Goal: Task Accomplishment & Management: Complete application form

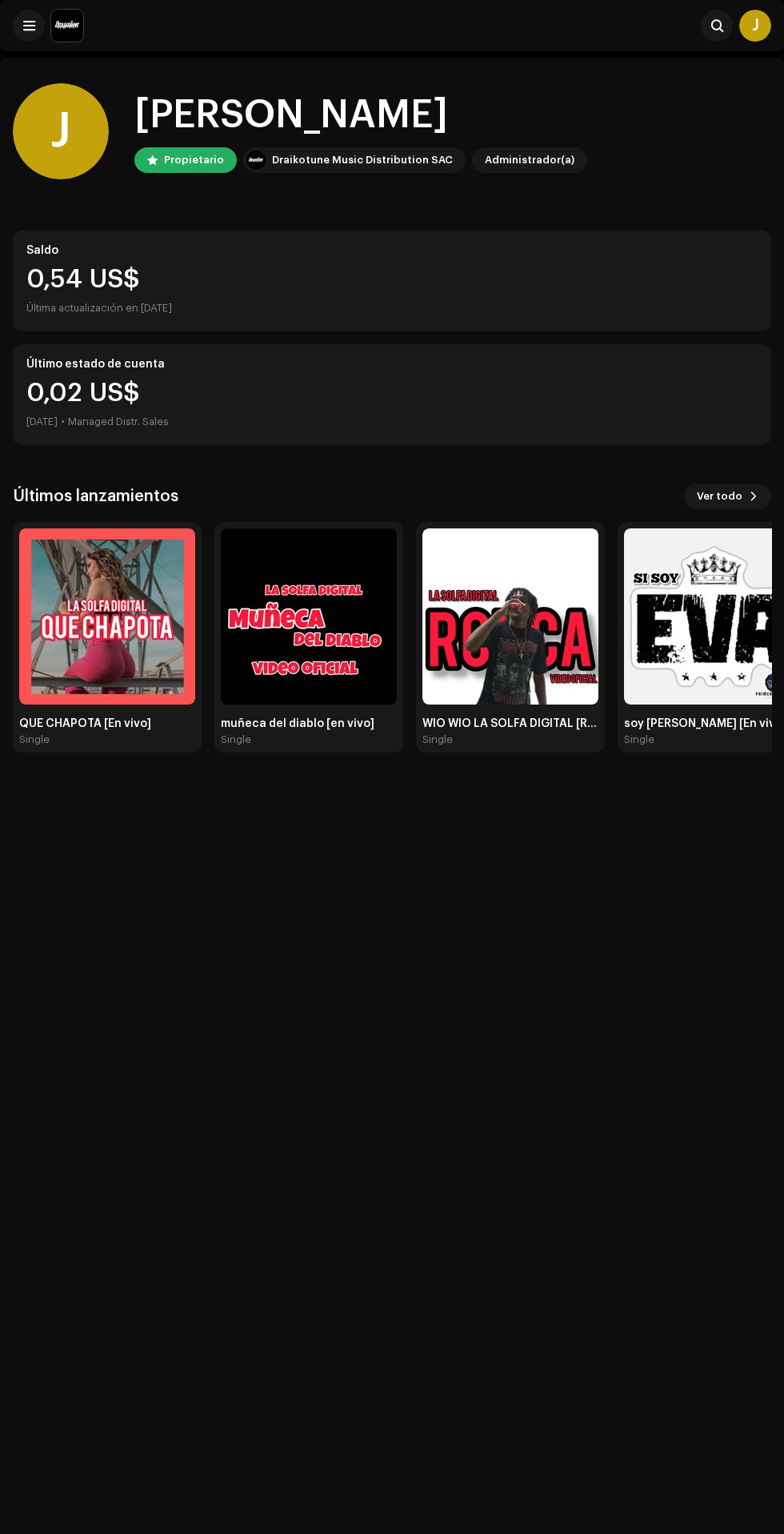
click at [29, 25] on span at bounding box center [30, 25] width 12 height 13
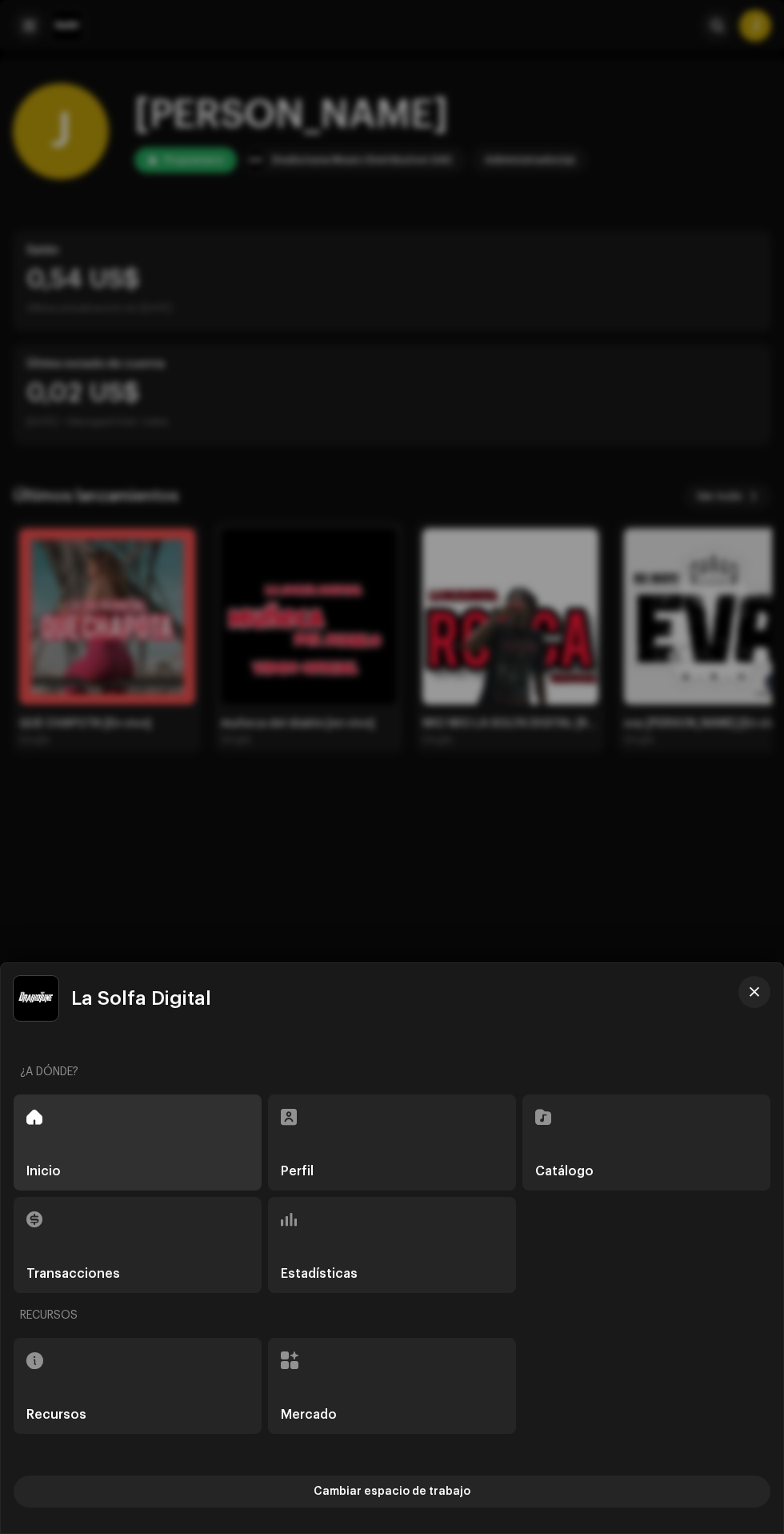
click at [636, 1191] on div "Catálogo" at bounding box center [646, 1142] width 248 height 96
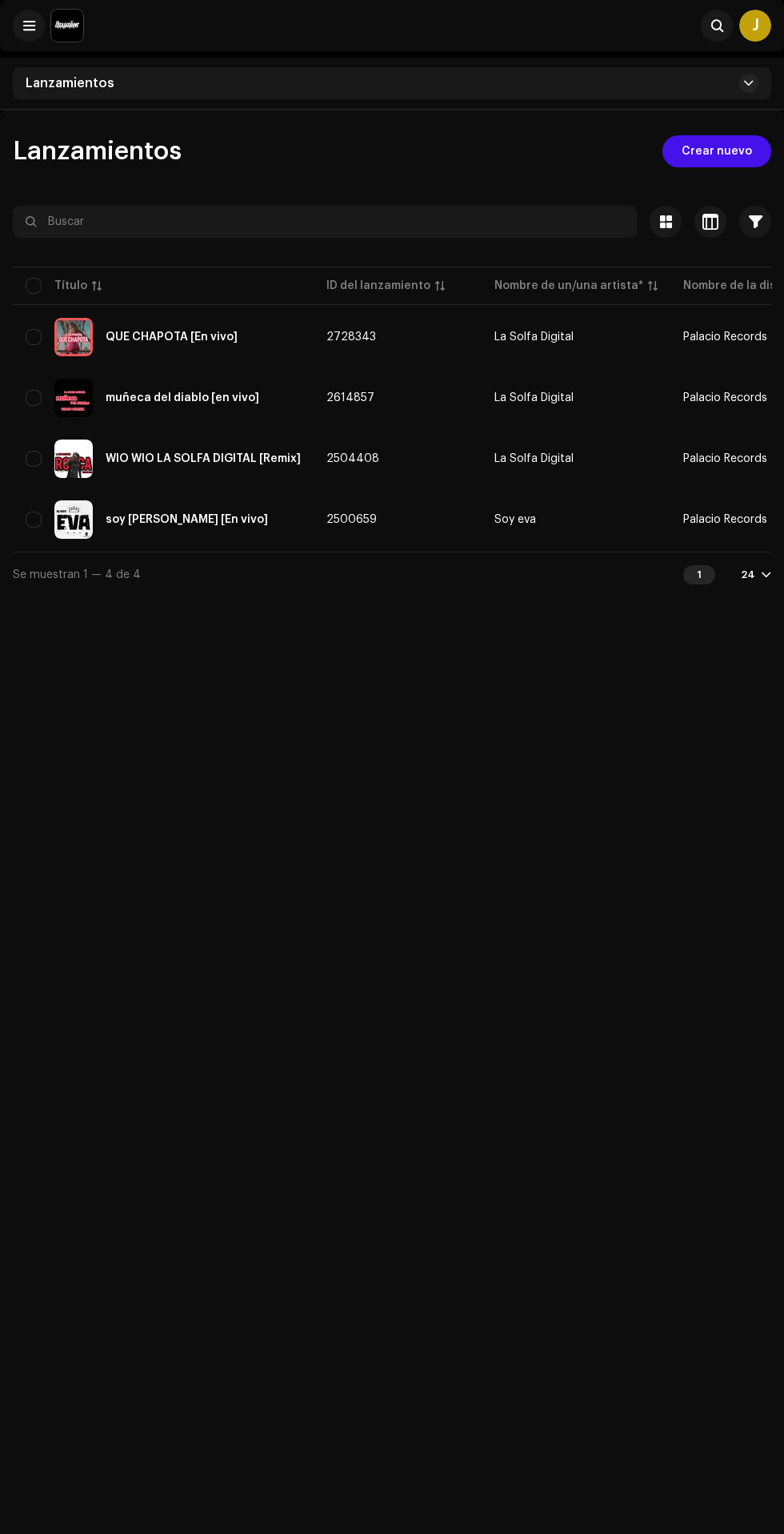
click at [723, 151] on span "Crear nuevo" at bounding box center [716, 151] width 70 height 32
click at [718, 151] on span "Crear nuevo" at bounding box center [716, 151] width 70 height 32
click at [707, 144] on span "Crear nuevo" at bounding box center [716, 151] width 70 height 32
click at [732, 150] on span "Crear nuevo" at bounding box center [716, 151] width 70 height 32
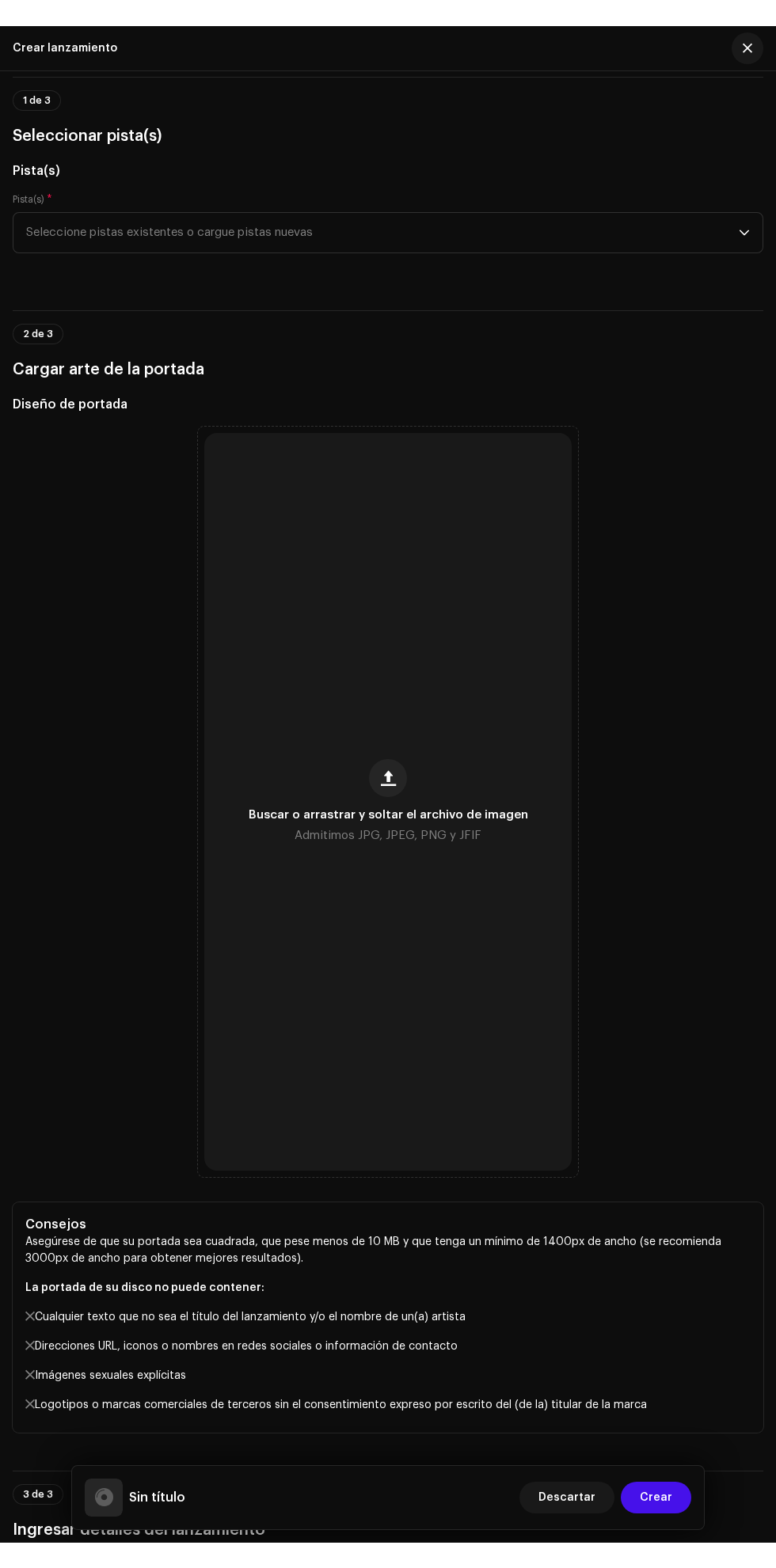
scroll to position [118, 0]
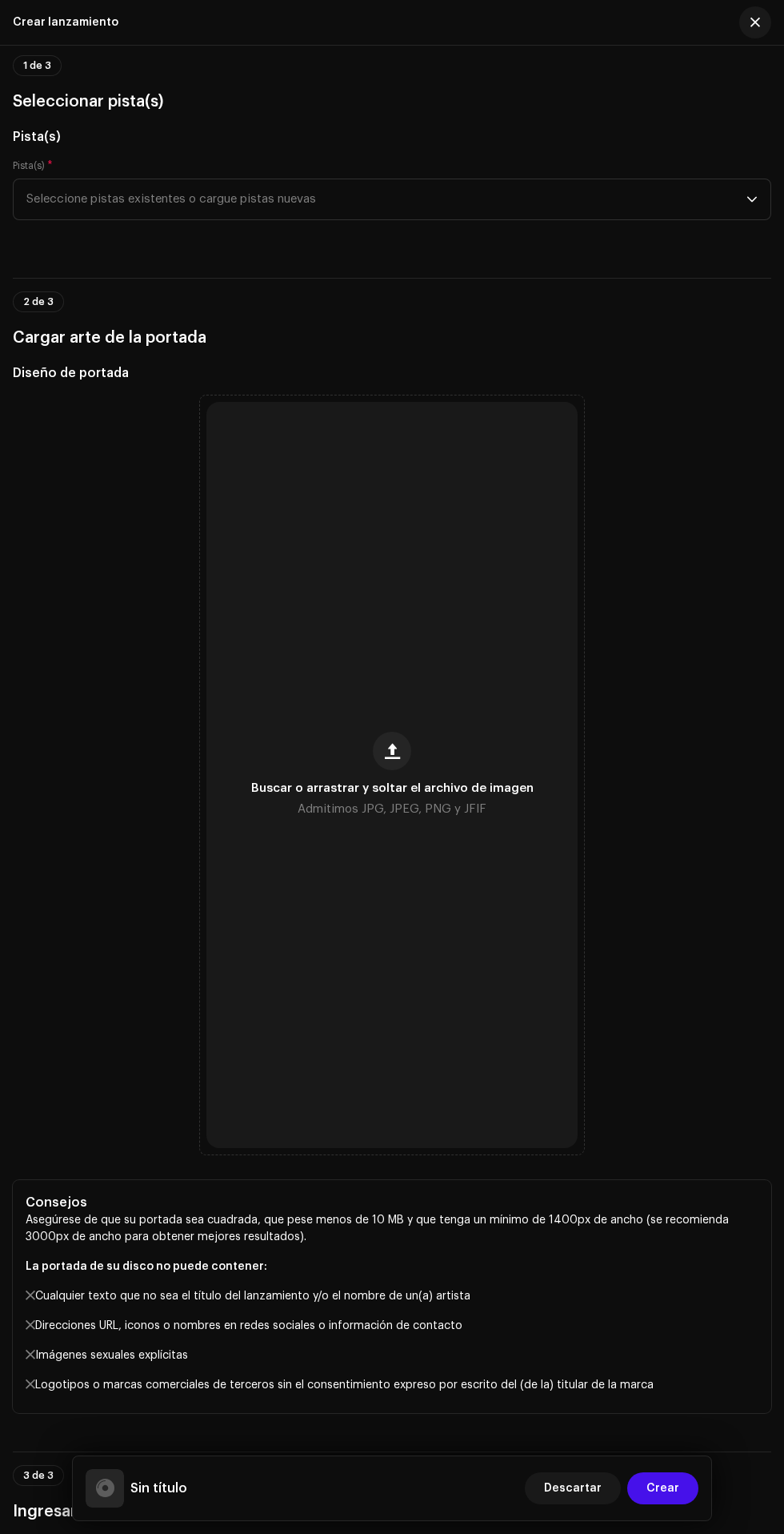
click at [392, 757] on span "button" at bounding box center [392, 750] width 15 height 13
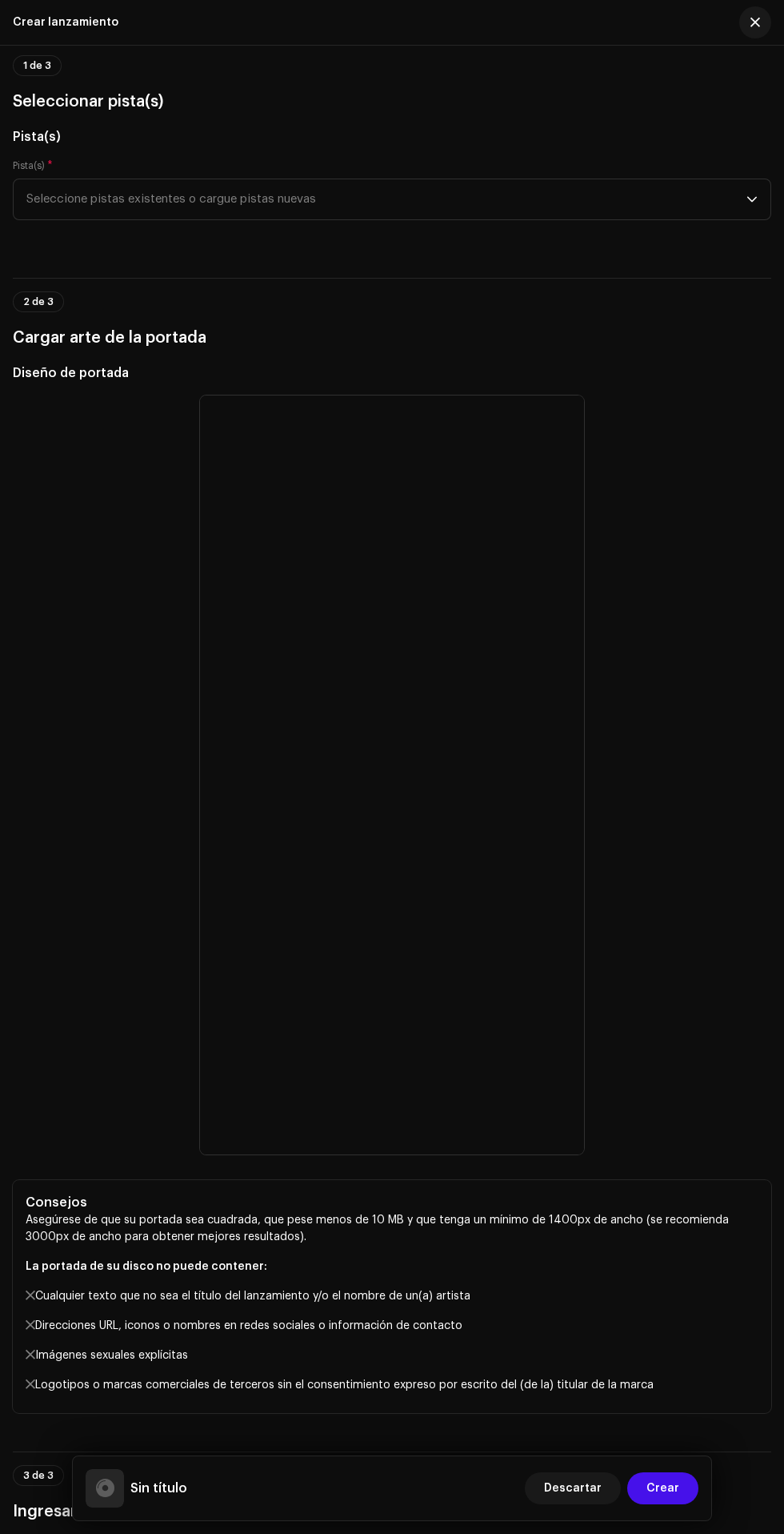
click at [187, 219] on span "Seleccione pistas existentes o cargue pistas nuevas" at bounding box center [386, 199] width 720 height 40
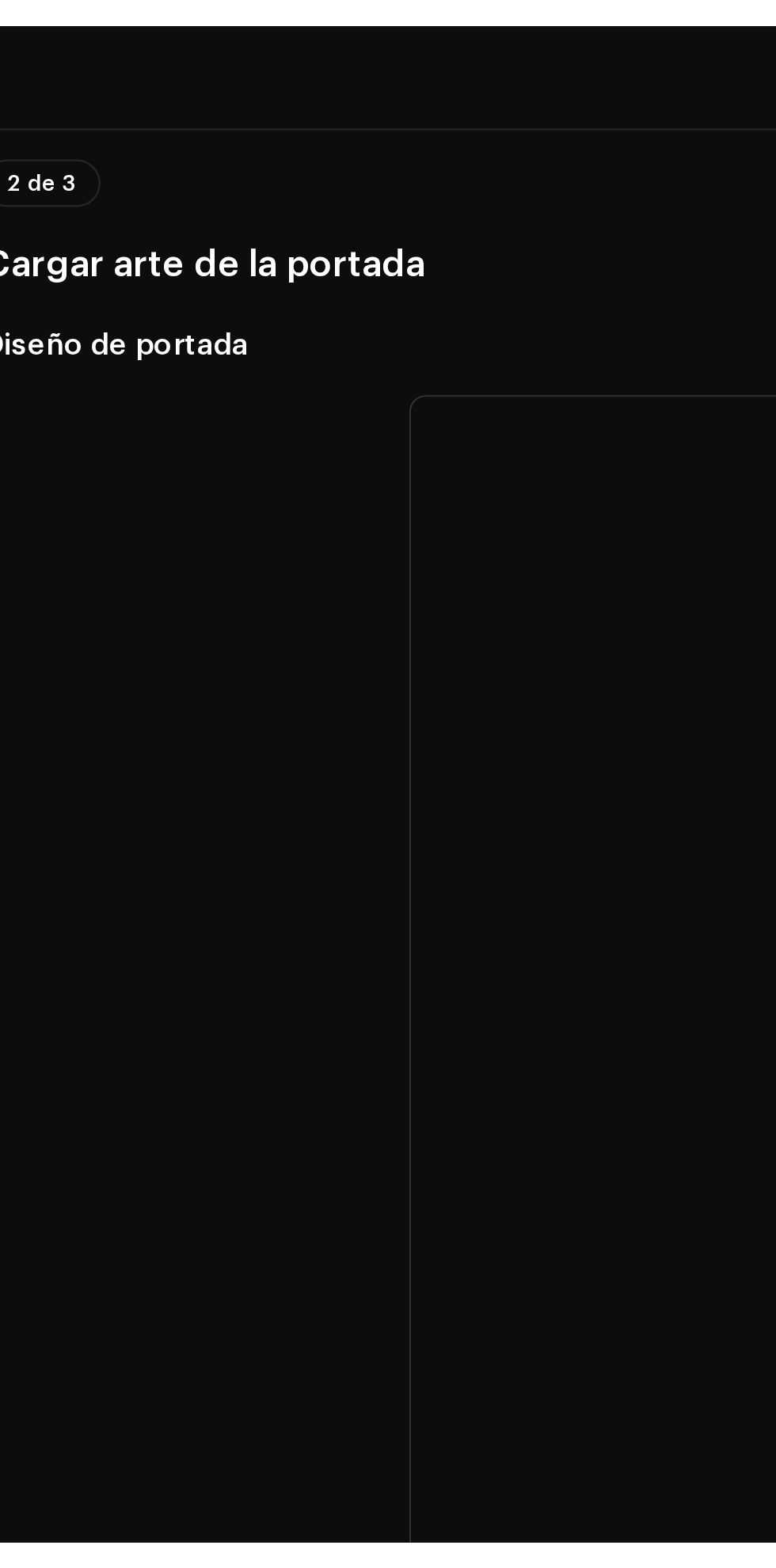
scroll to position [247, 0]
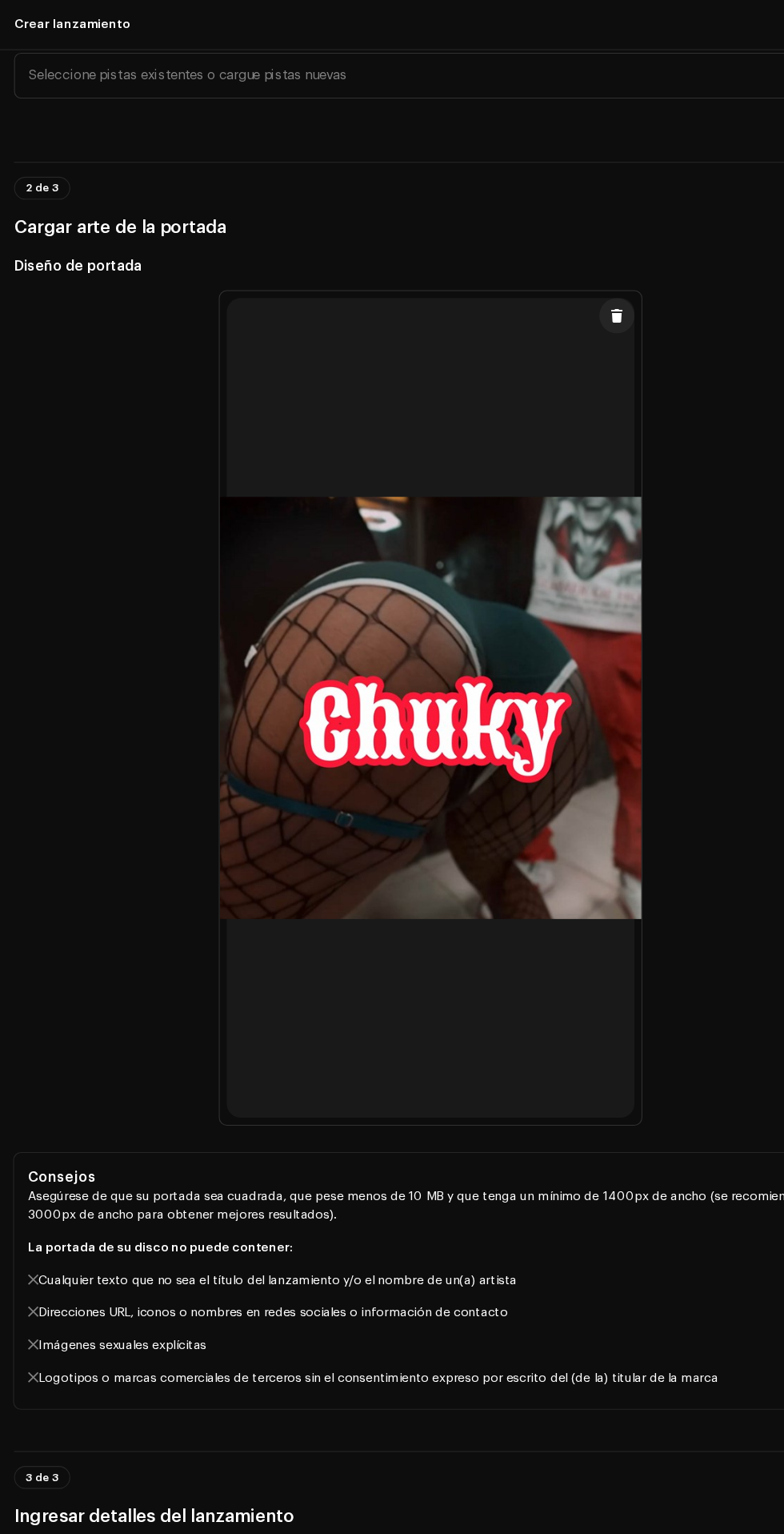
click at [242, 89] on span "Seleccione pistas existentes o cargue pistas nuevas" at bounding box center [386, 69] width 720 height 40
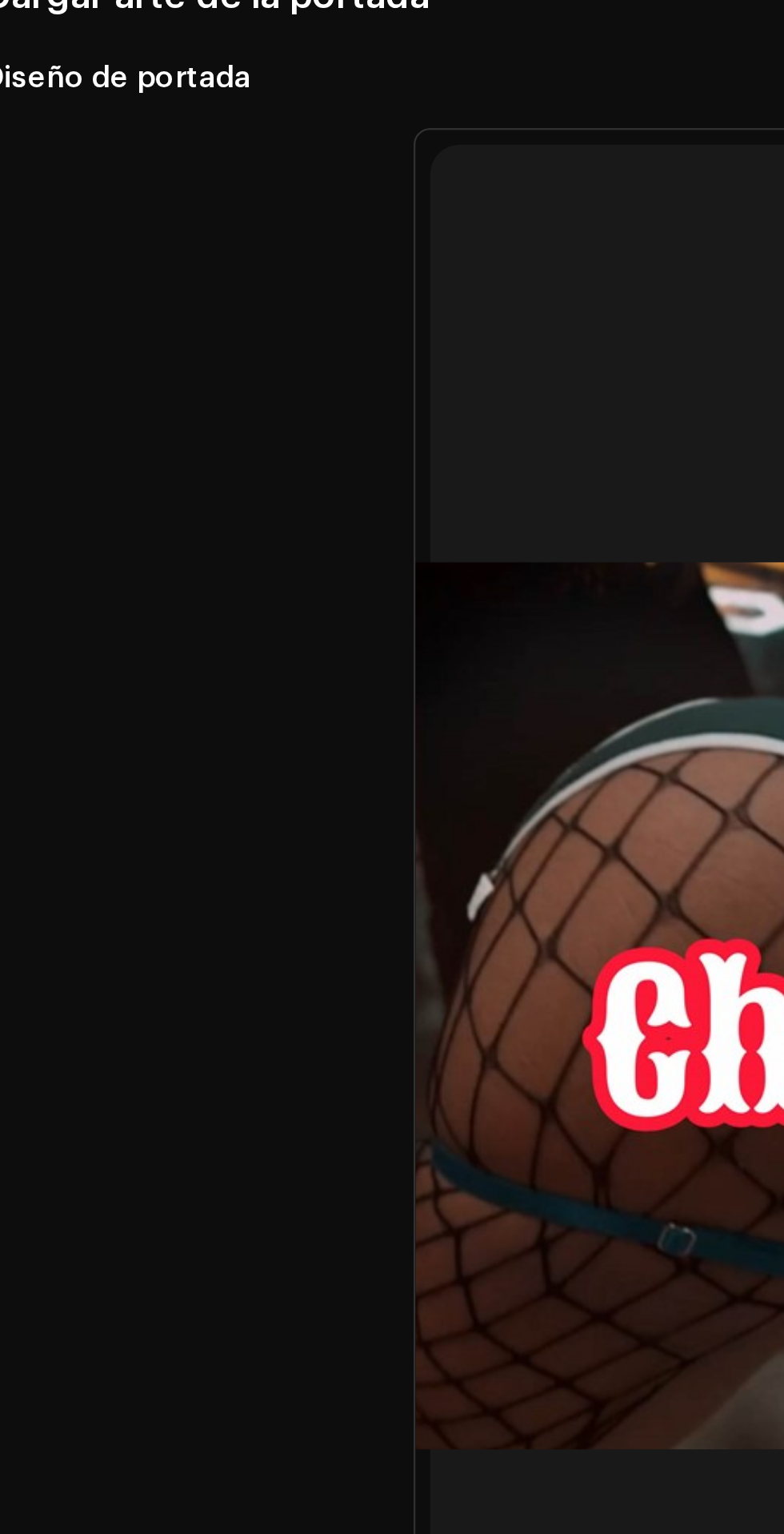
scroll to position [372, 0]
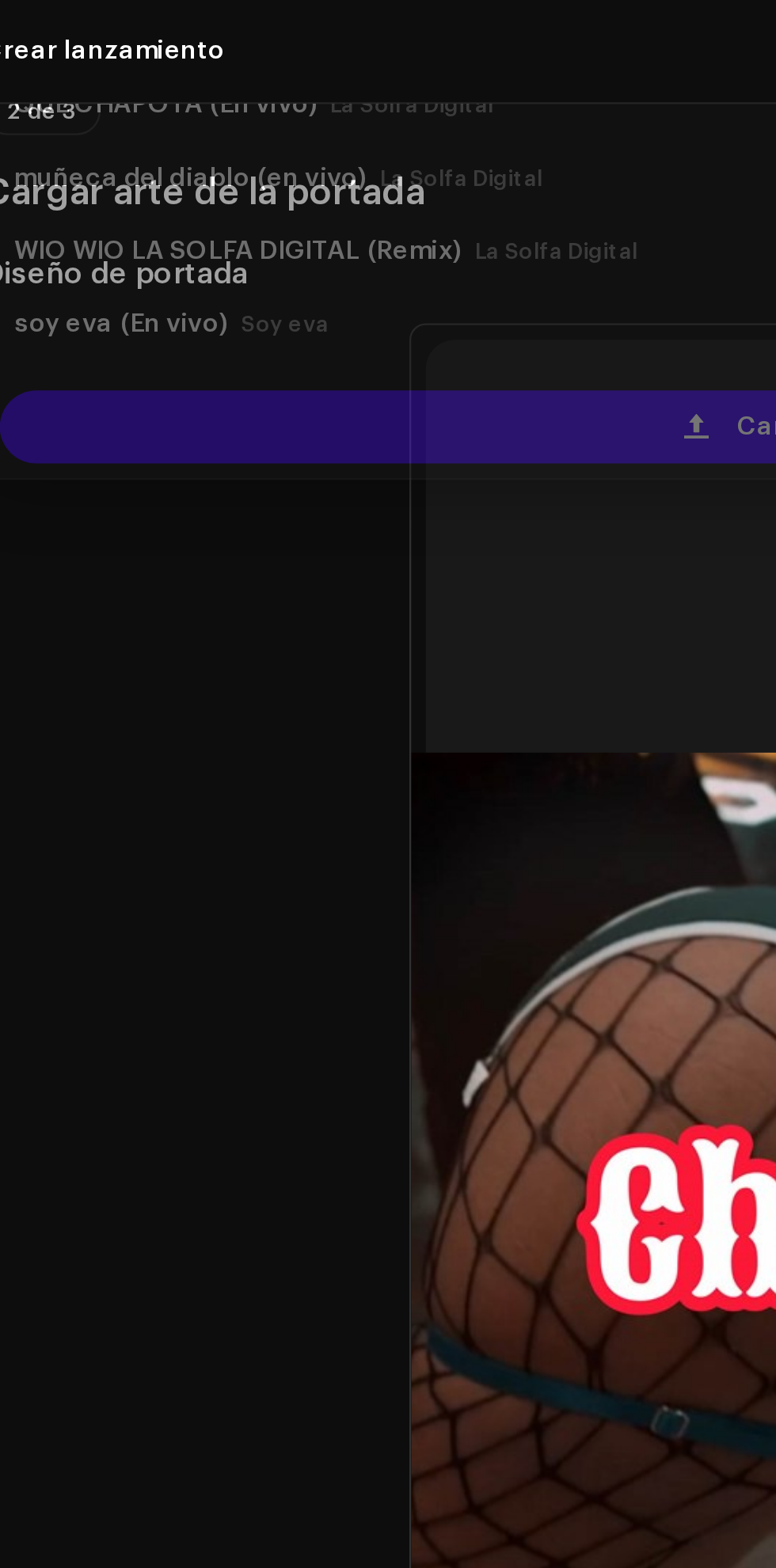
click at [236, 192] on div "Cargar nuevas pistas" at bounding box center [388, 175] width 736 height 32
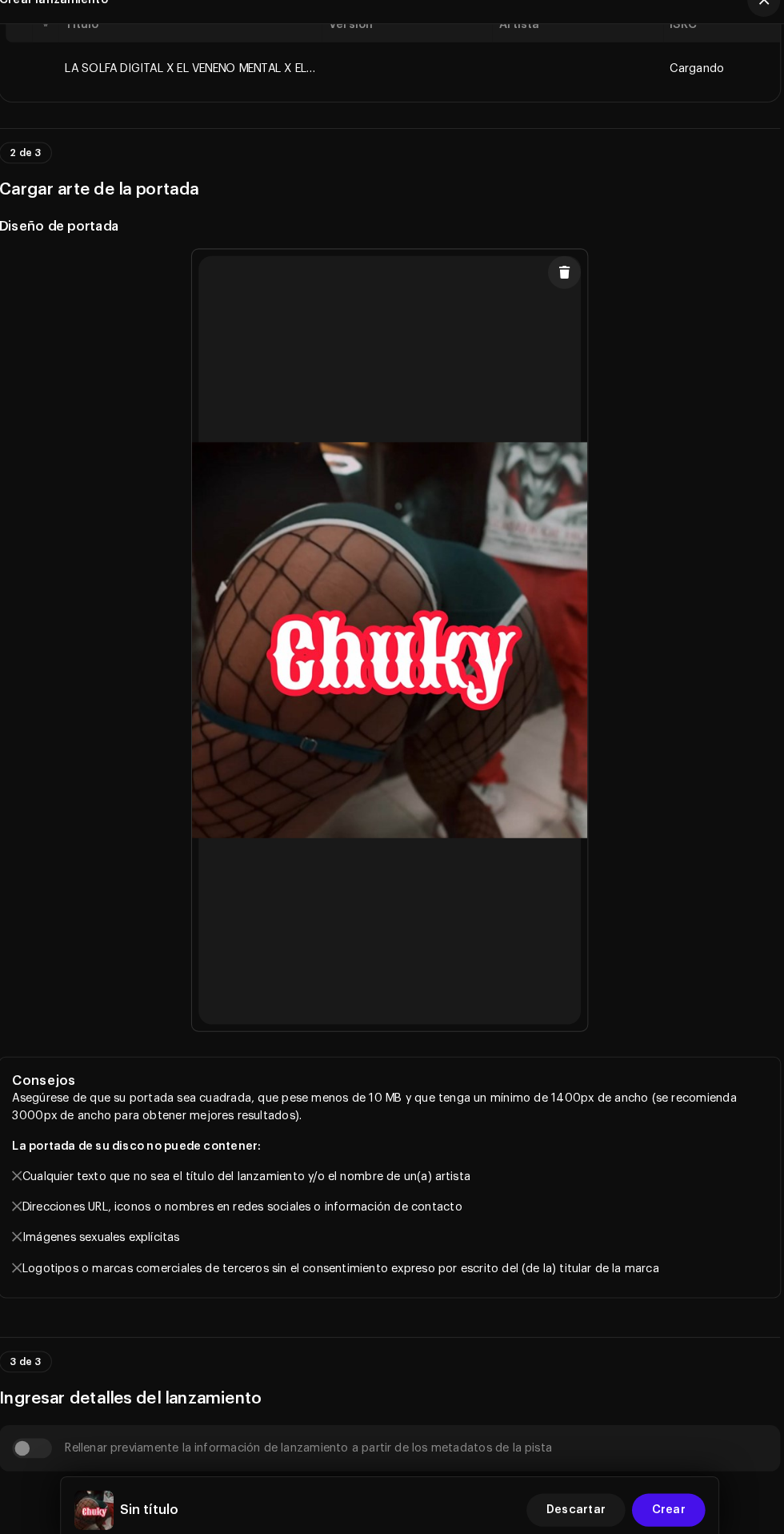
click at [196, 115] on td "LA SOLFA DIGITAL X EL VENENO MENTAL X EL TACTICO RATA NOVATO PROD NO APAGUE EL …" at bounding box center [198, 89] width 256 height 51
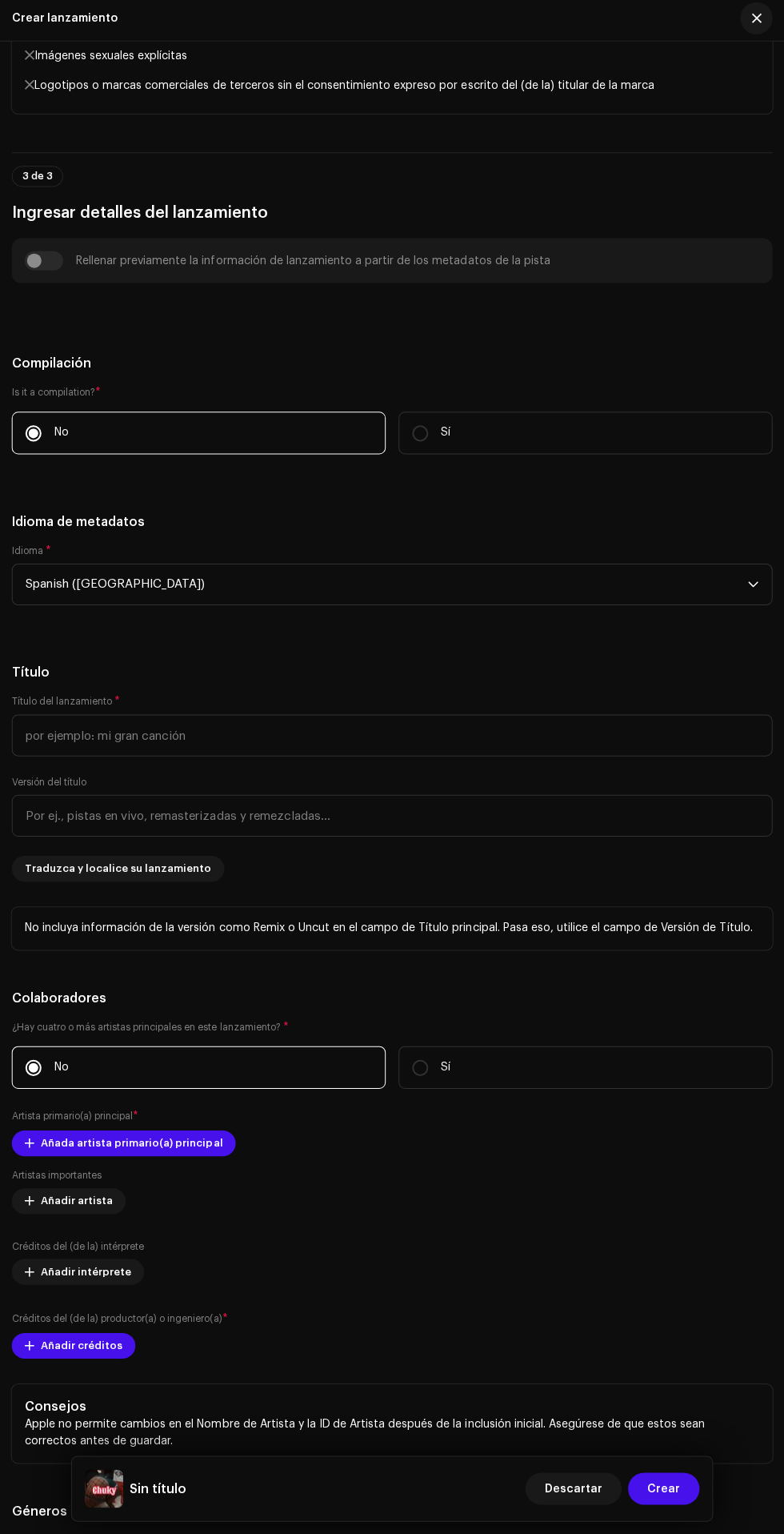
scroll to position [1539, 0]
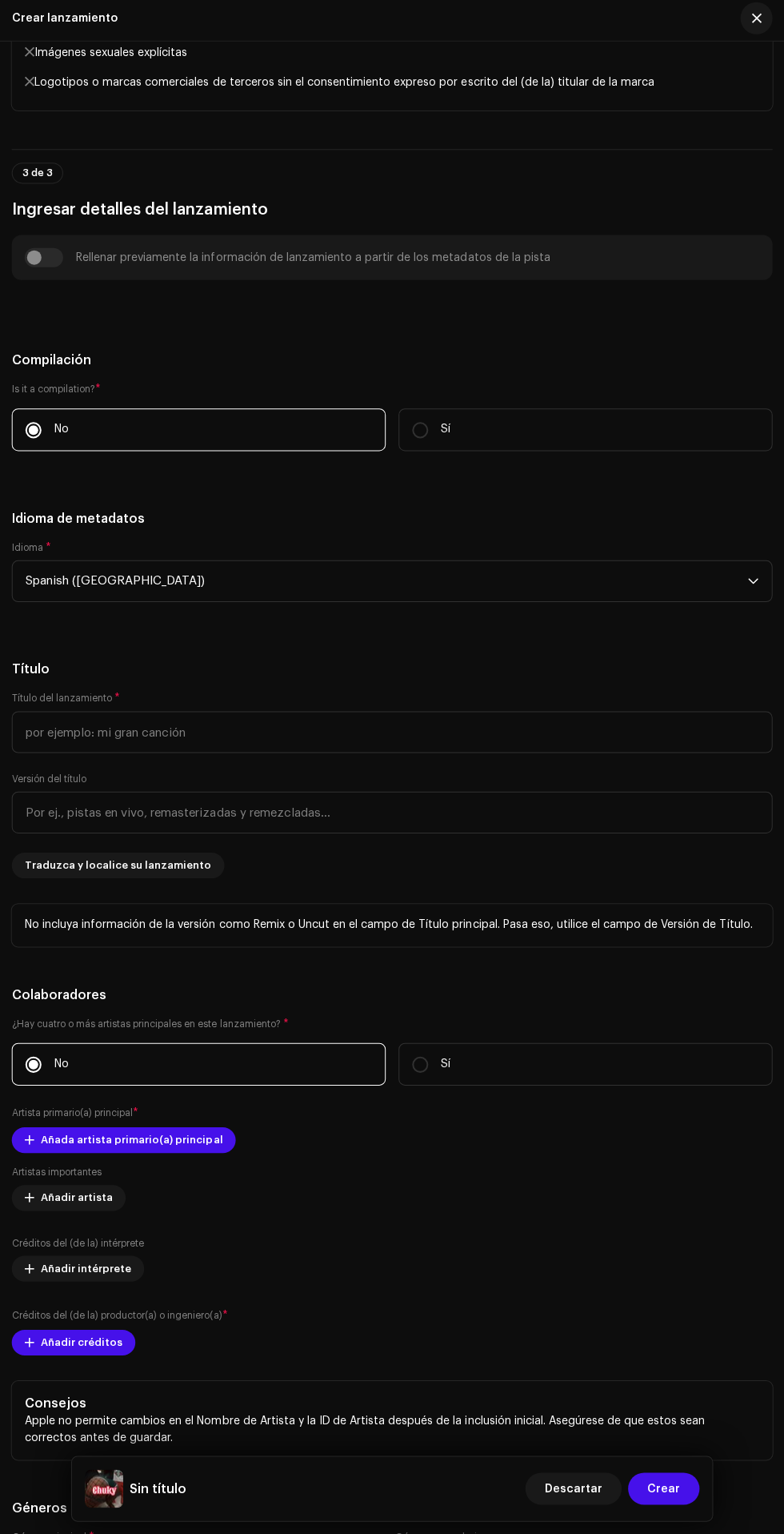
click at [58, 270] on div "Rellenar previamente la información de lanzamiento a partir de los metadatos de…" at bounding box center [391, 261] width 733 height 19
click at [66, 270] on div "Rellenar previamente la información de lanzamiento a partir de los metadatos de…" at bounding box center [391, 261] width 733 height 19
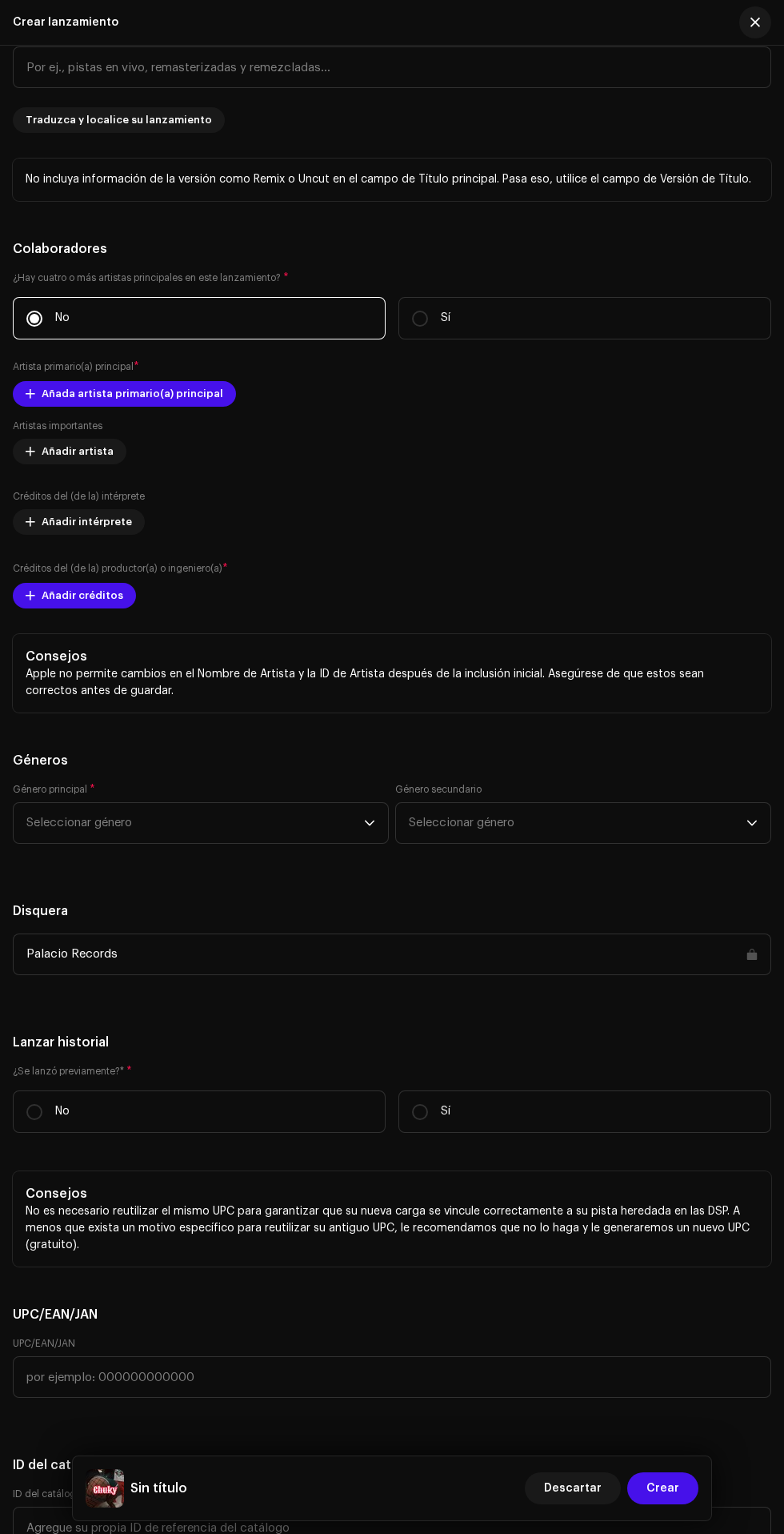
scroll to position [2287, 0]
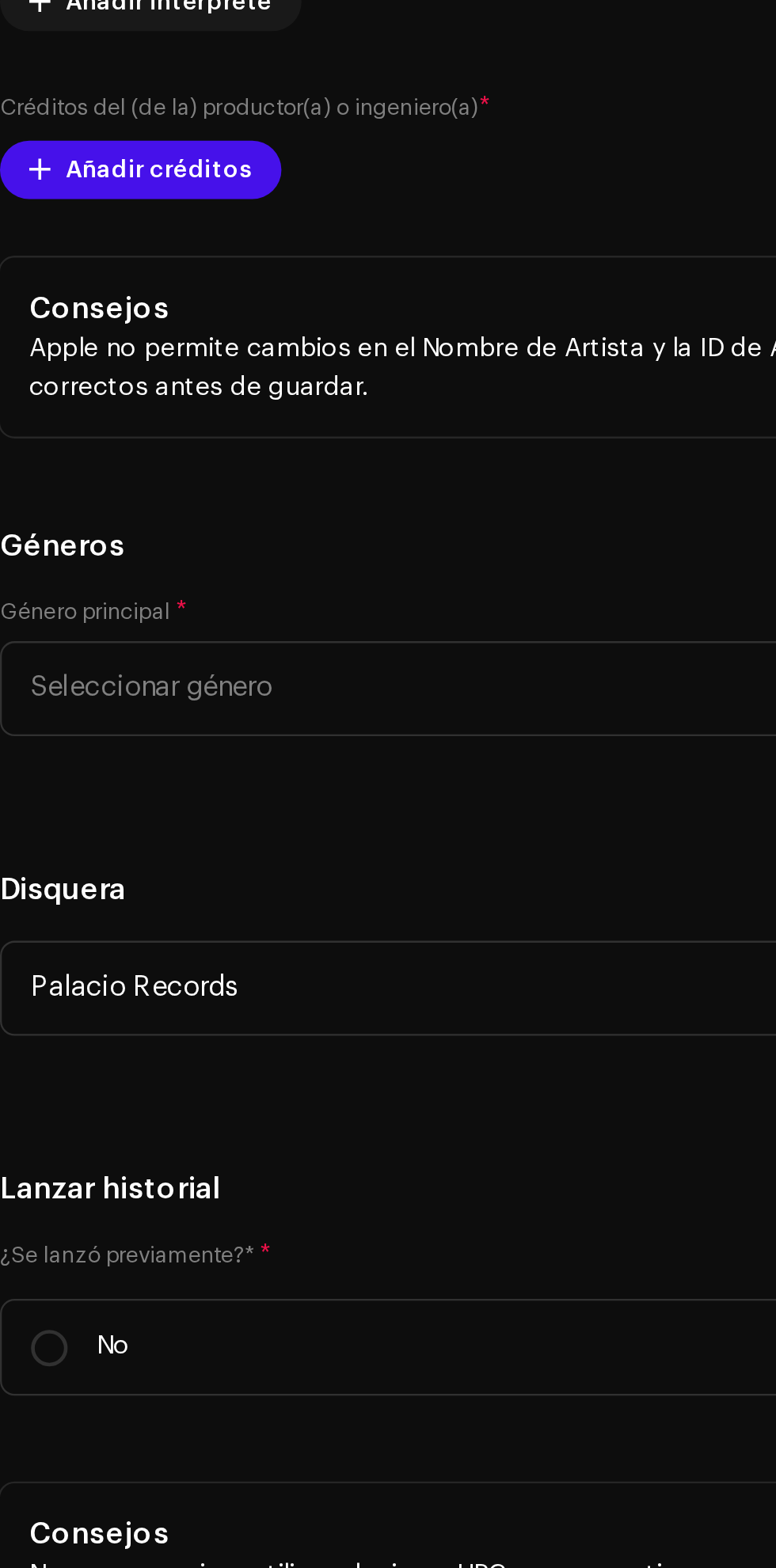
scroll to position [2401, 0]
type input "Chuky"
type input "R"
type input "P"
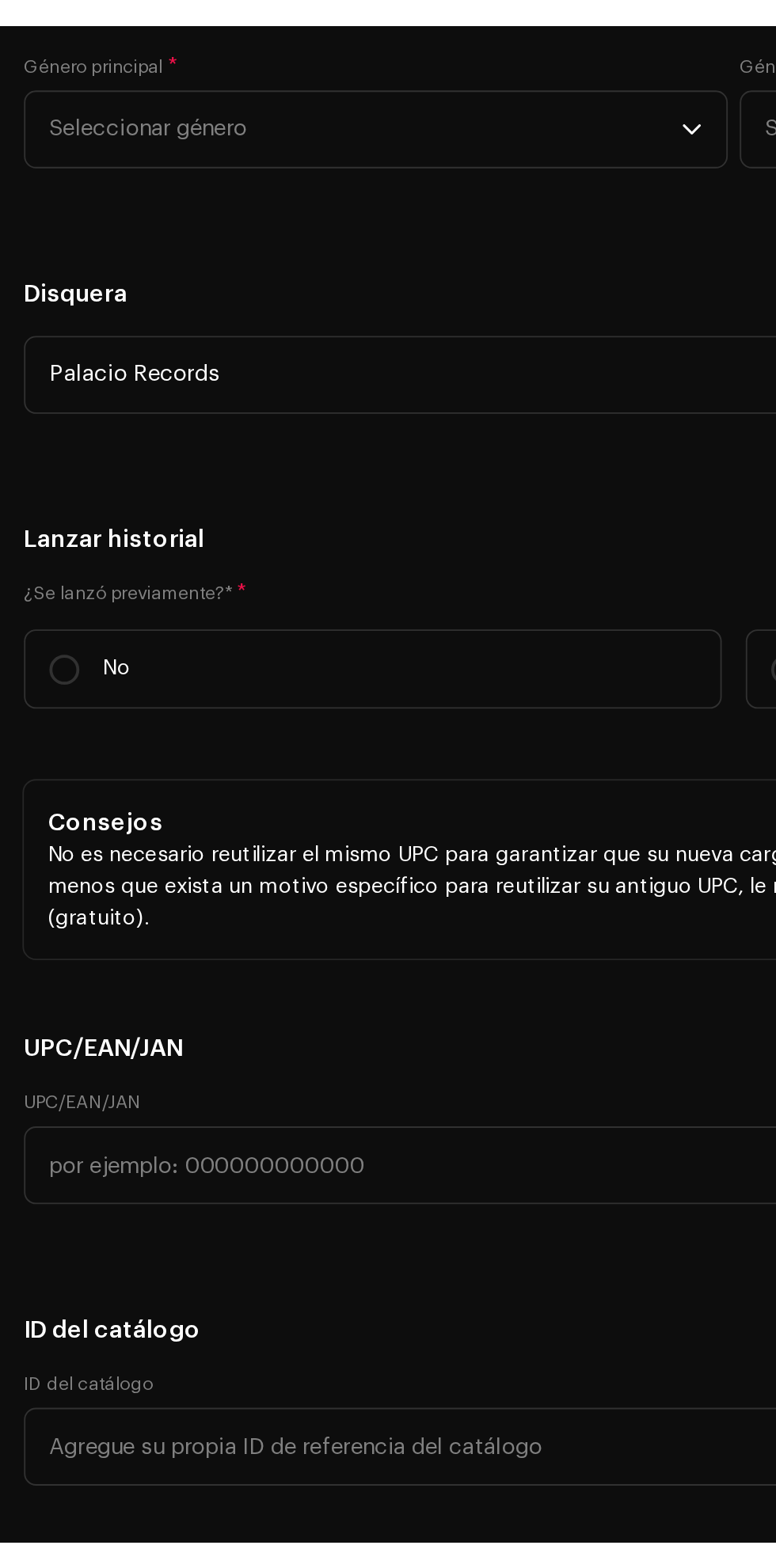
scroll to position [2737, 0]
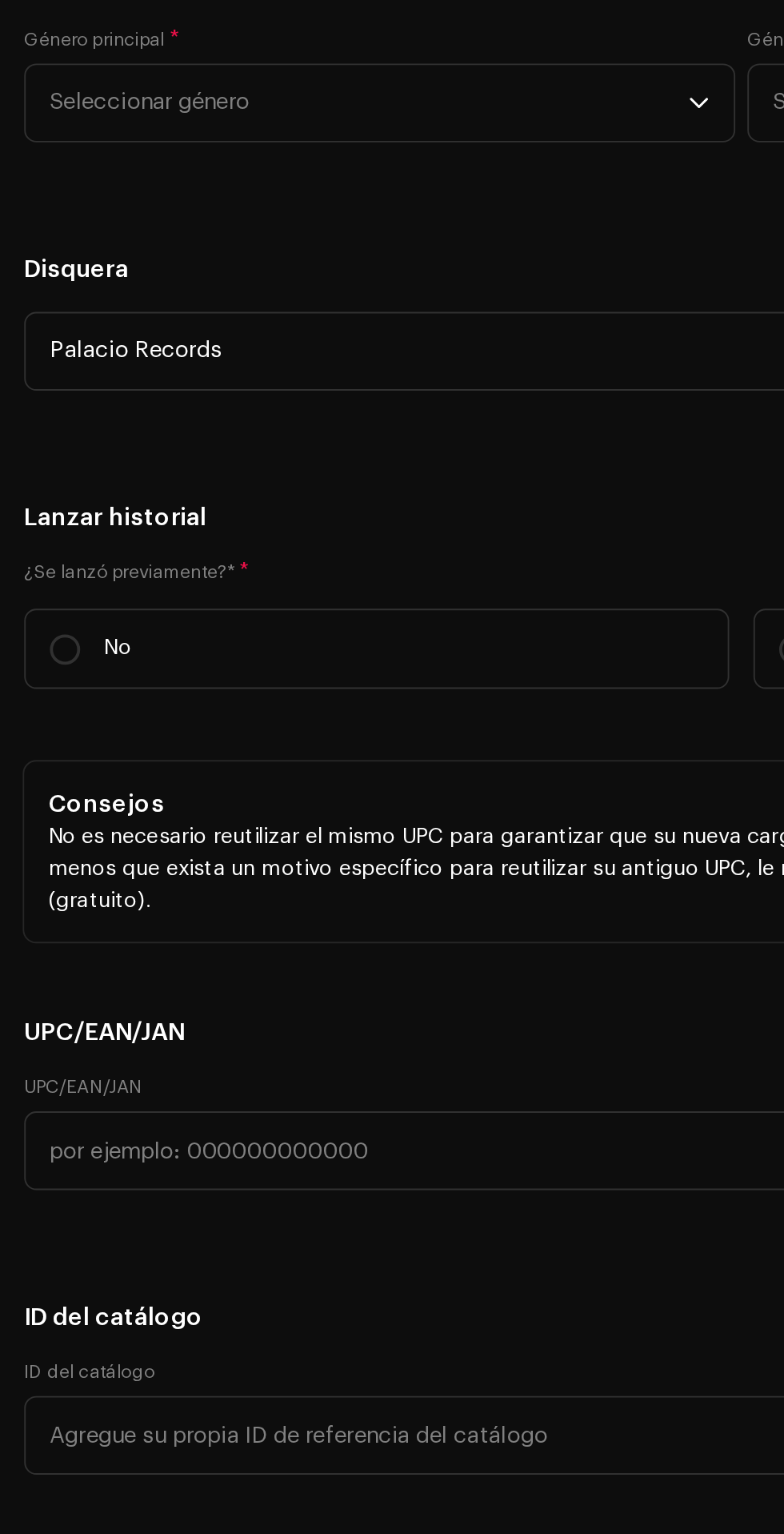
type input "En vivo"
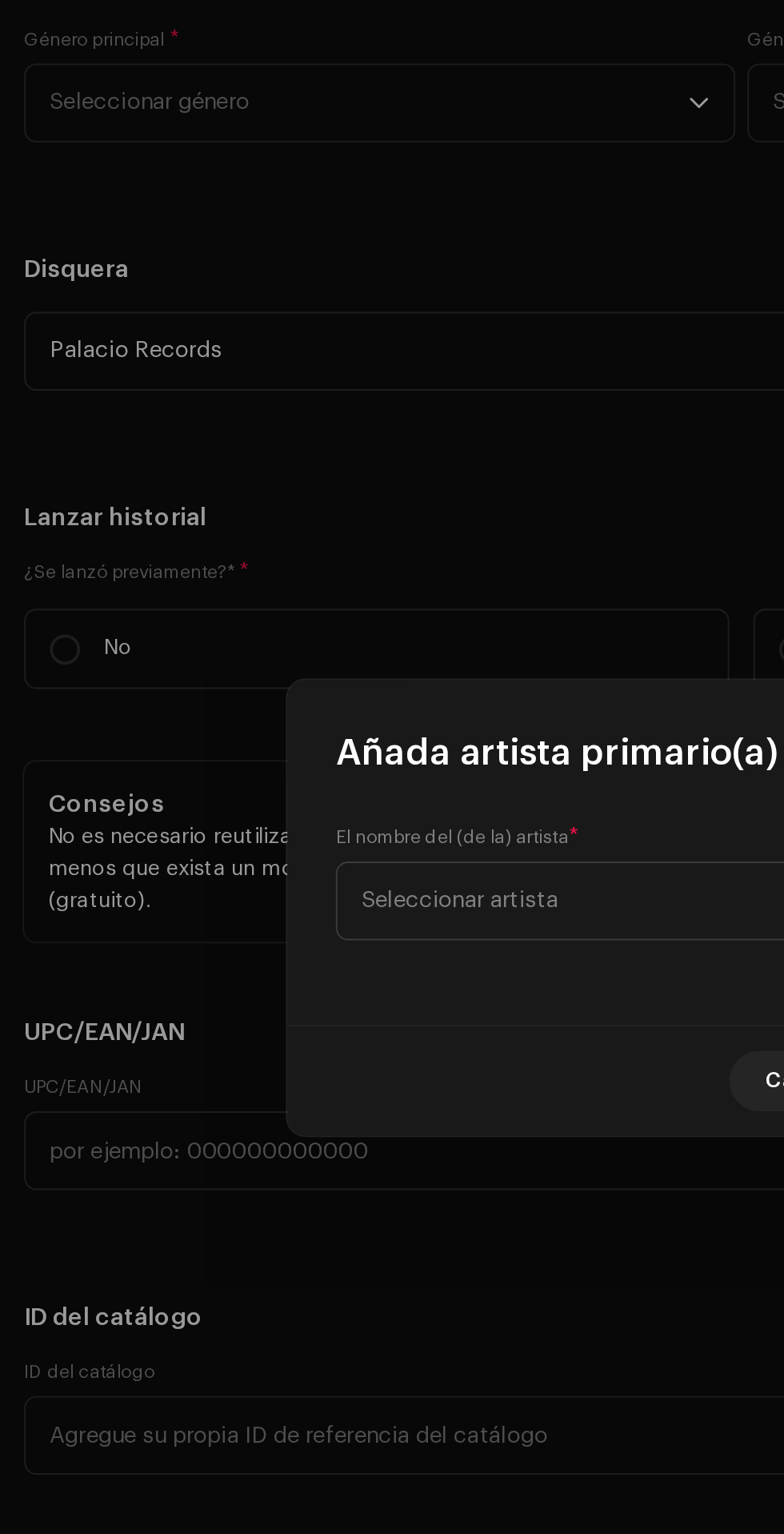
click at [308, 777] on span "Seleccionar artista" at bounding box center [386, 764] width 390 height 40
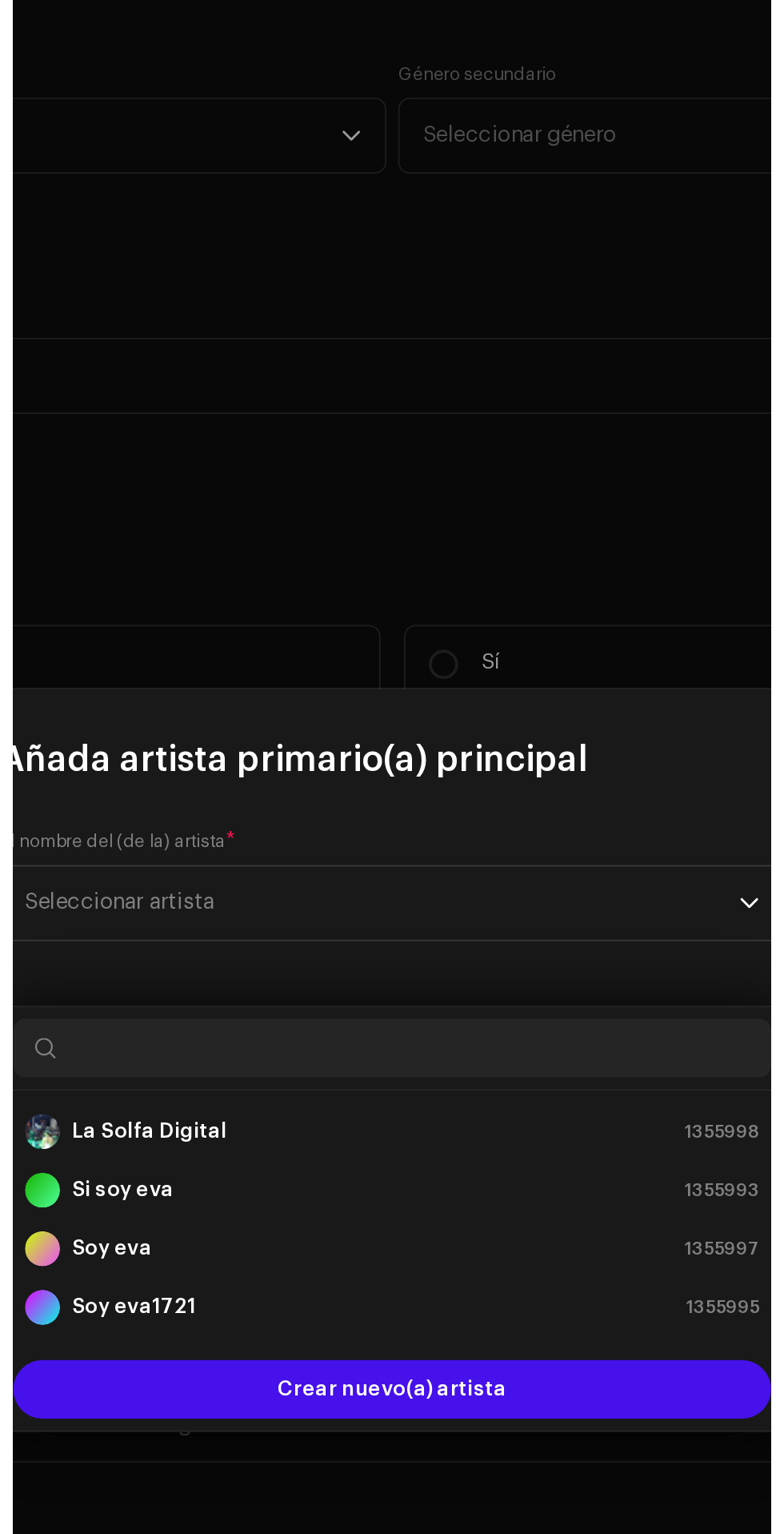
scroll to position [170, 0]
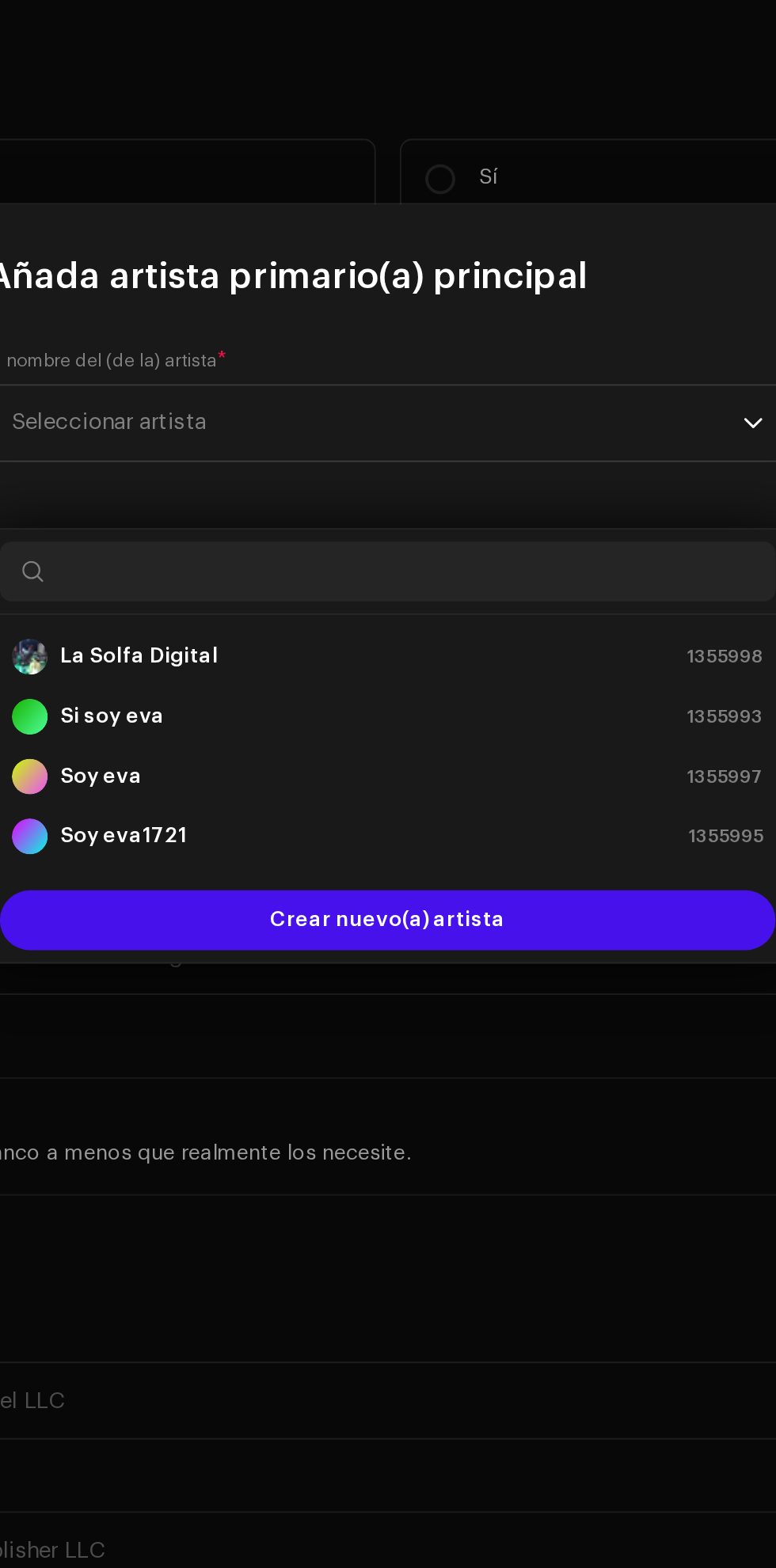
click at [231, 896] on strong "La Solfa Digital" at bounding box center [256, 904] width 84 height 15
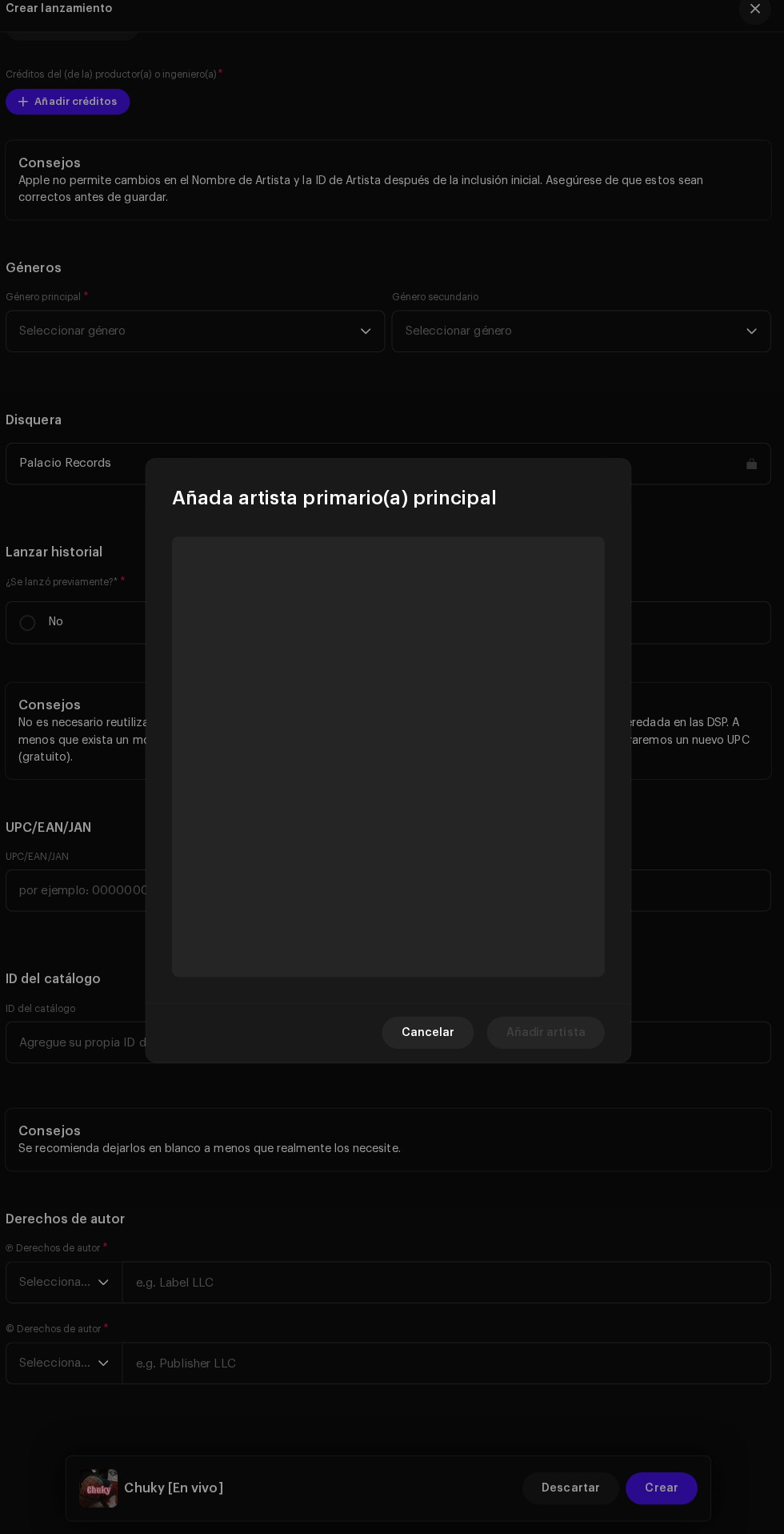
scroll to position [168, 0]
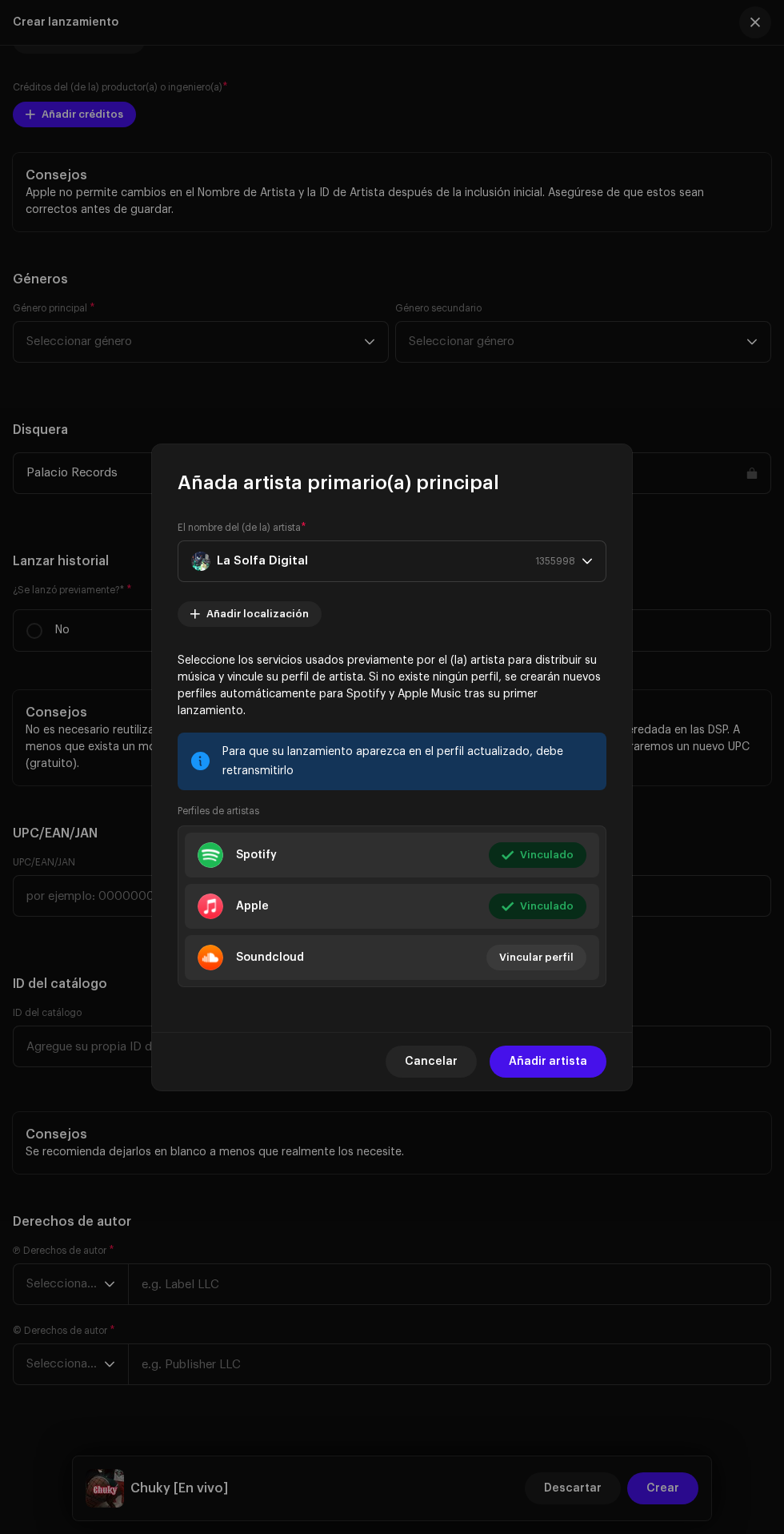
click at [559, 1077] on span "Añadir artista" at bounding box center [548, 1061] width 78 height 32
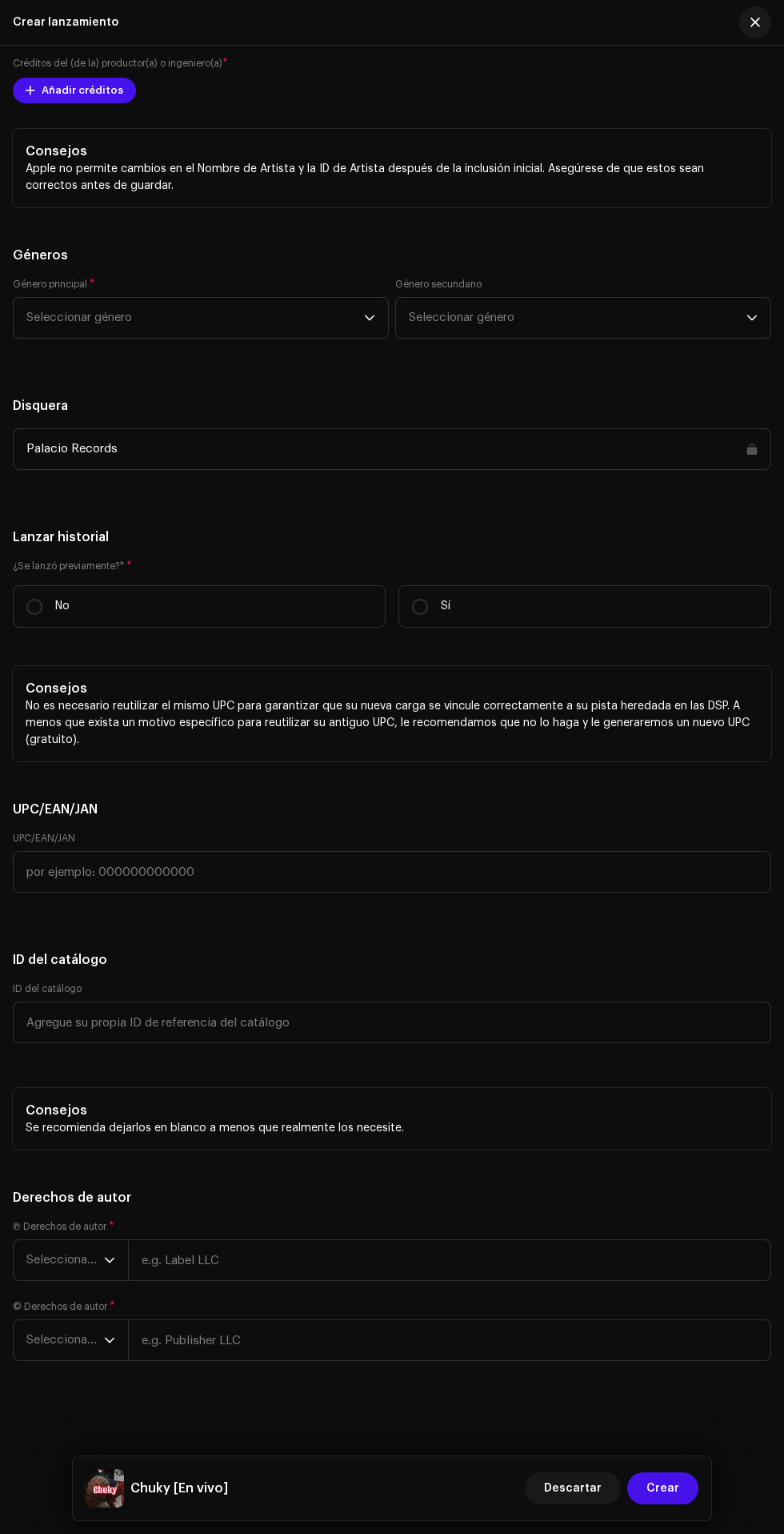
scroll to position [2852, 0]
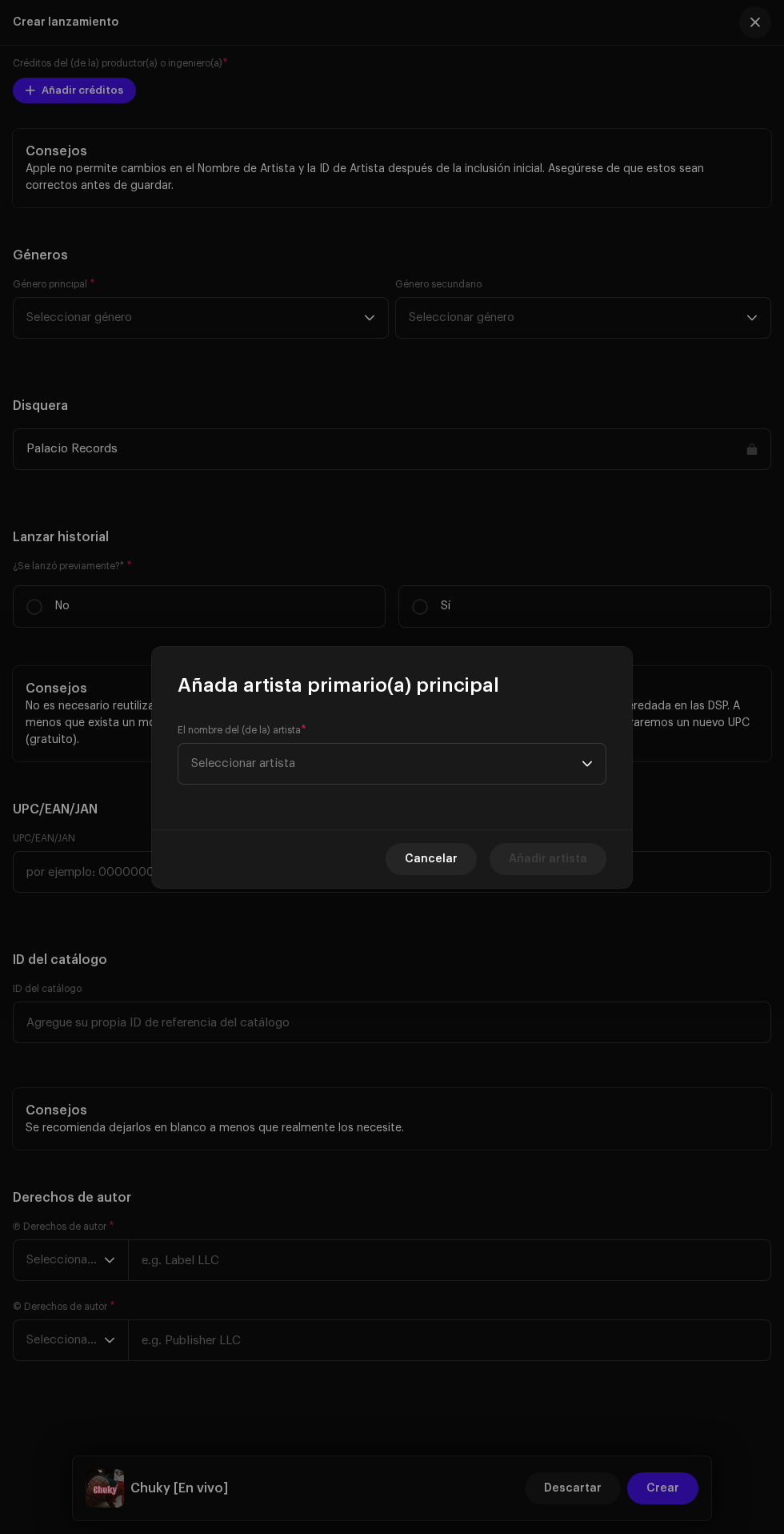
click at [290, 765] on span "Seleccionar artista" at bounding box center [243, 764] width 104 height 12
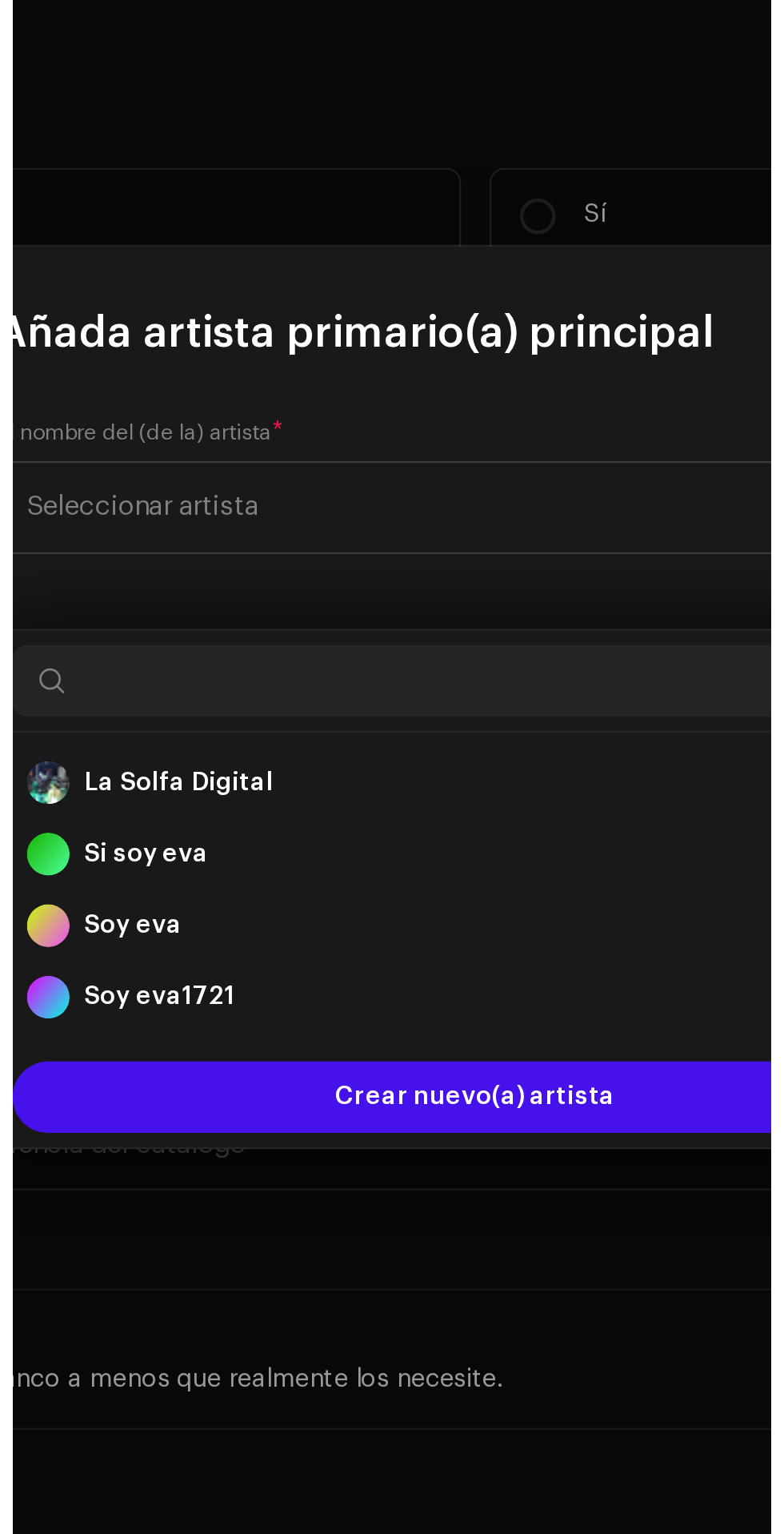
scroll to position [168, 0]
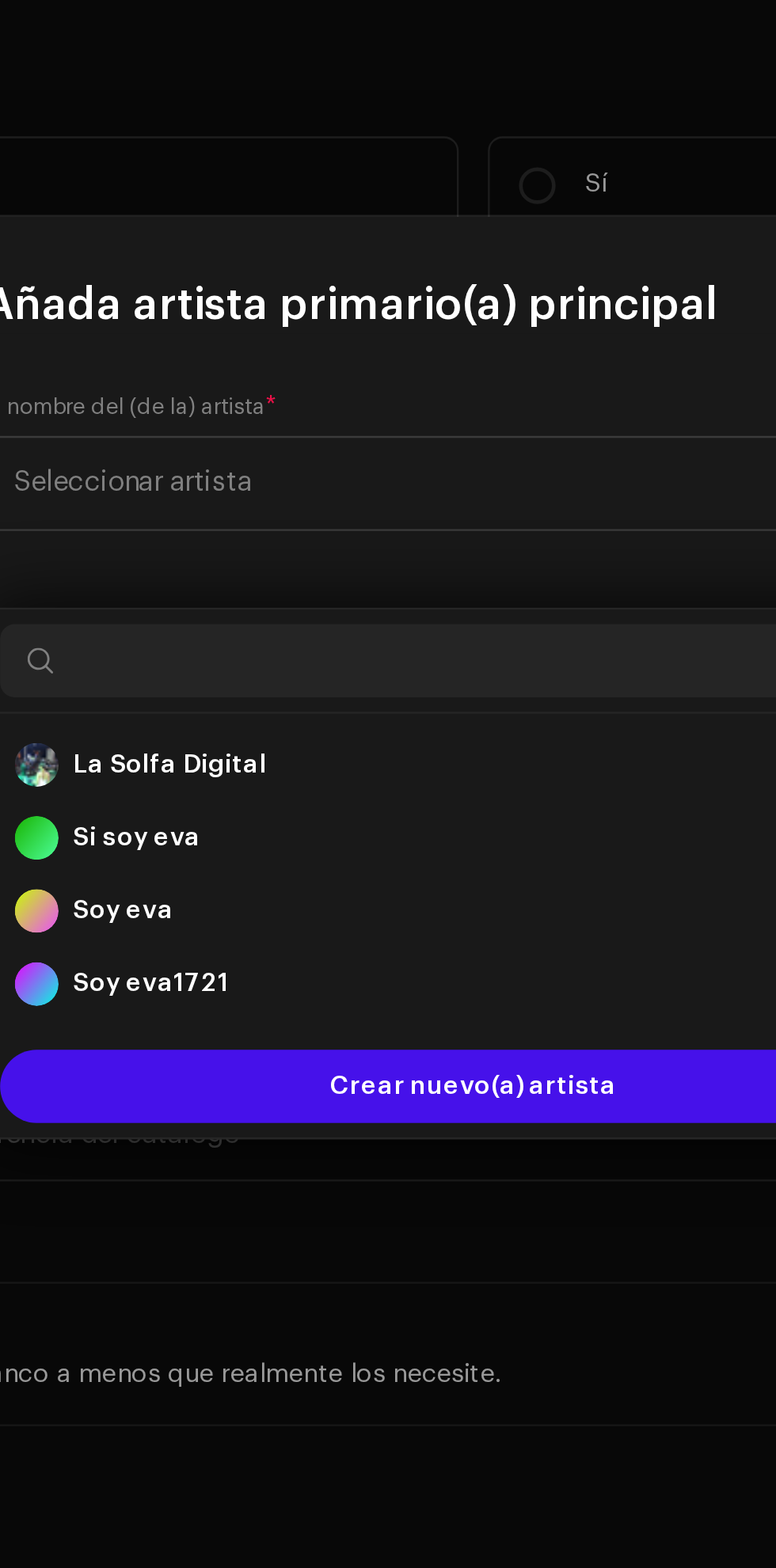
click at [231, 895] on strong "La Solfa Digital" at bounding box center [256, 902] width 84 height 15
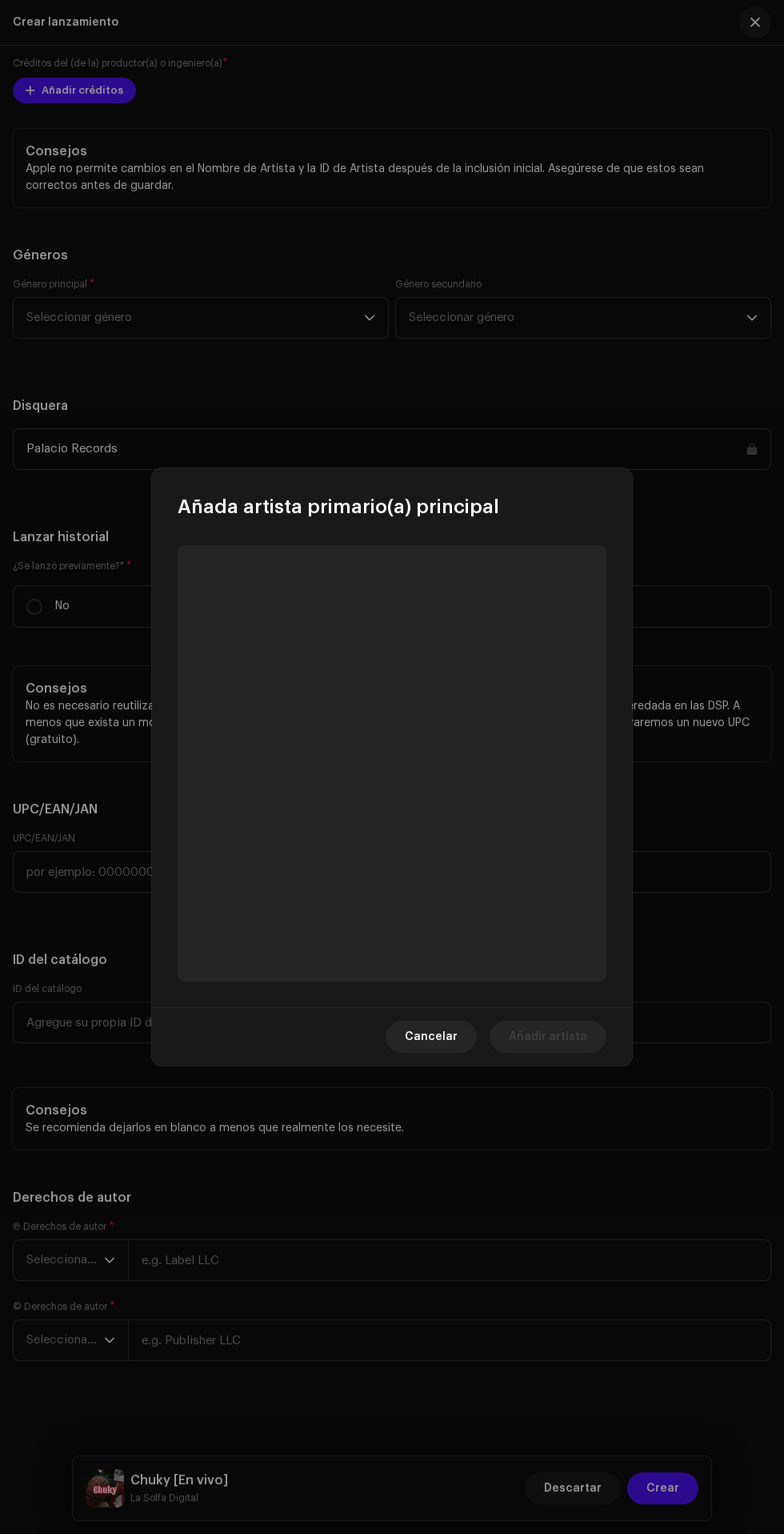
click at [448, 1041] on span "Cancelar" at bounding box center [431, 1037] width 53 height 32
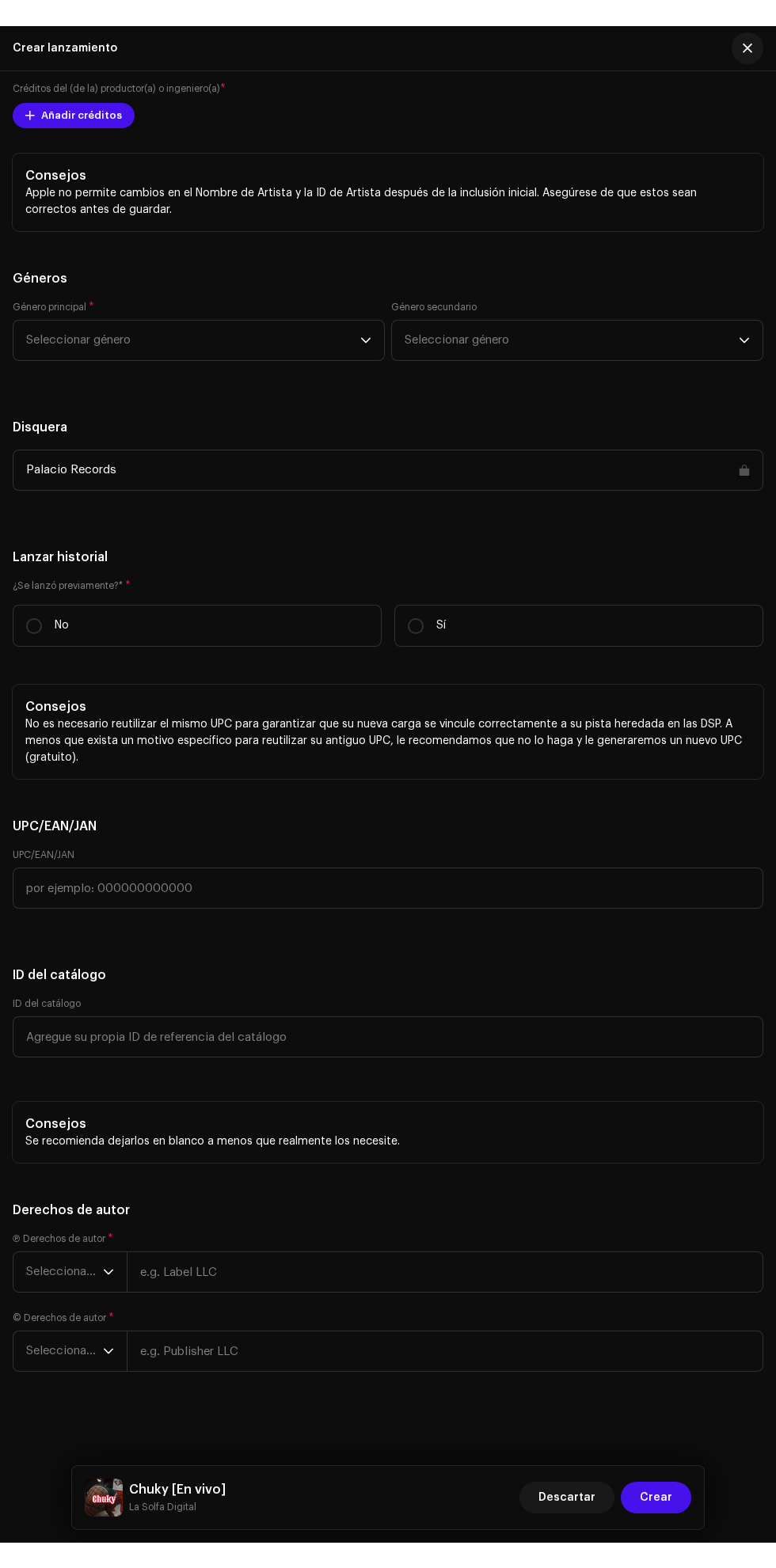
scroll to position [3195, 0]
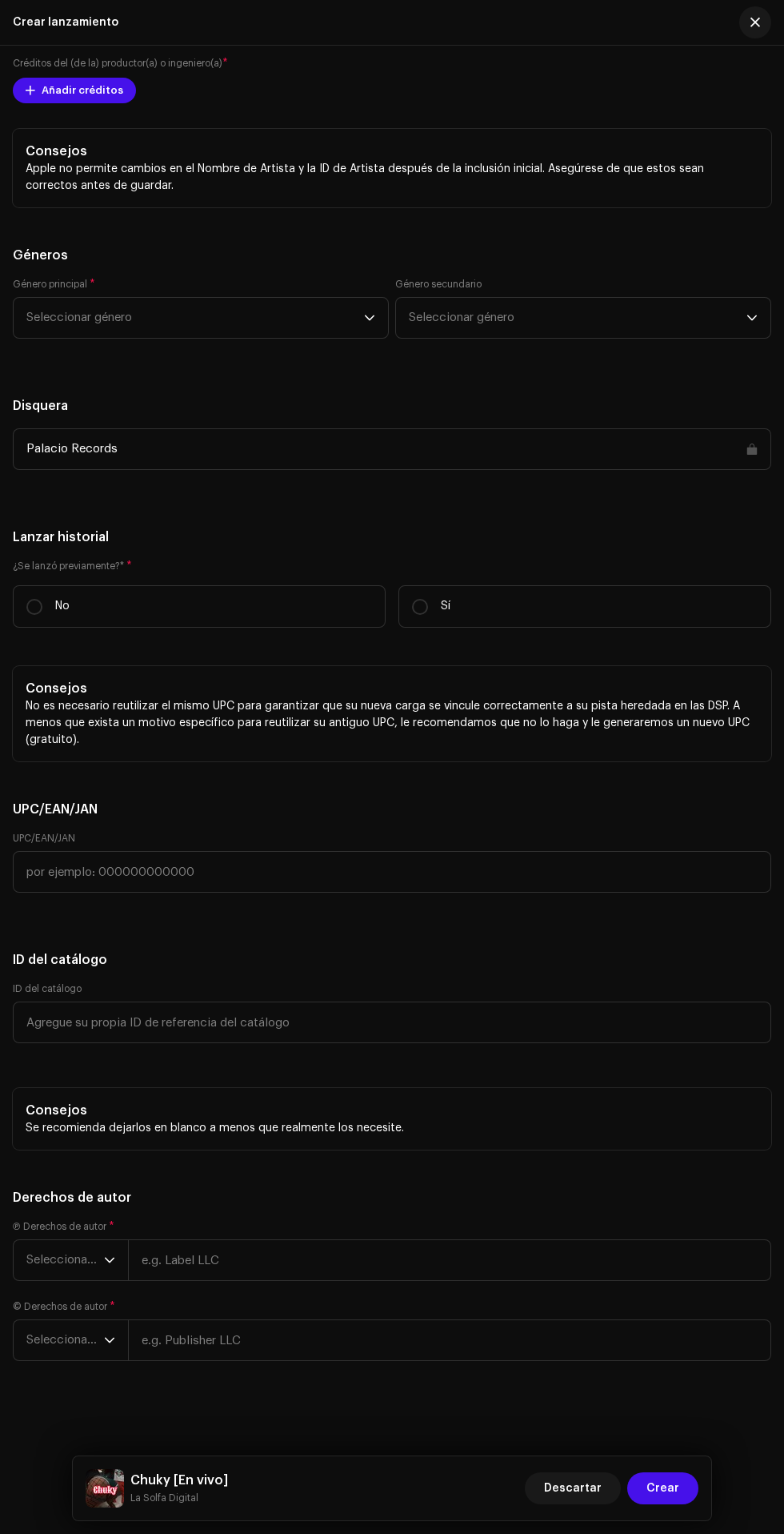
click at [256, 337] on span "Seleccionar género" at bounding box center [195, 317] width 337 height 40
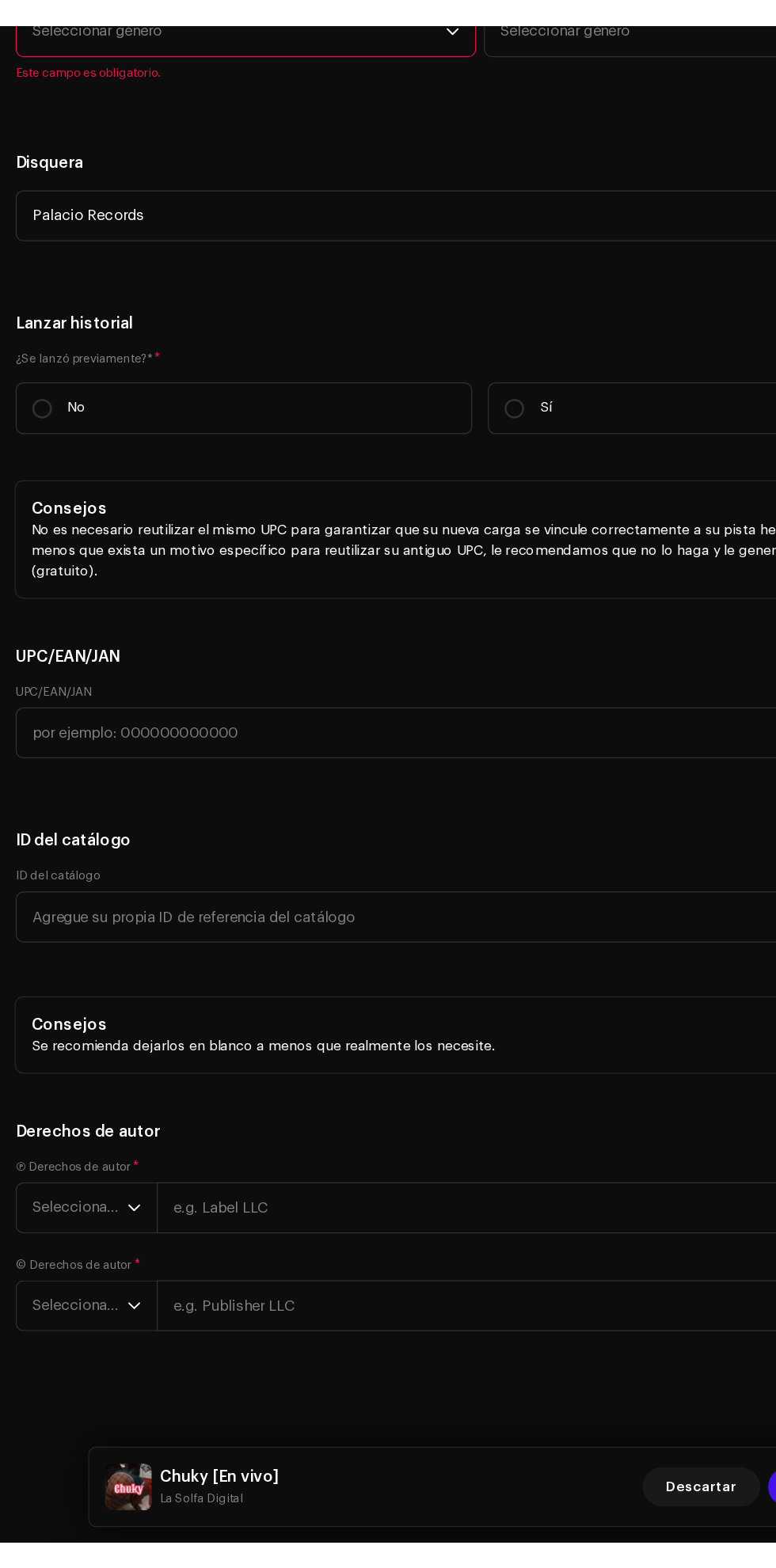
scroll to position [180, 0]
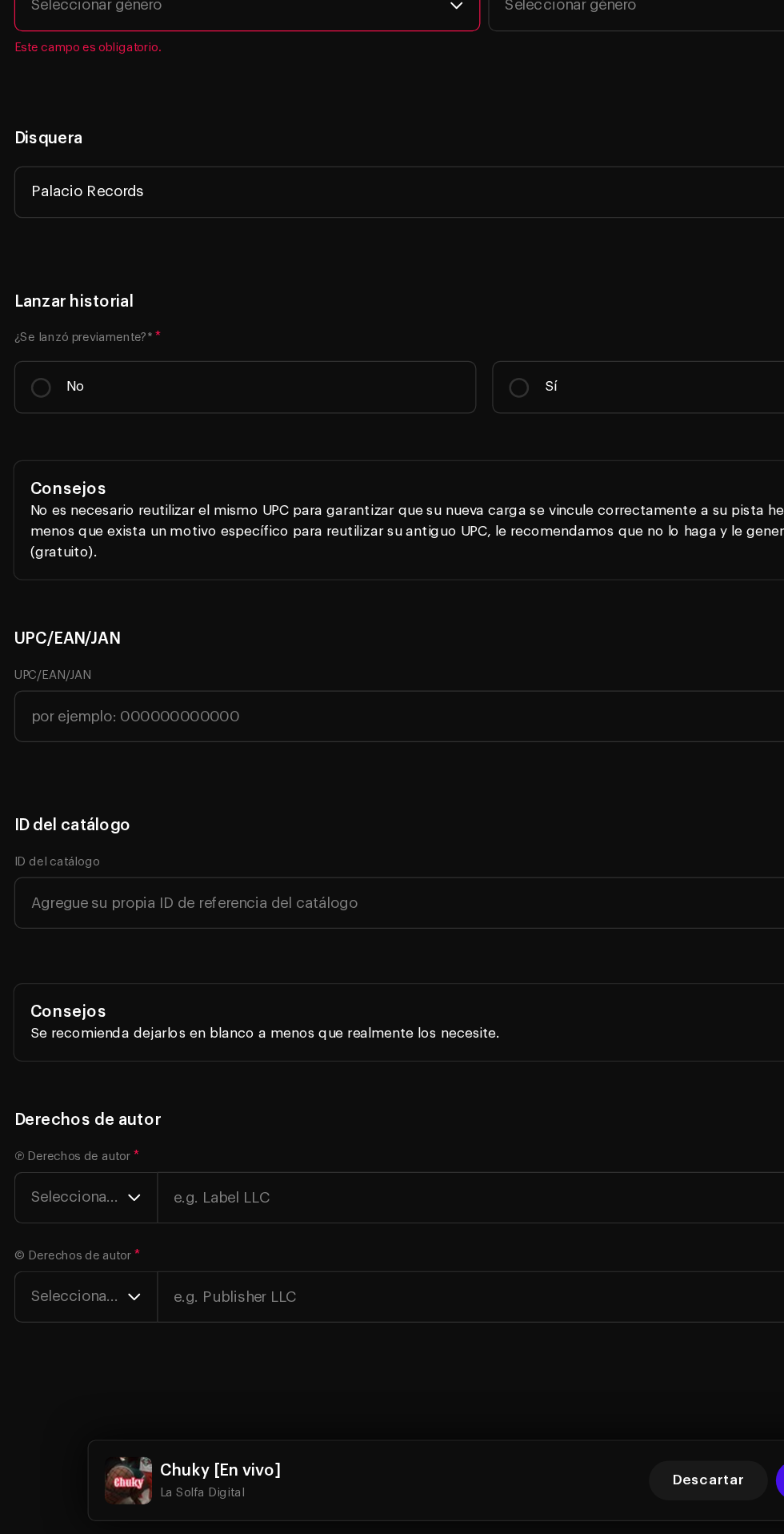
click at [490, 628] on label "Sí" at bounding box center [584, 606] width 373 height 43
click at [428, 615] on input "Sí" at bounding box center [420, 607] width 16 height 16
radio input "true"
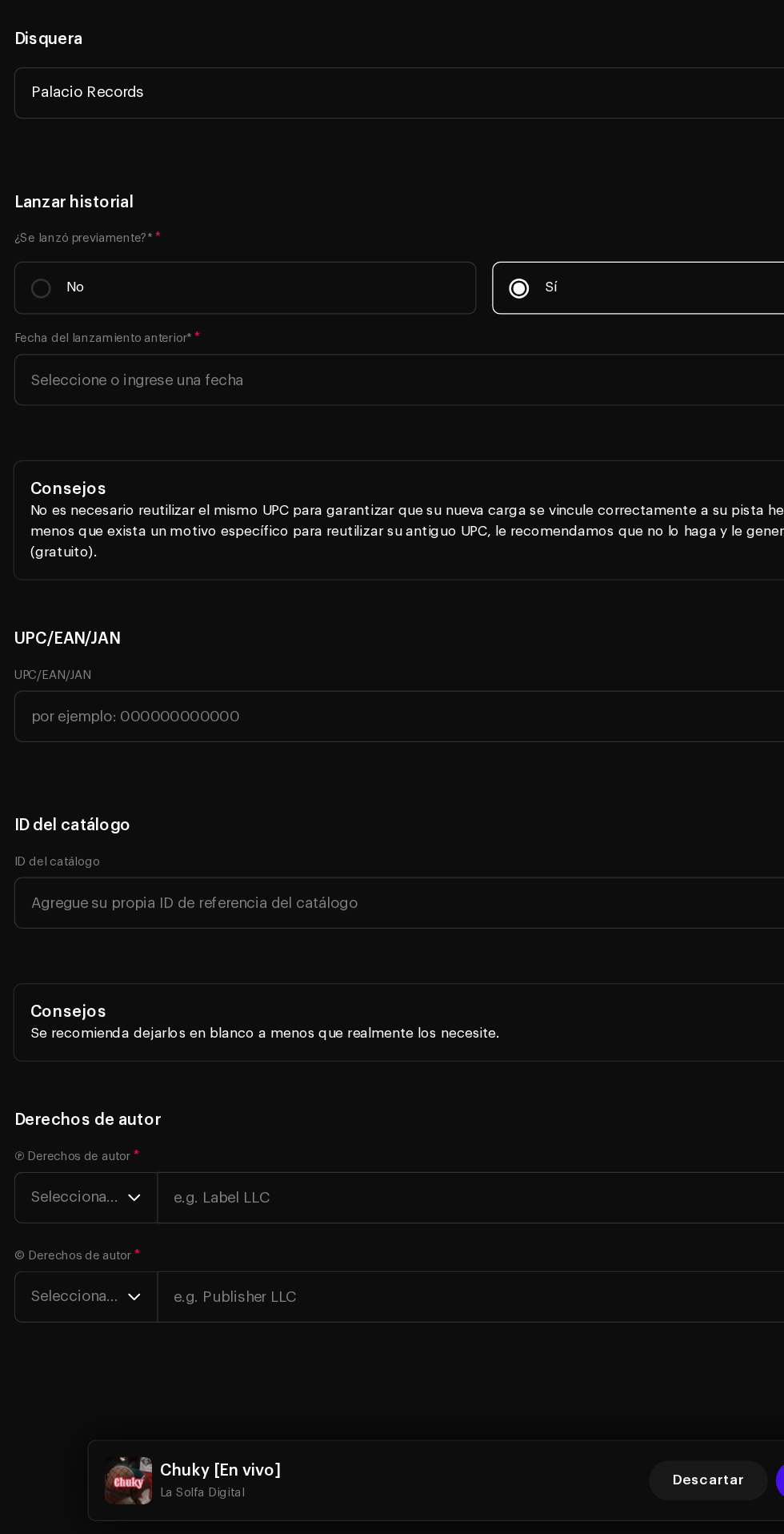
click at [230, 548] on label "No" at bounding box center [199, 526] width 373 height 43
click at [43, 535] on input "No" at bounding box center [34, 526] width 16 height 16
radio input "true"
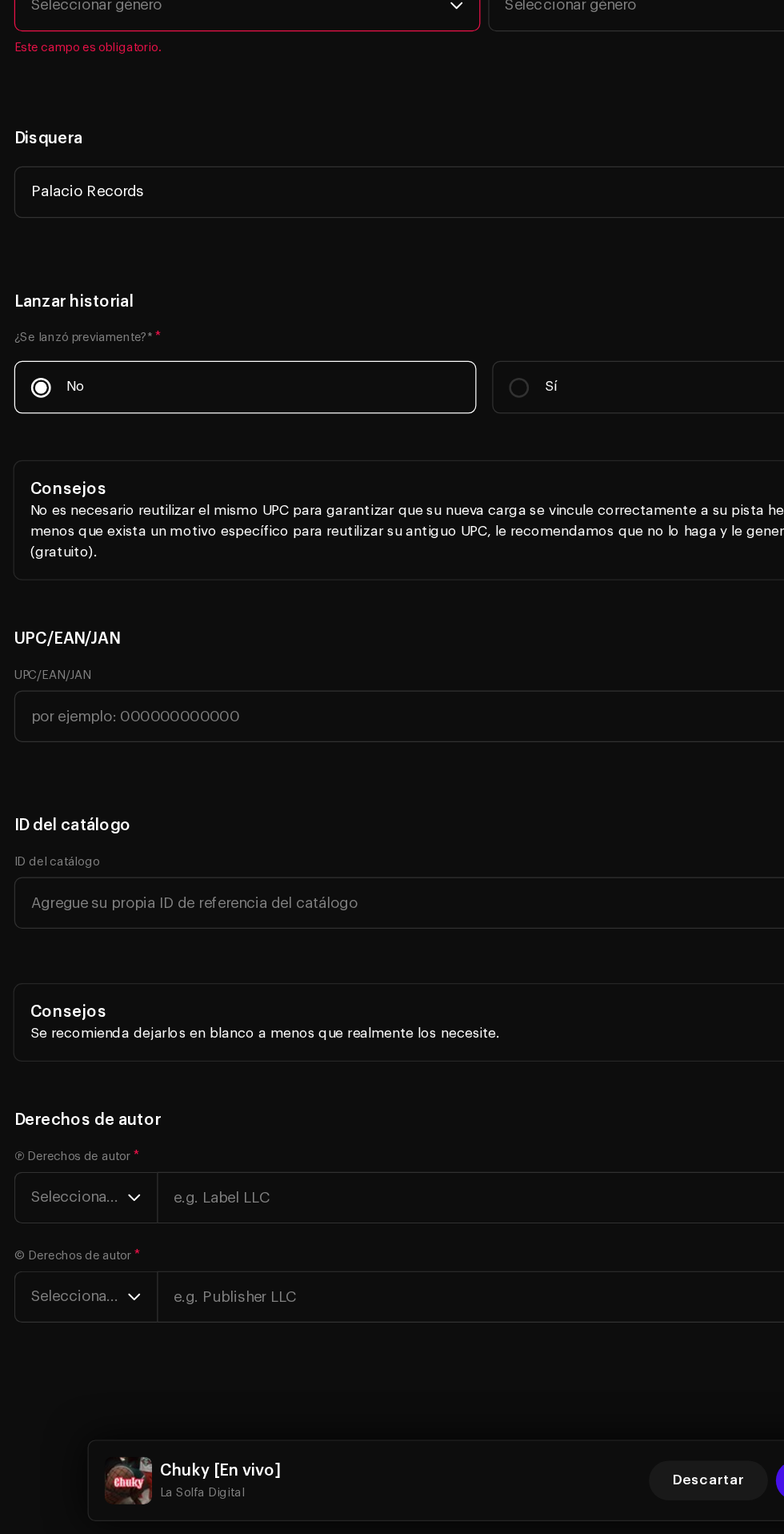
click at [206, 318] on span "Seleccionar género" at bounding box center [195, 298] width 337 height 40
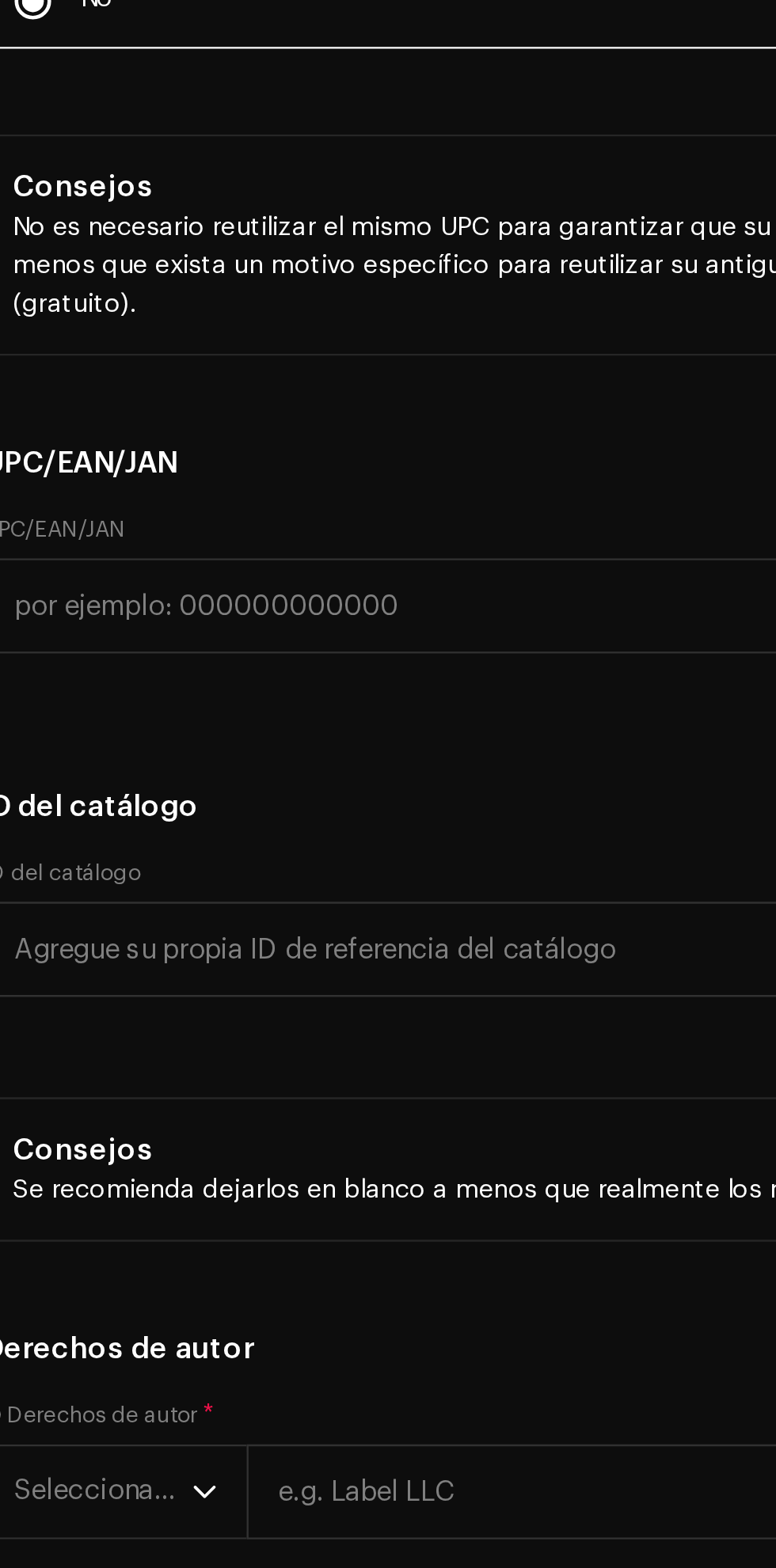
type input "Hip"
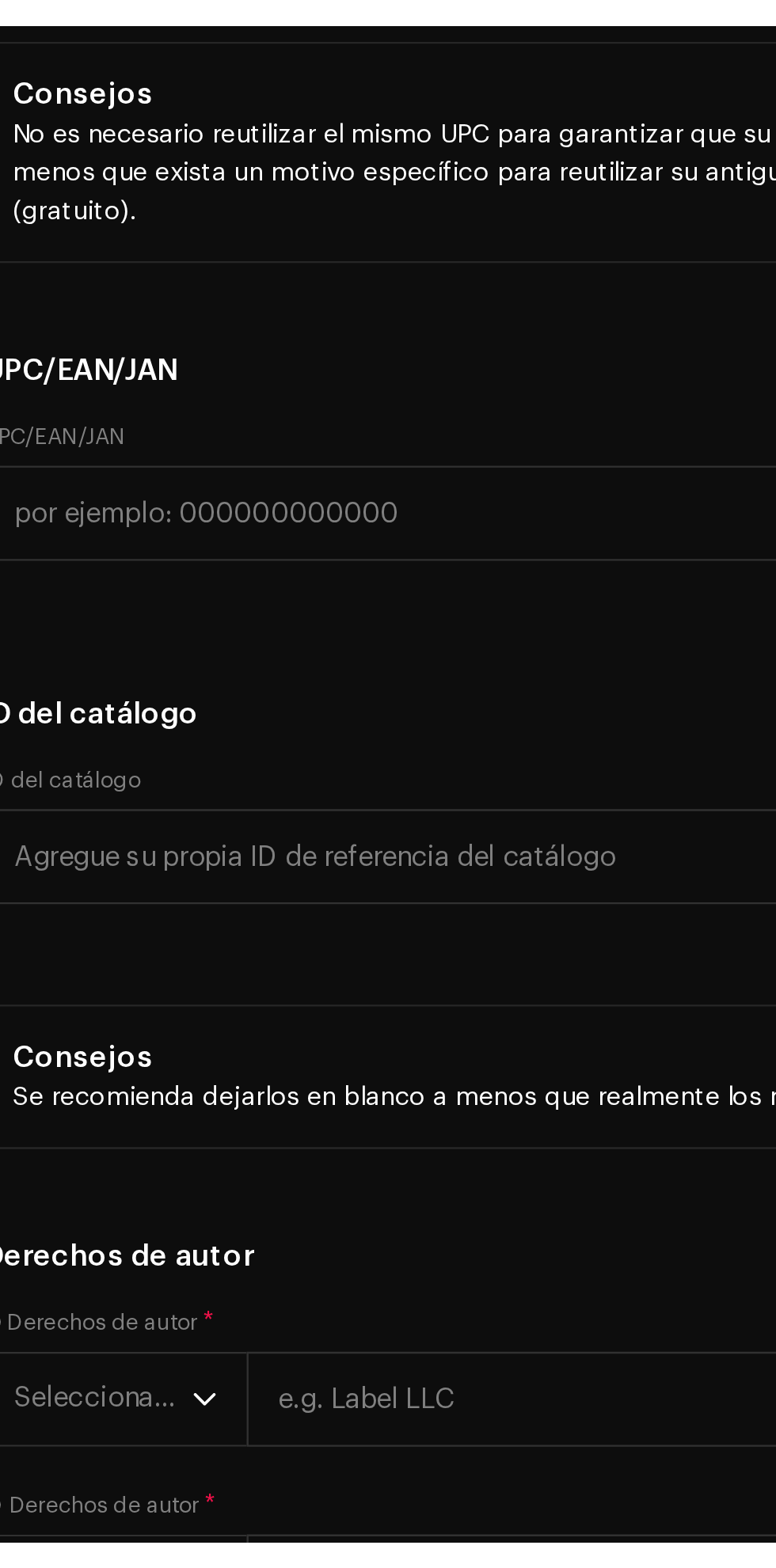
scroll to position [3426, 0]
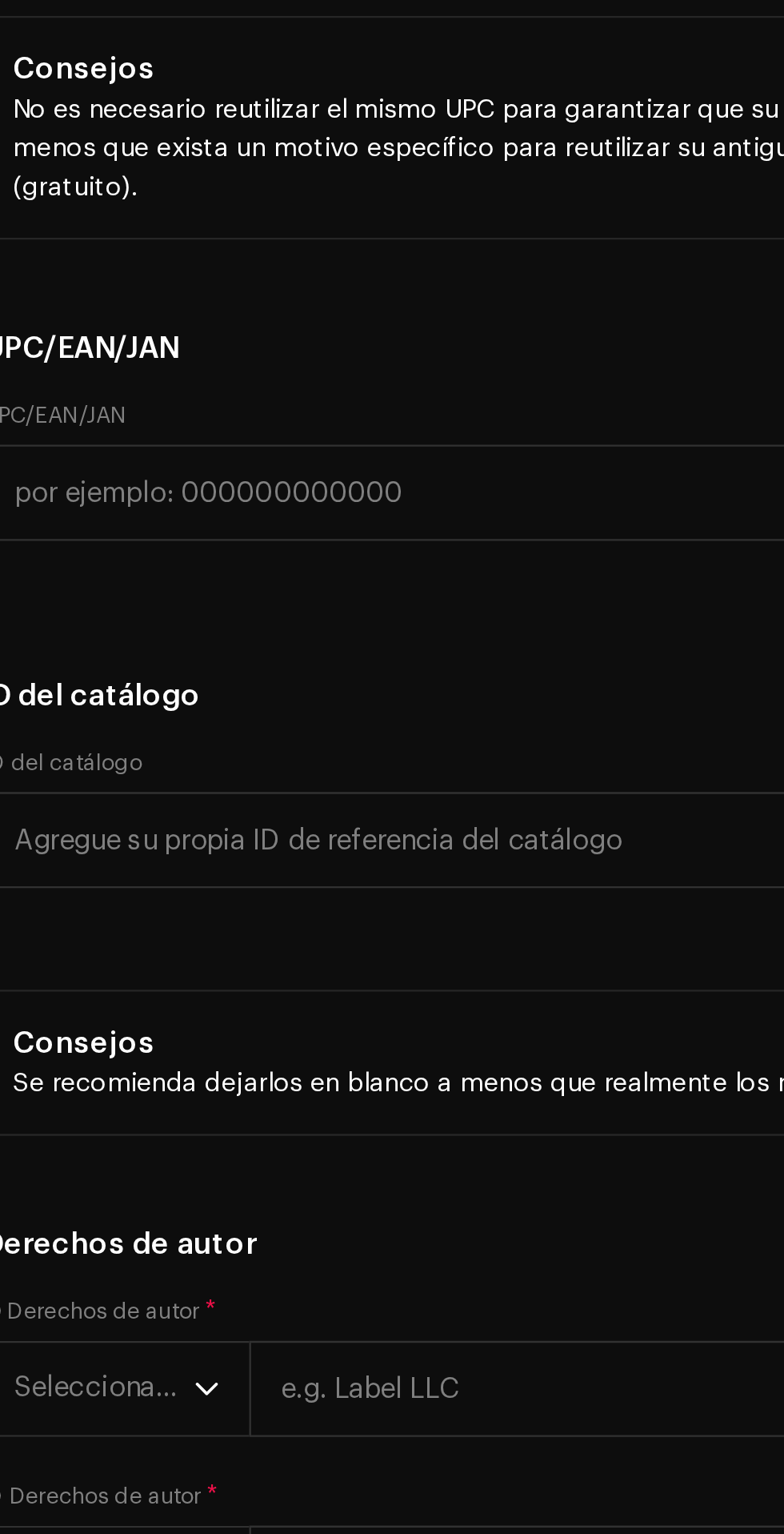
click at [223, 318] on span "Seleccionar género" at bounding box center [195, 298] width 337 height 40
click at [156, 318] on span "Seleccionar género" at bounding box center [195, 298] width 337 height 40
click at [166, 318] on span "Seleccionar género" at bounding box center [195, 298] width 337 height 40
click at [132, 318] on span "Seleccionar género" at bounding box center [195, 298] width 337 height 40
click at [169, 318] on span "Seleccionar género" at bounding box center [195, 298] width 337 height 40
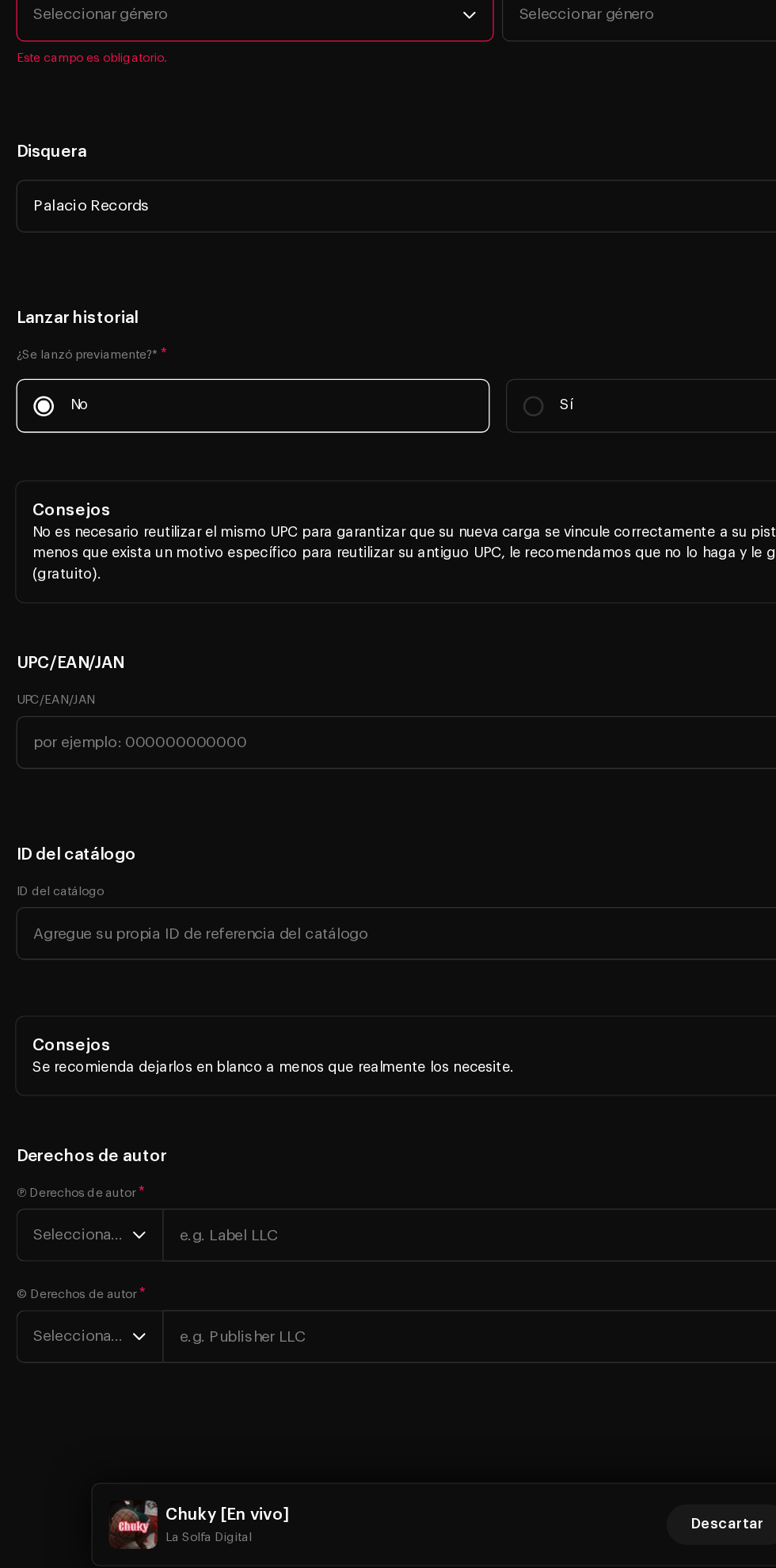
scroll to position [180, 0]
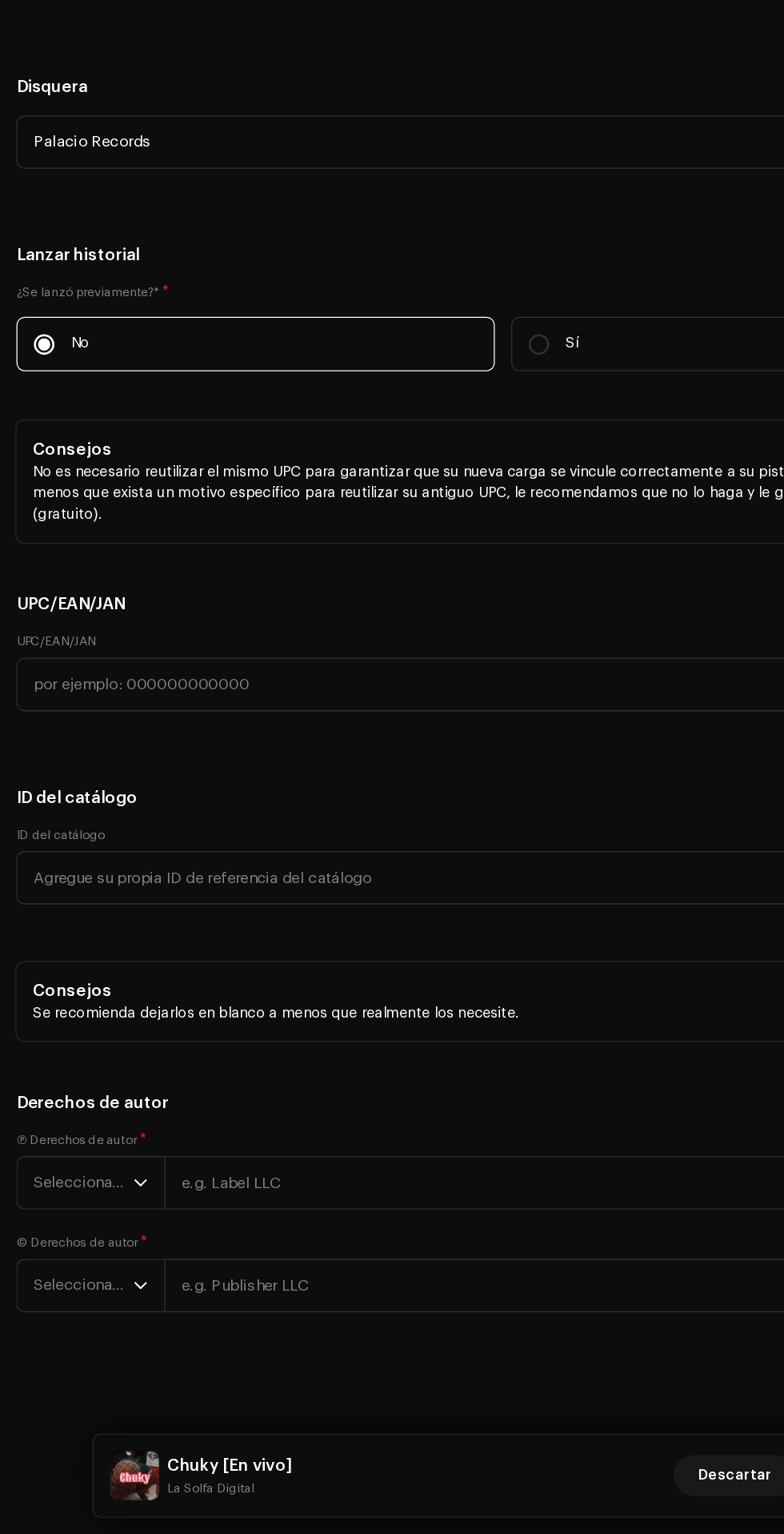
click at [179, 318] on span "Seleccionar género" at bounding box center [195, 298] width 337 height 40
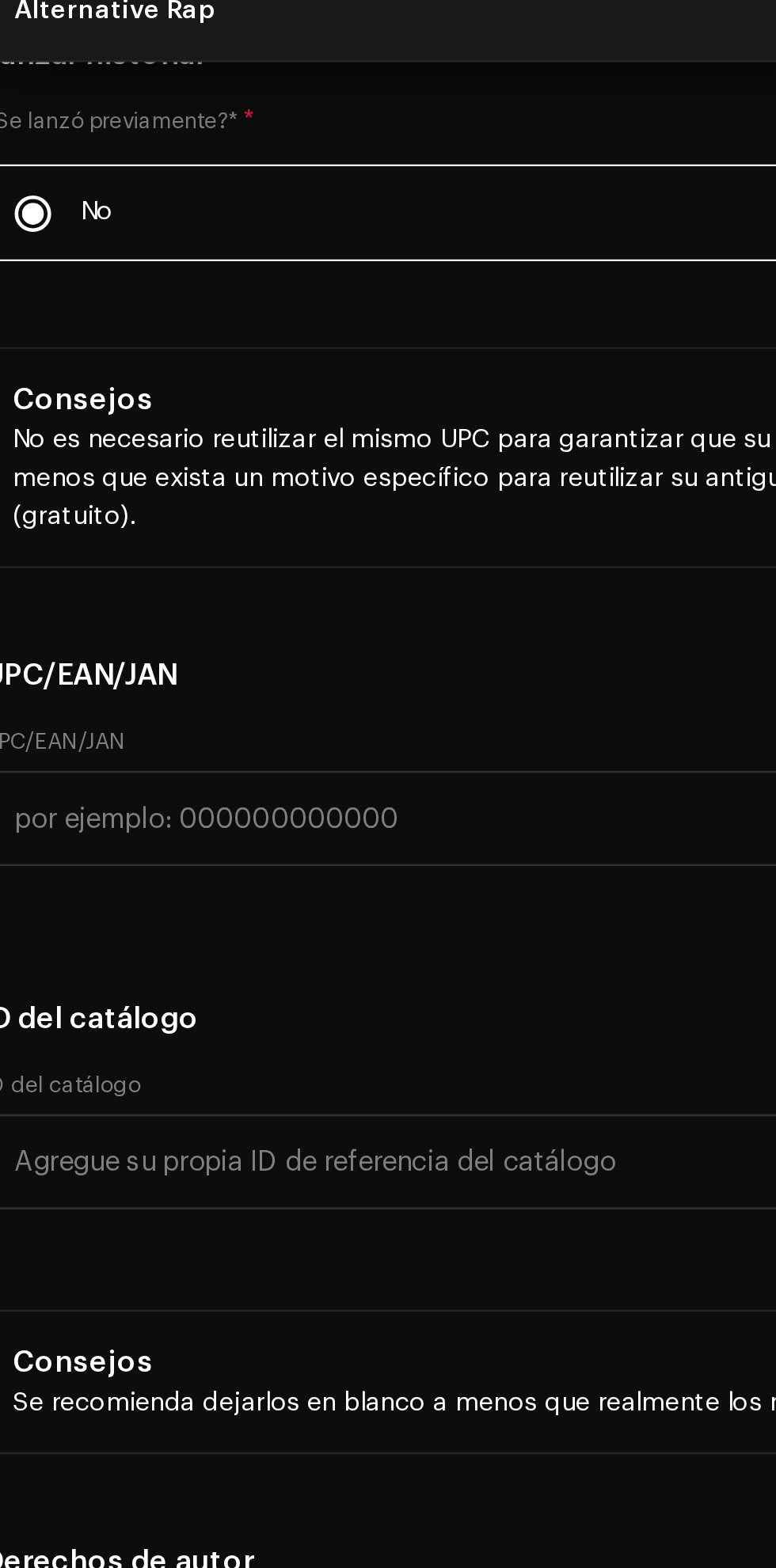
type input "Rap"
click at [95, 506] on span "Hip Hop/Rap" at bounding box center [62, 500] width 73 height 12
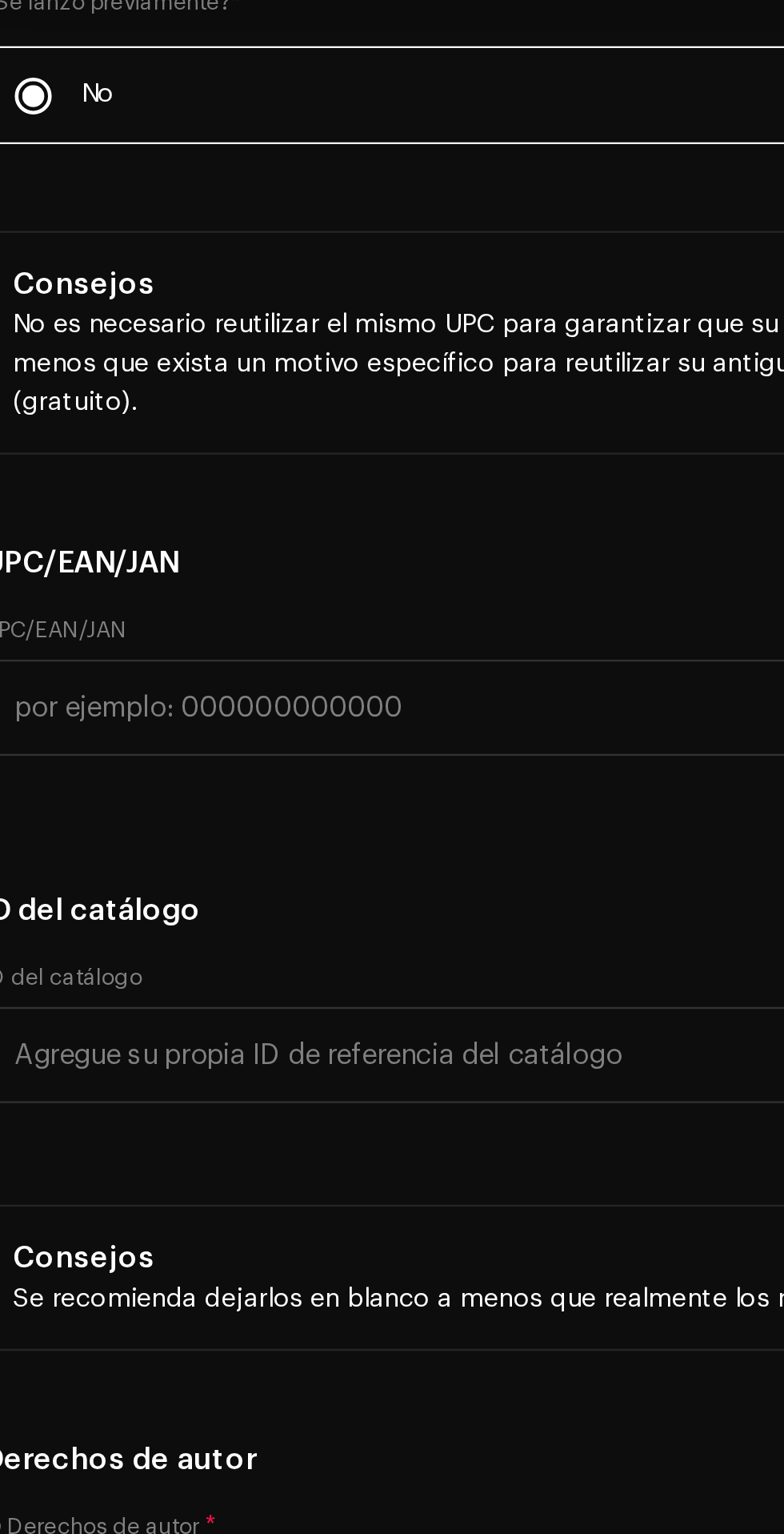
click at [76, 502] on li "Hip Hop/Rap" at bounding box center [201, 485] width 362 height 32
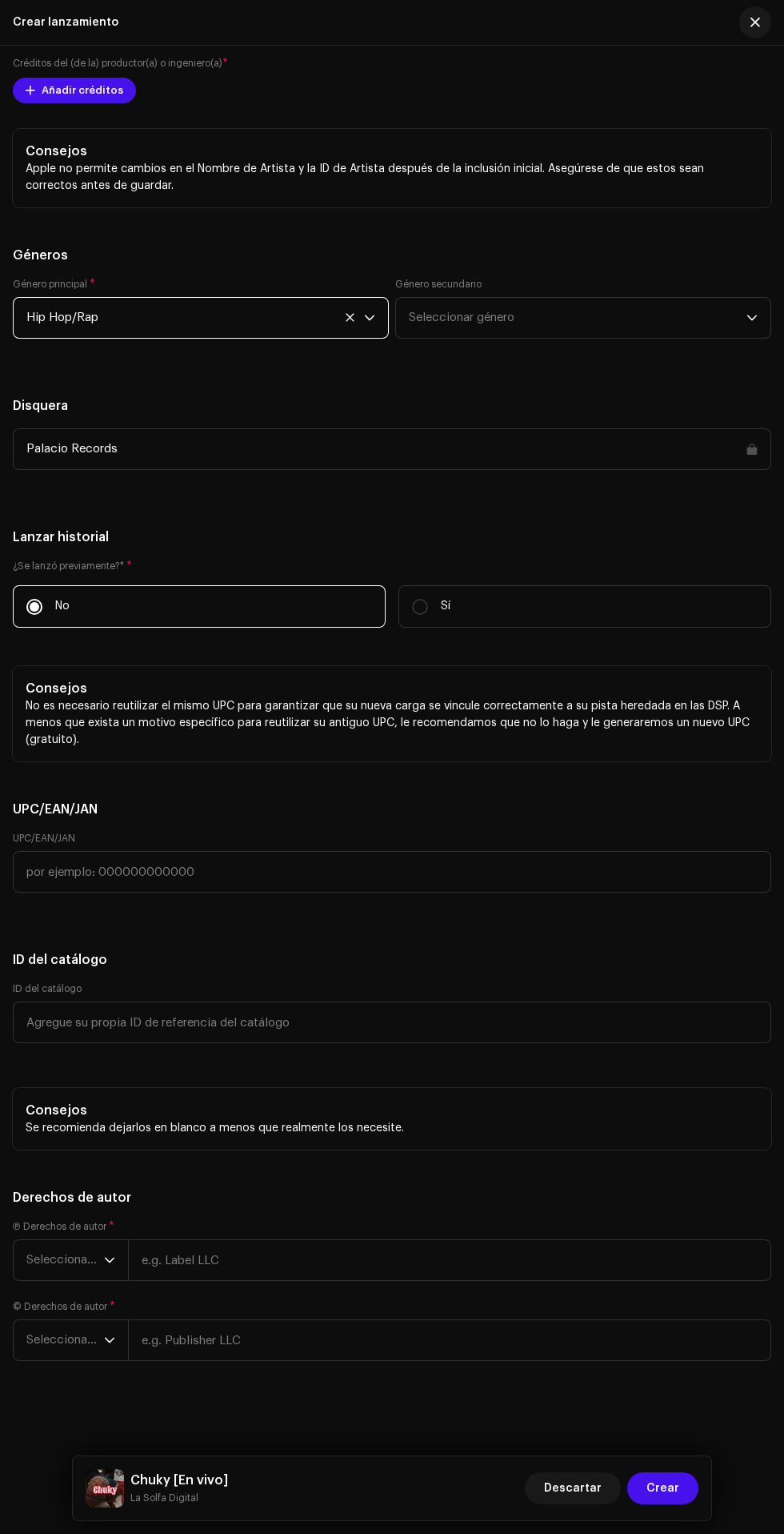
scroll to position [4305, 0]
click at [110, 1260] on icon "dropdown trigger" at bounding box center [110, 1259] width 11 height 11
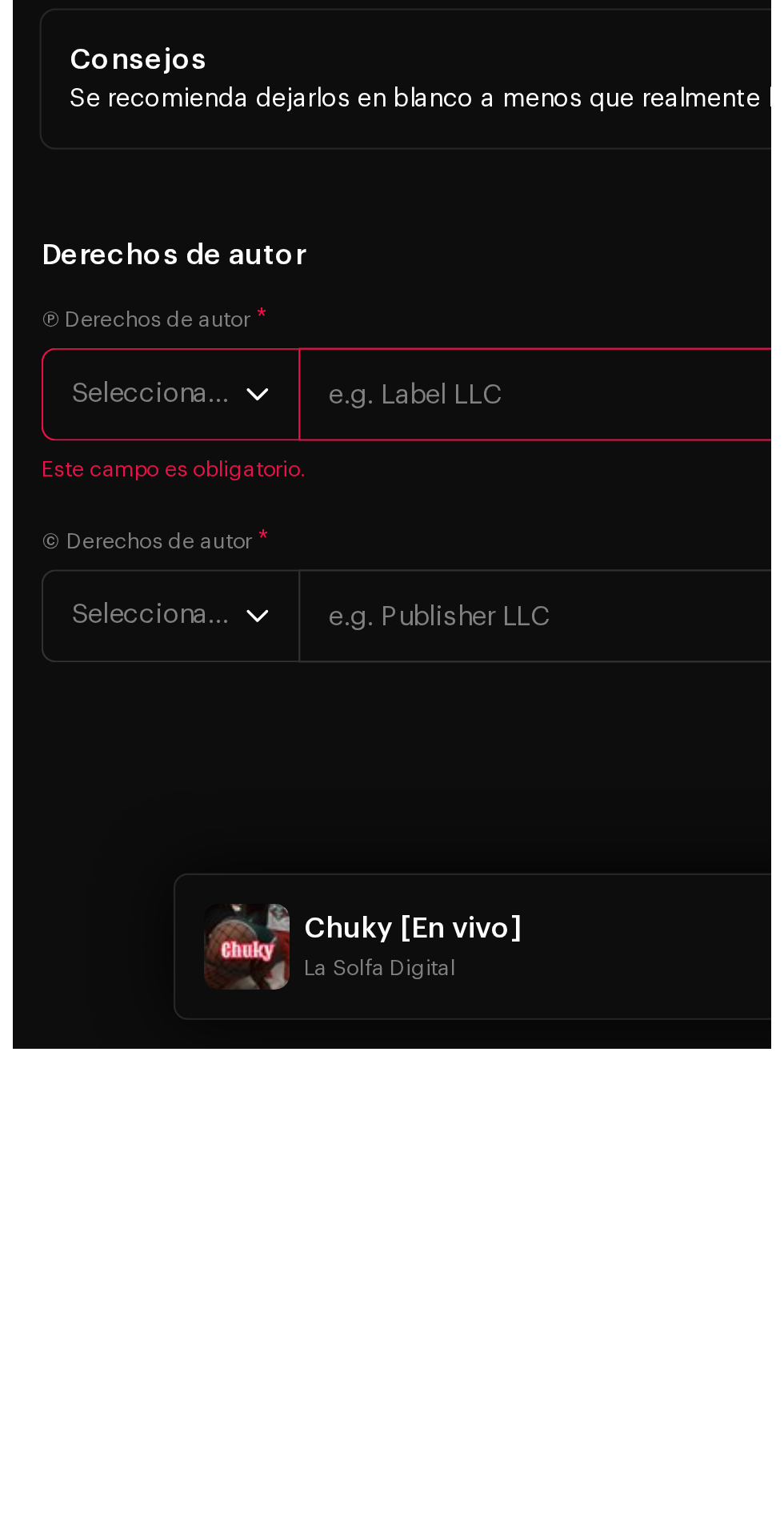
scroll to position [230, 0]
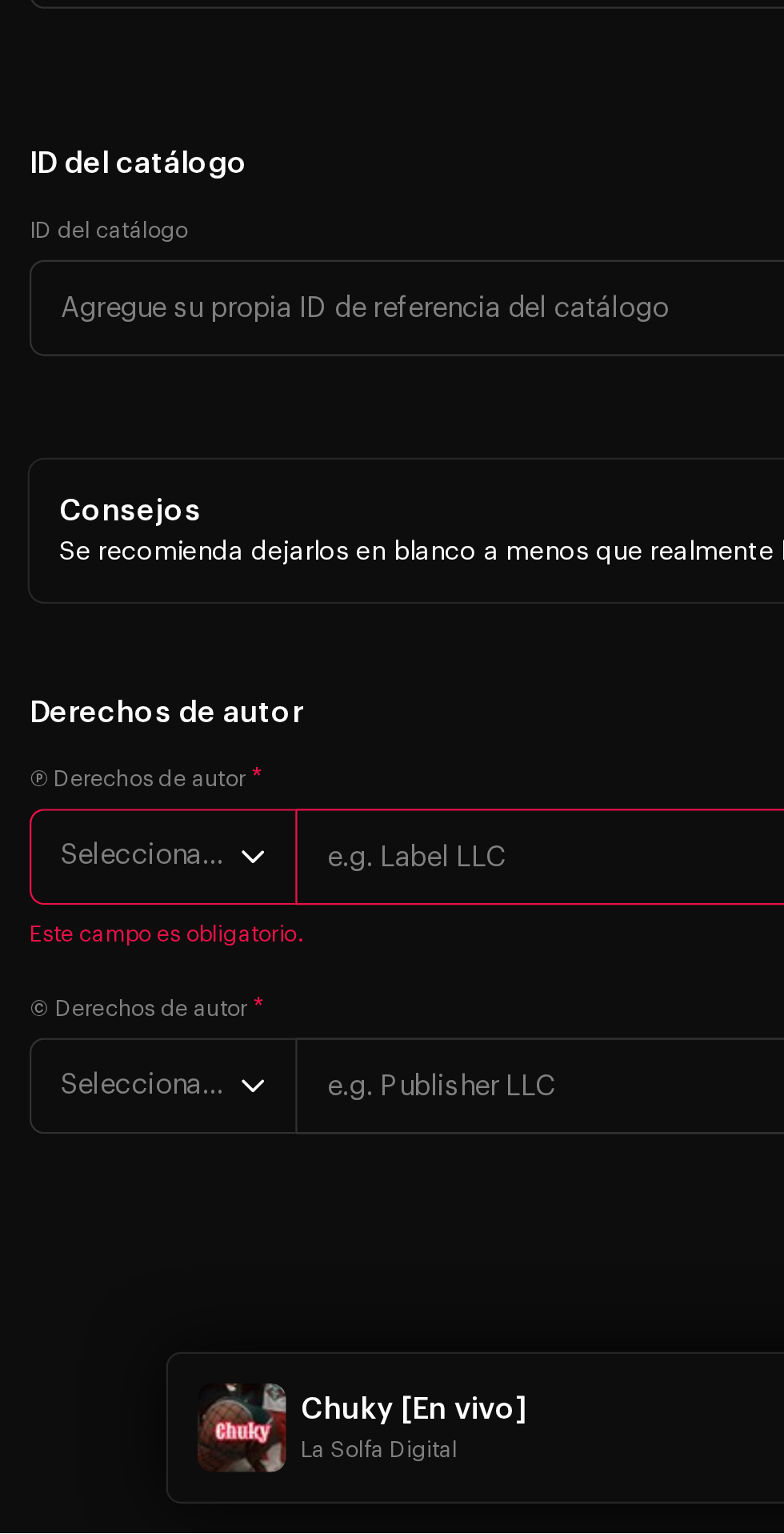
click at [109, 1246] on icon "dropdown trigger" at bounding box center [110, 1240] width 11 height 11
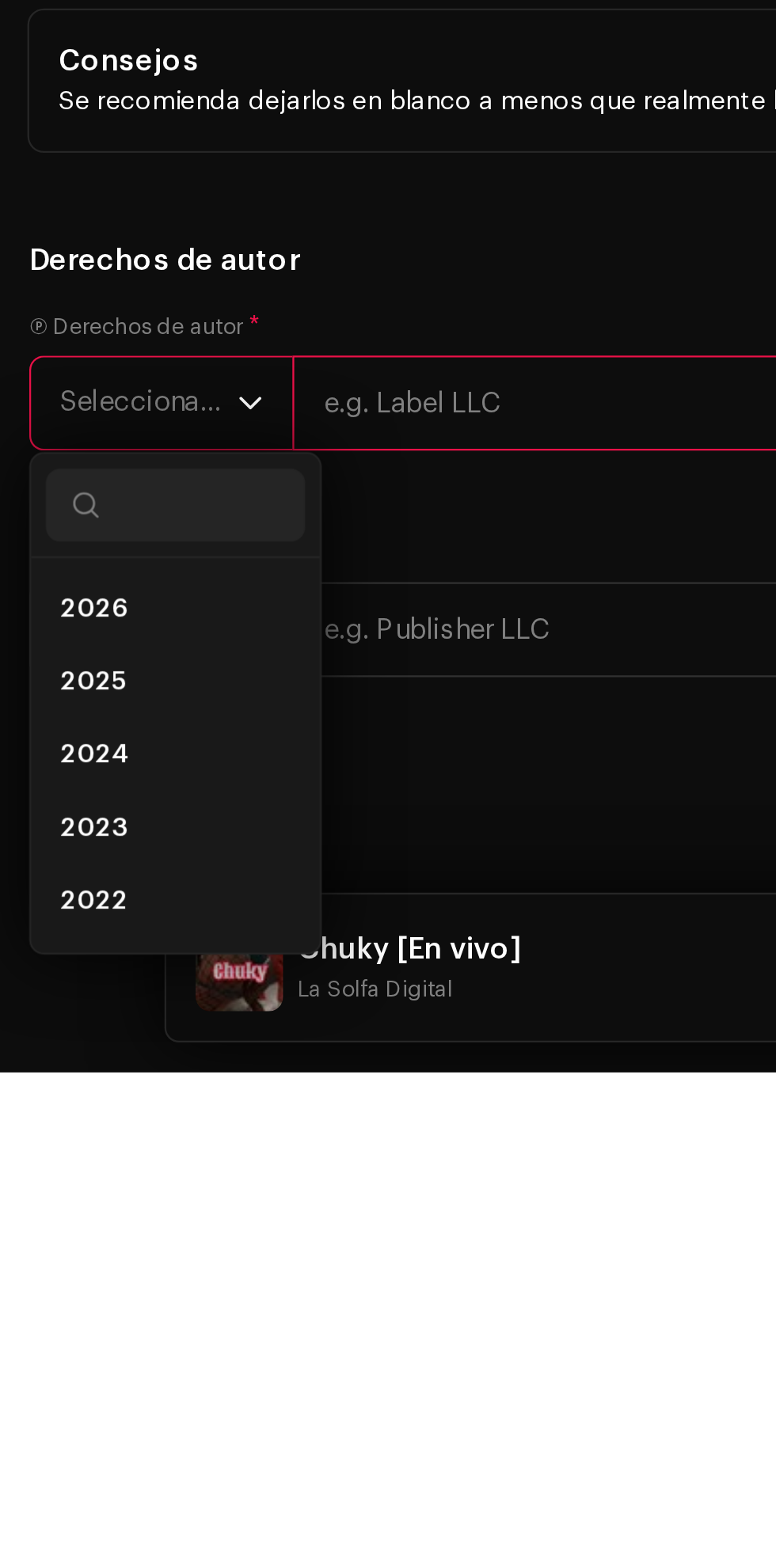
click at [64, 1384] on li "2025" at bounding box center [76, 1399] width 113 height 32
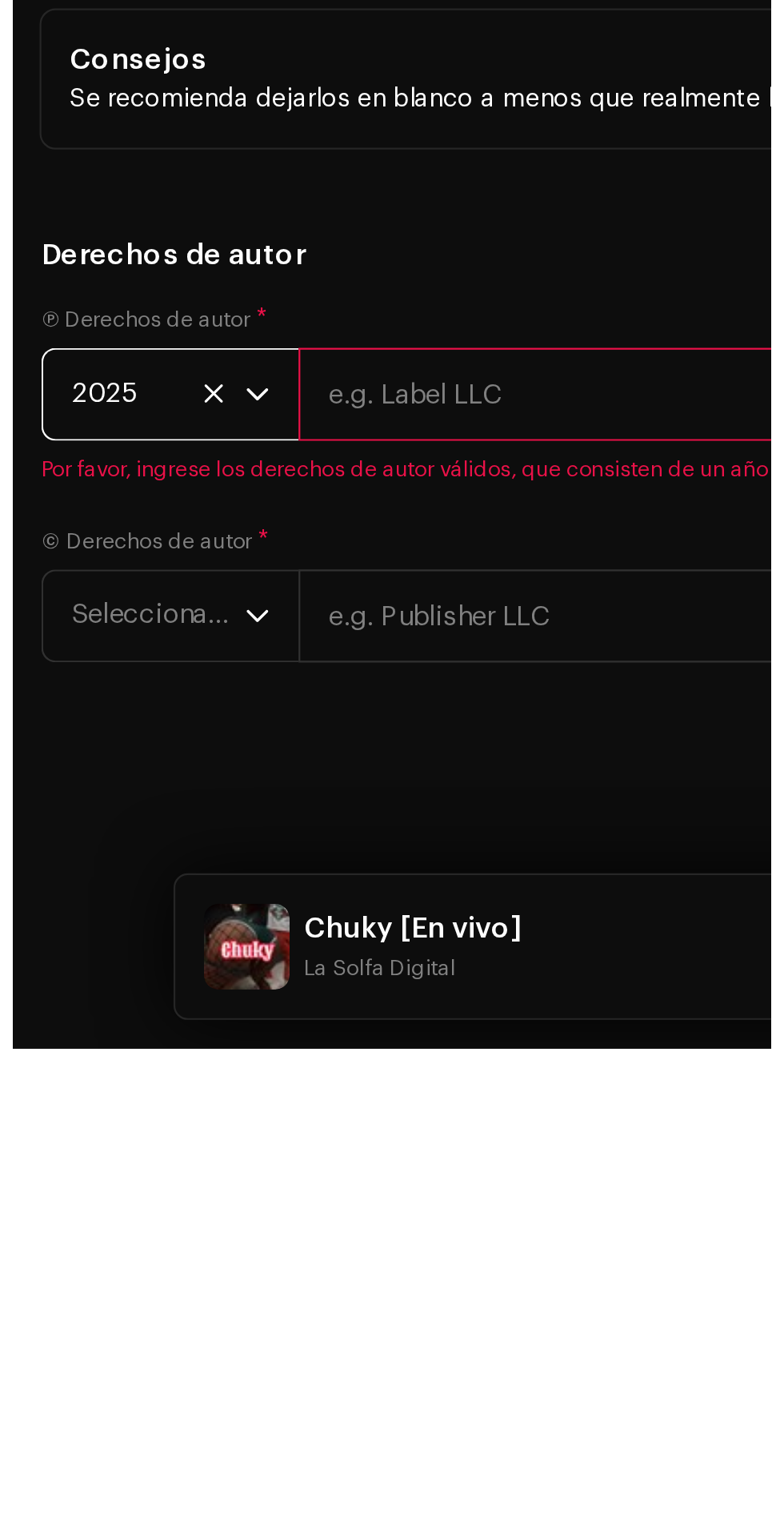
scroll to position [231, 0]
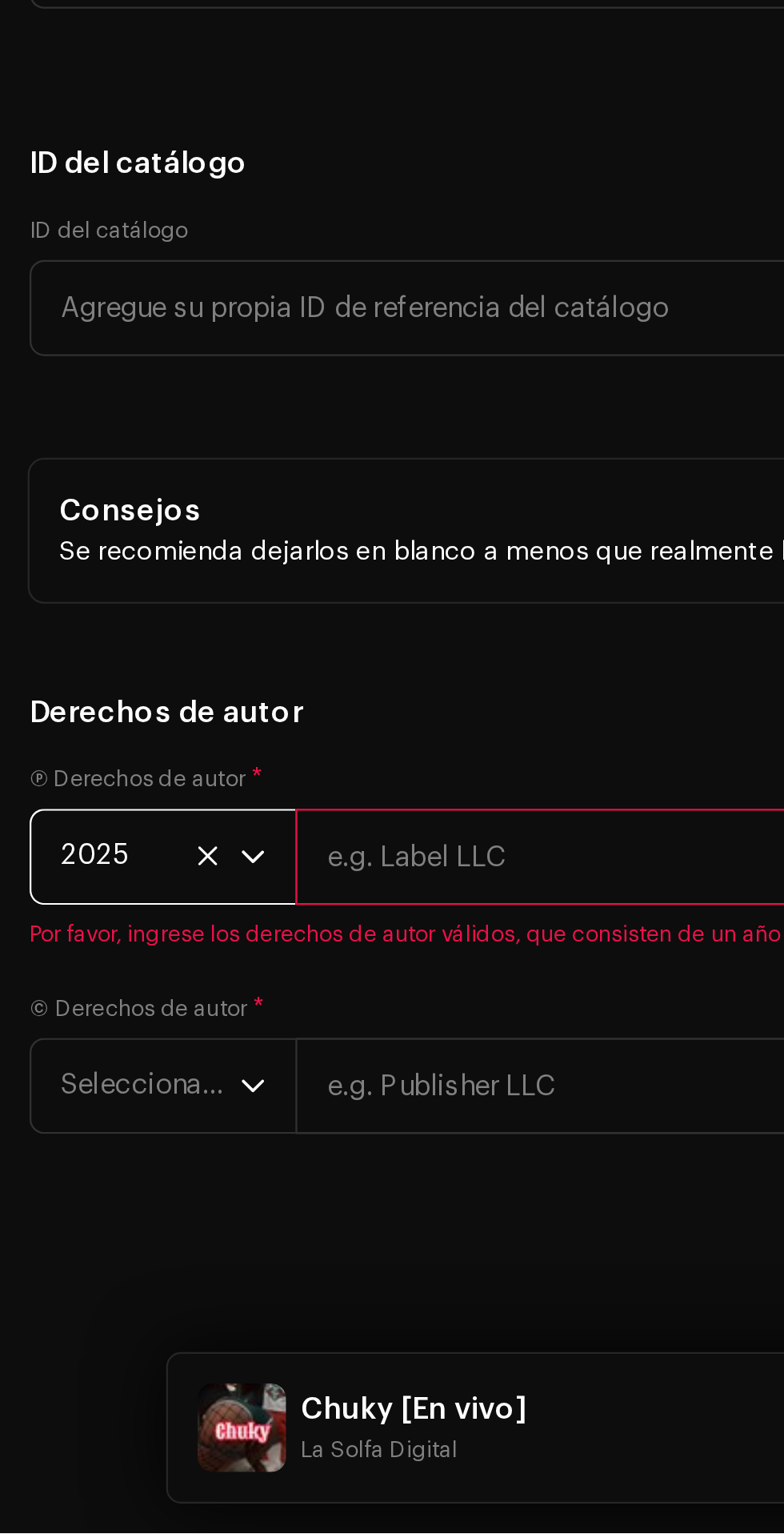
click at [100, 1360] on span "Seleccionar año" at bounding box center [64, 1340] width 77 height 40
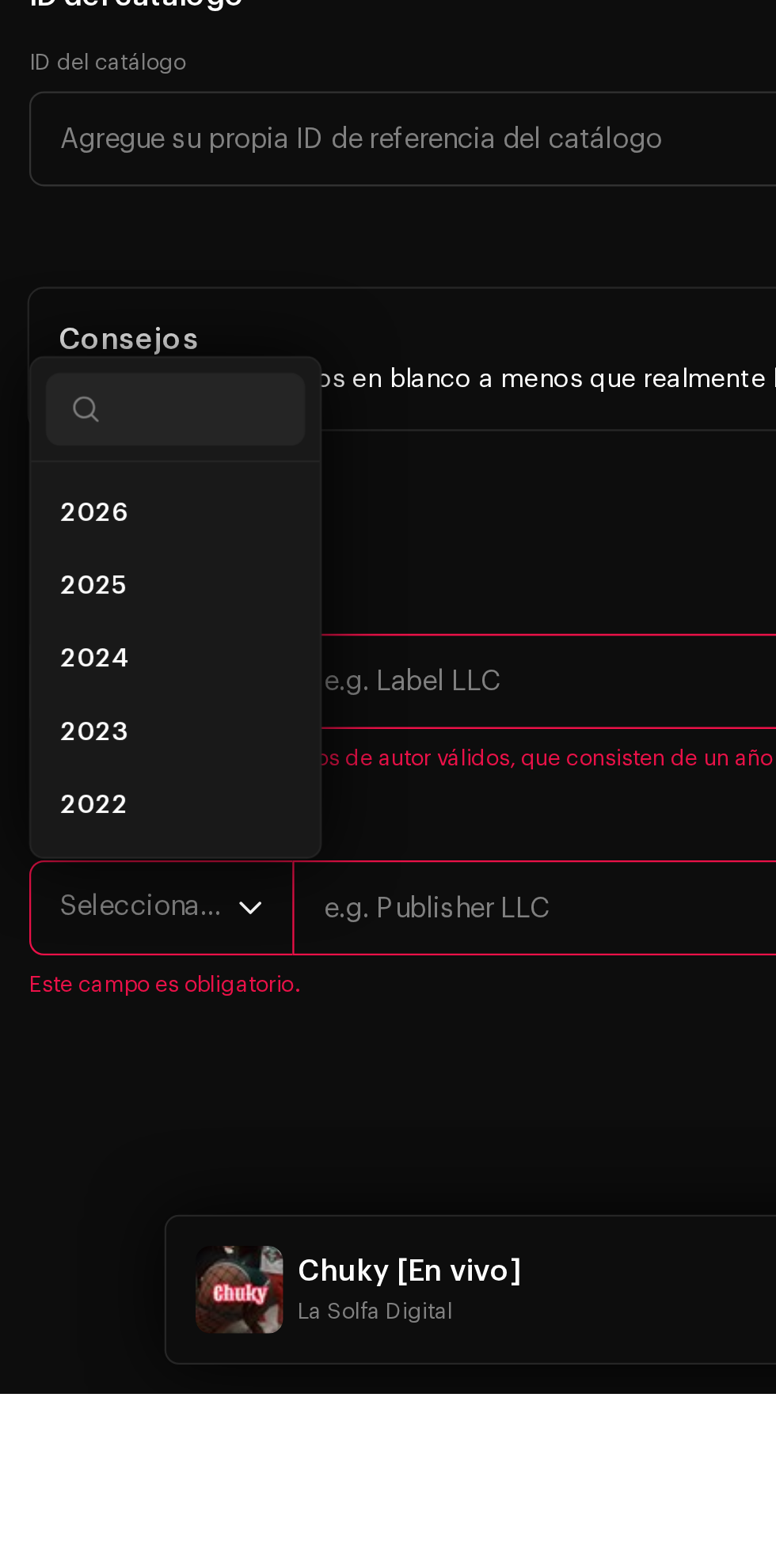
scroll to position [228, 0]
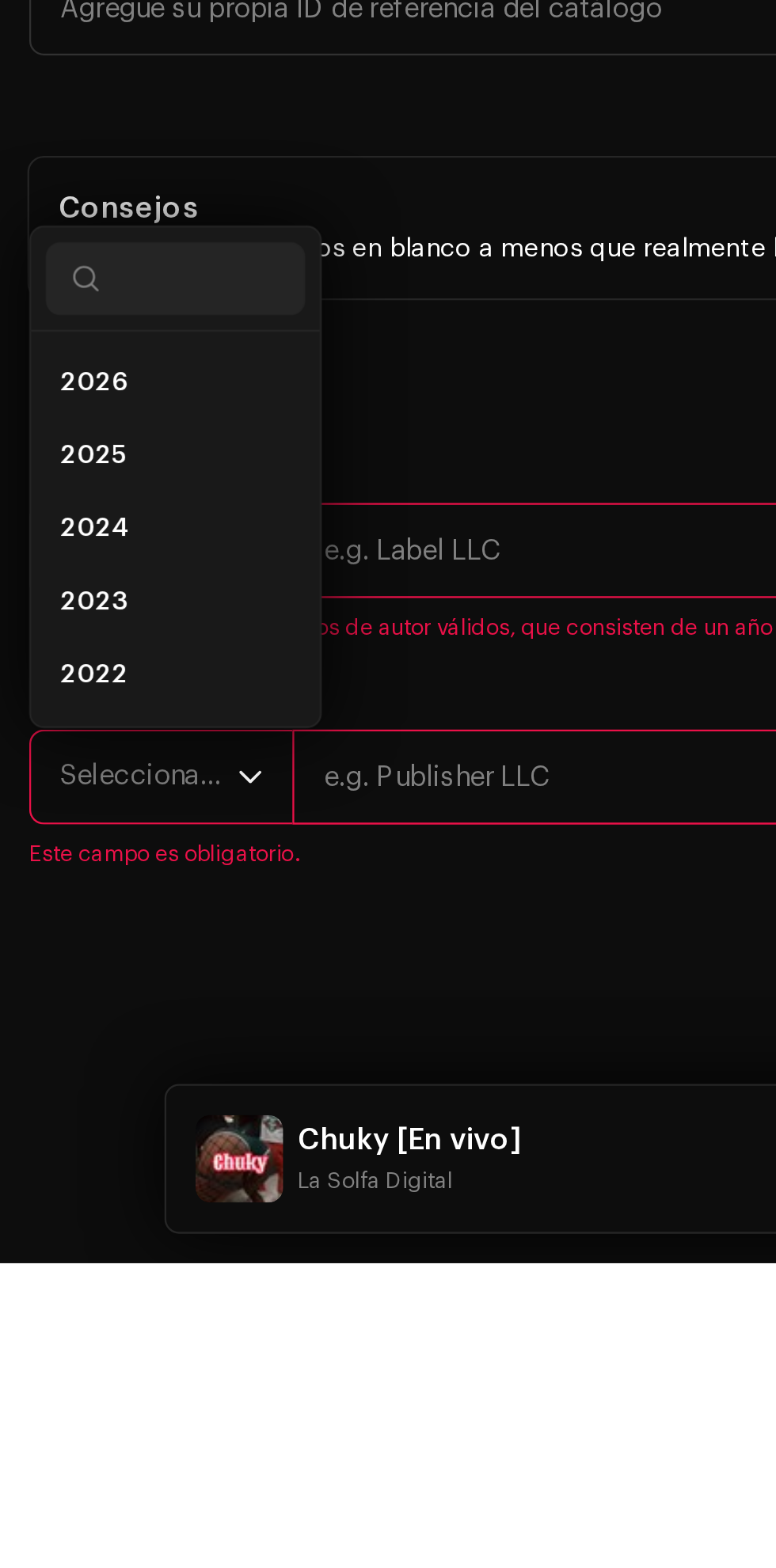
click at [51, 1227] on span "2025" at bounding box center [40, 1218] width 28 height 15
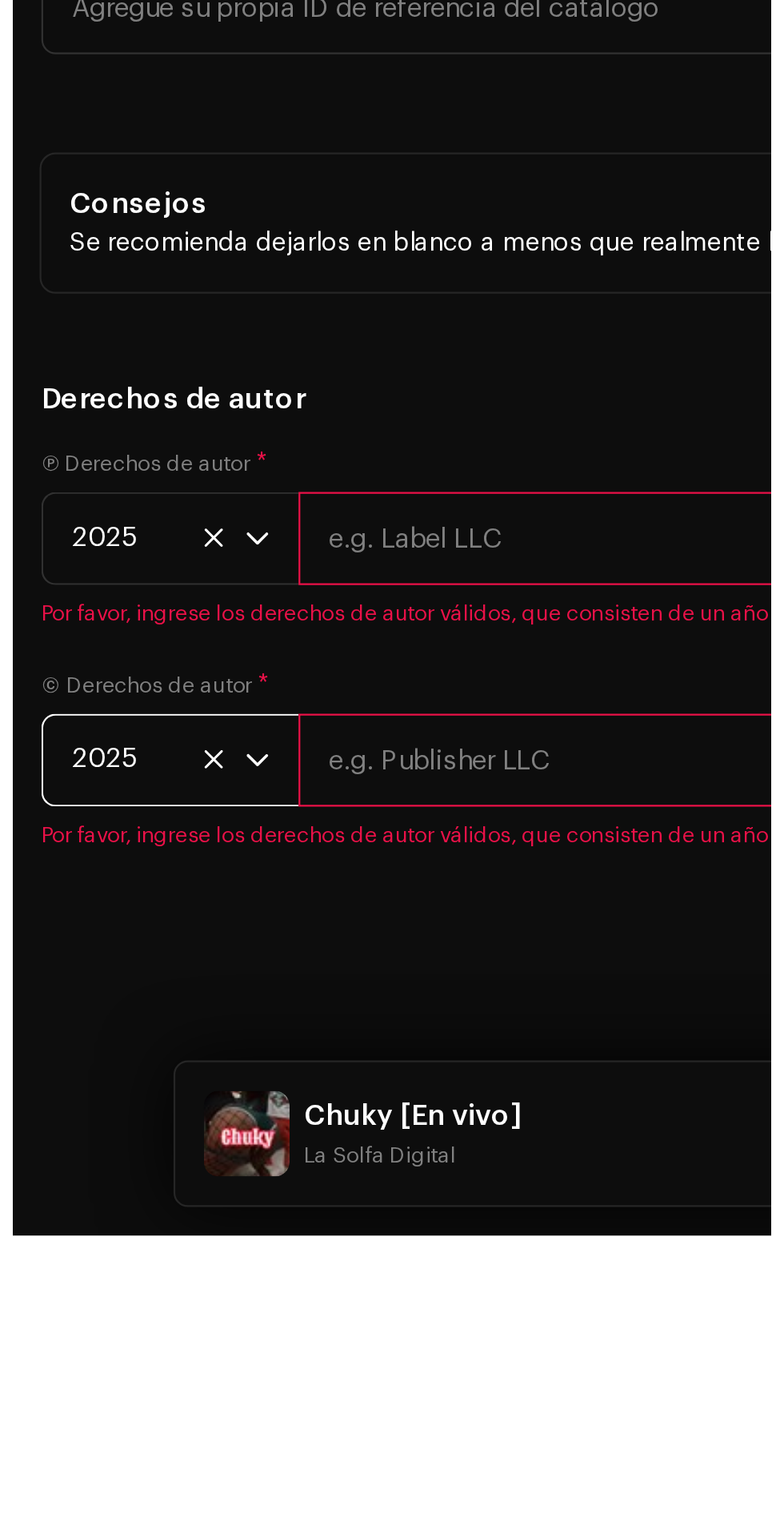
scroll to position [231, 0]
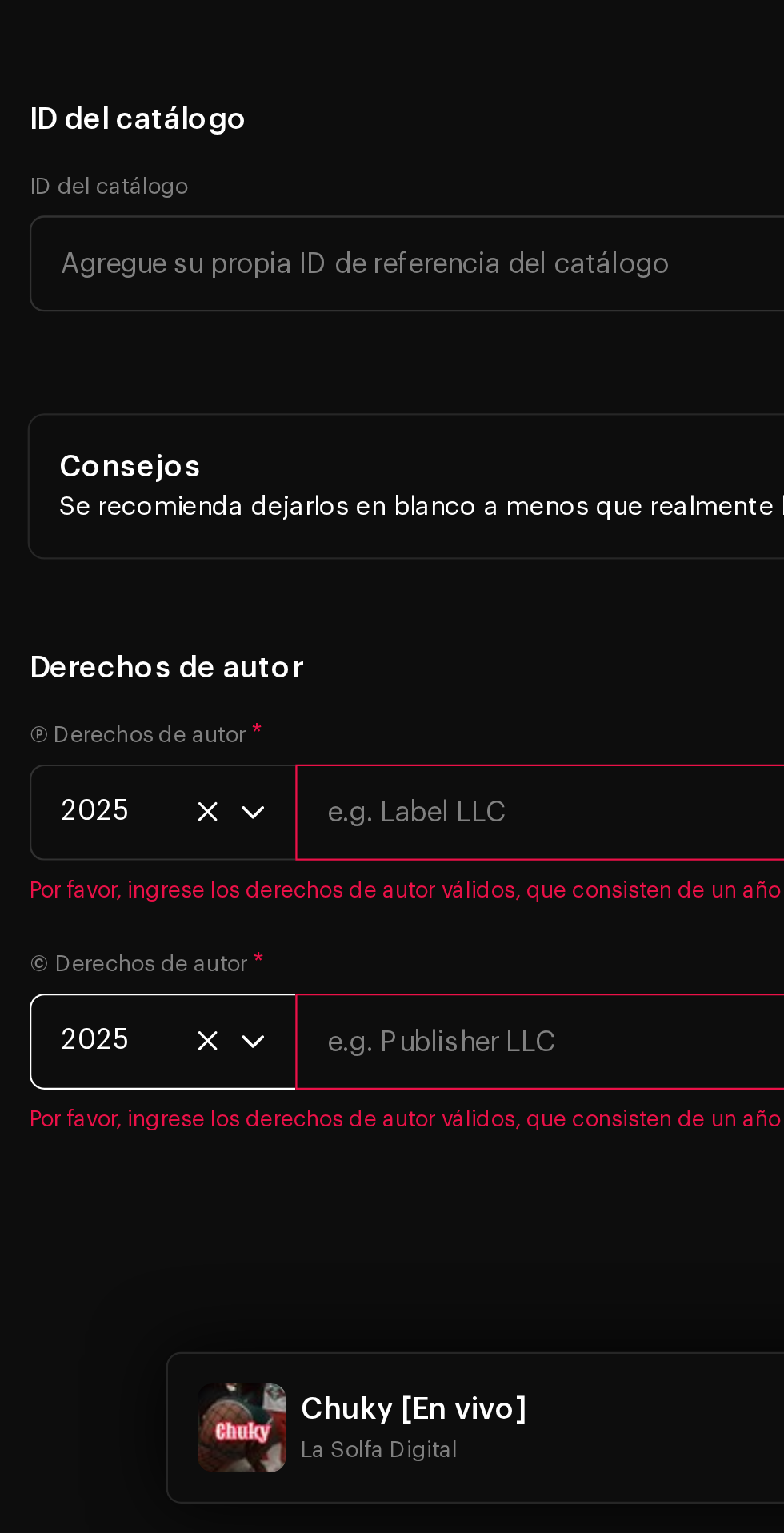
click at [233, 1243] on input "text" at bounding box center [449, 1222] width 643 height 42
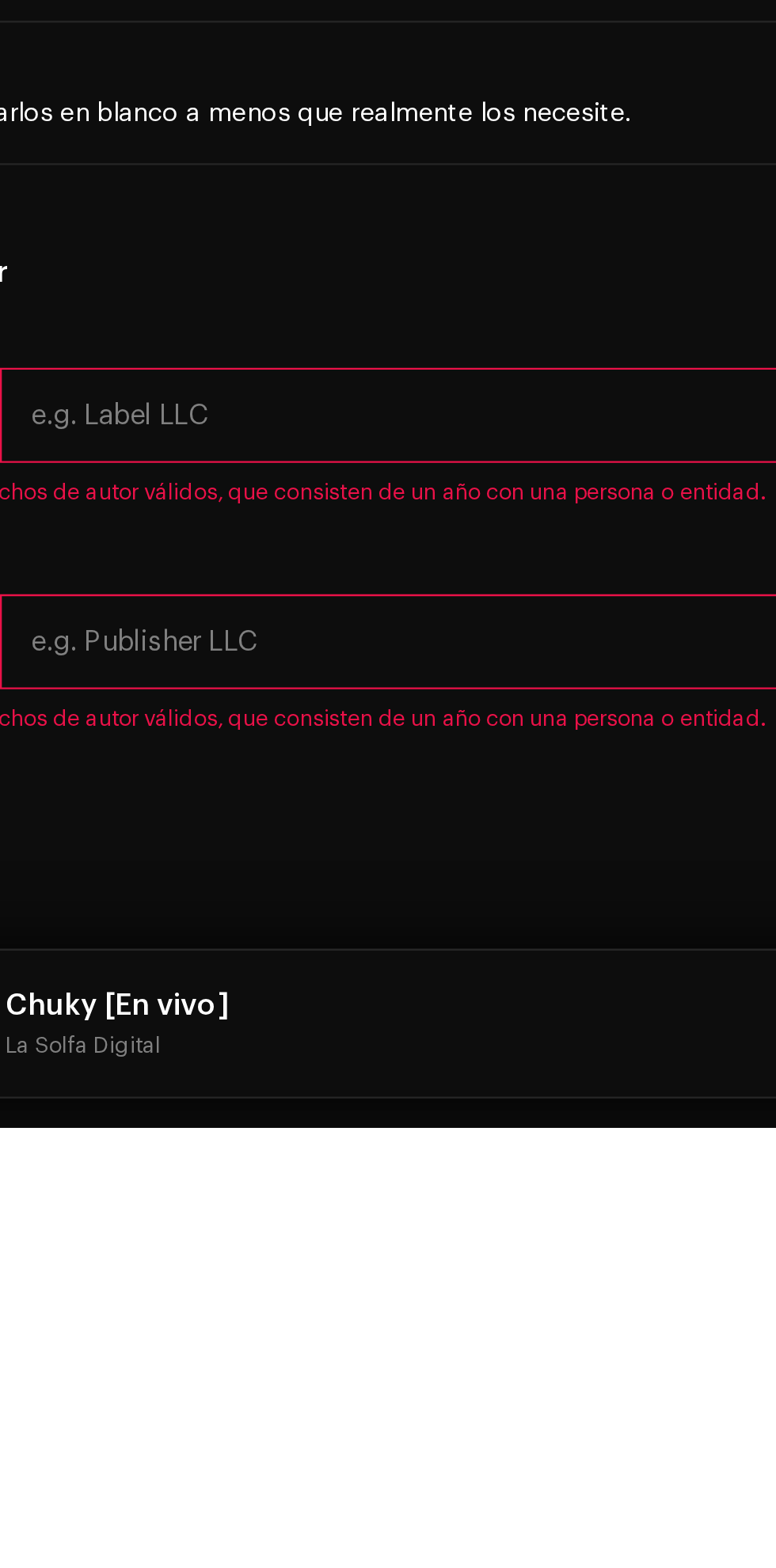
type input "La Solfa Digital"
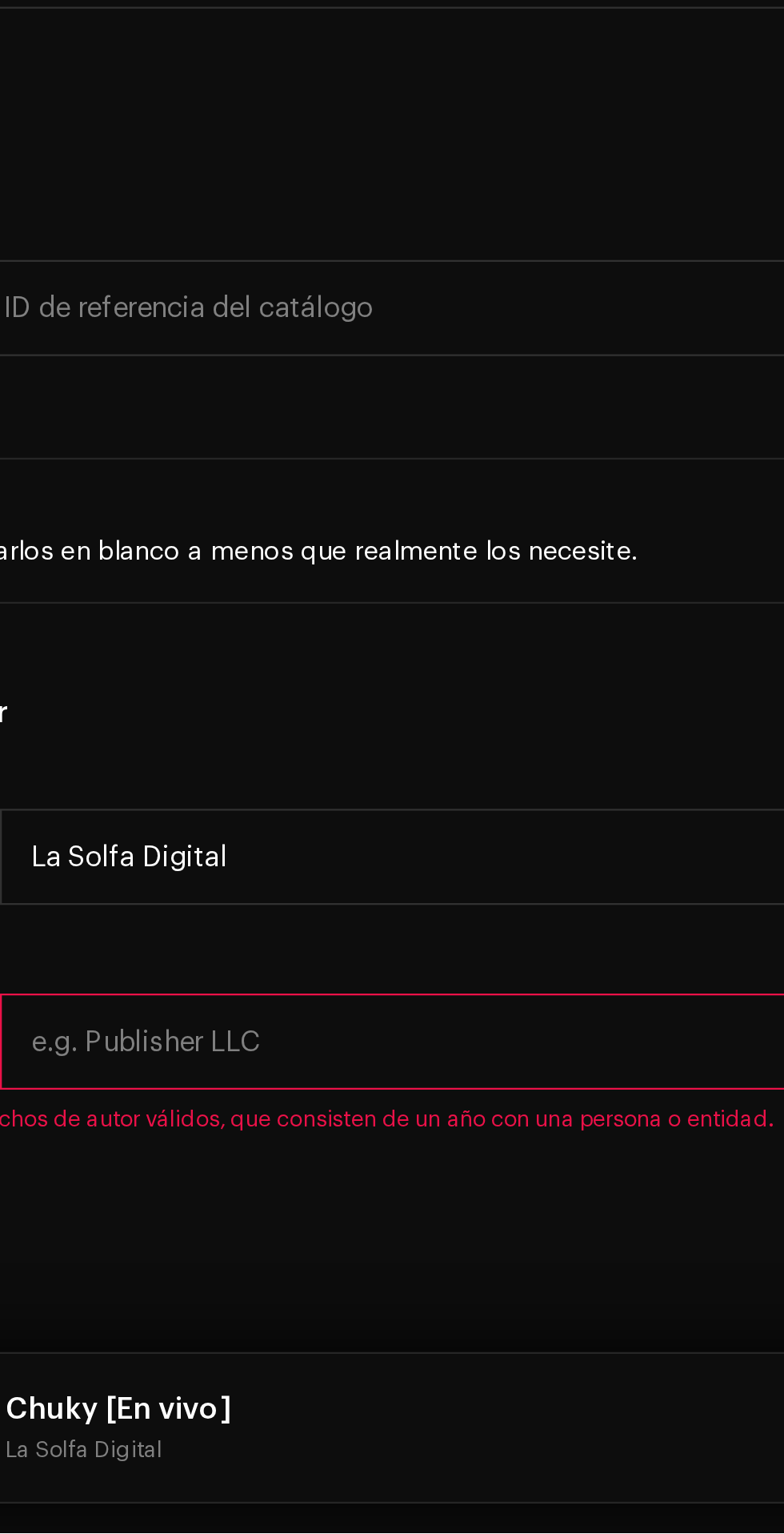
click at [283, 1342] on input "text" at bounding box center [449, 1321] width 643 height 42
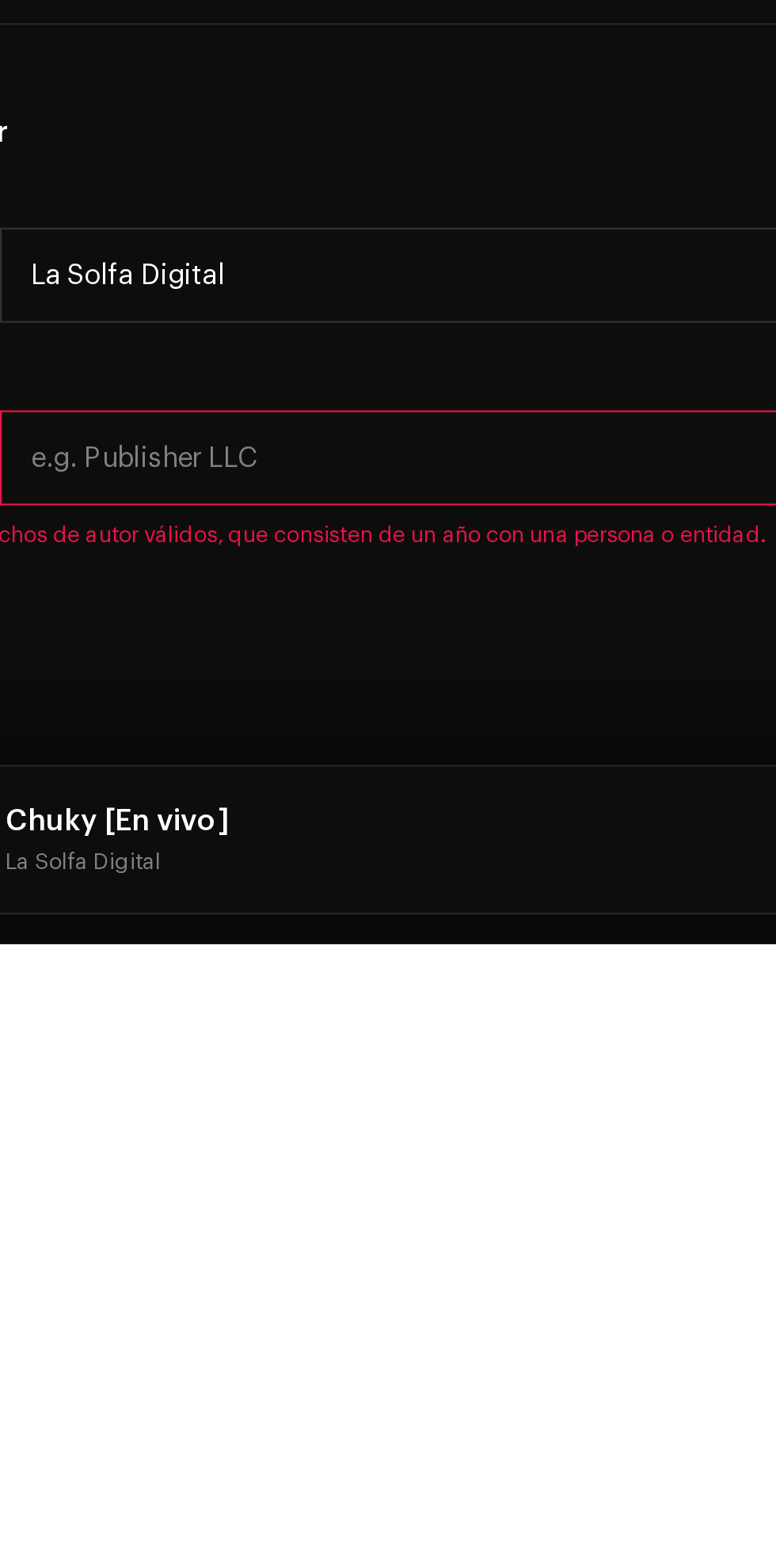
type input "La Solfa Digital"
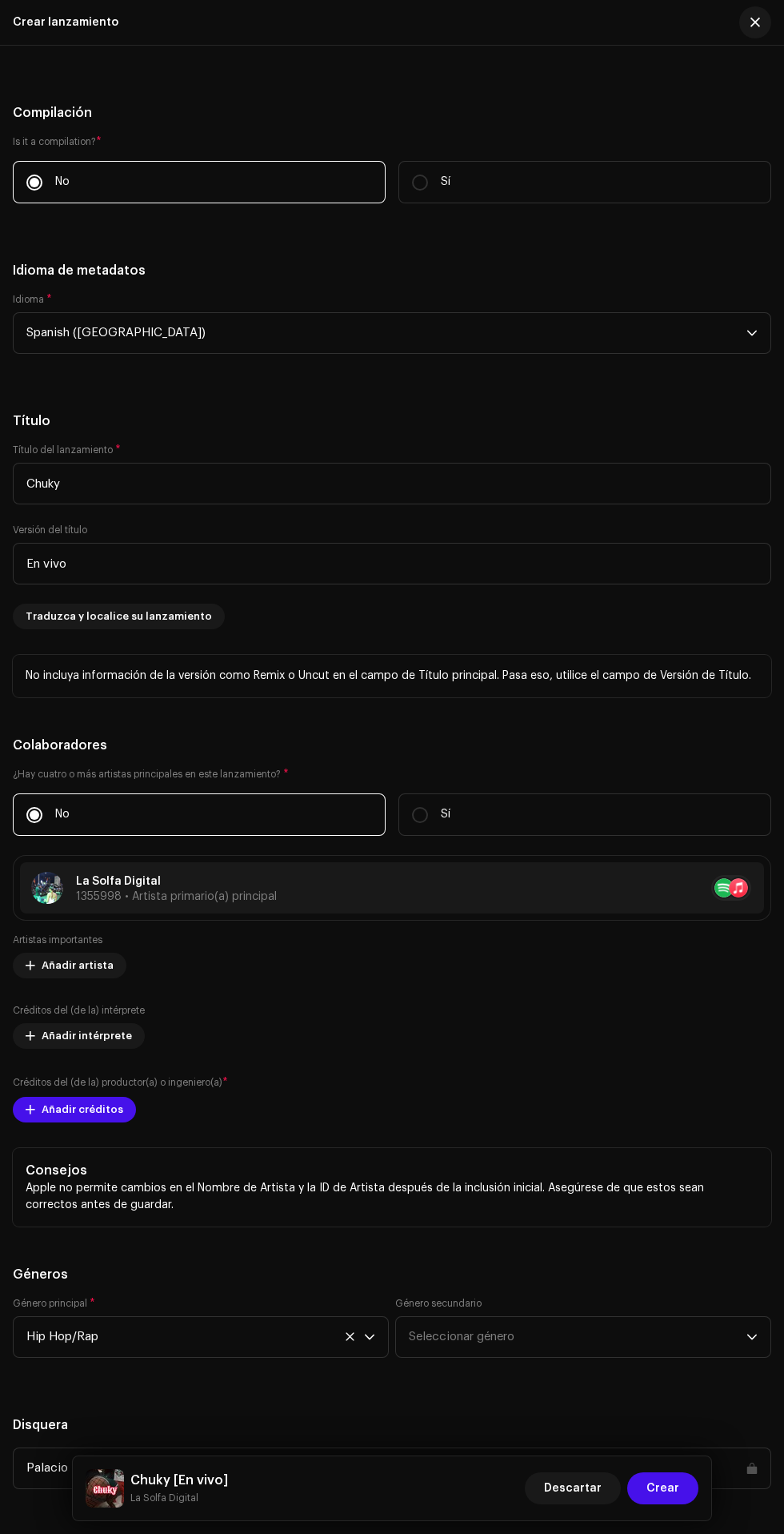
scroll to position [1783, 0]
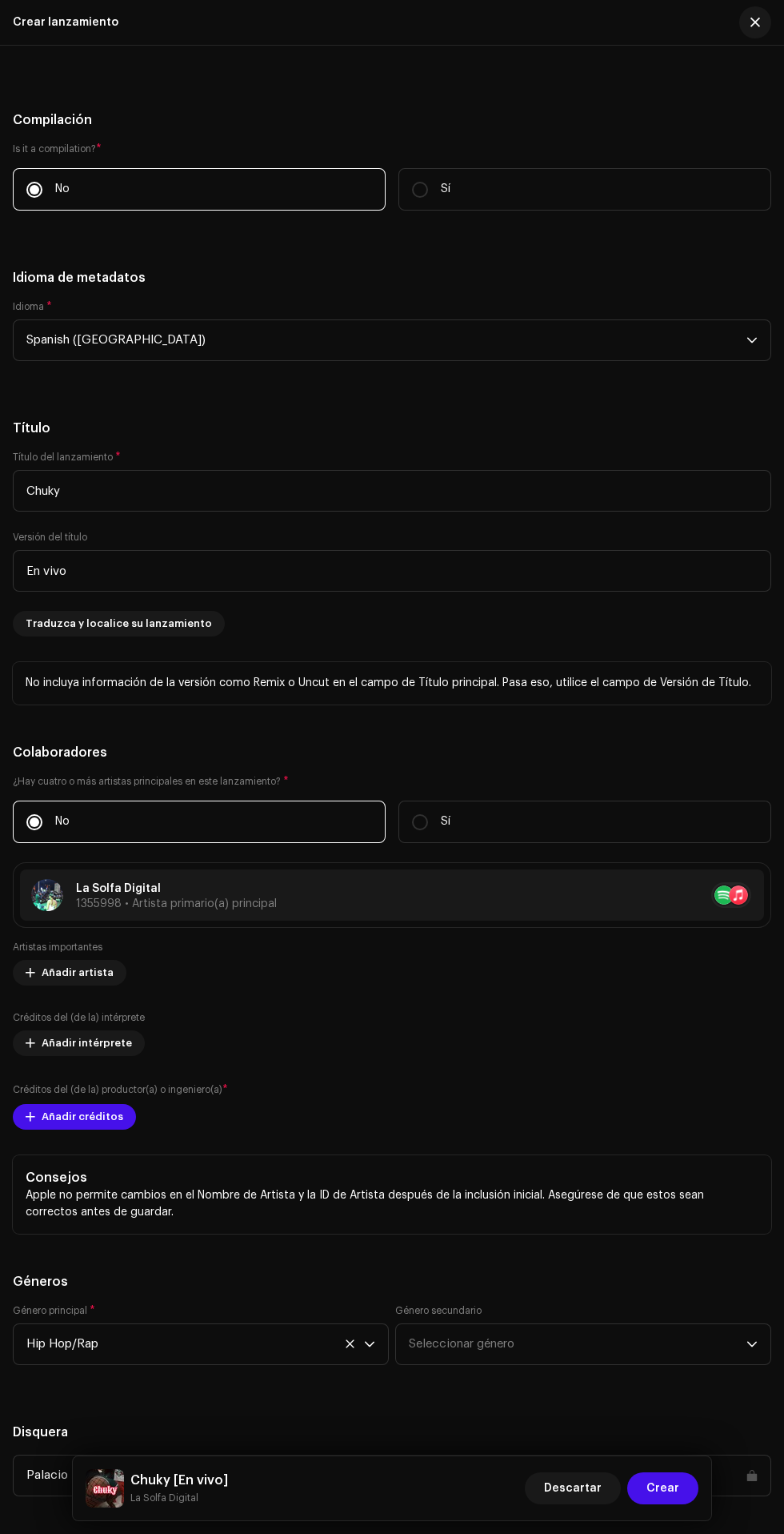
click at [59, 27] on div "Rellenar previamente la información de lanzamiento a partir de los metadatos de…" at bounding box center [391, 17] width 733 height 19
click at [216, 27] on div "Rellenar previamente la información de lanzamiento a partir de los metadatos de…" at bounding box center [391, 17] width 733 height 19
click at [51, 27] on div "Rellenar previamente la información de lanzamiento a partir de los metadatos de…" at bounding box center [391, 17] width 733 height 19
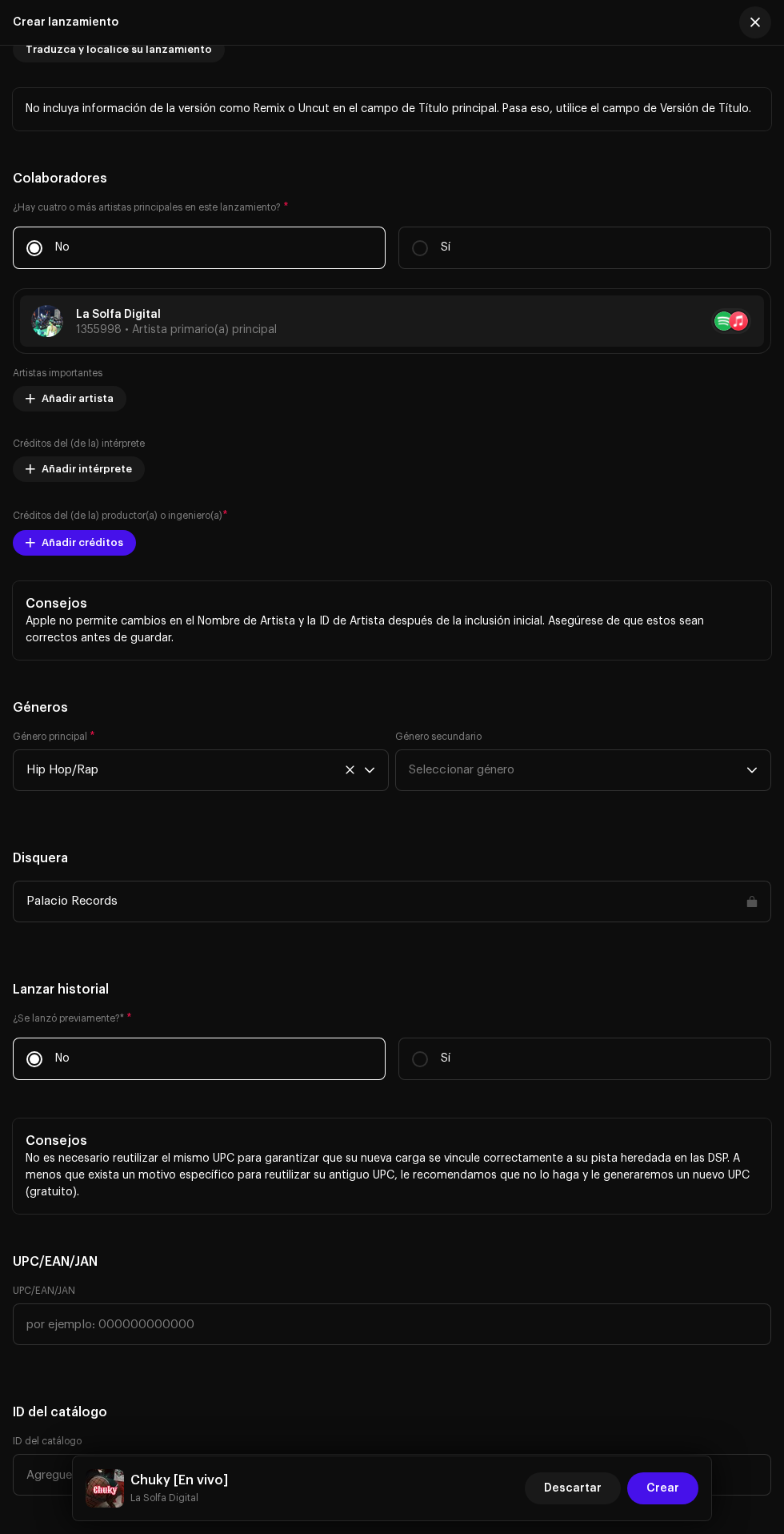
scroll to position [2400, 0]
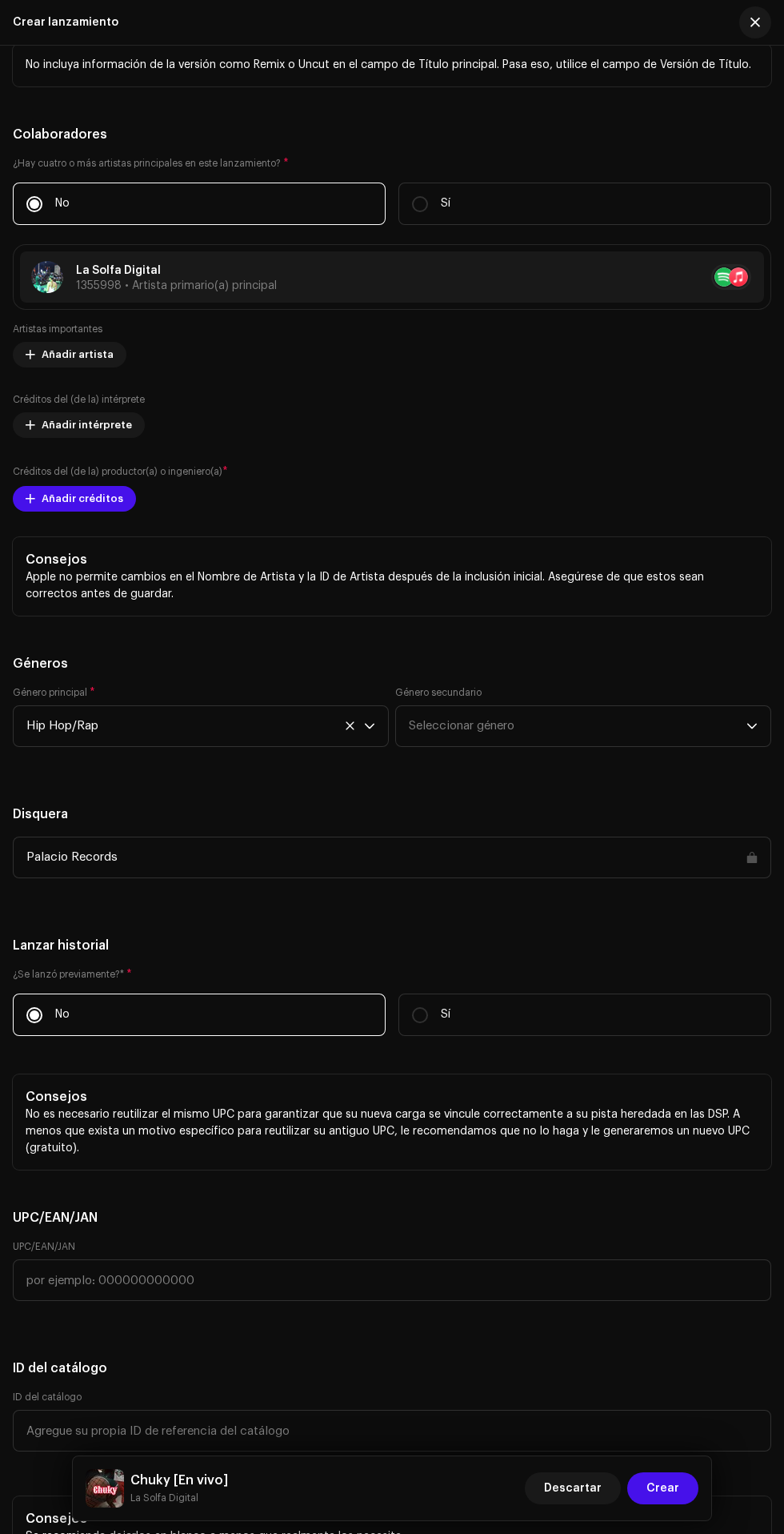
click at [664, 1488] on span "Crear" at bounding box center [663, 1488] width 33 height 32
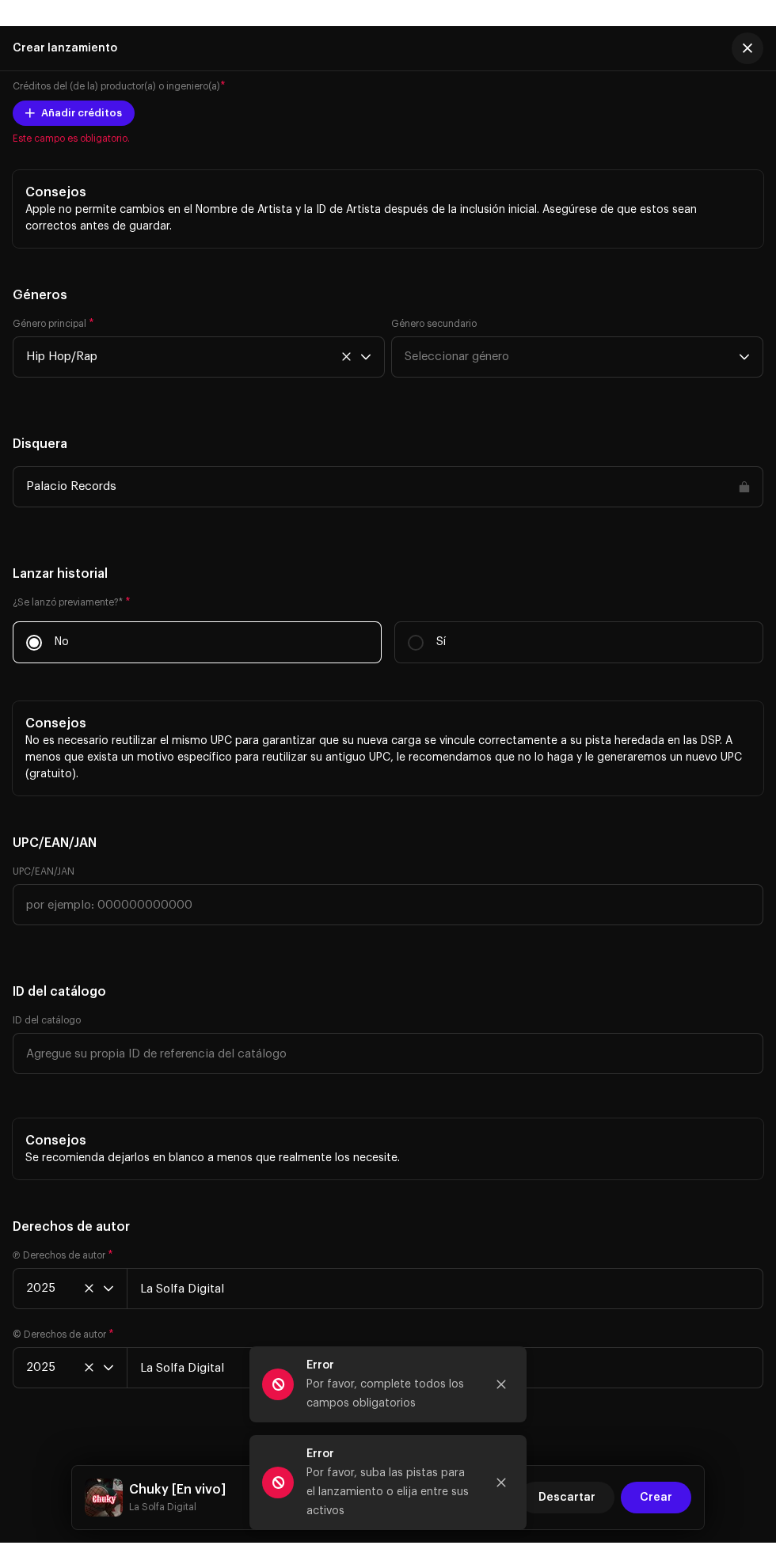
scroll to position [2789, 0]
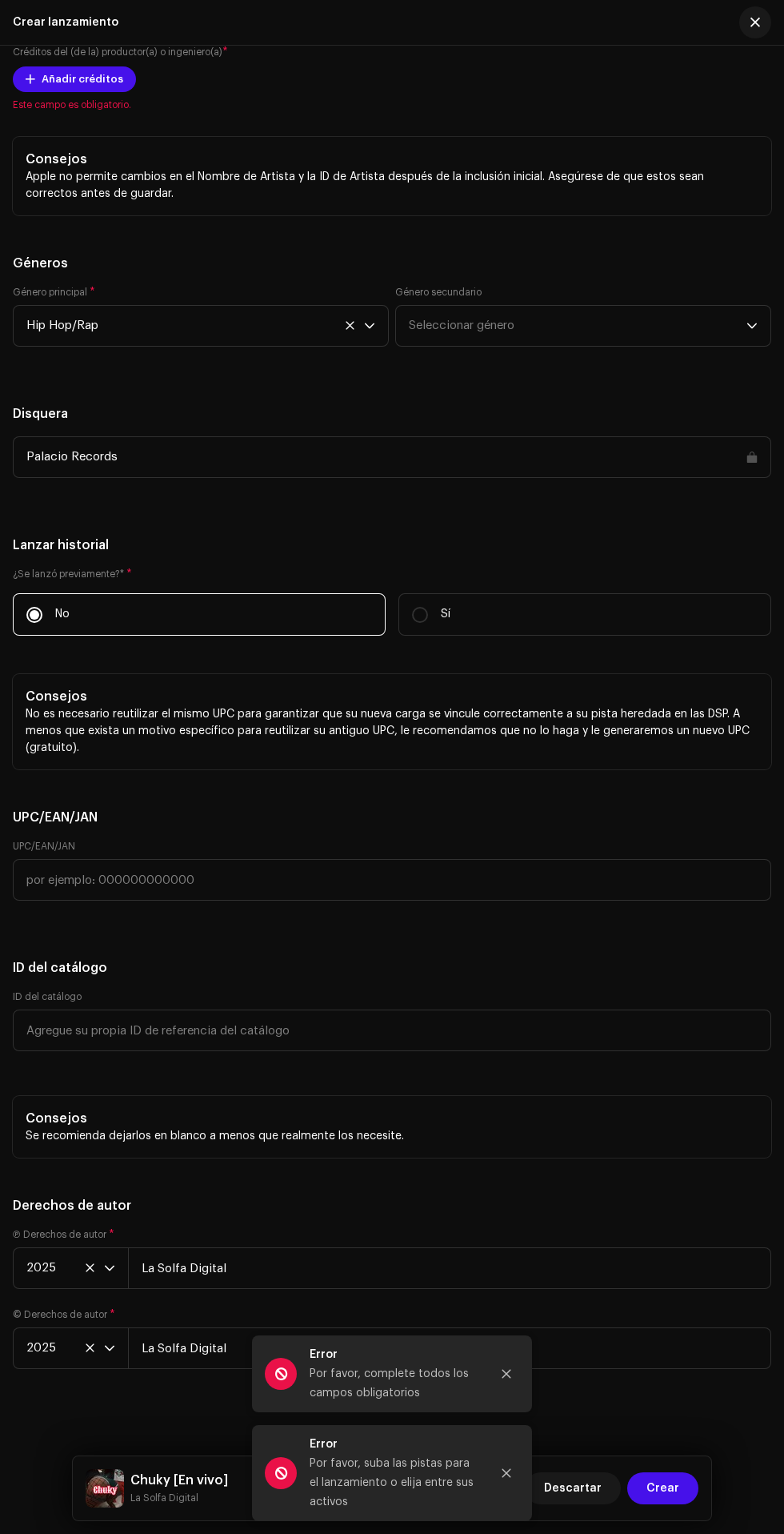
click at [86, 96] on span "Añadir créditos" at bounding box center [83, 79] width 82 height 32
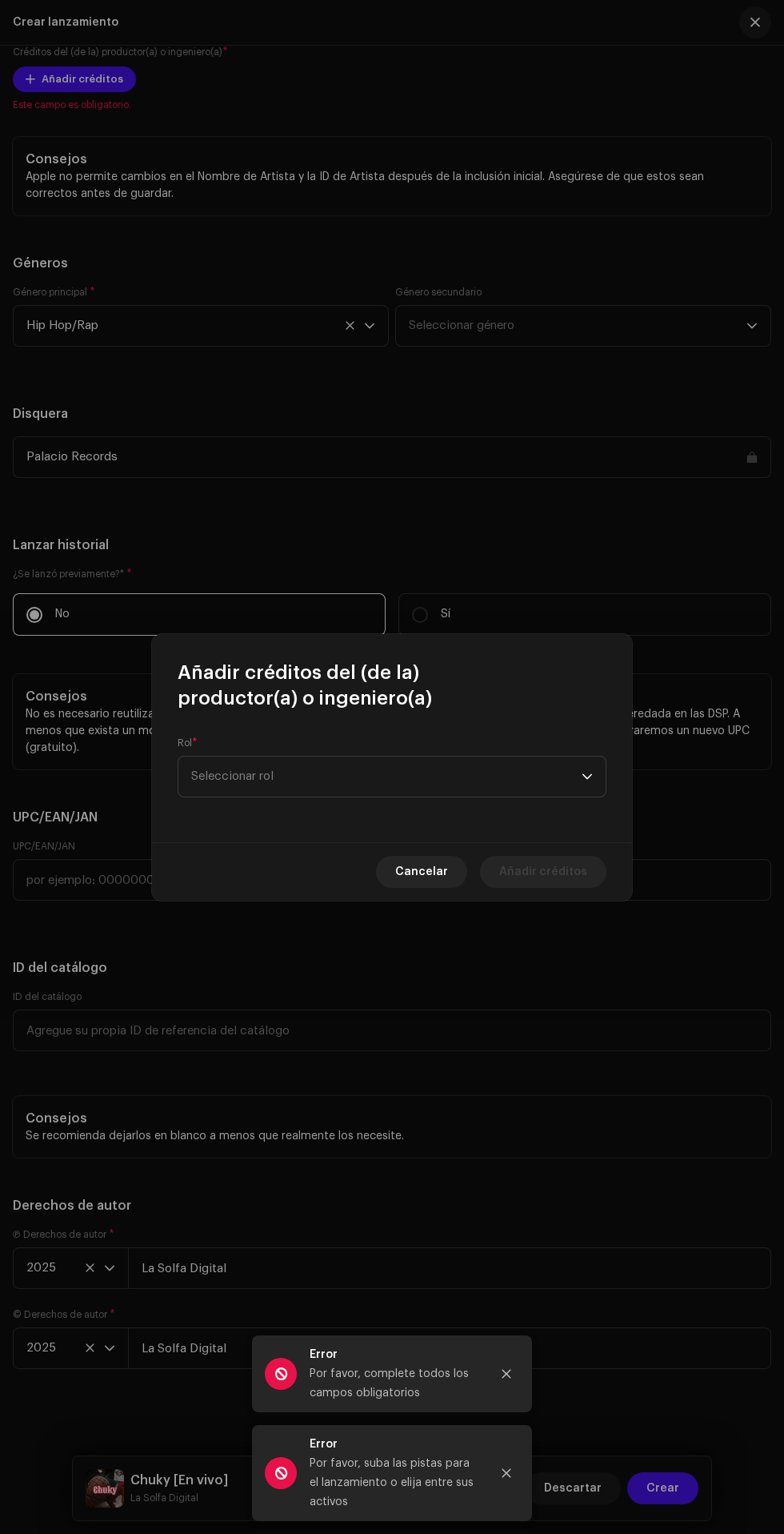
click at [450, 776] on span "Seleccionar rol" at bounding box center [386, 777] width 390 height 40
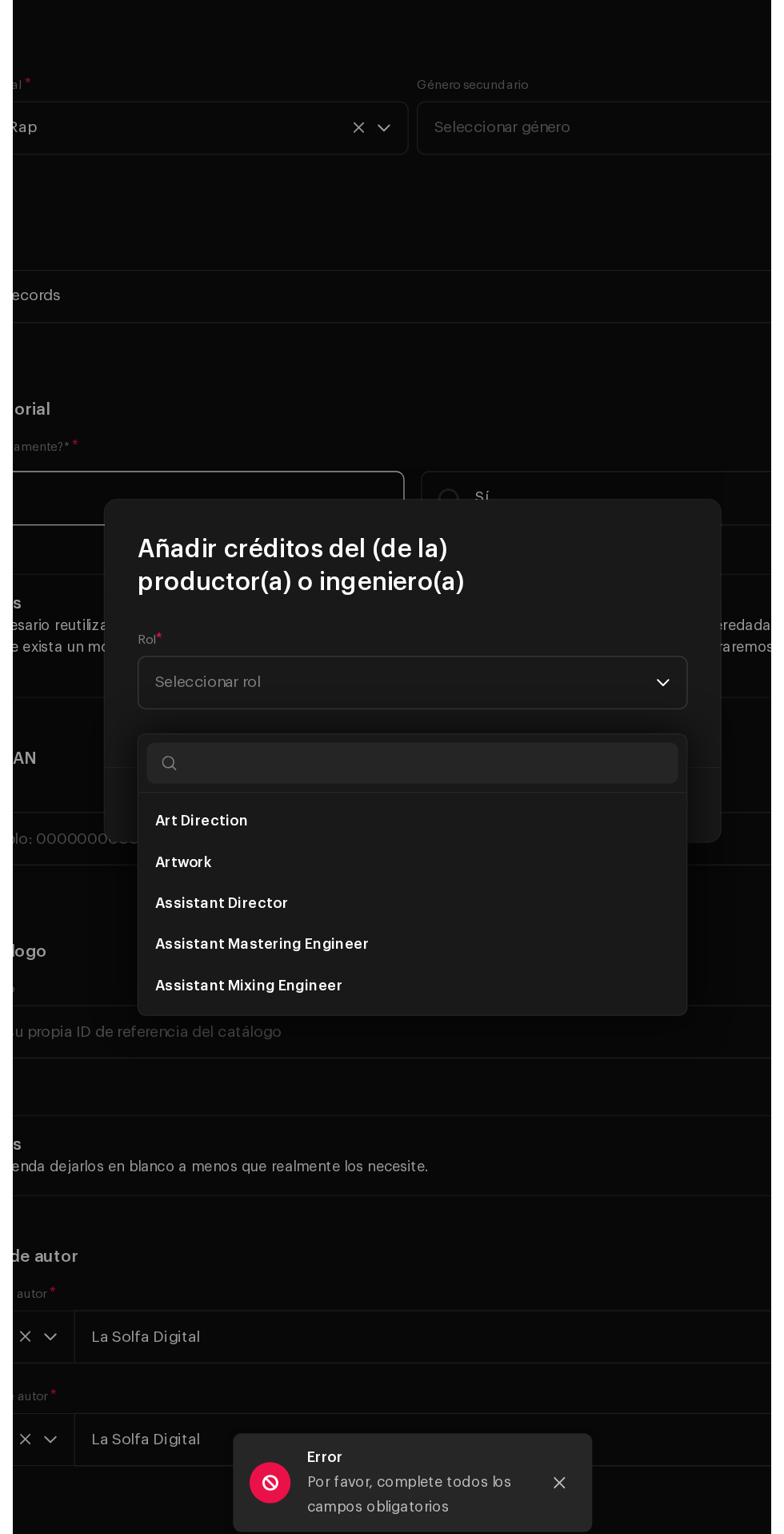
scroll to position [153, 0]
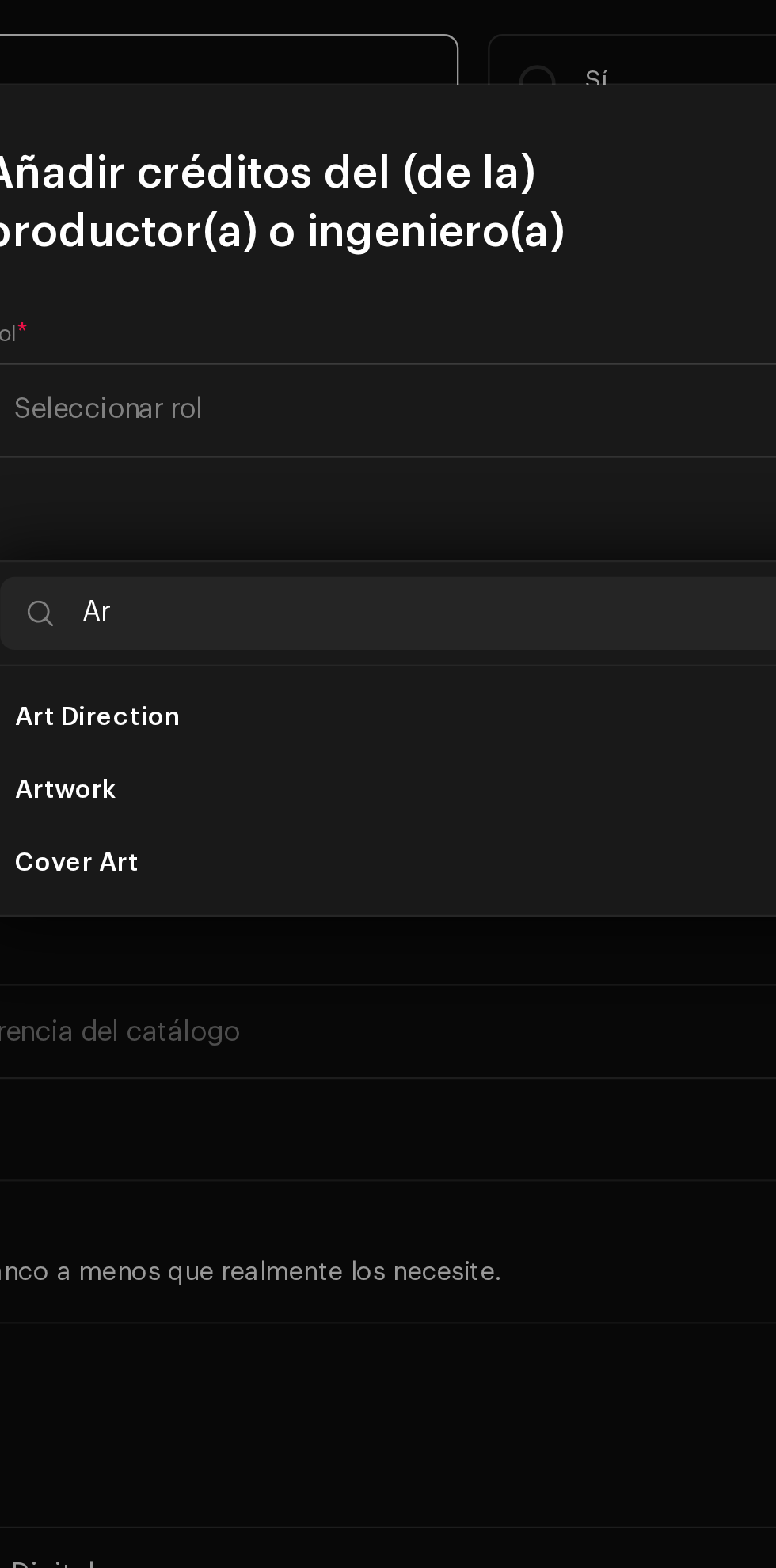
type input "A"
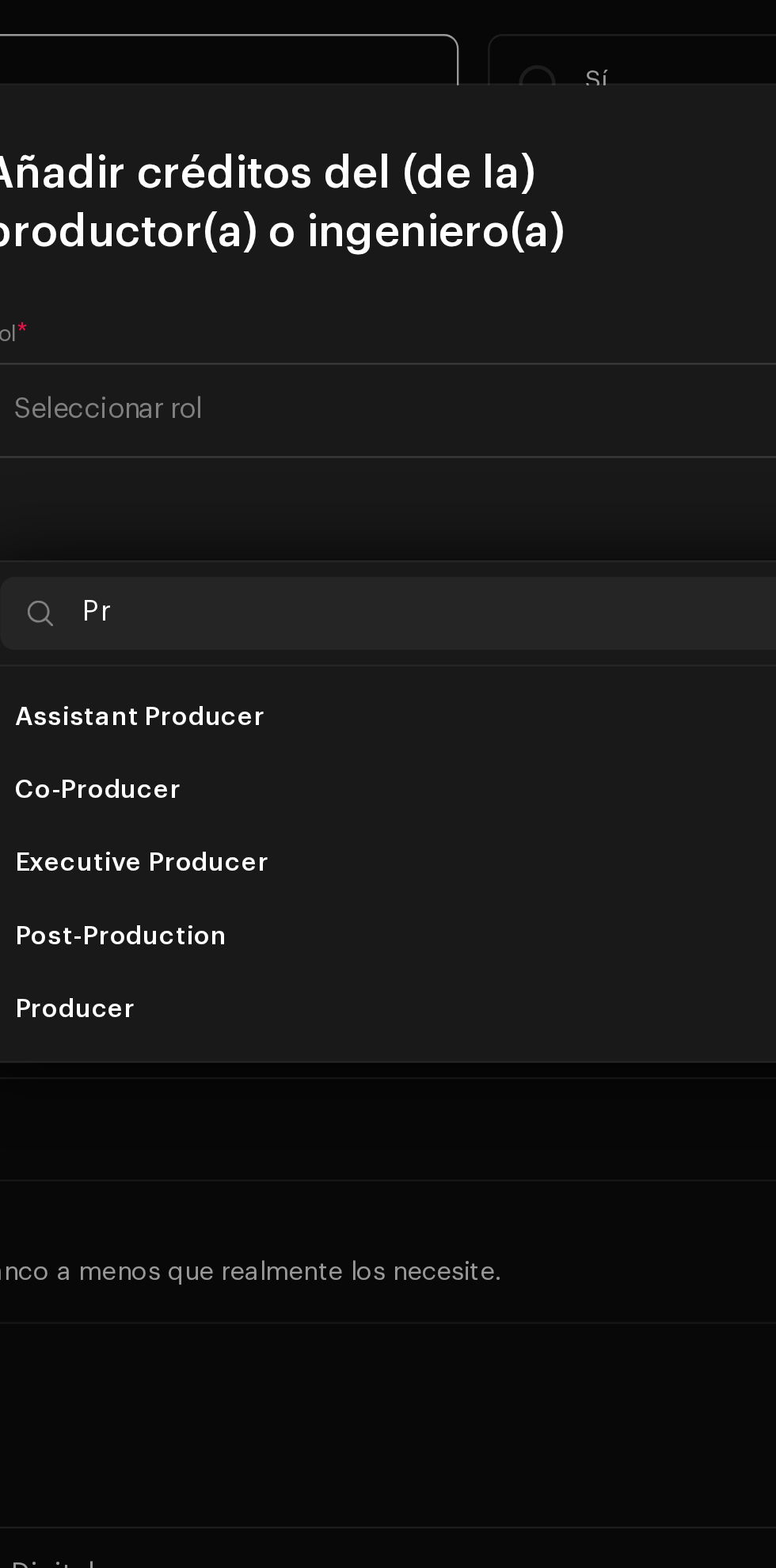
type input "Pr"
click at [330, 974] on li "Executive Producer" at bounding box center [388, 989] width 410 height 32
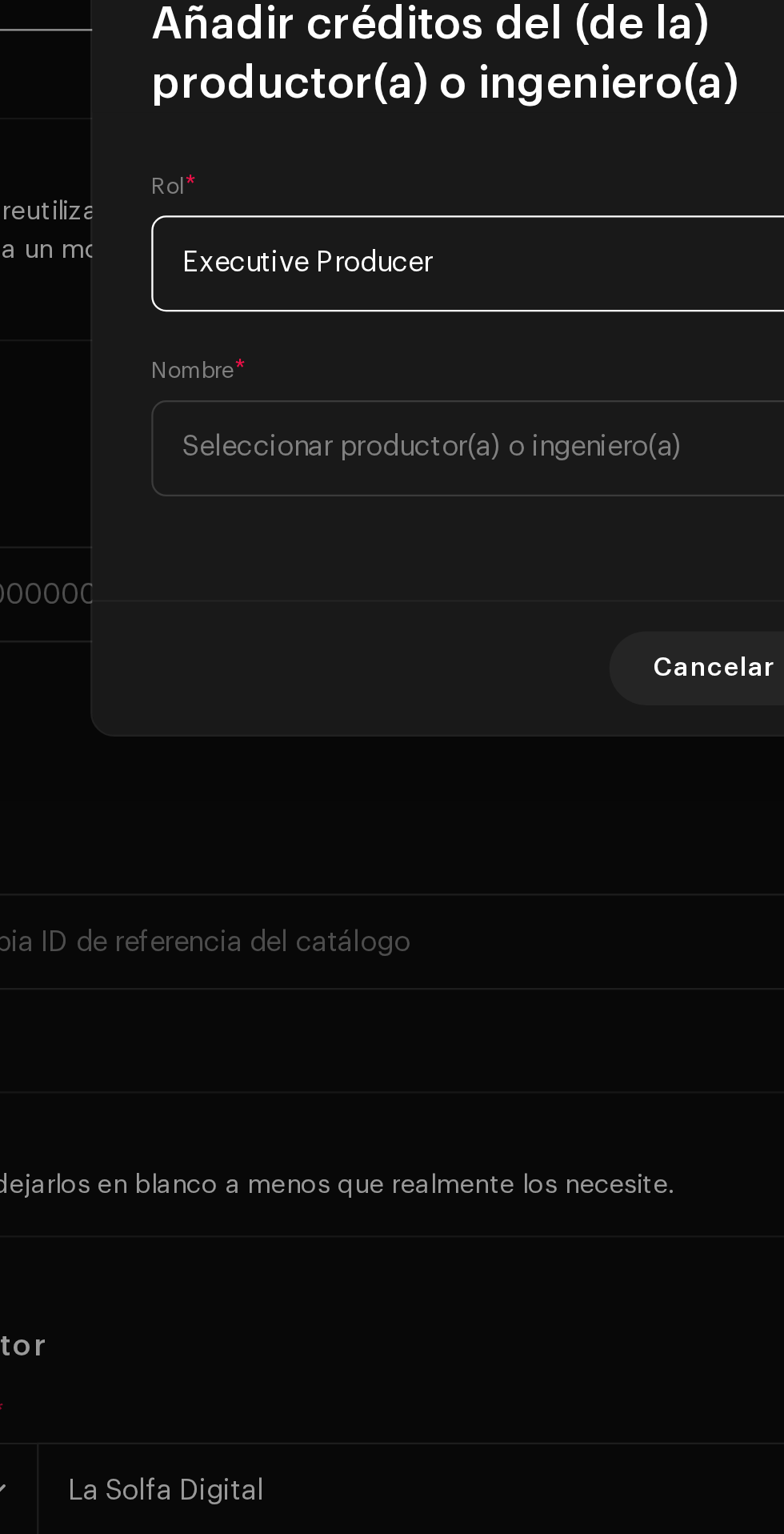
click at [347, 822] on span "Seleccionar productor(a) o ingeniero(a)" at bounding box center [299, 817] width 216 height 12
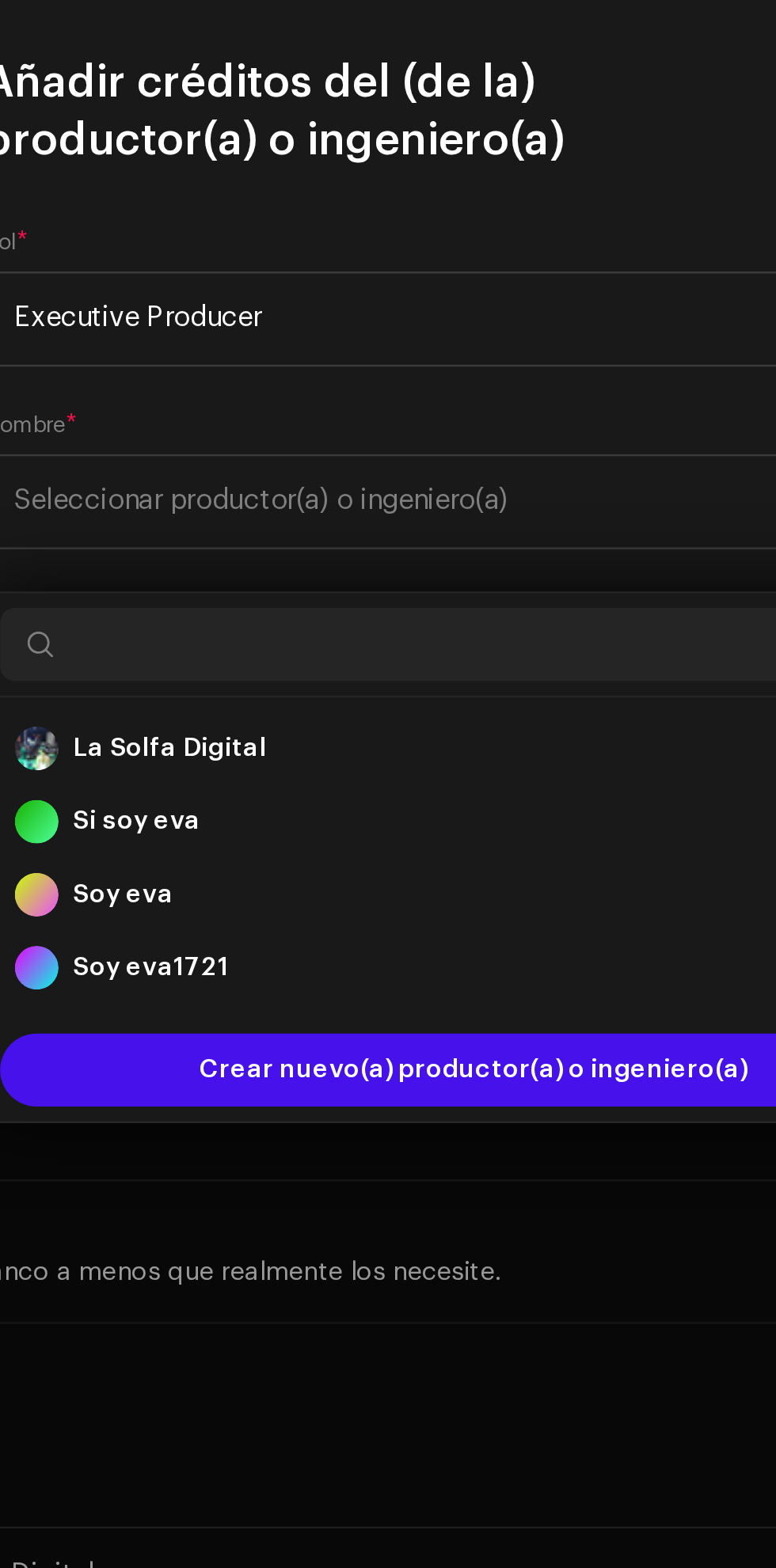
click at [290, 932] on strong "La Solfa Digital" at bounding box center [256, 939] width 84 height 15
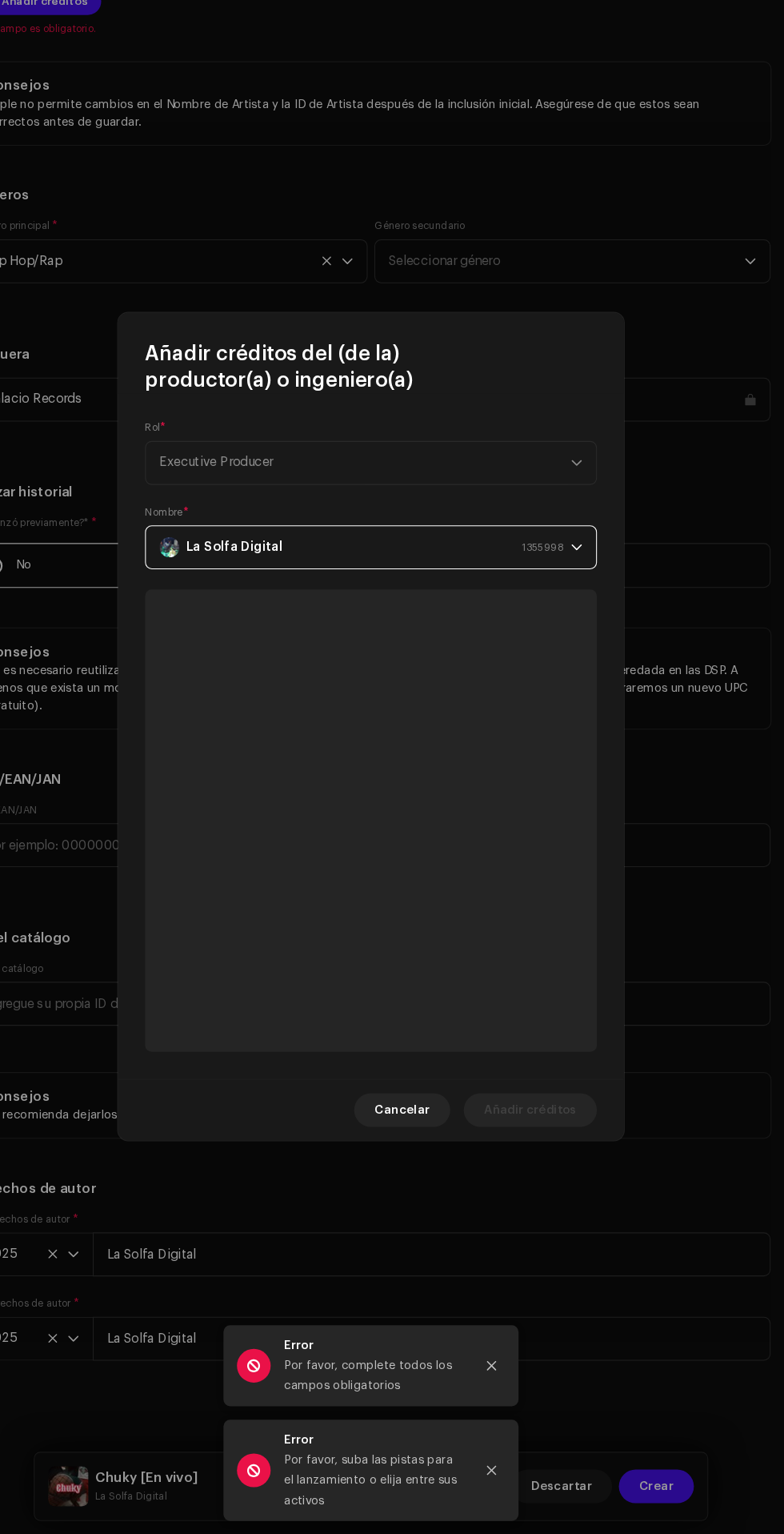
scroll to position [152, 0]
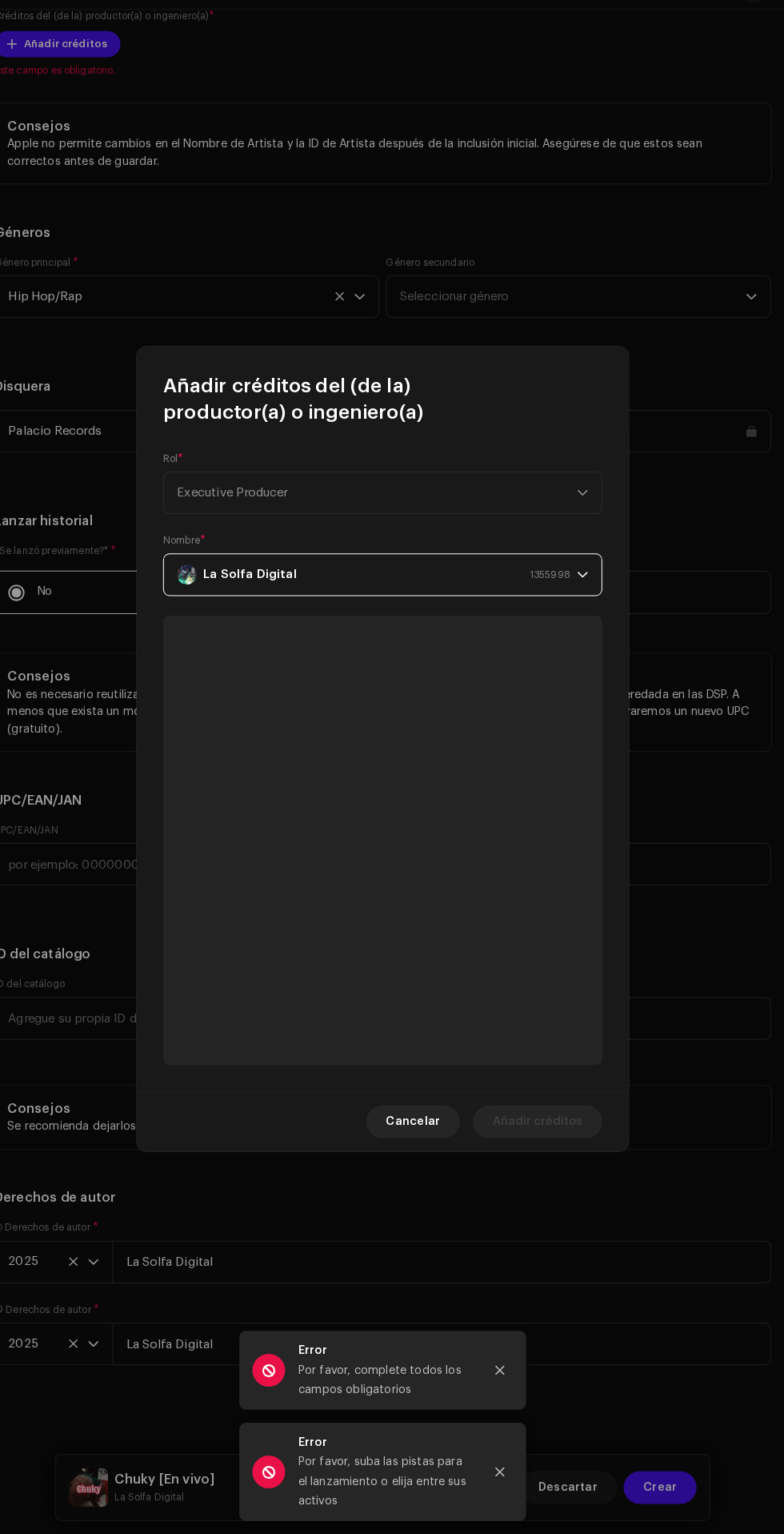
click at [576, 510] on div "Rol * Executive Producer" at bounding box center [391, 508] width 429 height 61
click at [555, 510] on div "Rol * Executive Producer" at bounding box center [391, 508] width 429 height 61
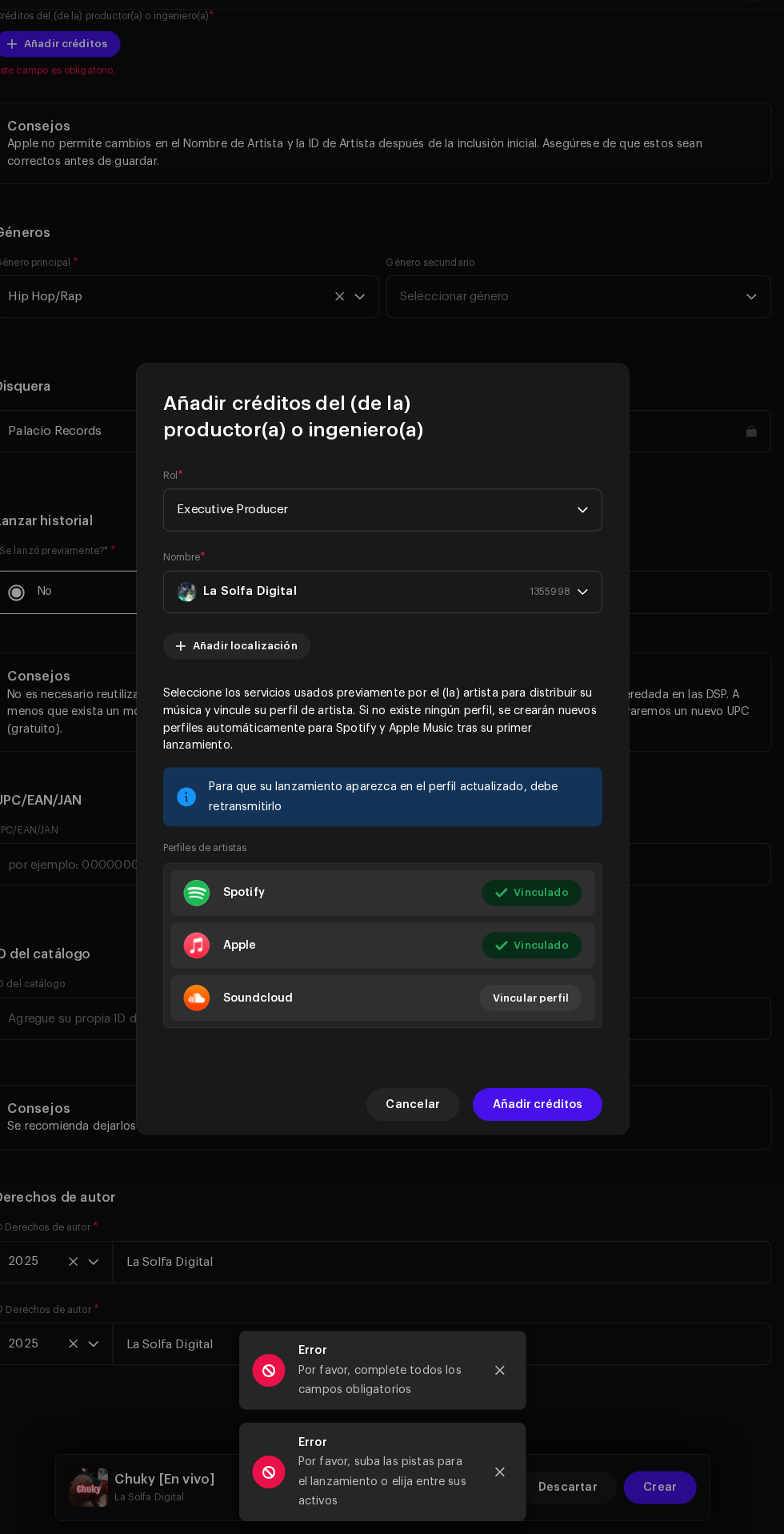
click at [561, 1130] on span "Añadir créditos" at bounding box center [542, 1114] width 88 height 32
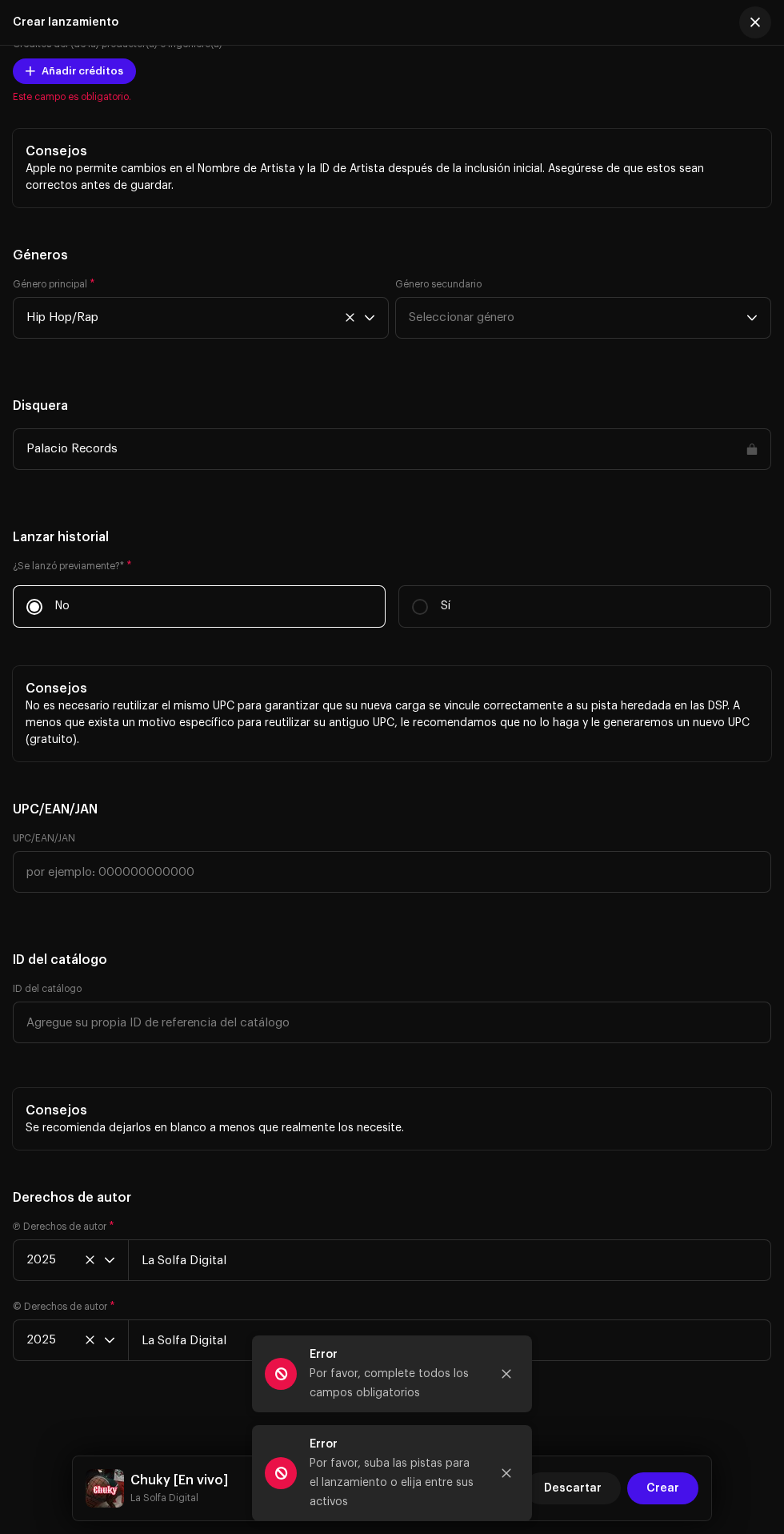
scroll to position [4347, 0]
click at [660, 1486] on span "Crear" at bounding box center [663, 1488] width 33 height 32
click at [507, 1374] on icon "Close" at bounding box center [507, 1374] width 9 height 9
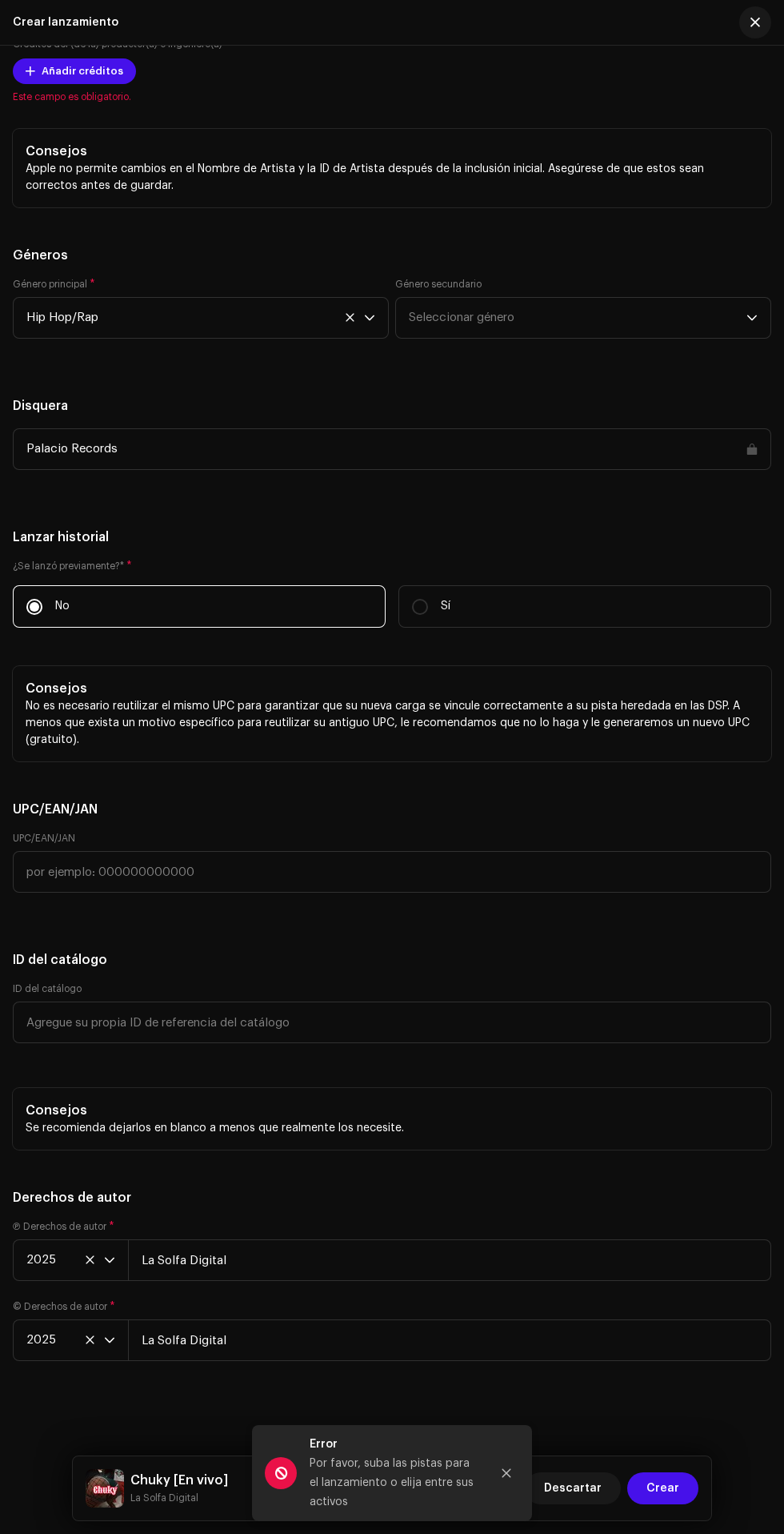
click at [507, 1473] on icon "Close" at bounding box center [507, 1473] width 9 height 9
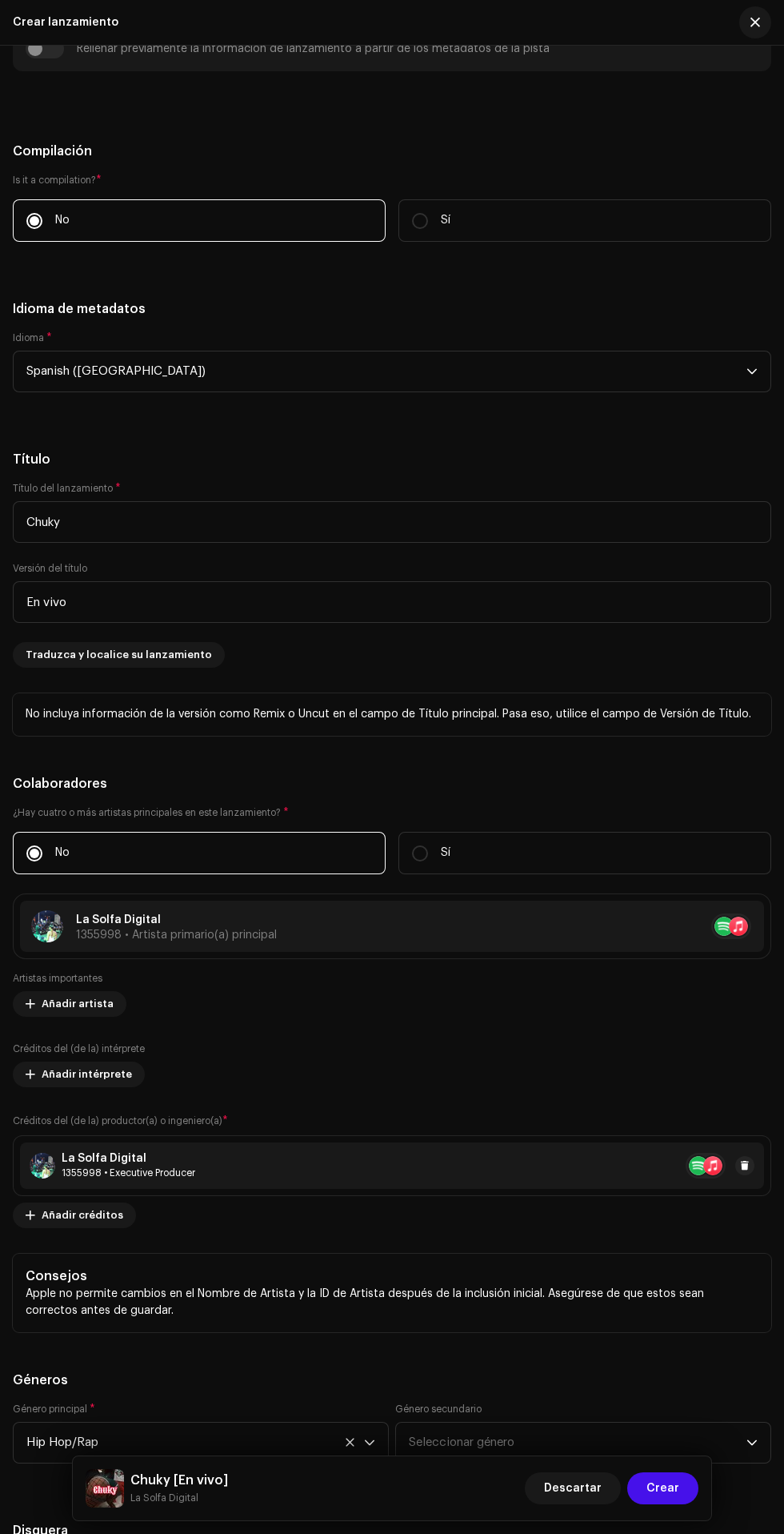
scroll to position [1744, 0]
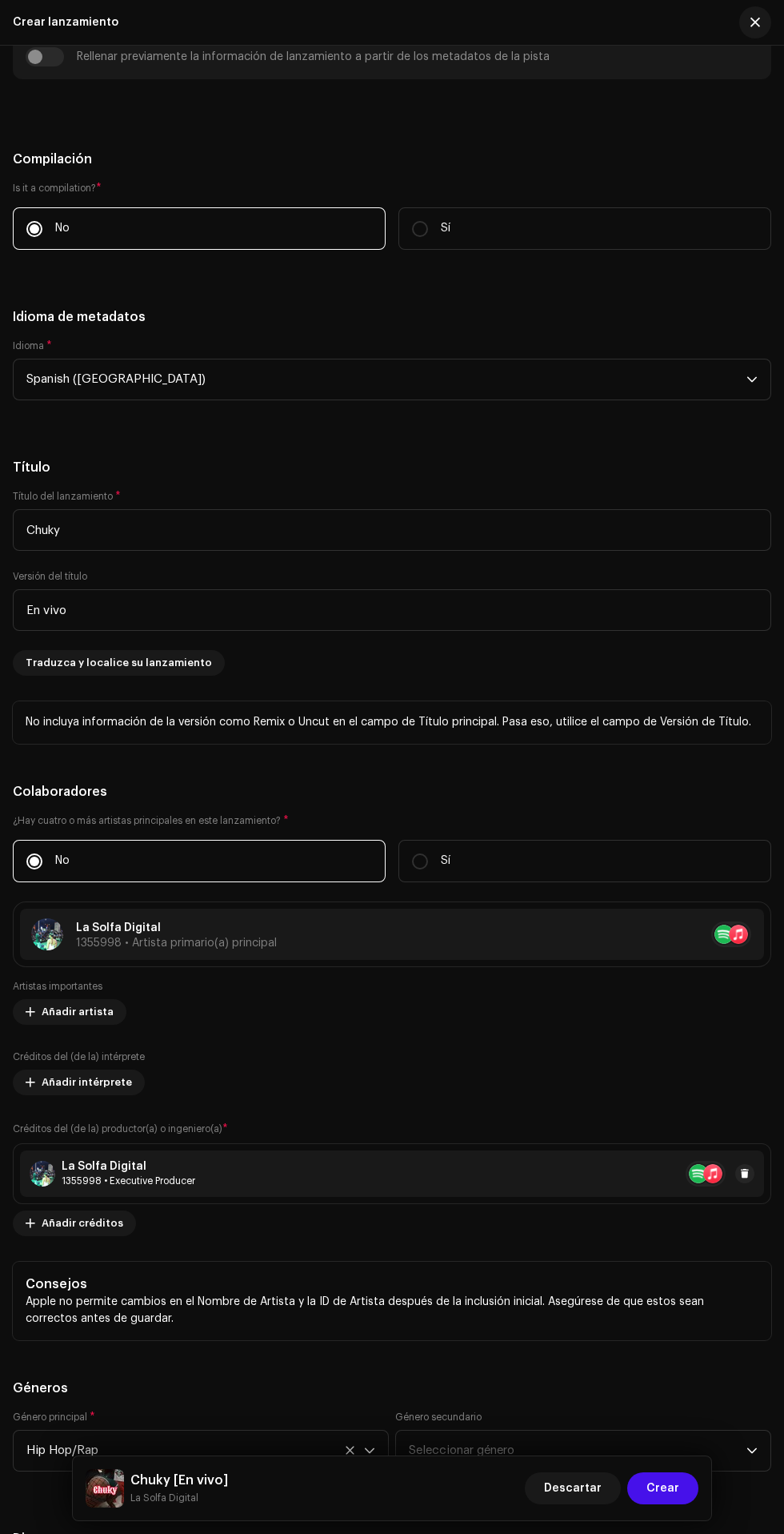
click at [664, 1488] on span "Crear" at bounding box center [663, 1488] width 33 height 32
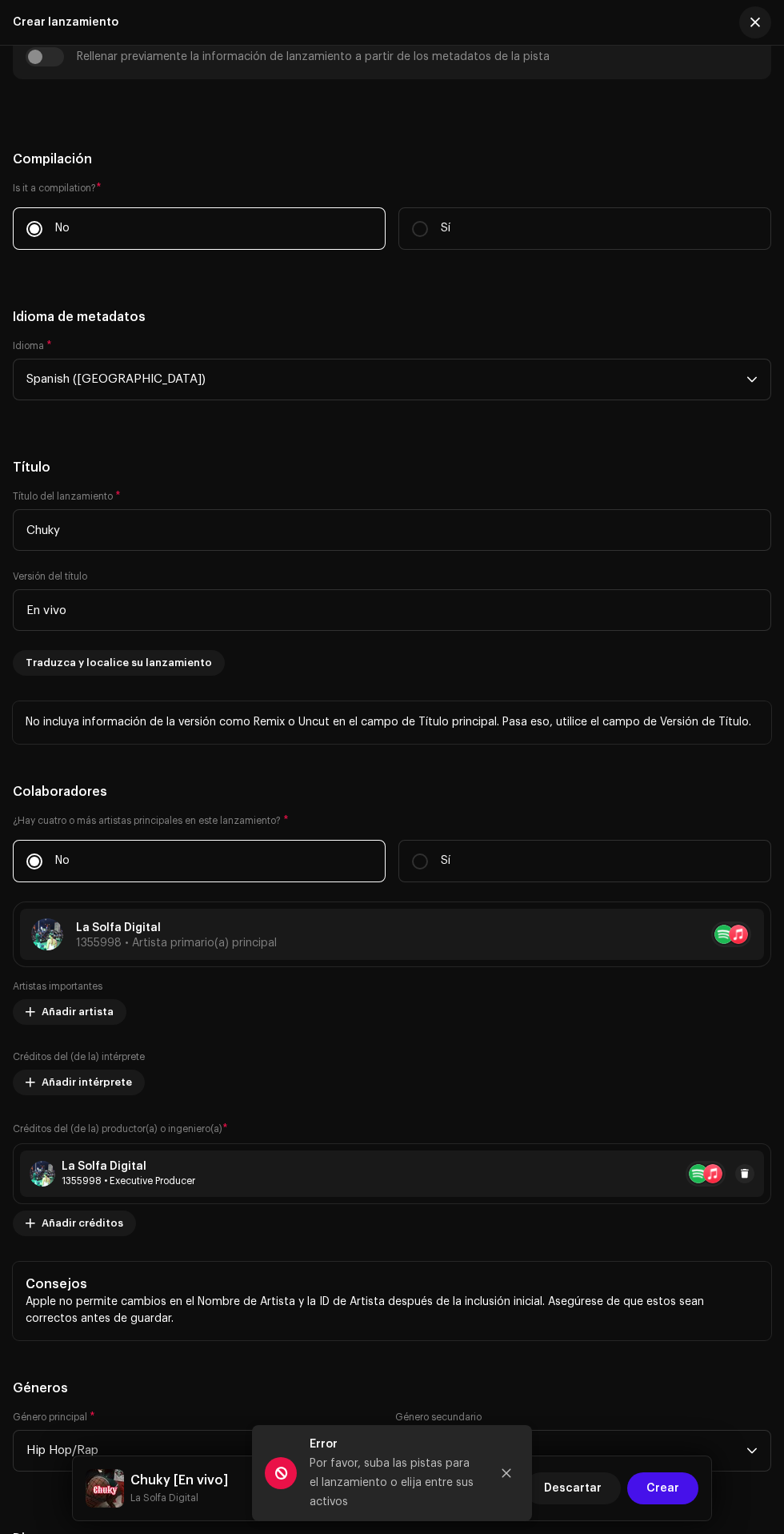
click at [369, 1461] on div "Por favor, suba las pistas para el lanzamiento o elija entre sus activos" at bounding box center [393, 1483] width 168 height 57
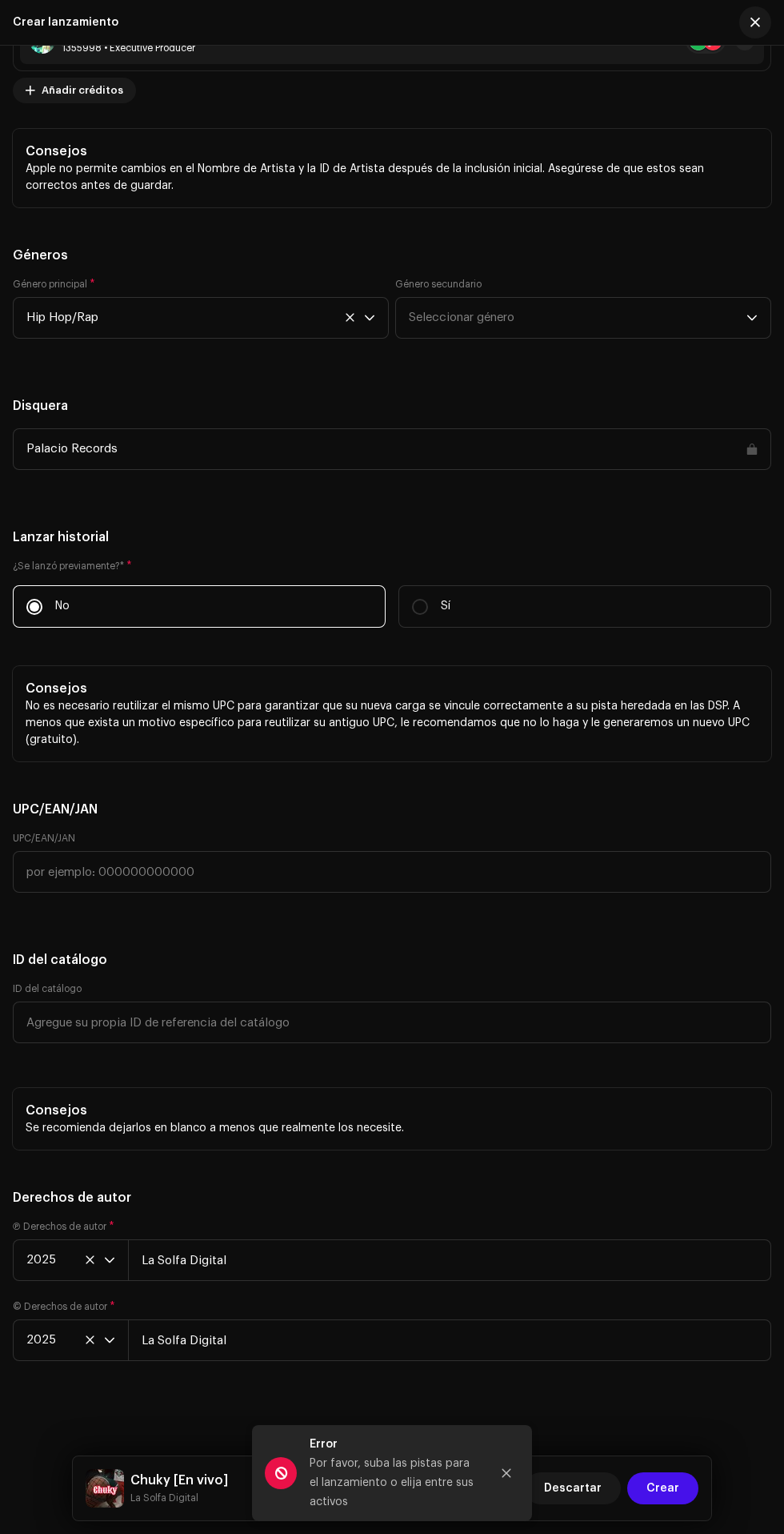
scroll to position [3115, 0]
radio input "true"
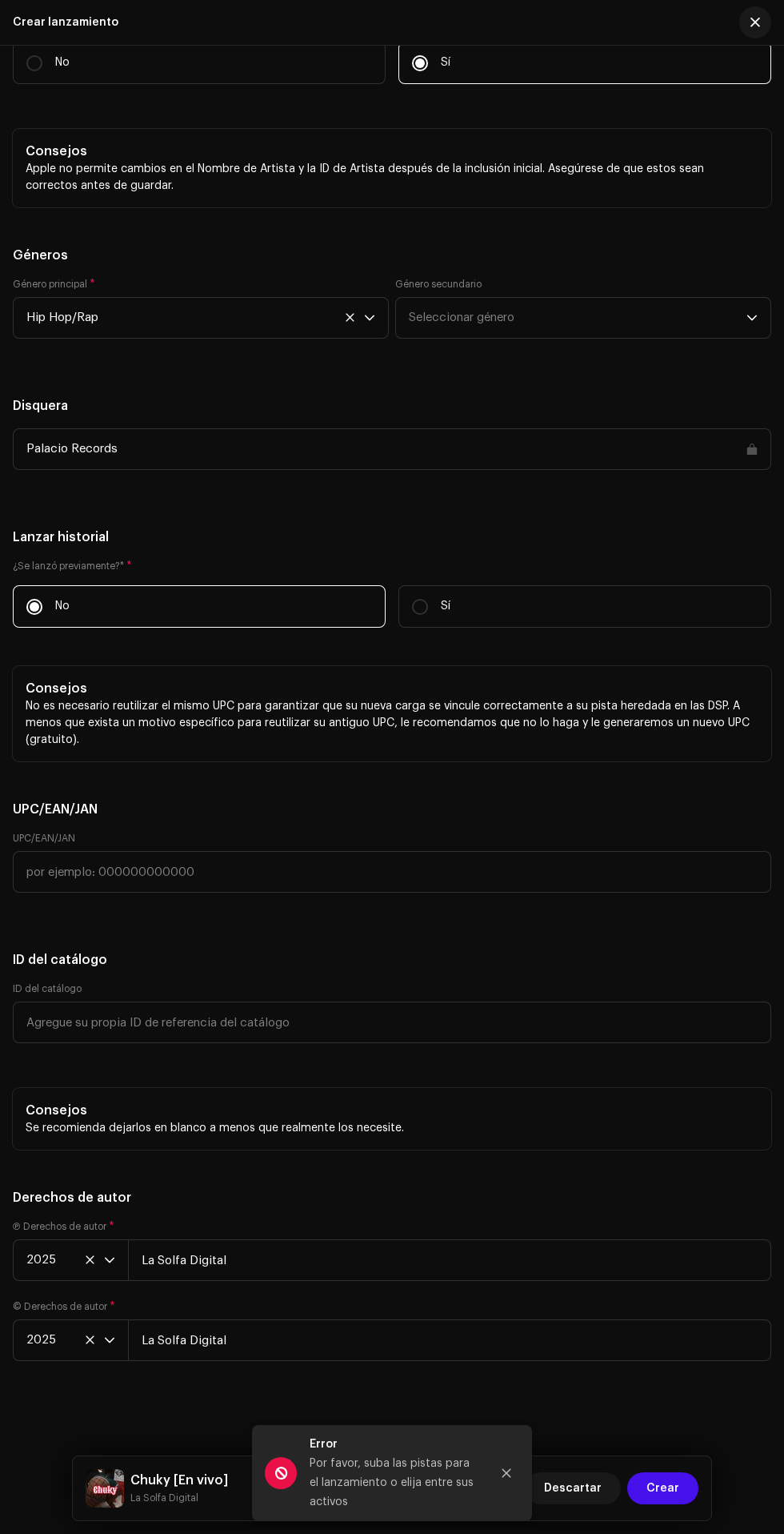
click at [106, 84] on label "No" at bounding box center [199, 63] width 373 height 43
click at [43, 71] on input "No" at bounding box center [34, 63] width 16 height 16
radio input "true"
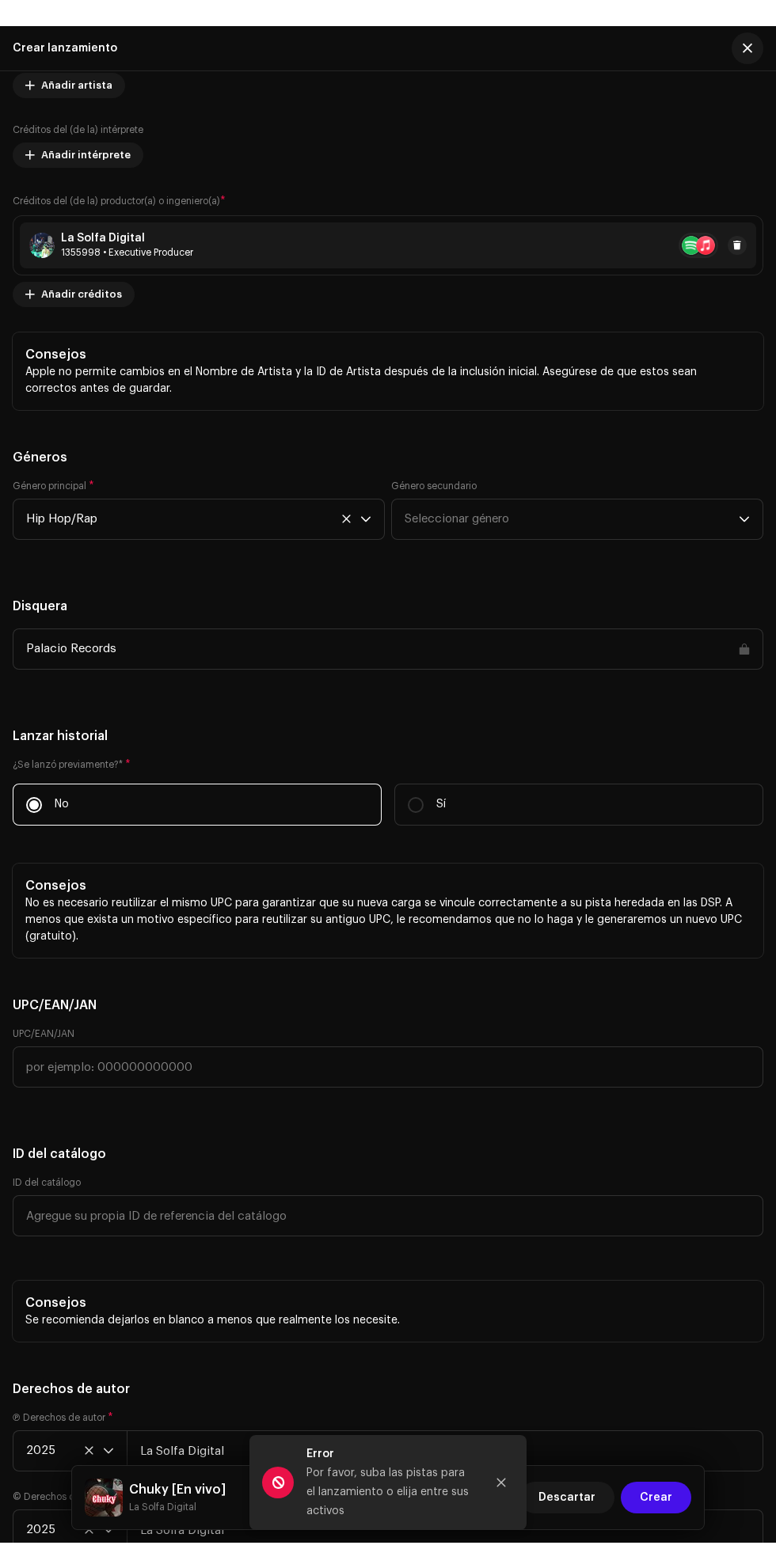
scroll to position [2759, 0]
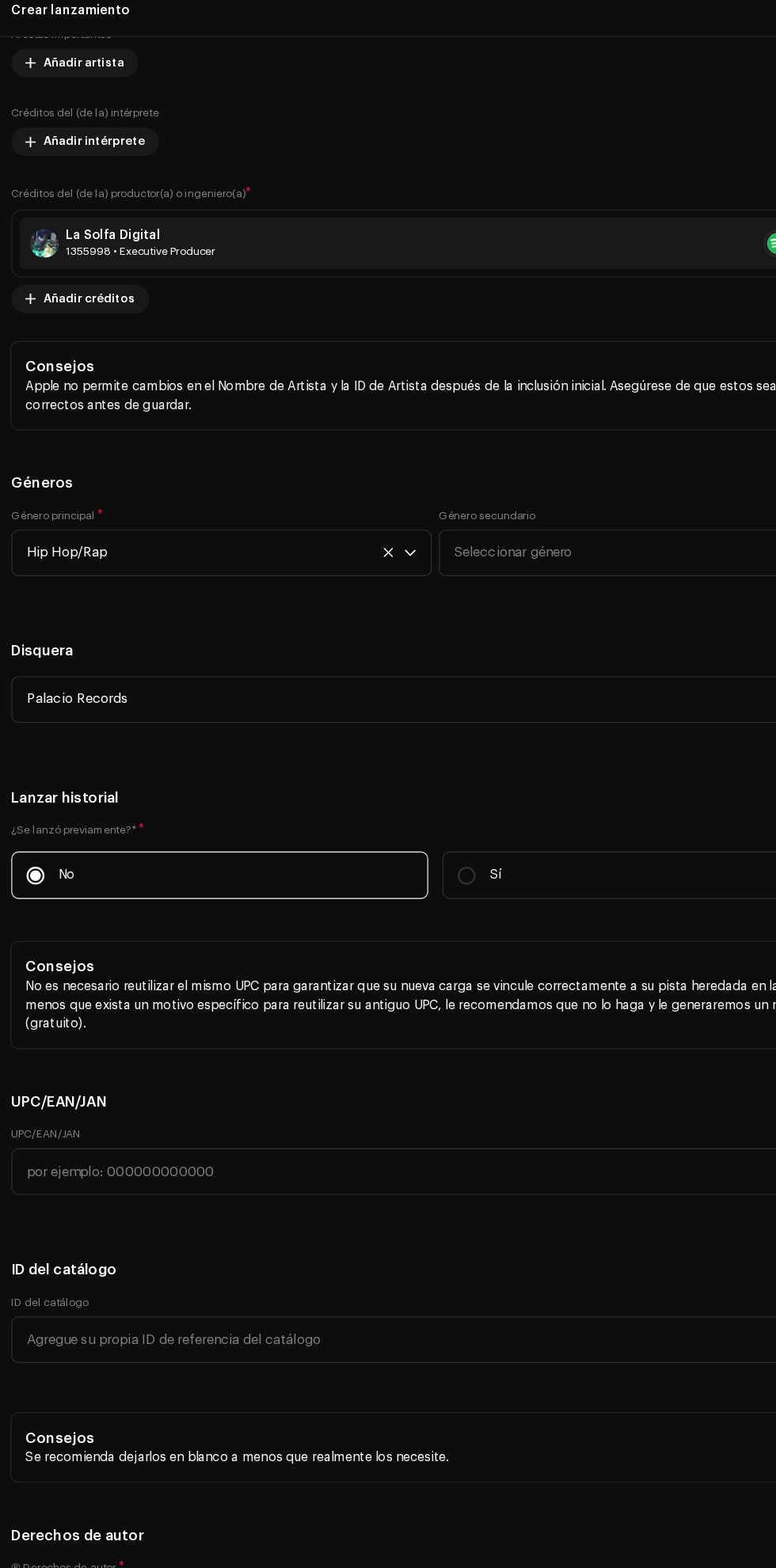
scroll to position [184, 0]
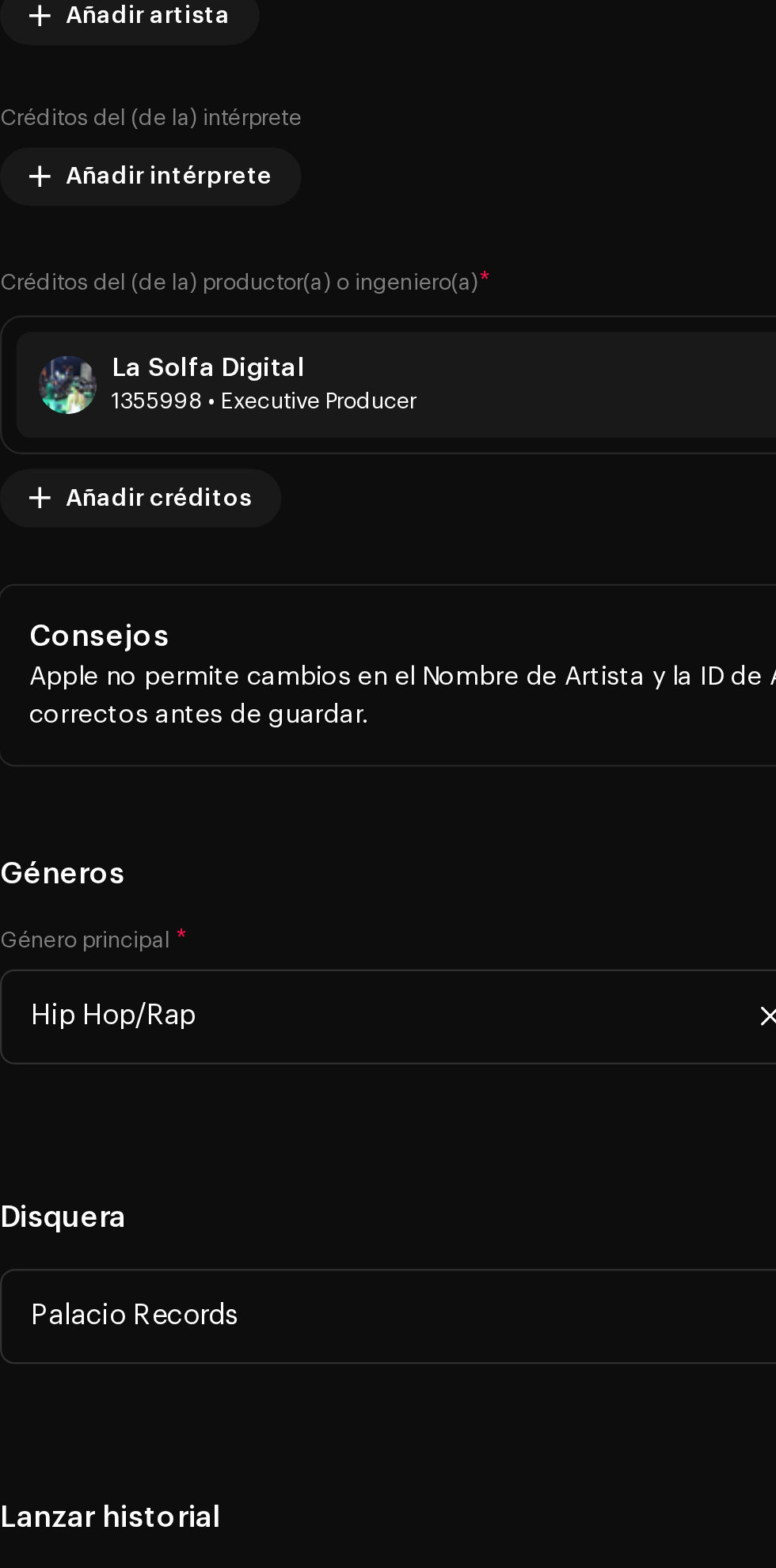
type input "C"
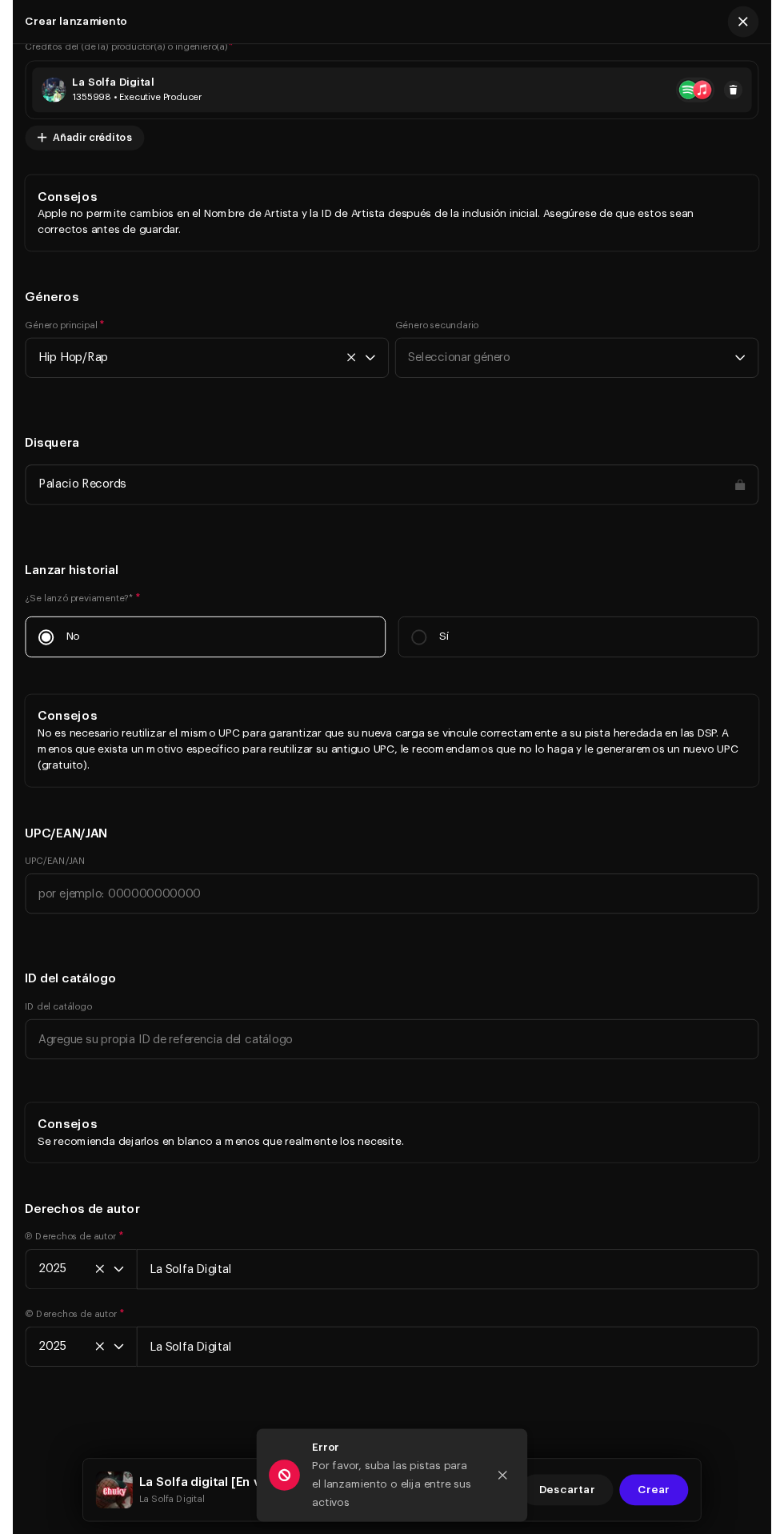
scroll to position [4542, 0]
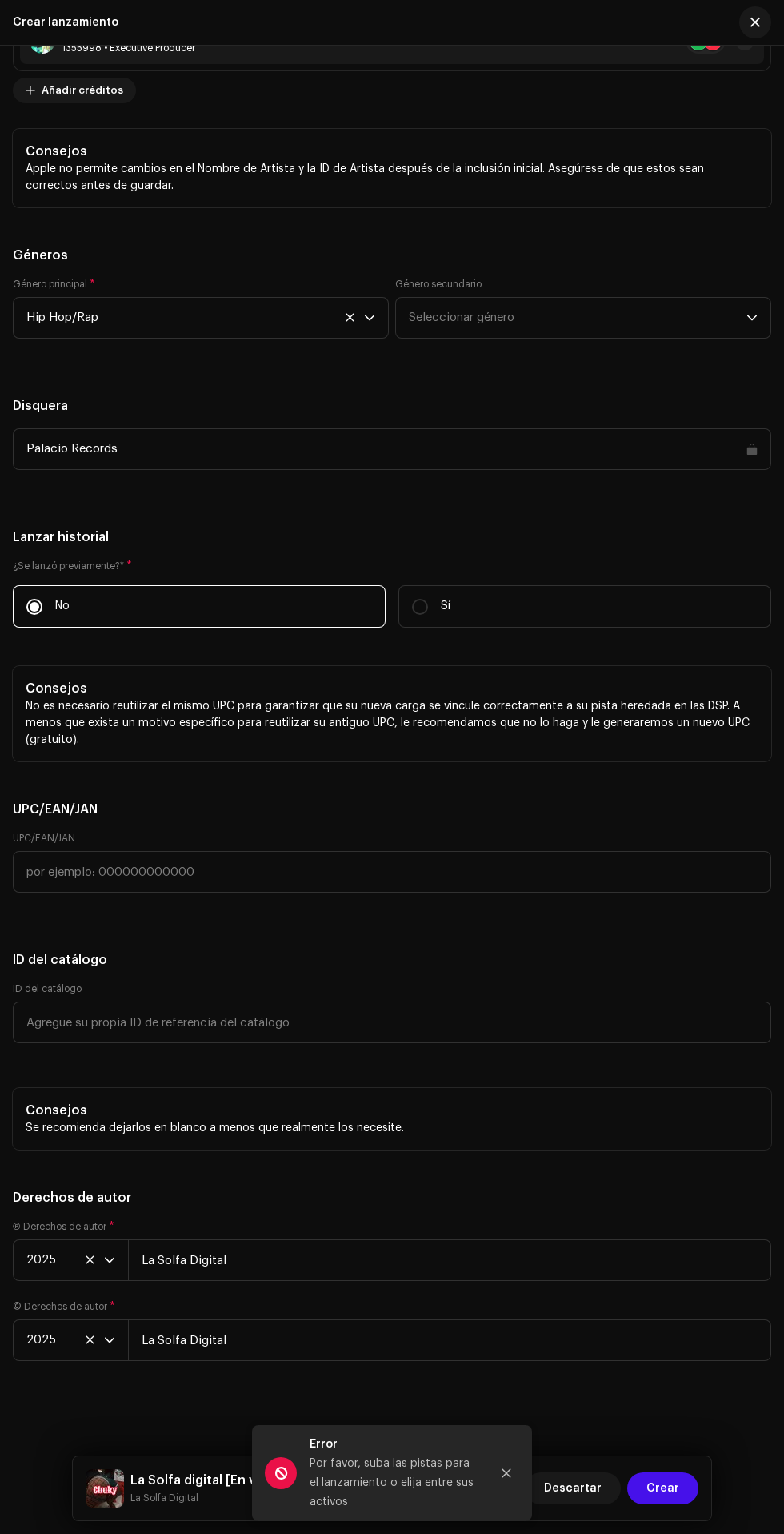
click at [667, 1488] on span "Crear" at bounding box center [663, 1488] width 33 height 32
type input "La Solfa digital"
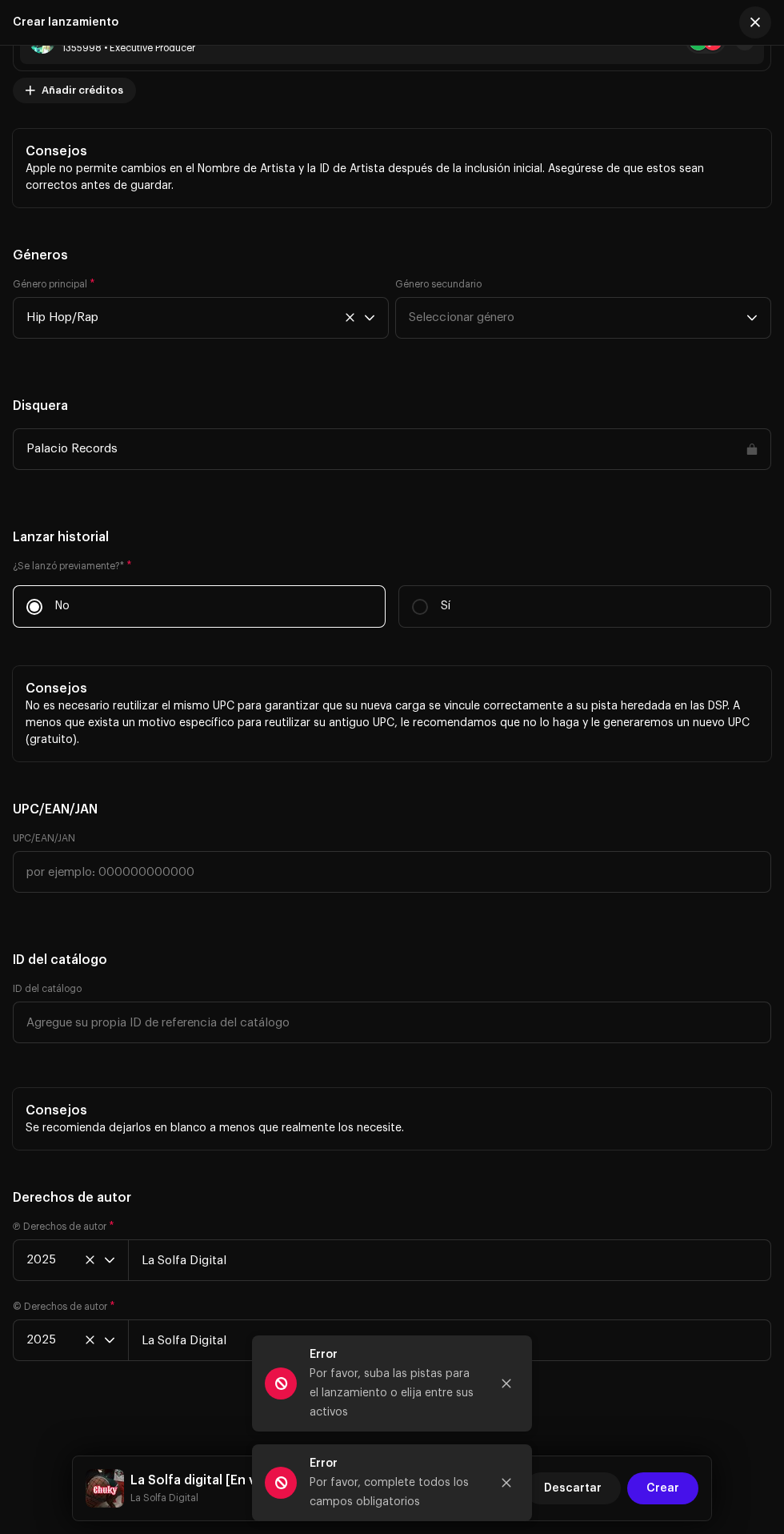
click at [506, 1384] on icon "Close" at bounding box center [507, 1384] width 9 height 9
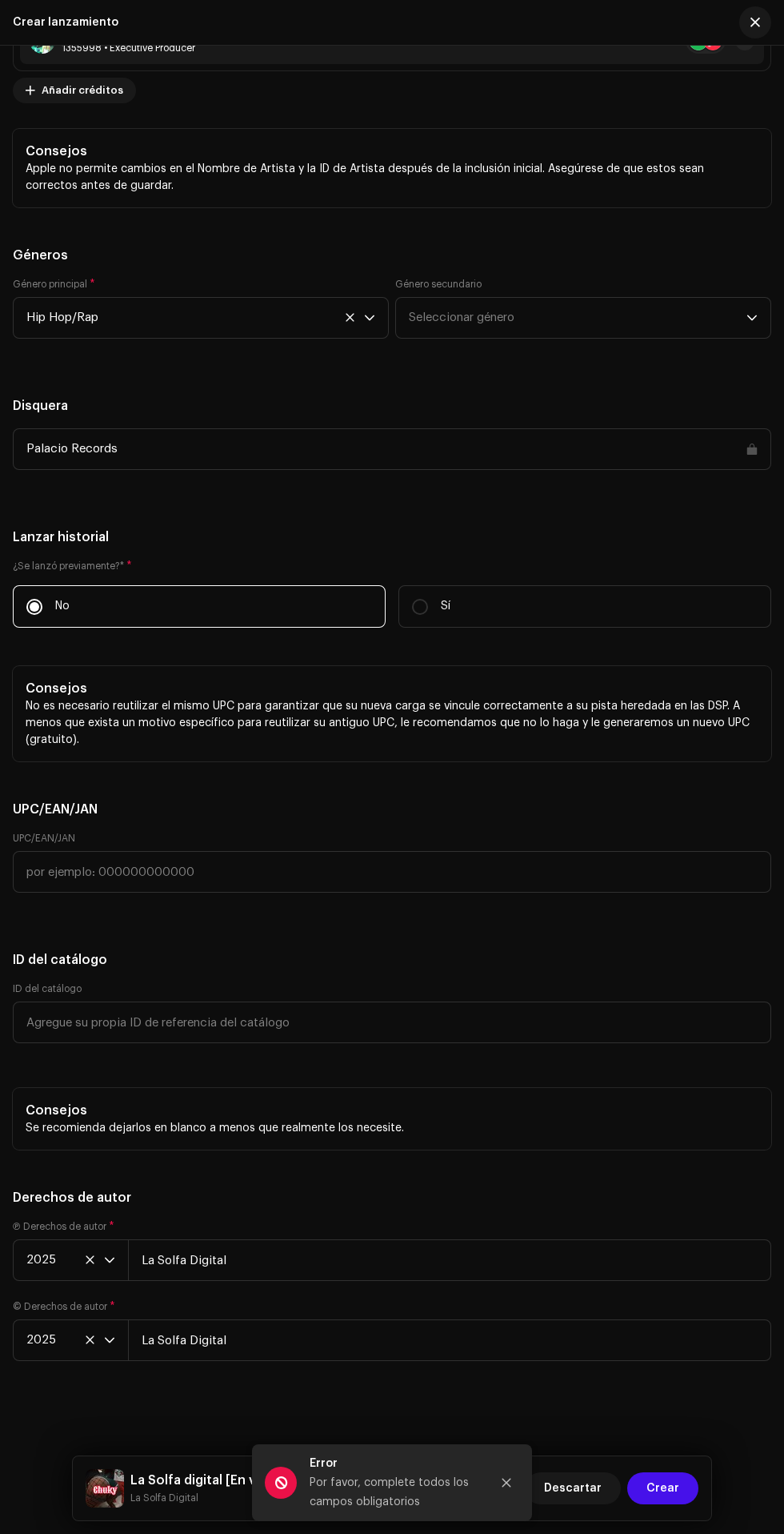
click at [507, 1483] on icon "Close" at bounding box center [507, 1483] width 9 height 9
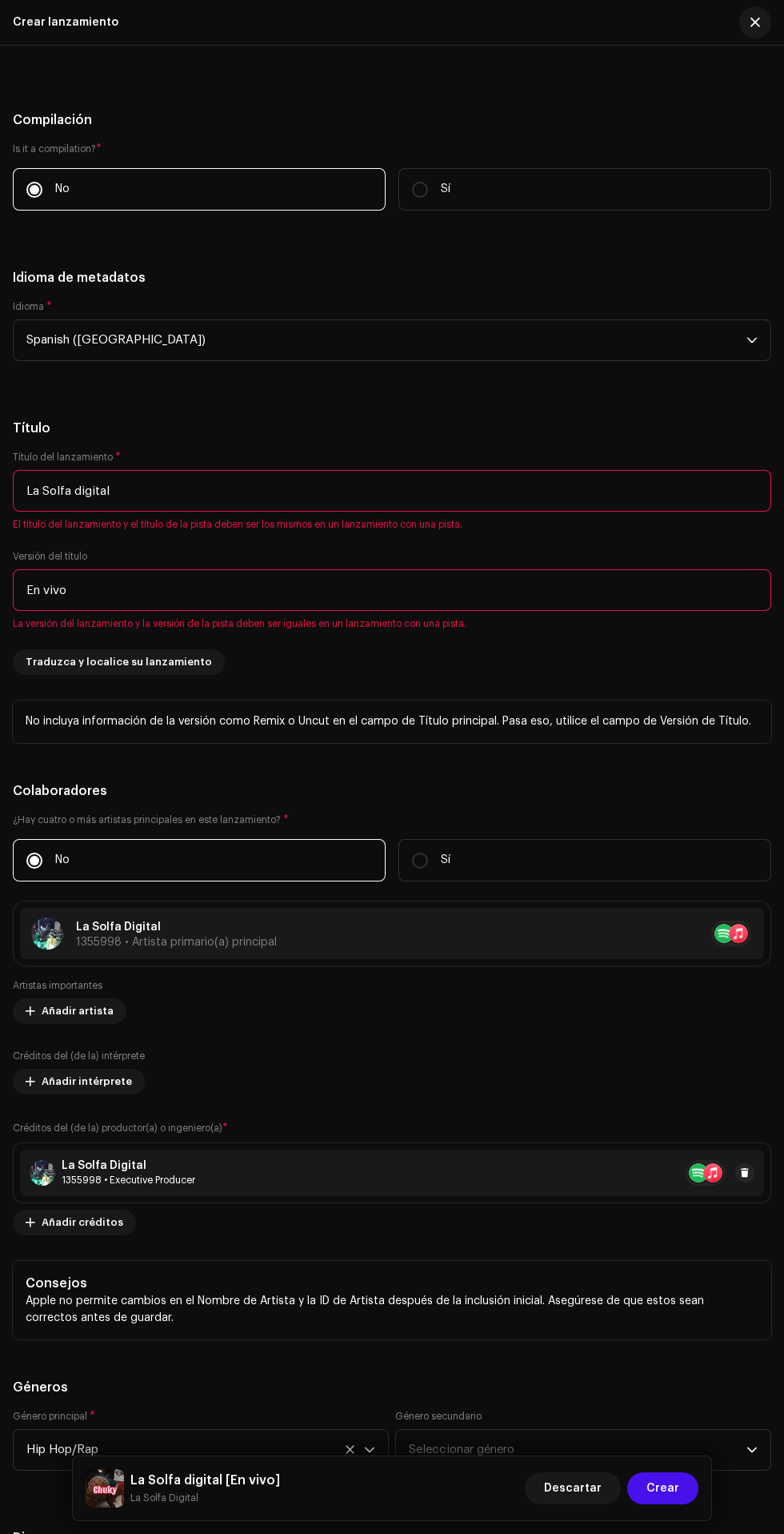
scroll to position [1843, 0]
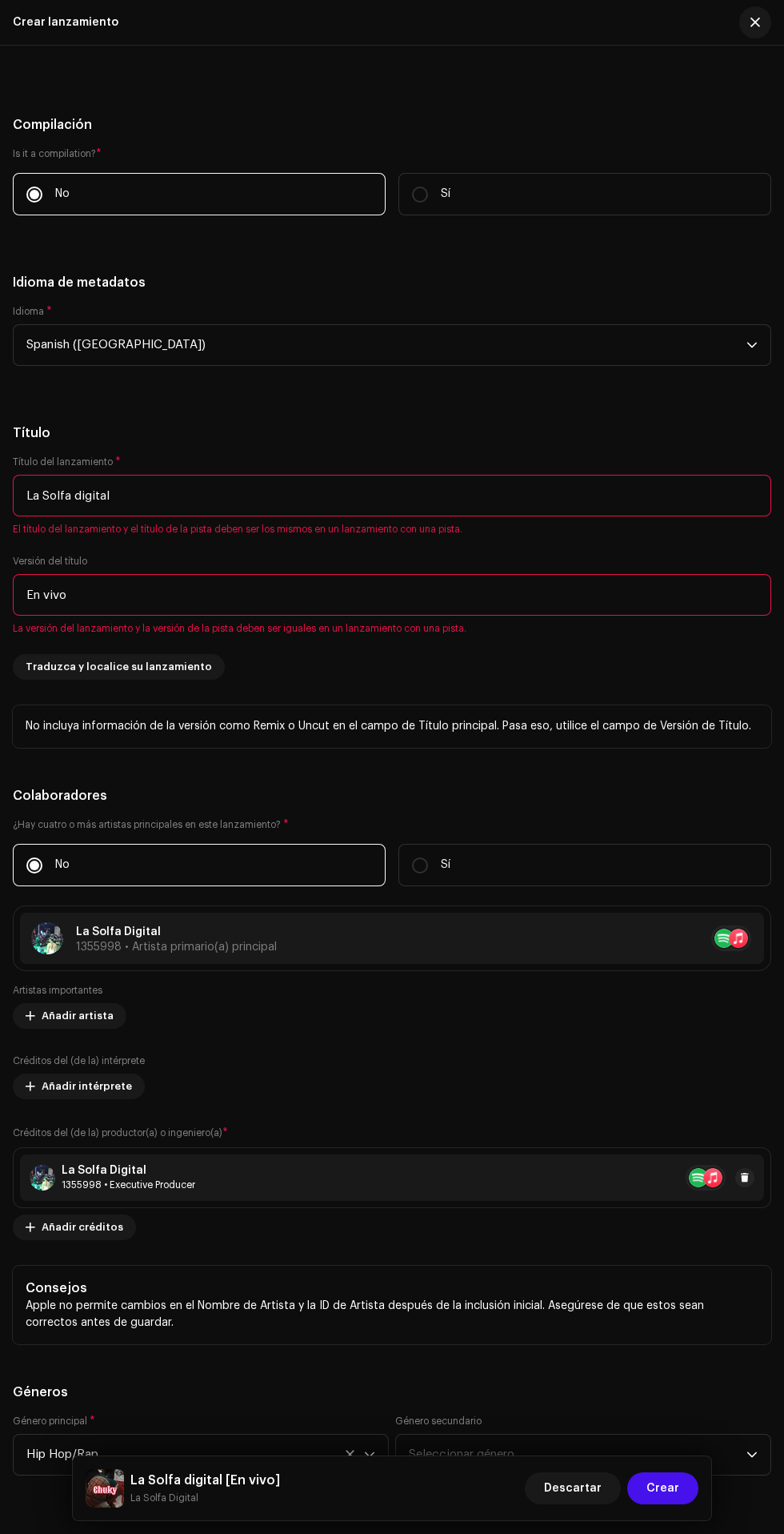
click at [51, 32] on input "checkbox" at bounding box center [44, 23] width 38 height 19
checkbox input "true"
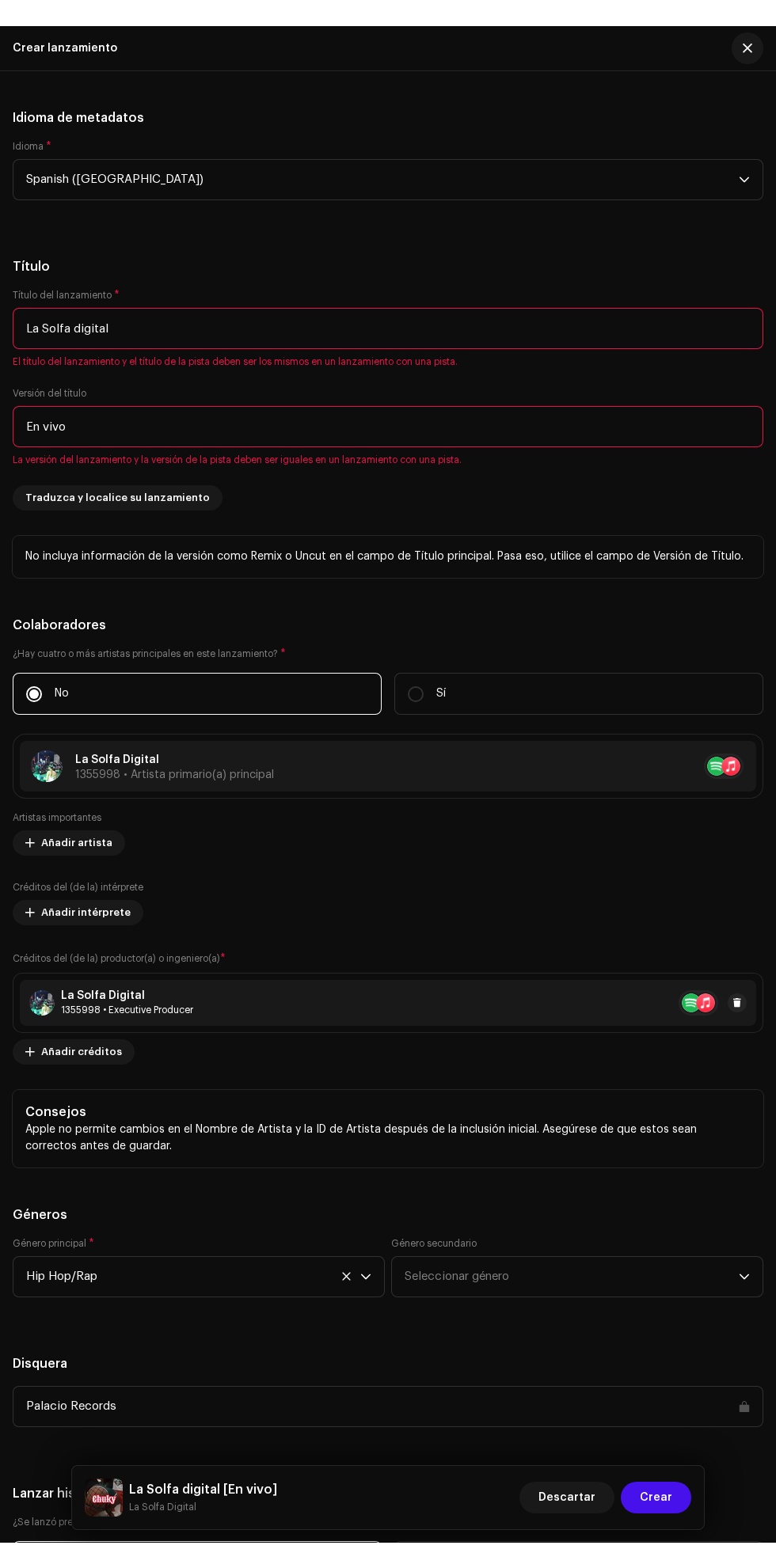
scroll to position [2127, 0]
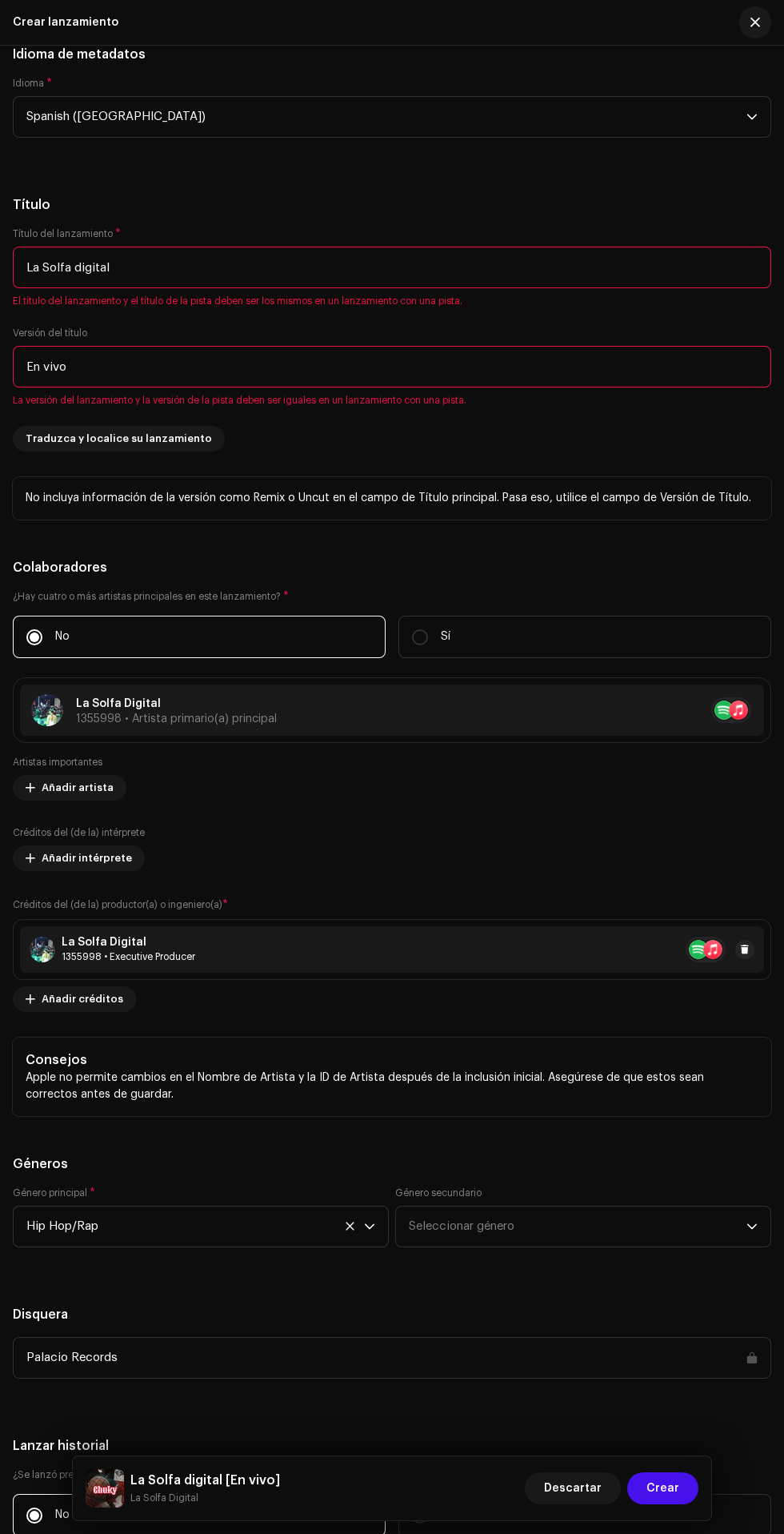
click at [659, 1492] on span "Crear" at bounding box center [663, 1488] width 33 height 32
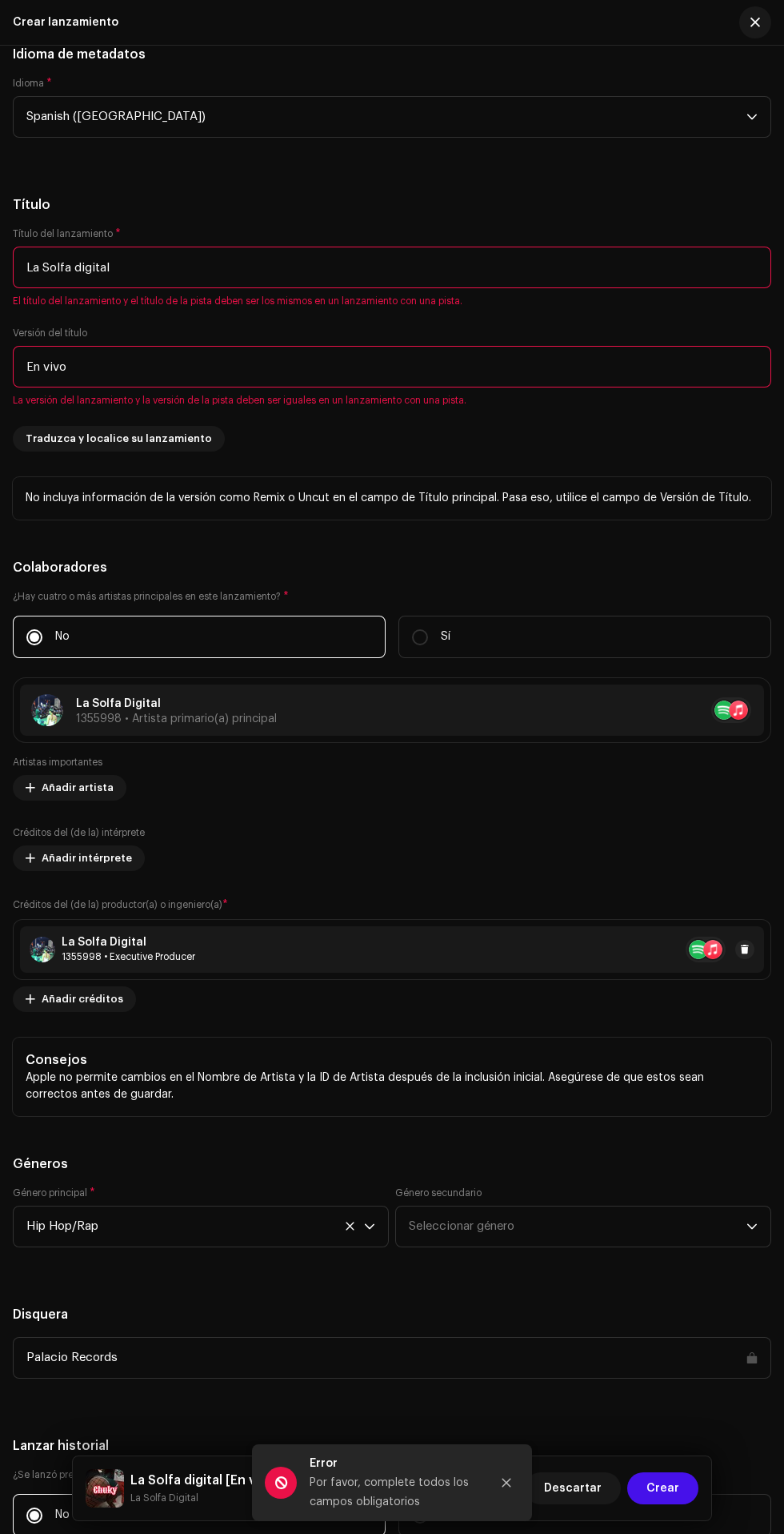
click at [476, 288] on input "La Solfa digital" at bounding box center [392, 268] width 759 height 42
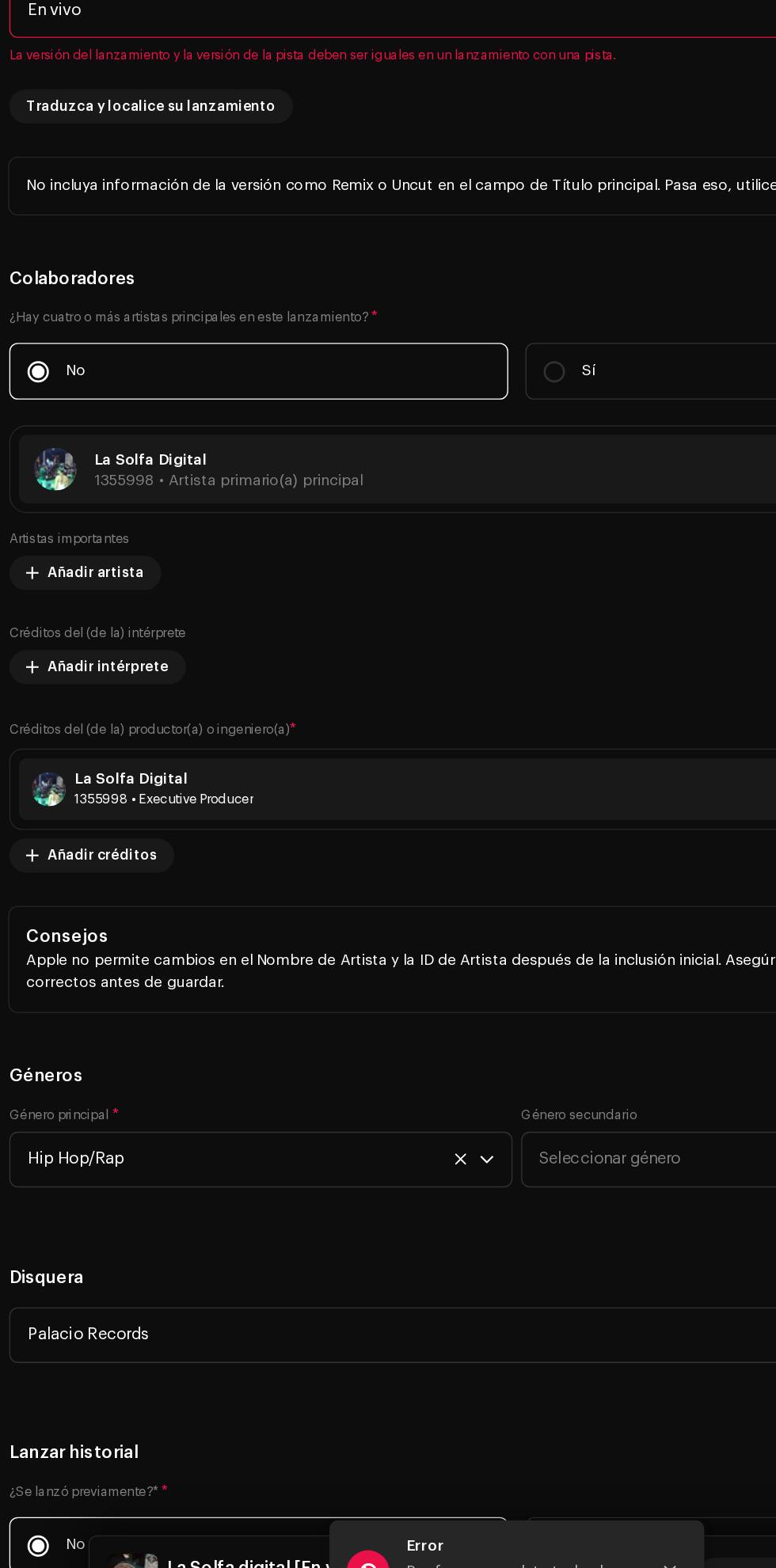
scroll to position [132, 0]
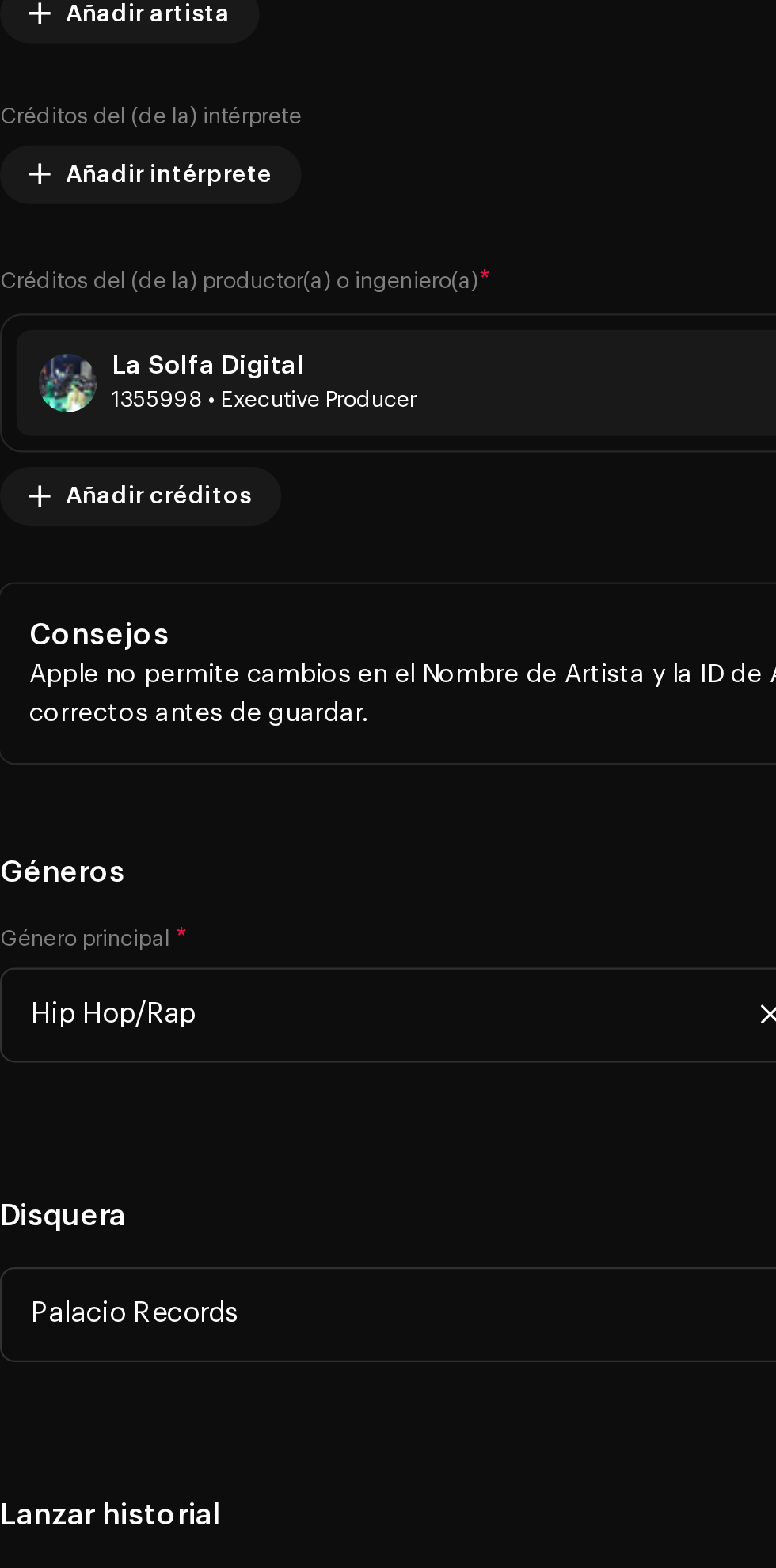
type input "L"
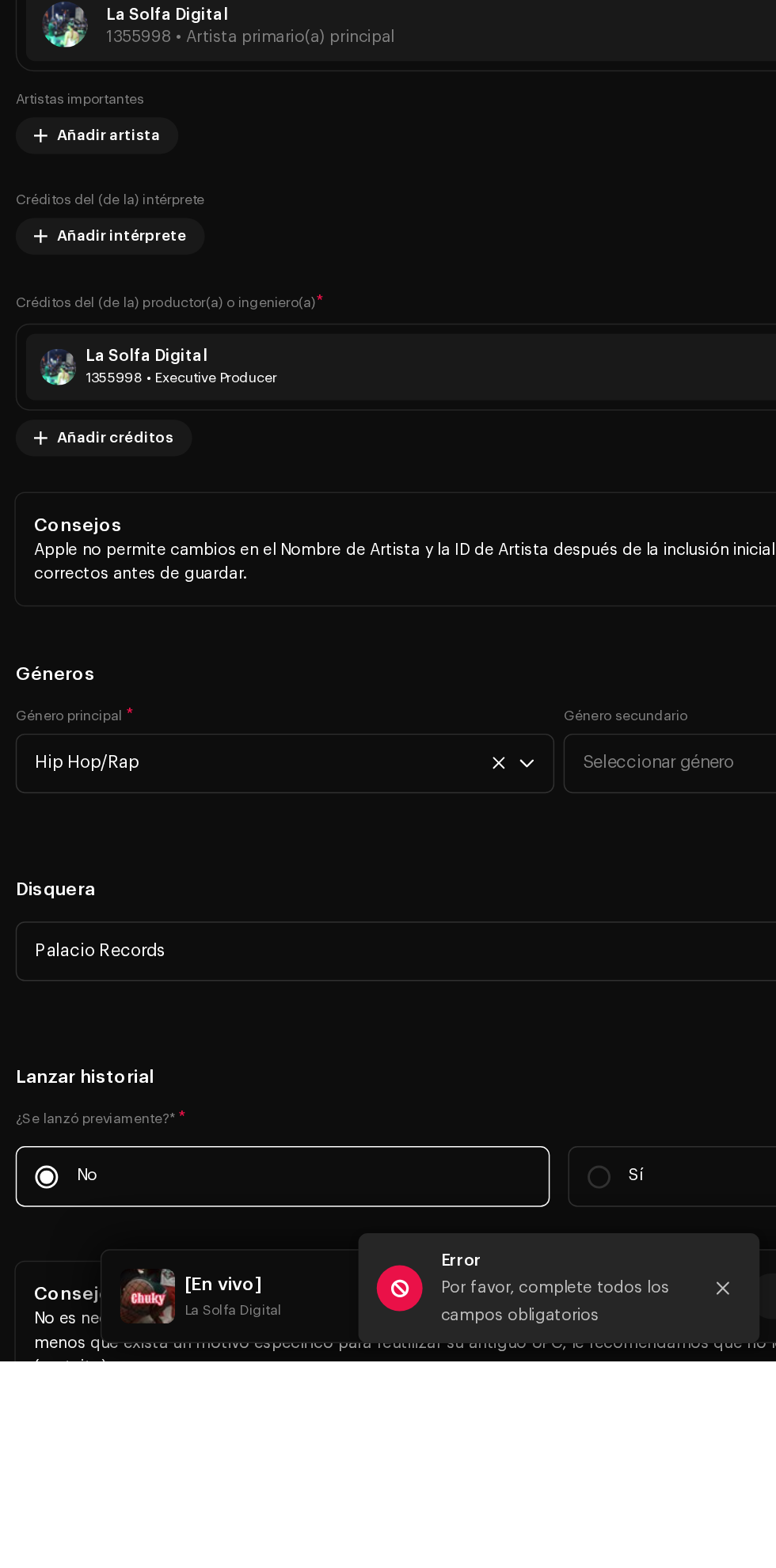
scroll to position [2204, 0]
click at [40, 325] on input "En vivo" at bounding box center [388, 304] width 751 height 41
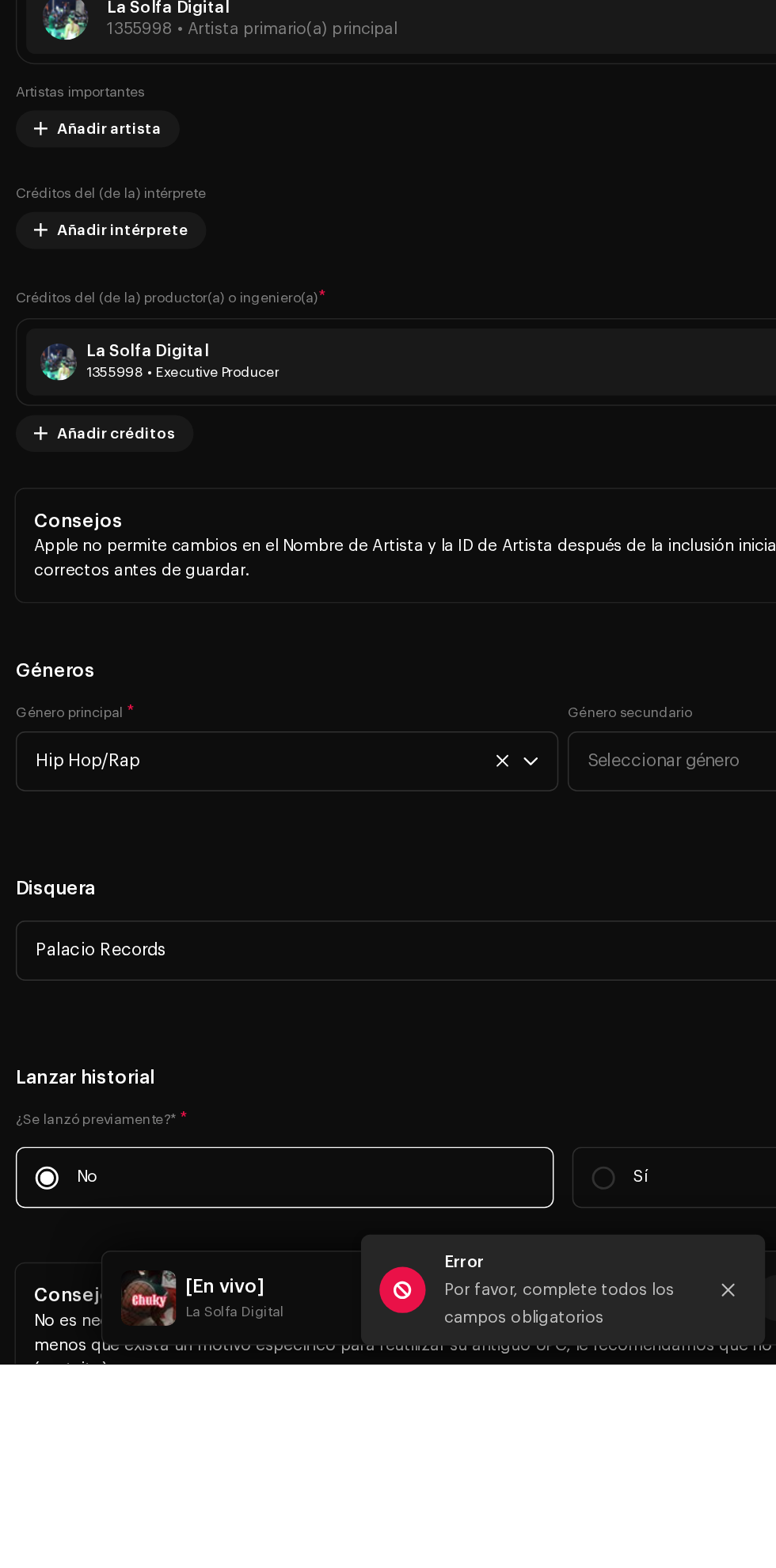
scroll to position [132, 0]
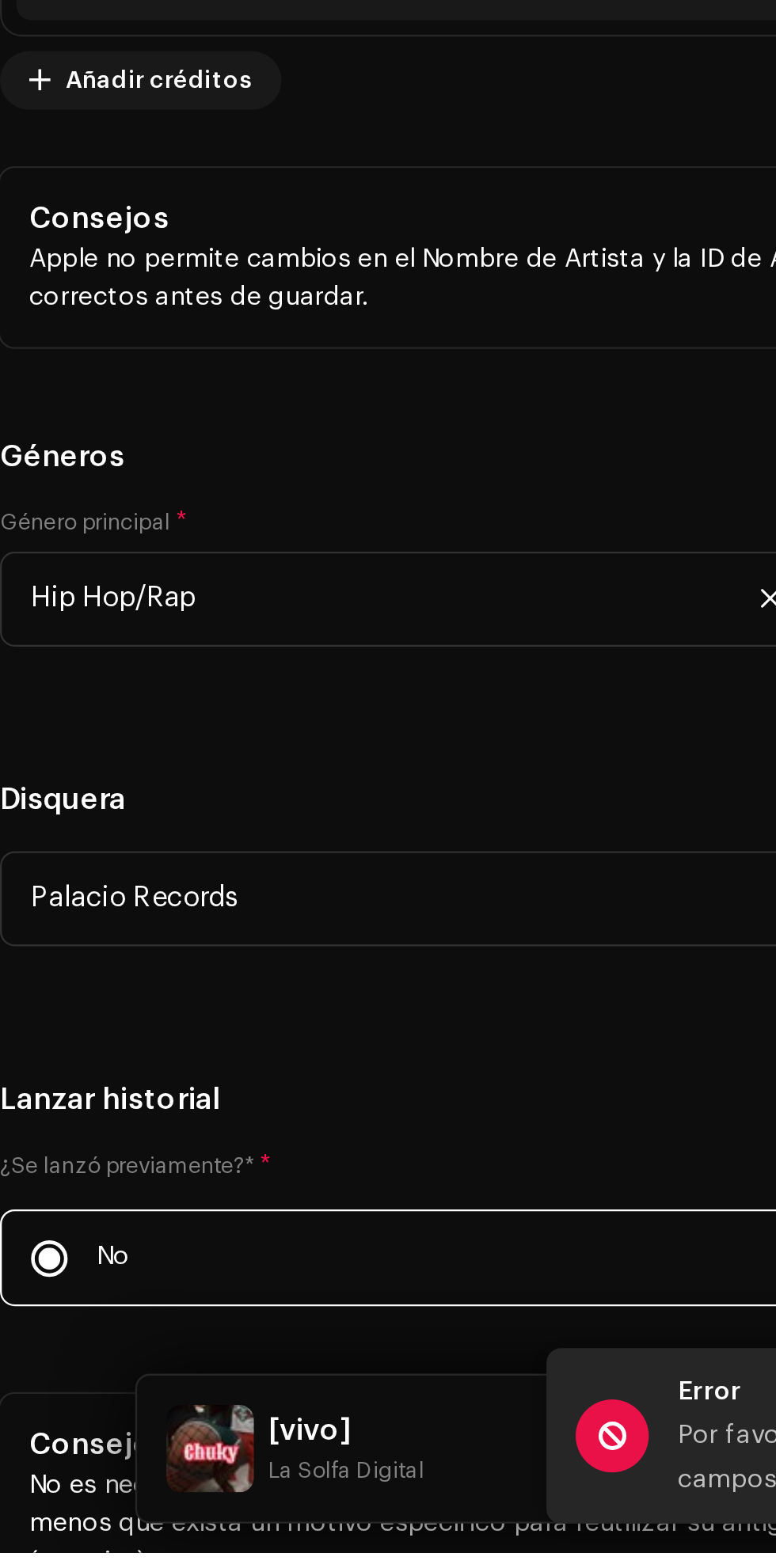
click at [36, 325] on input "vivo" at bounding box center [388, 304] width 751 height 41
type input "En vivo"
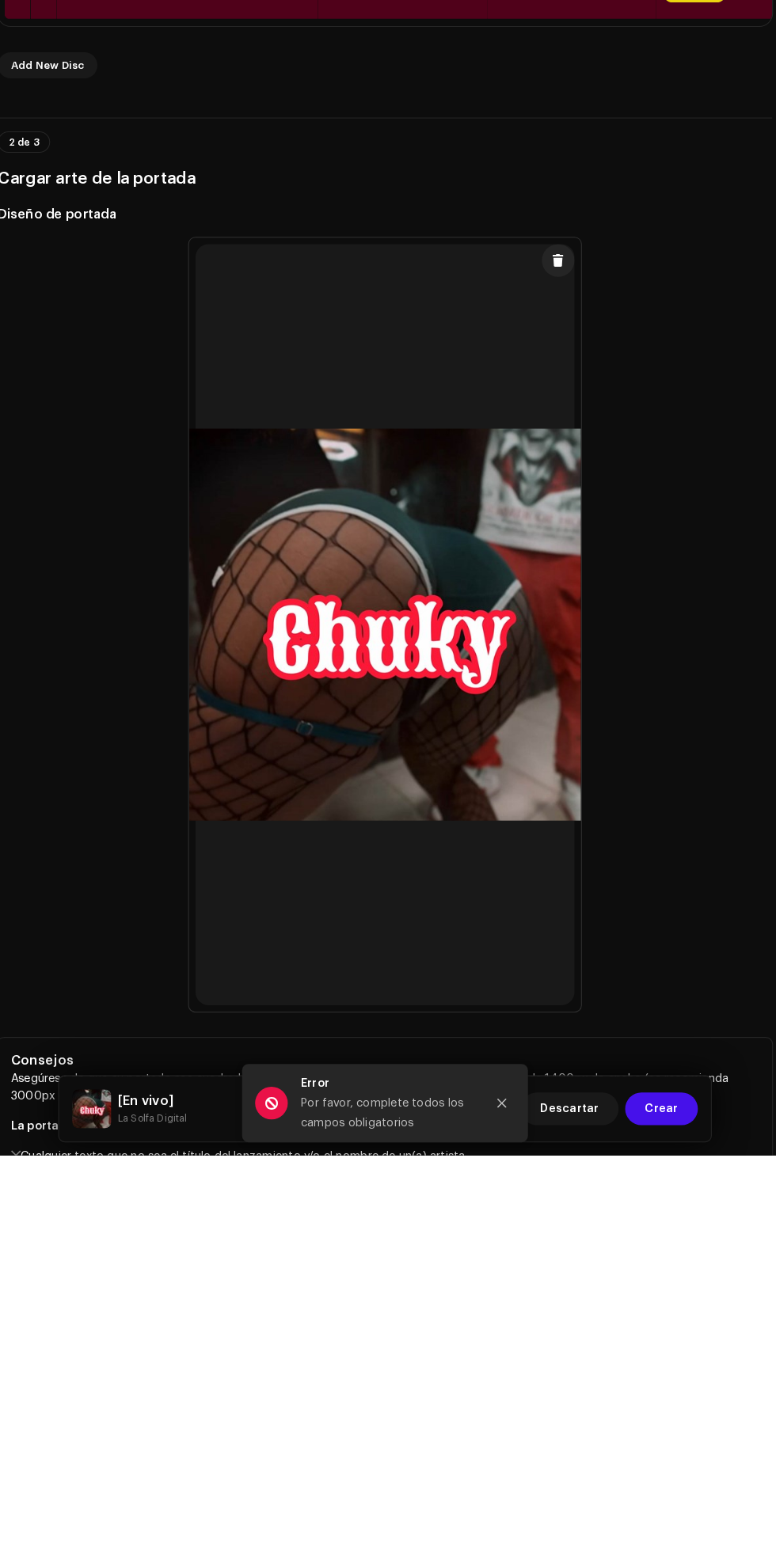
scroll to position [0, 0]
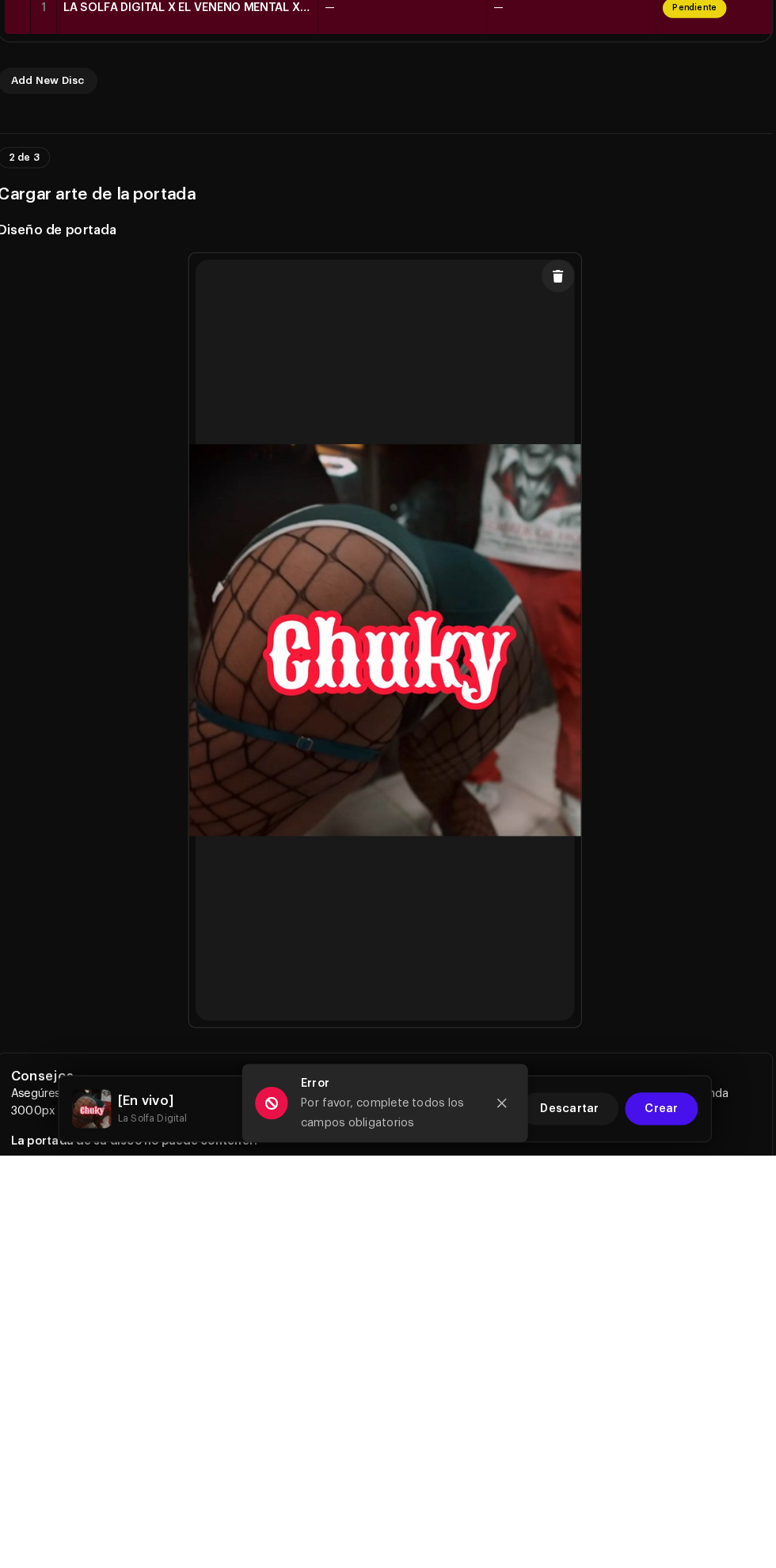
click at [682, 465] on span "Pendiente" at bounding box center [688, 456] width 62 height 19
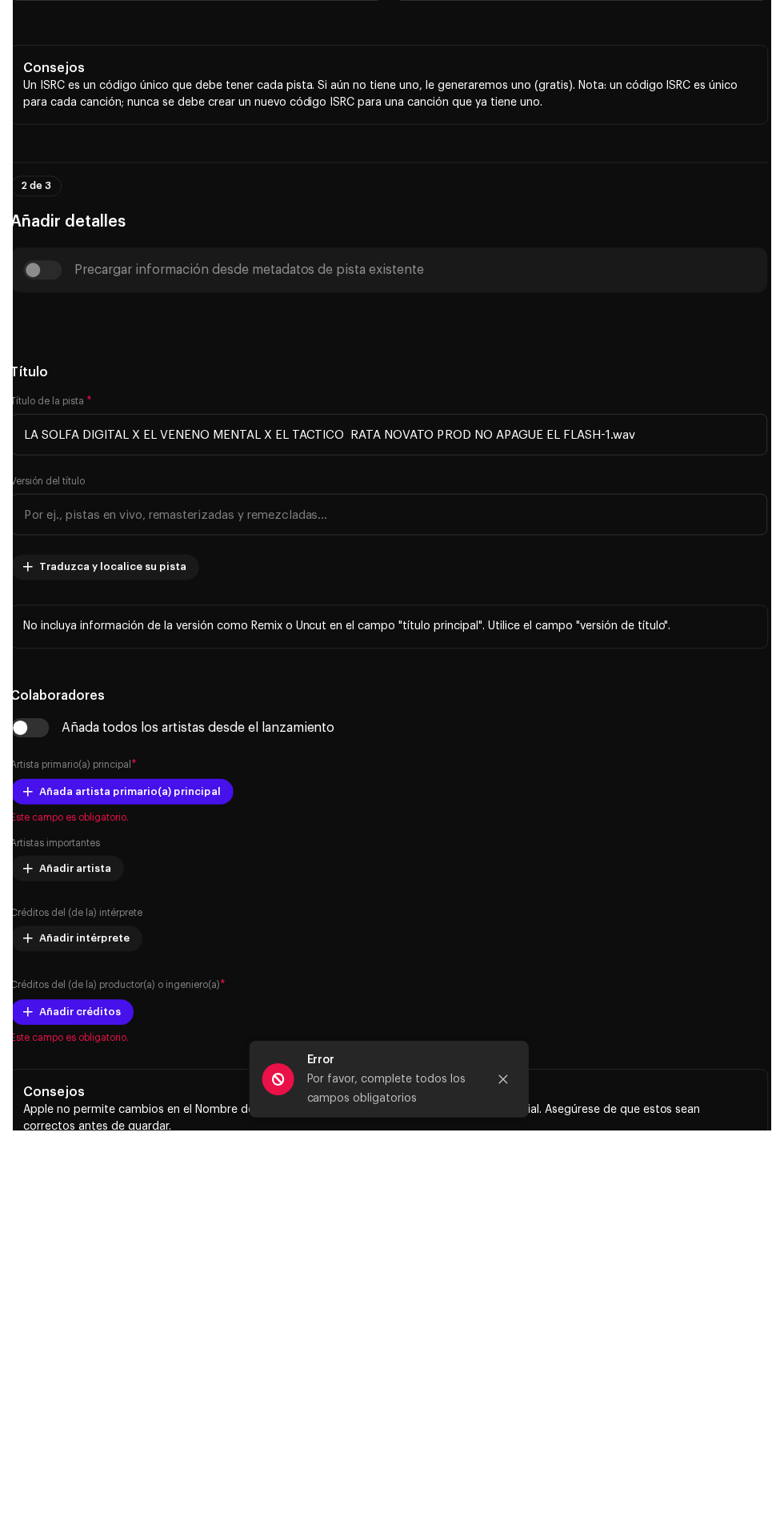
scroll to position [136, 0]
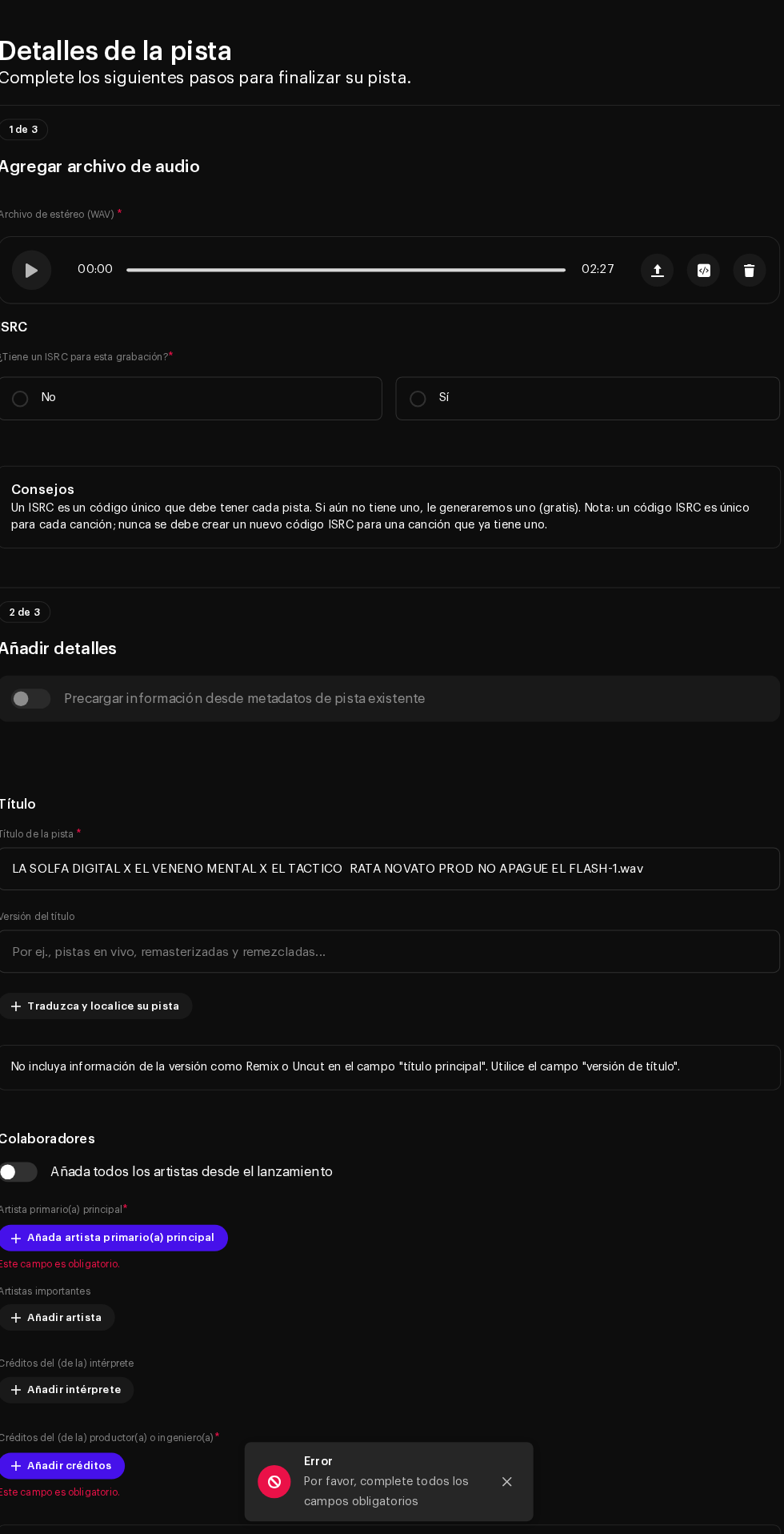
click at [51, 733] on div "Precargar información desde metadatos de pista existente" at bounding box center [391, 724] width 733 height 19
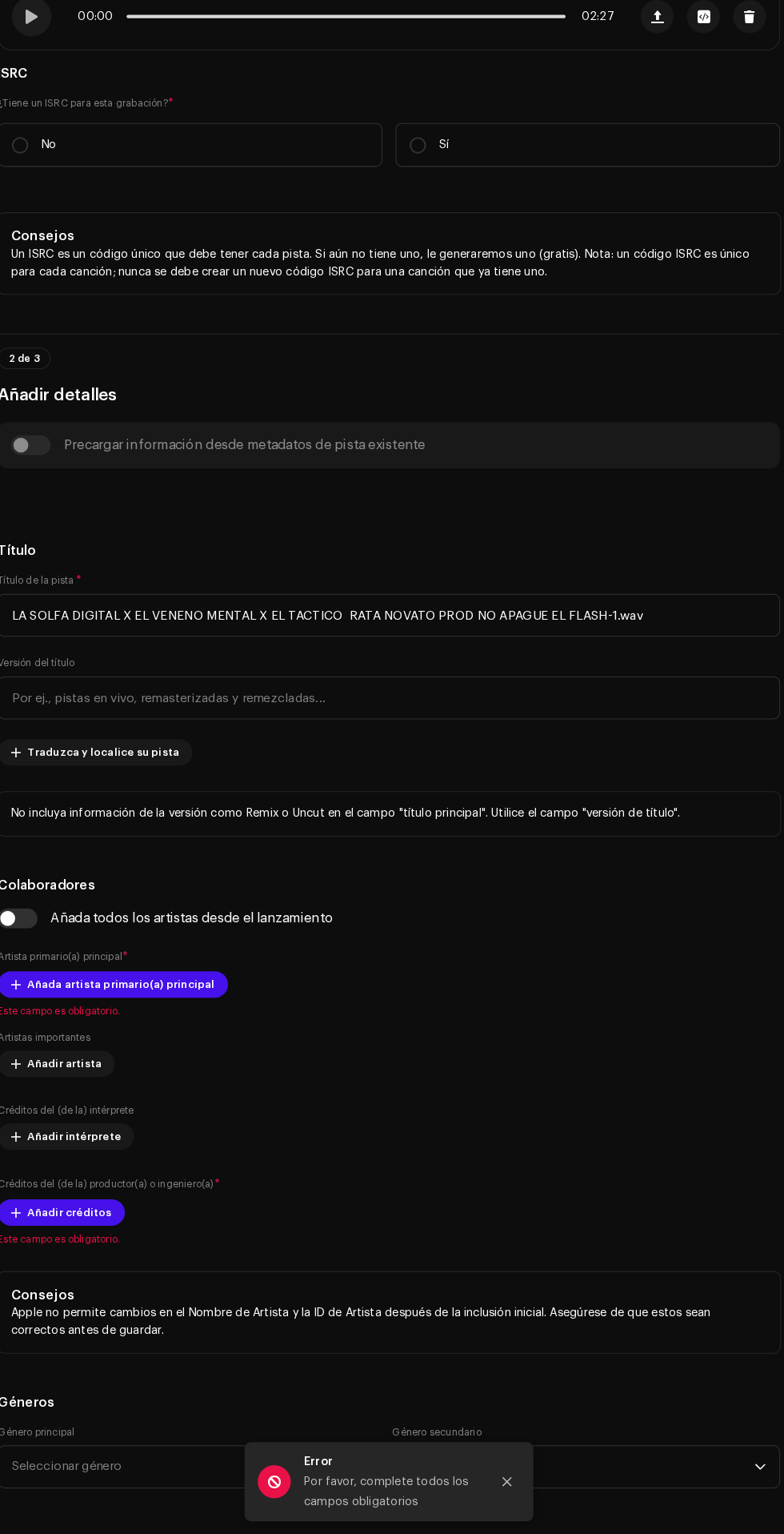
scroll to position [250, 0]
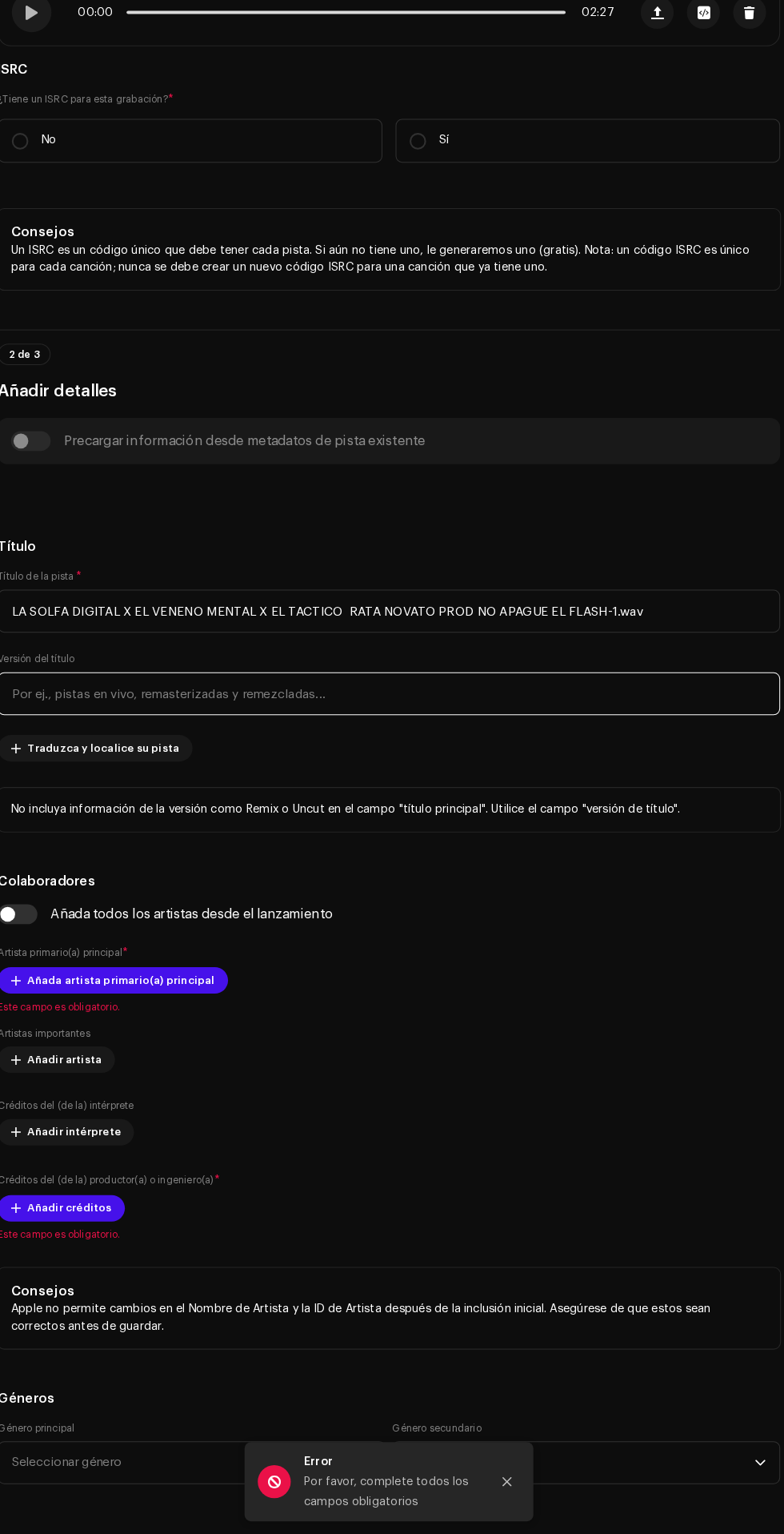
click at [419, 740] on input "text" at bounding box center [392, 719] width 759 height 42
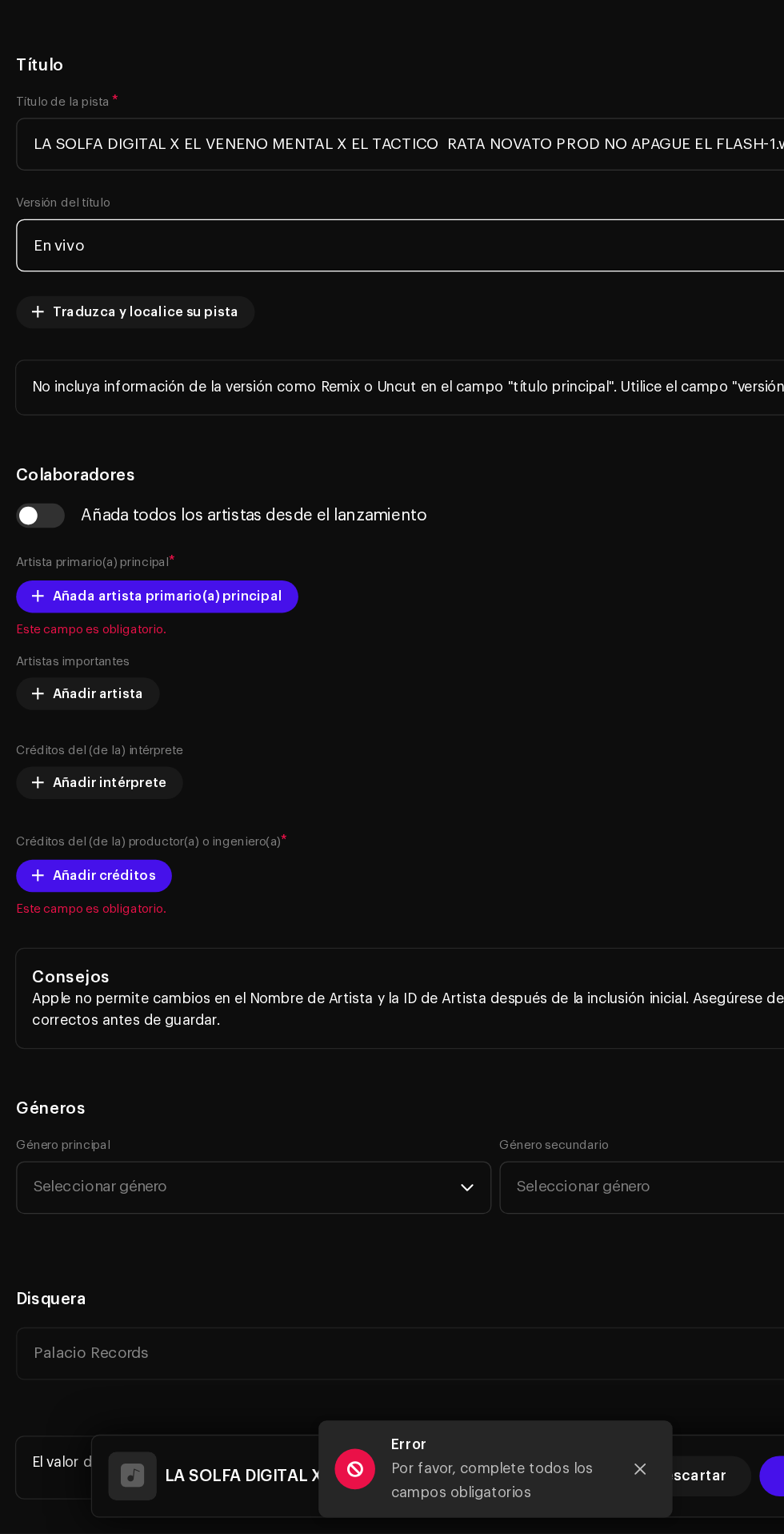
scroll to position [457, 0]
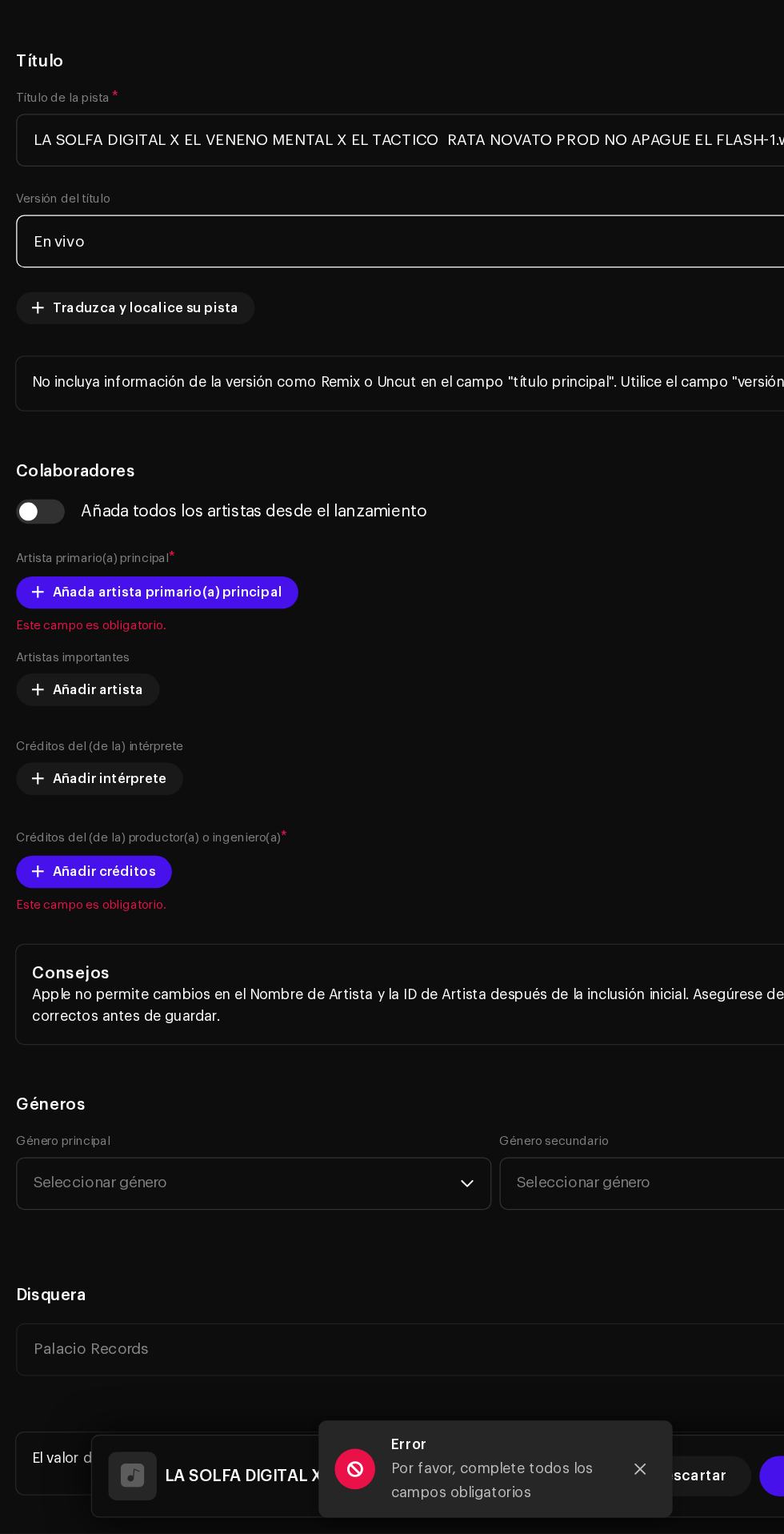
type input "En vivo"
click at [146, 805] on span "Añada artista primario(a) principal" at bounding box center [132, 789] width 182 height 32
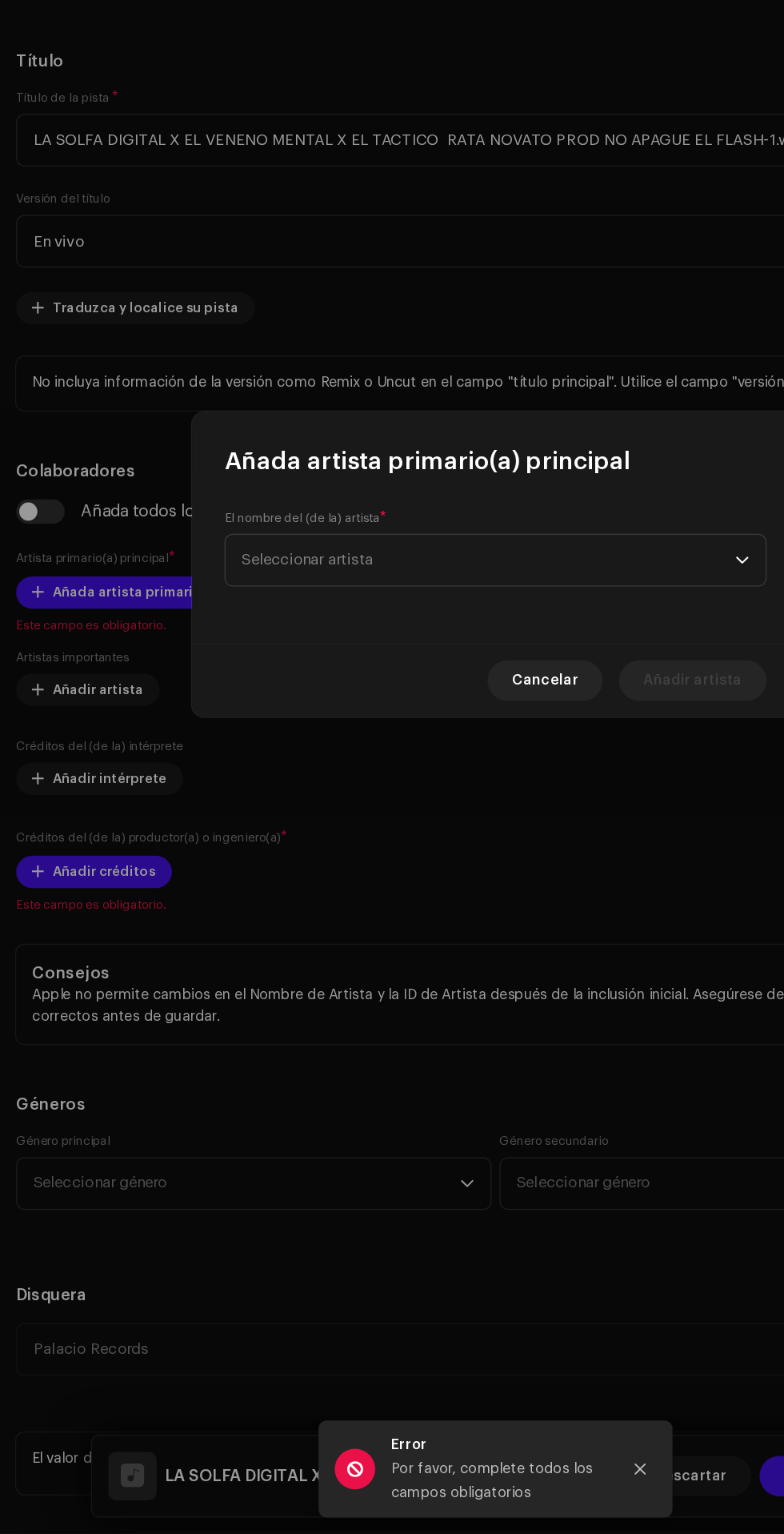
click at [505, 1480] on icon "Close" at bounding box center [507, 1483] width 9 height 9
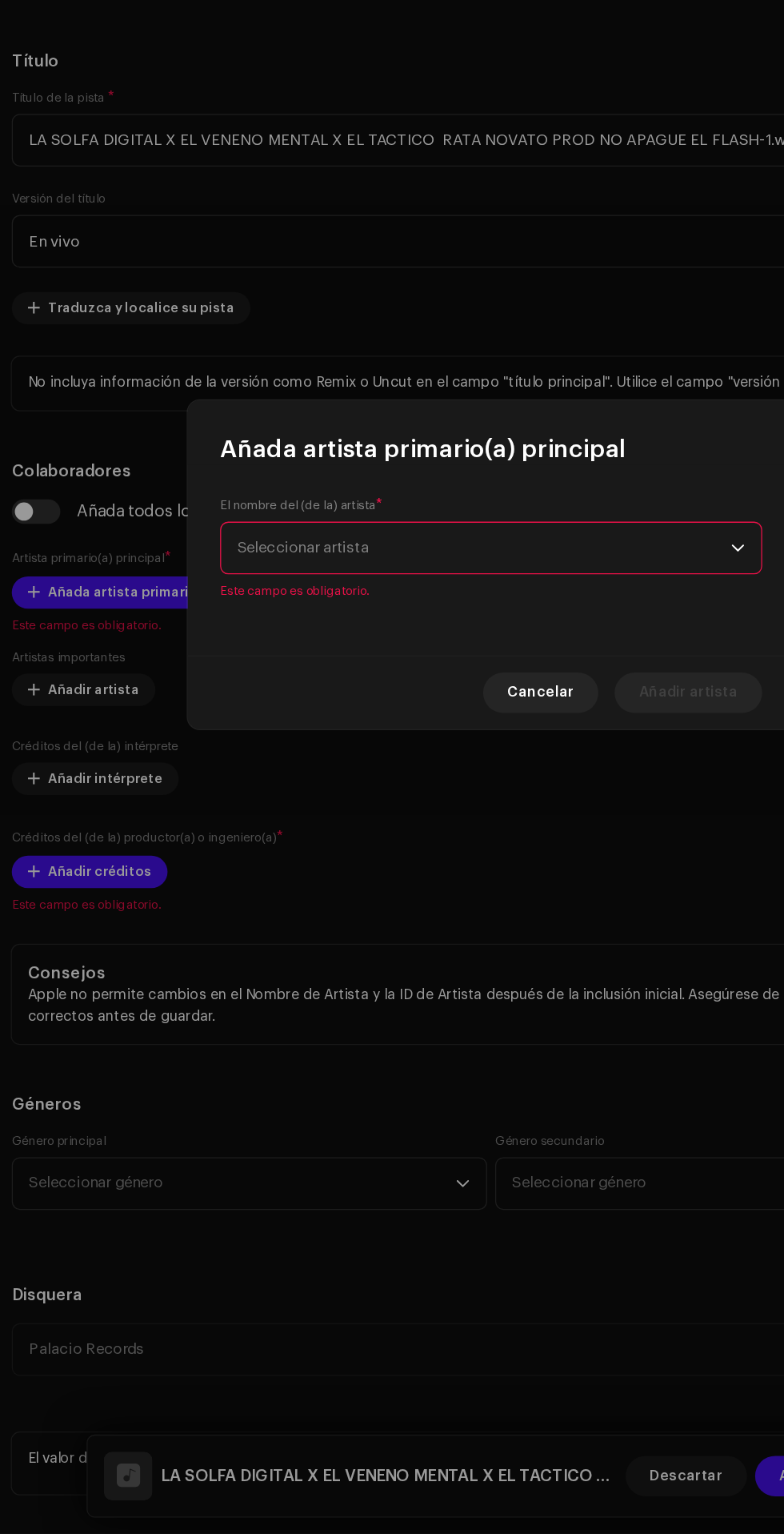
scroll to position [146, 0]
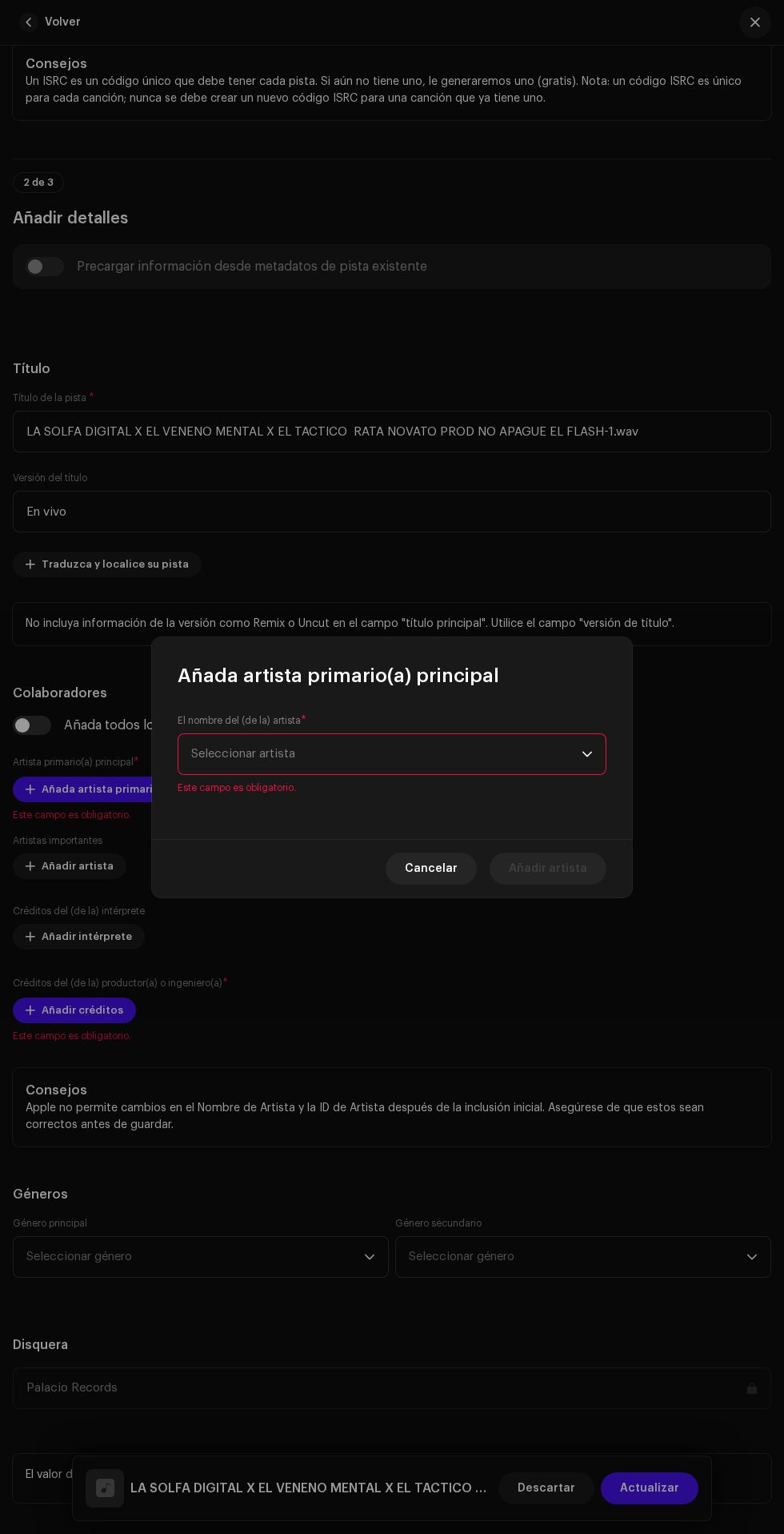
click at [584, 753] on icon "dropdown trigger" at bounding box center [587, 753] width 10 height 5
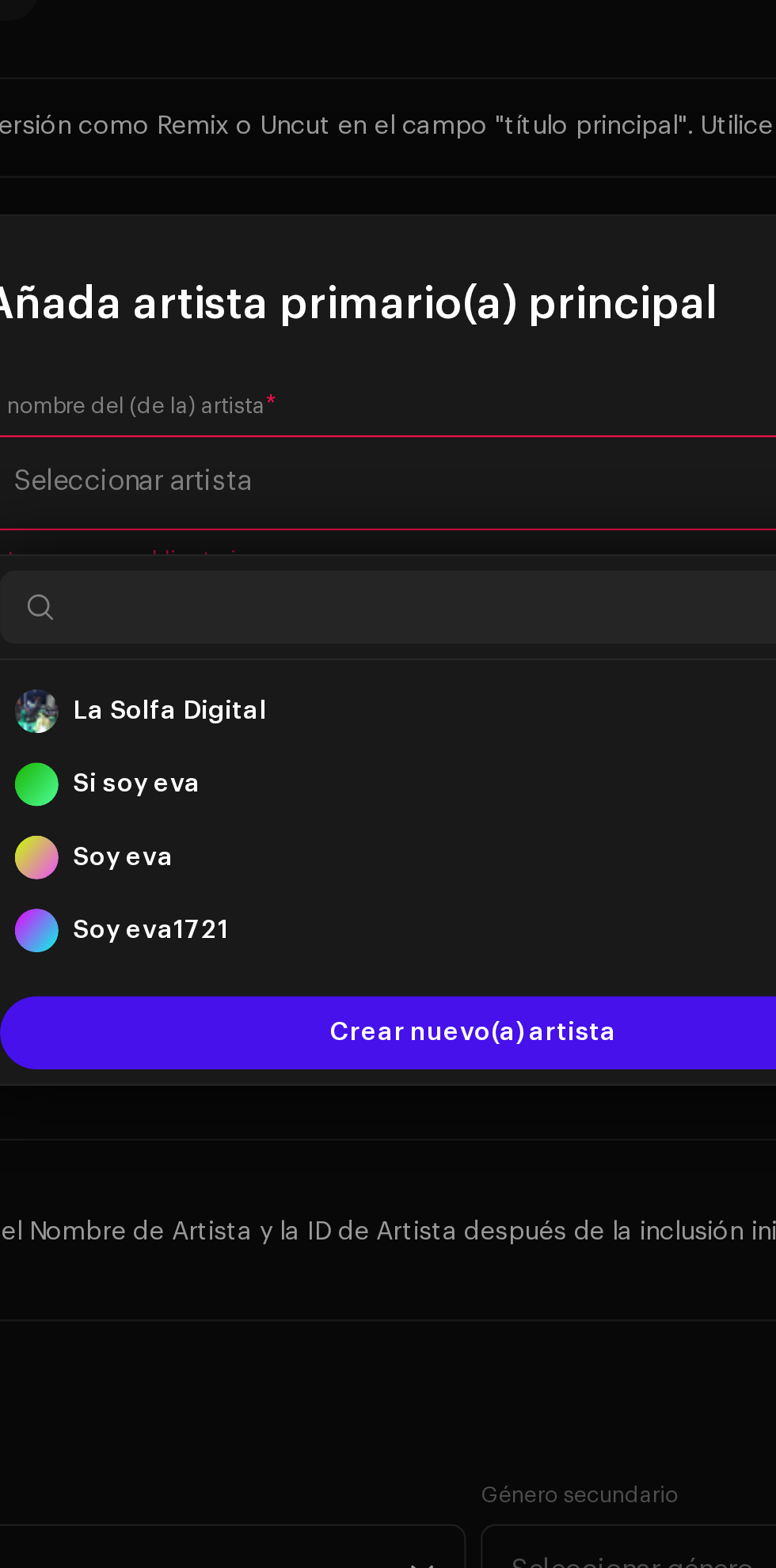
click at [310, 861] on div "La Solfa Digital 1355998" at bounding box center [388, 870] width 397 height 19
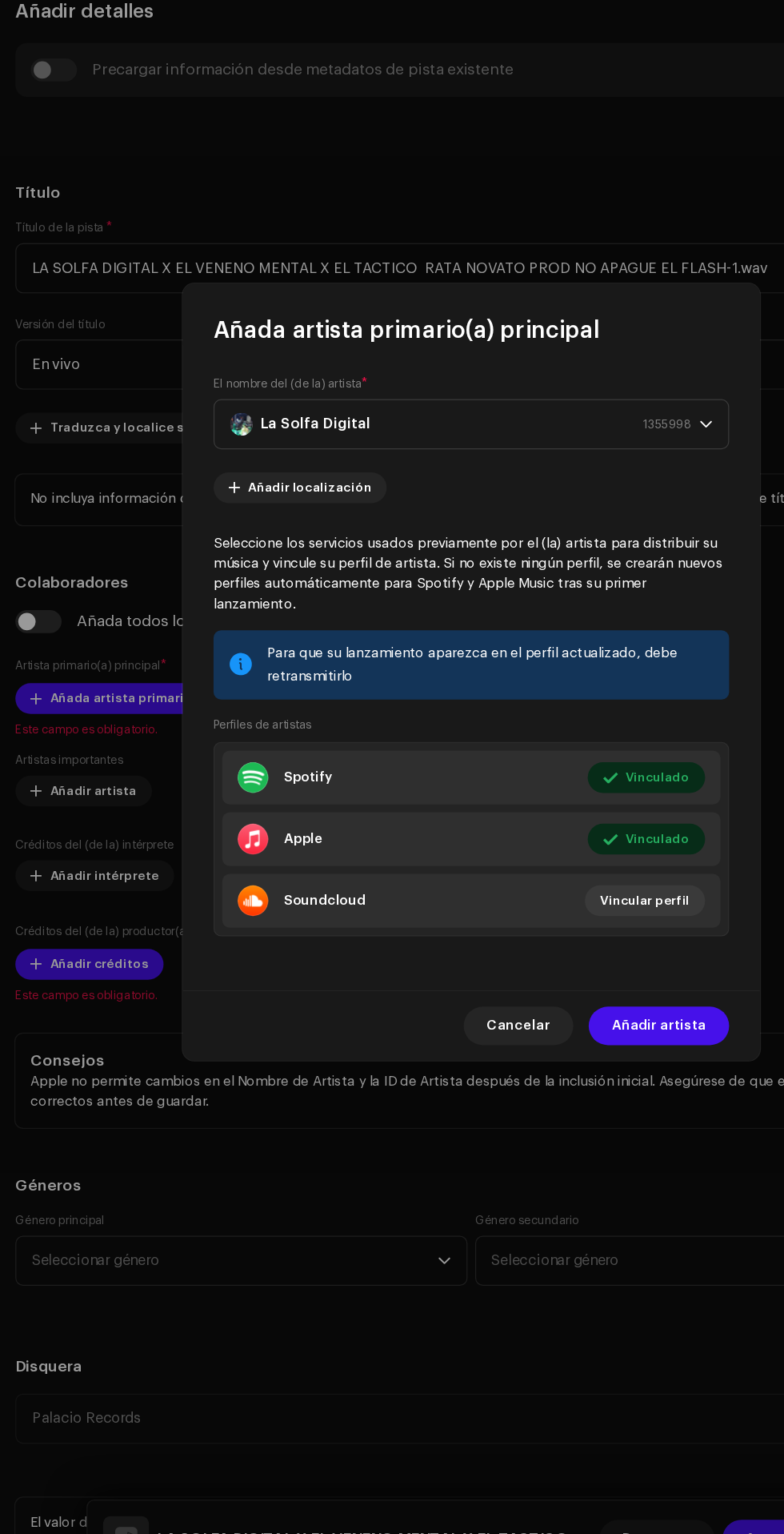
click at [561, 1077] on span "Añadir artista" at bounding box center [548, 1061] width 78 height 32
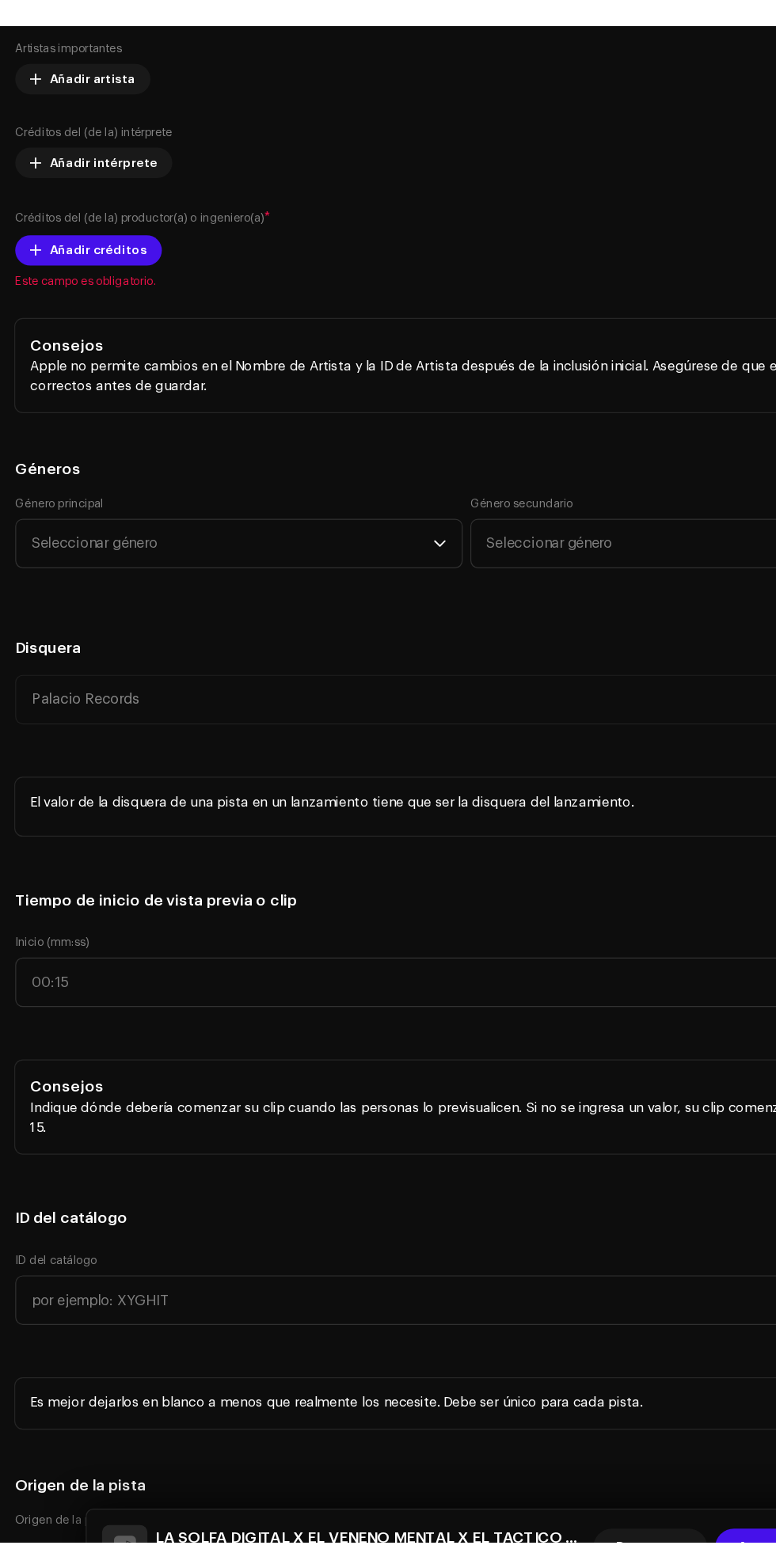
scroll to position [1081, 0]
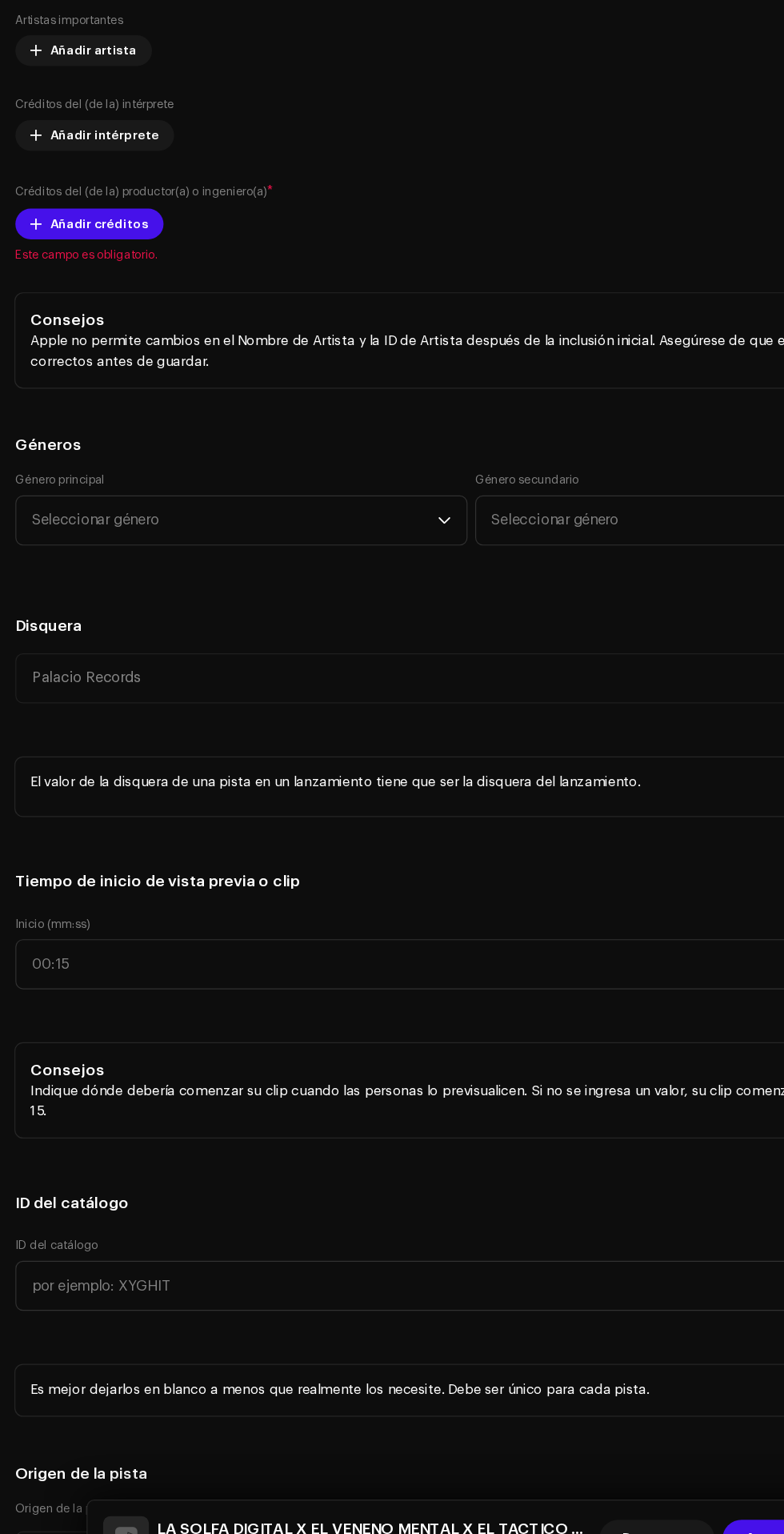
click at [90, 410] on span "Añadir créditos" at bounding box center [83, 394] width 82 height 32
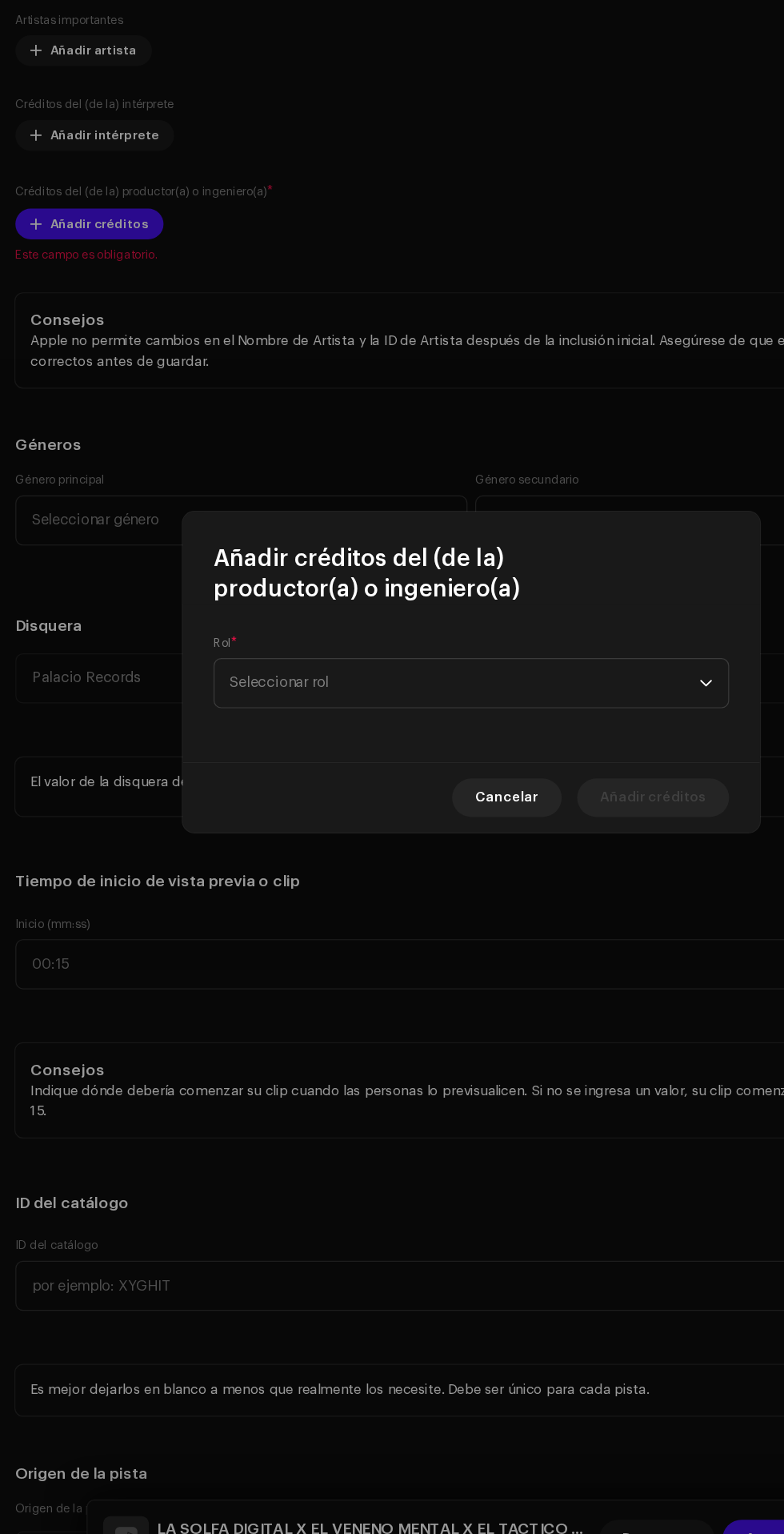
click at [435, 777] on span "Seleccionar rol" at bounding box center [386, 777] width 390 height 40
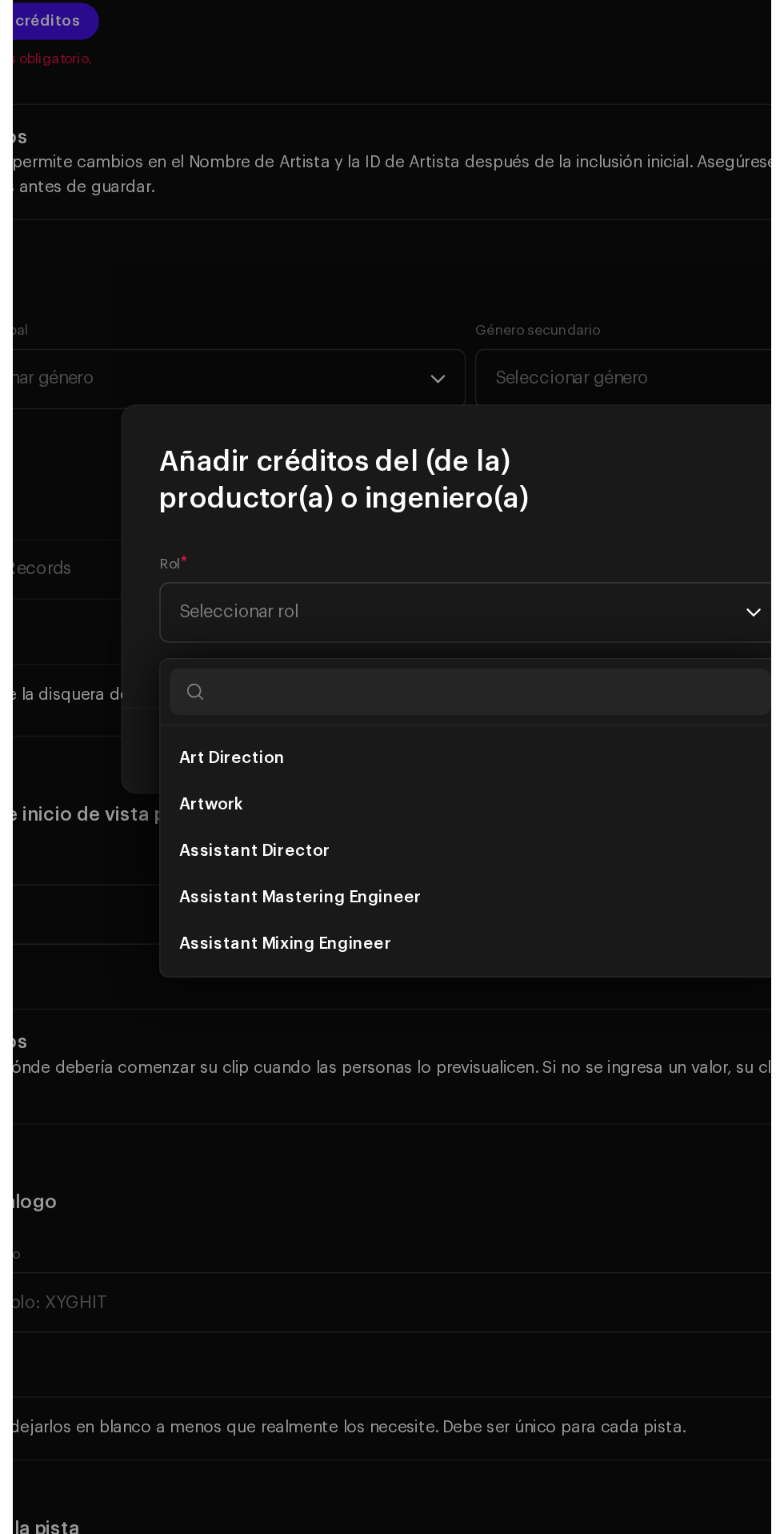
scroll to position [146, 0]
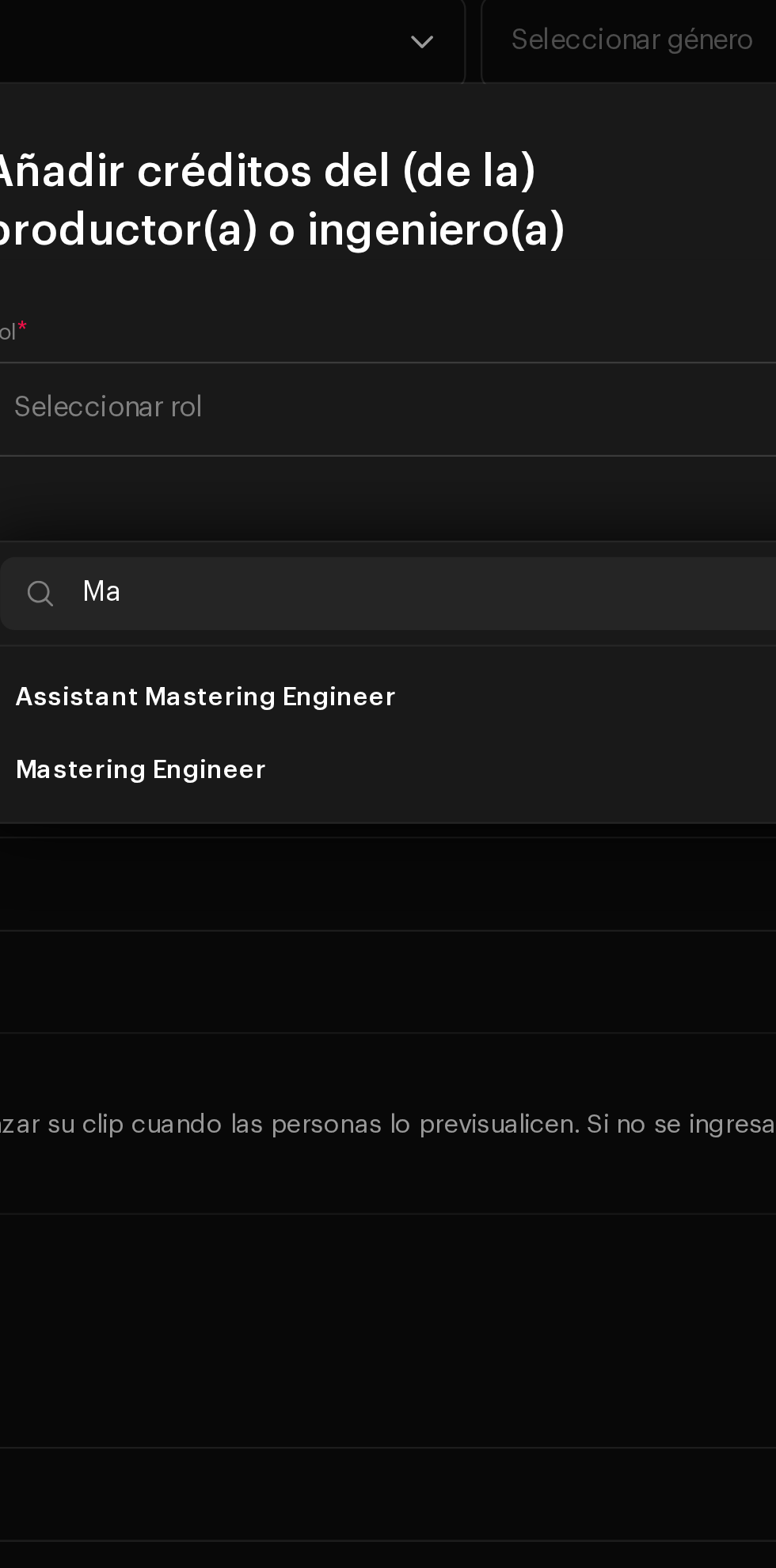
type input "Ma"
click at [380, 934] on li "Mastering Engineer" at bounding box center [388, 950] width 410 height 32
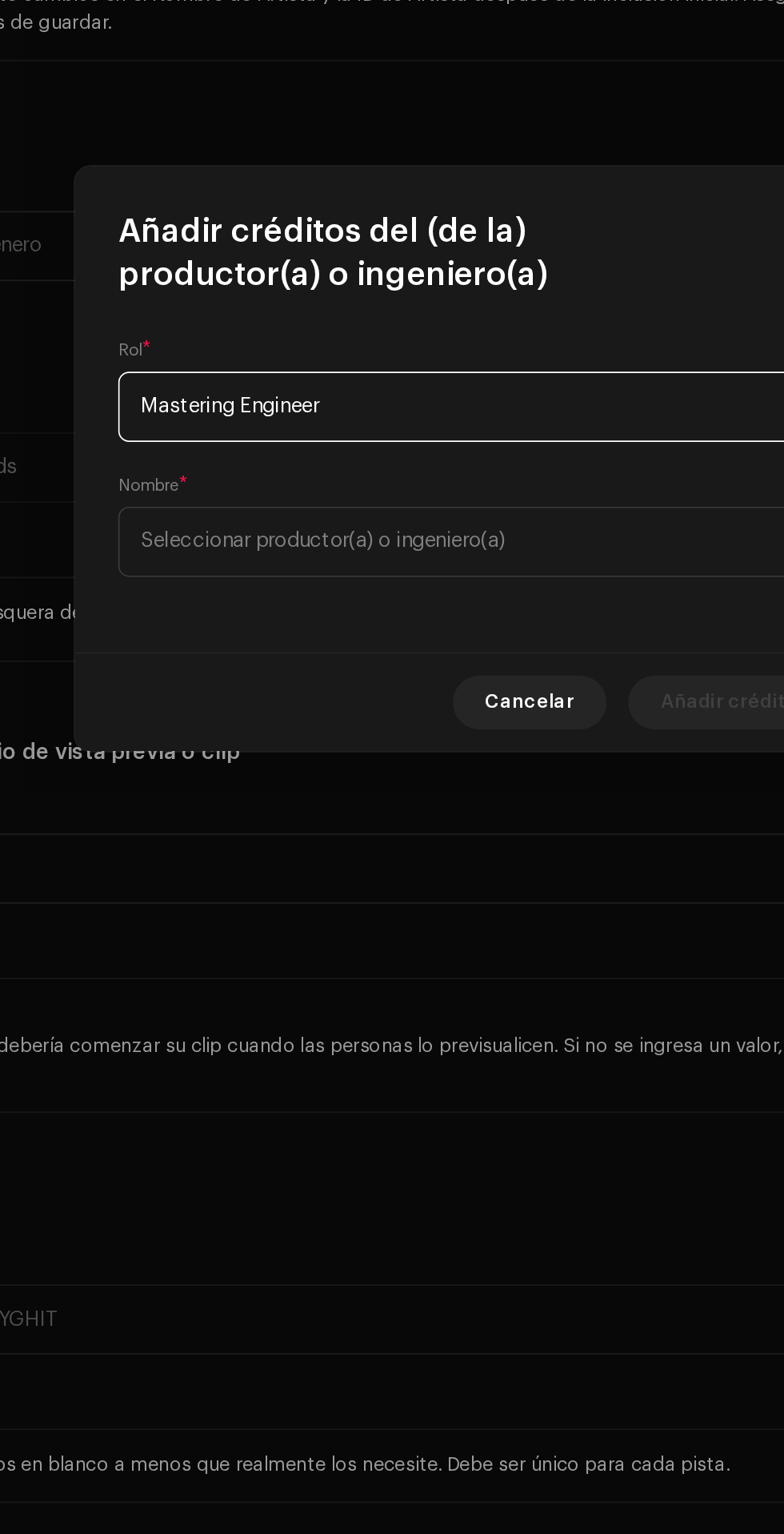
click at [389, 816] on span "Seleccionar productor(a) o ingeniero(a)" at bounding box center [299, 817] width 216 height 12
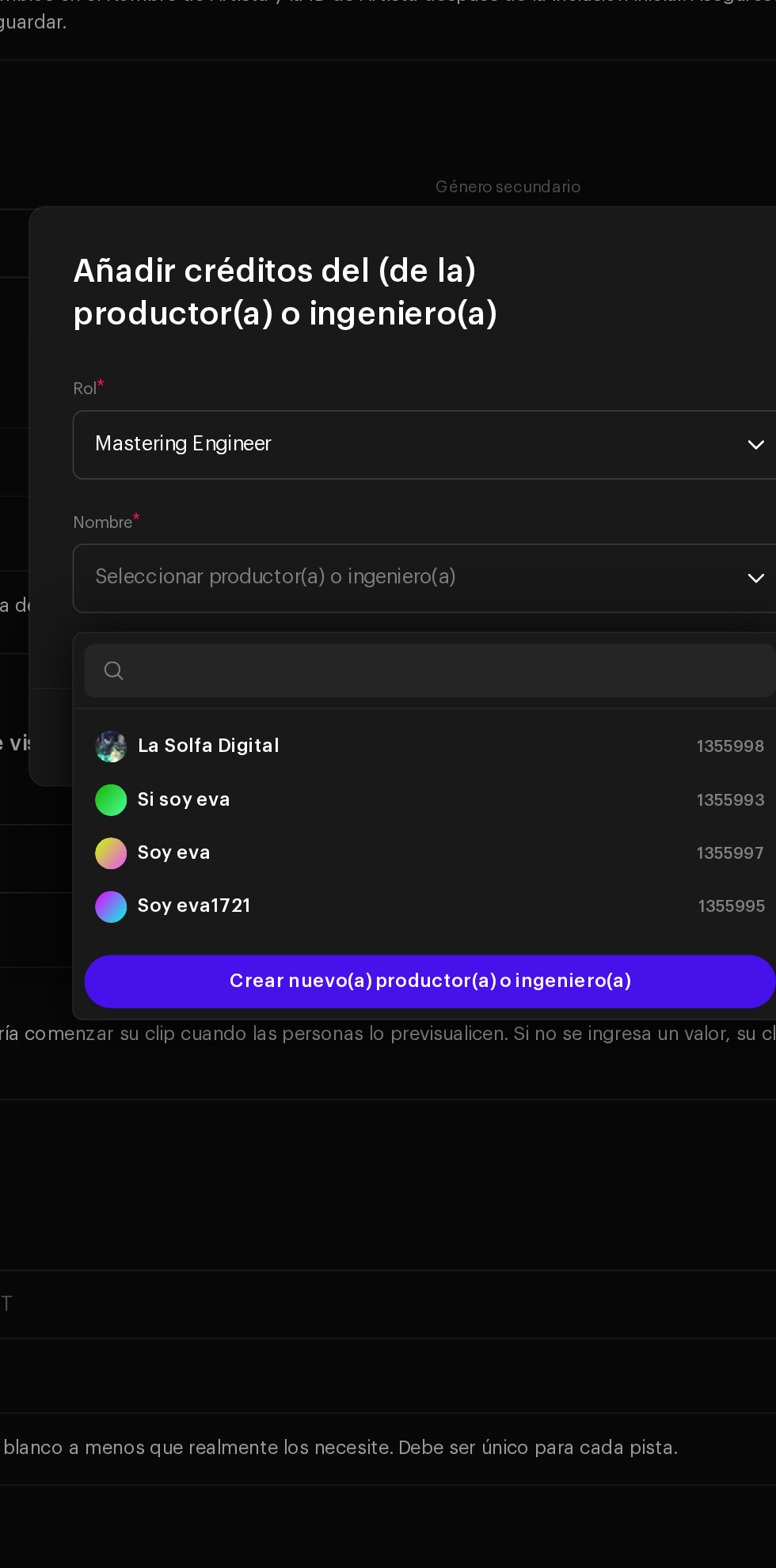
click at [289, 925] on strong "La Solfa Digital" at bounding box center [256, 932] width 84 height 15
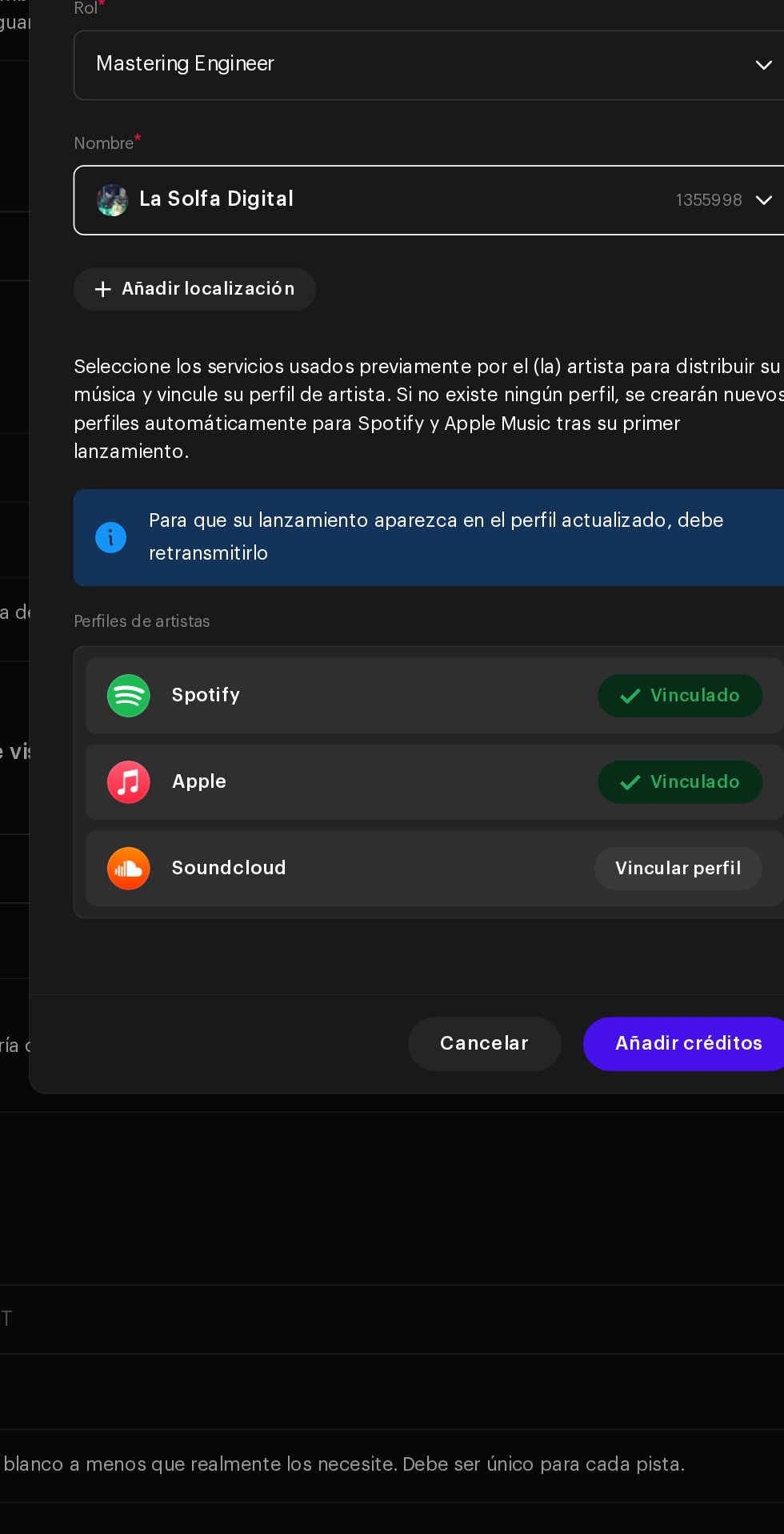
click at [558, 1130] on span "Añadir créditos" at bounding box center [542, 1114] width 88 height 32
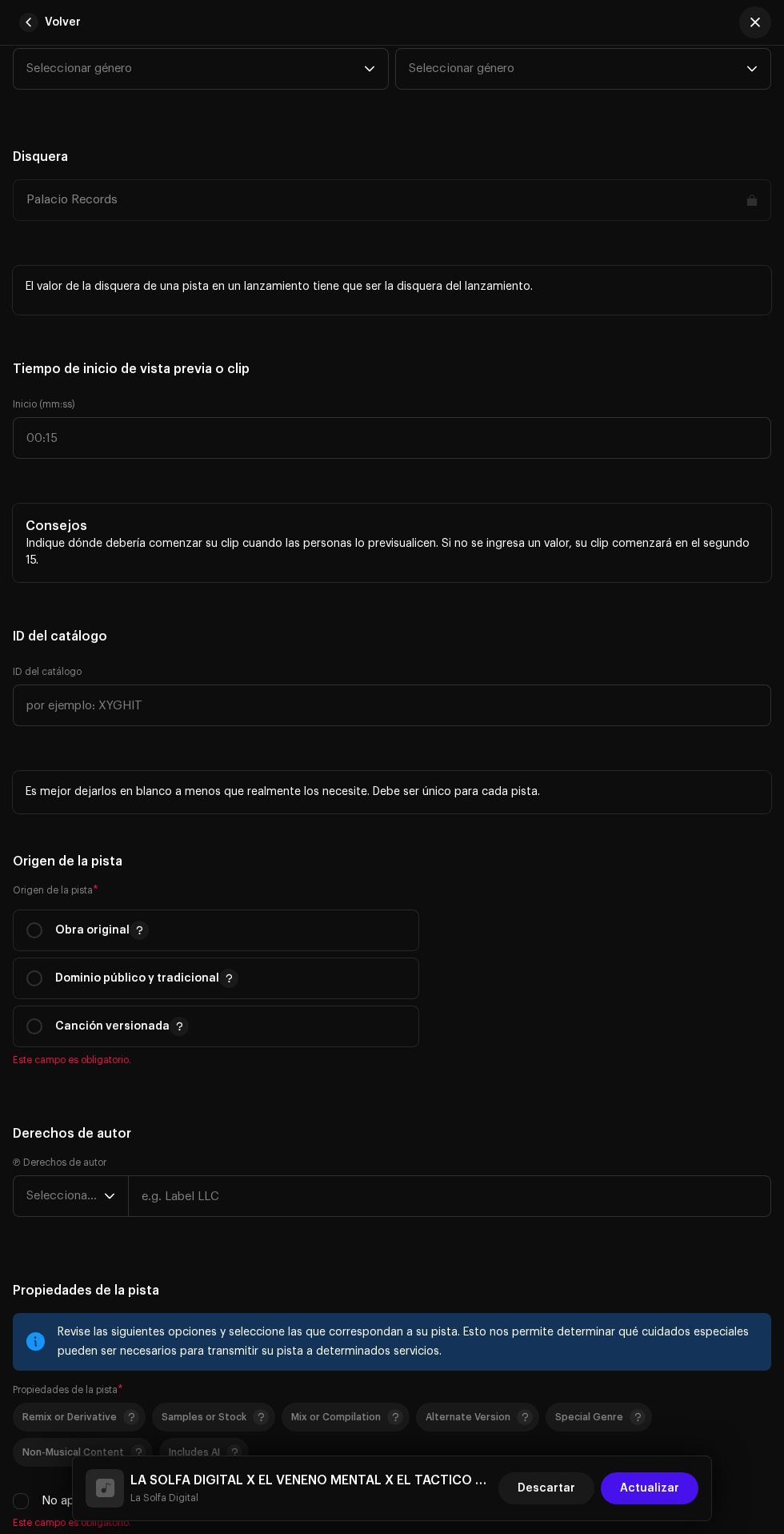
scroll to position [1716, 0]
click at [347, 86] on span "Seleccionar género" at bounding box center [195, 66] width 337 height 40
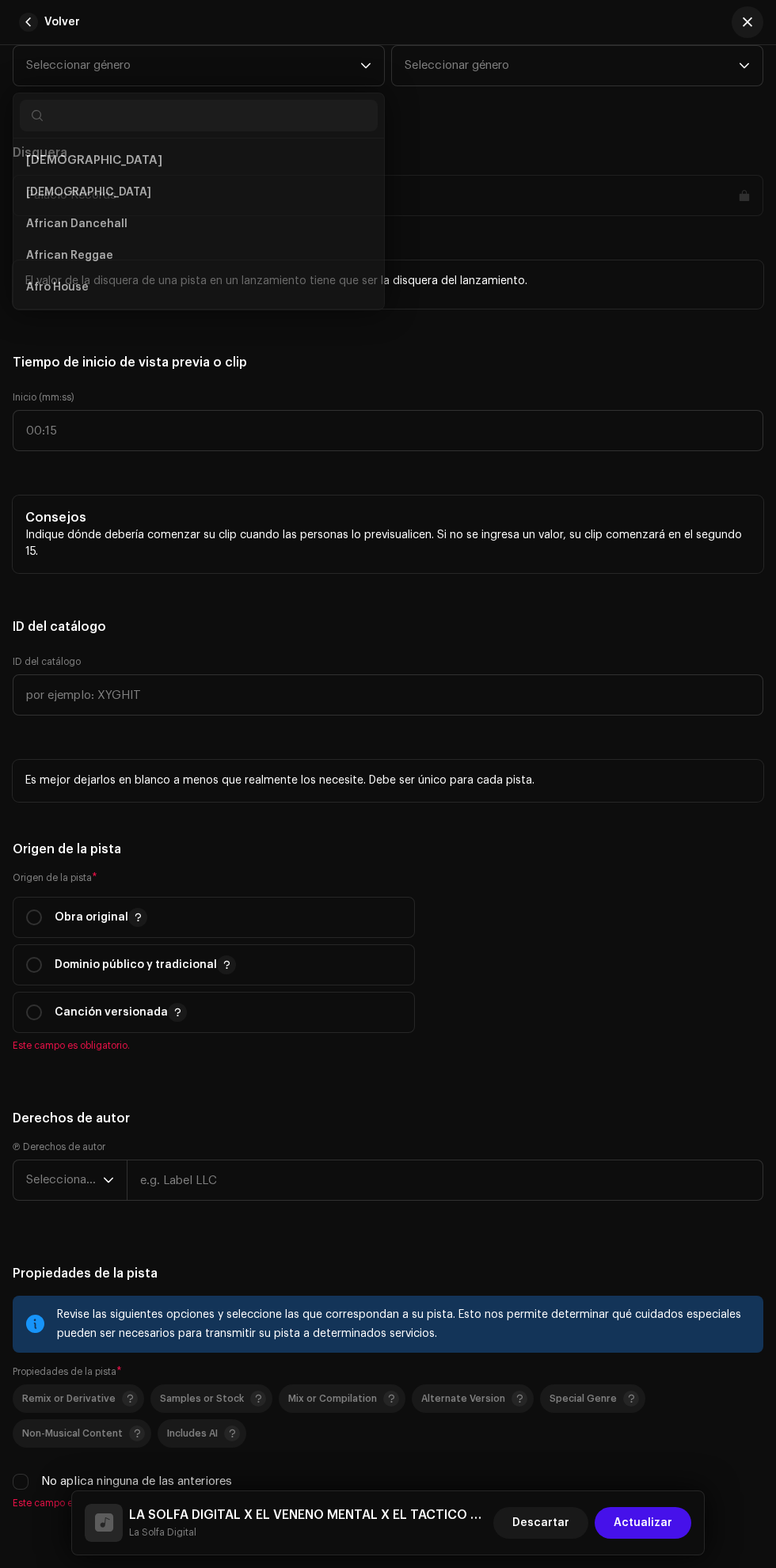
click at [332, 85] on span "Seleccionar género" at bounding box center [193, 65] width 334 height 40
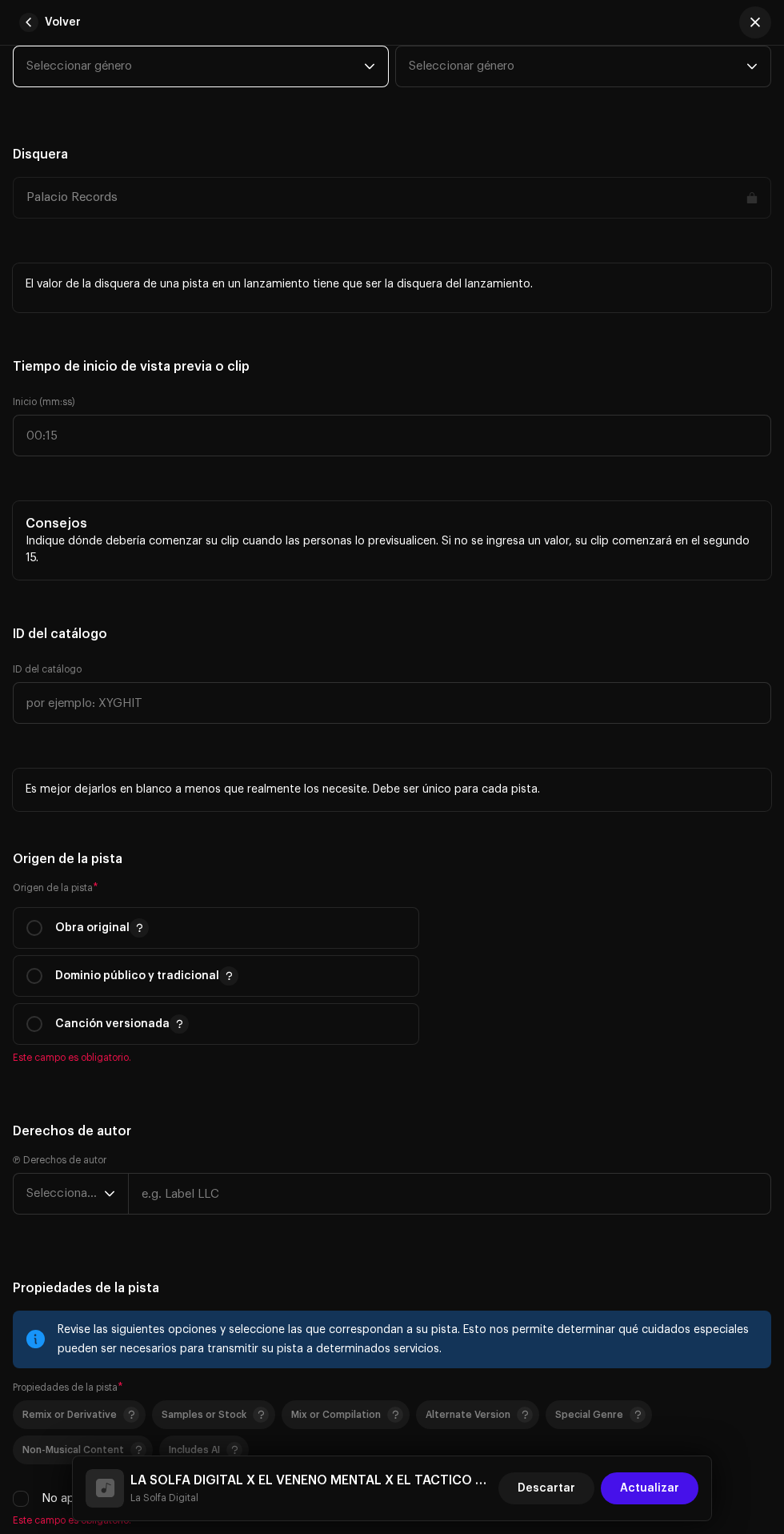
click at [341, 86] on span "Seleccionar género" at bounding box center [195, 66] width 337 height 40
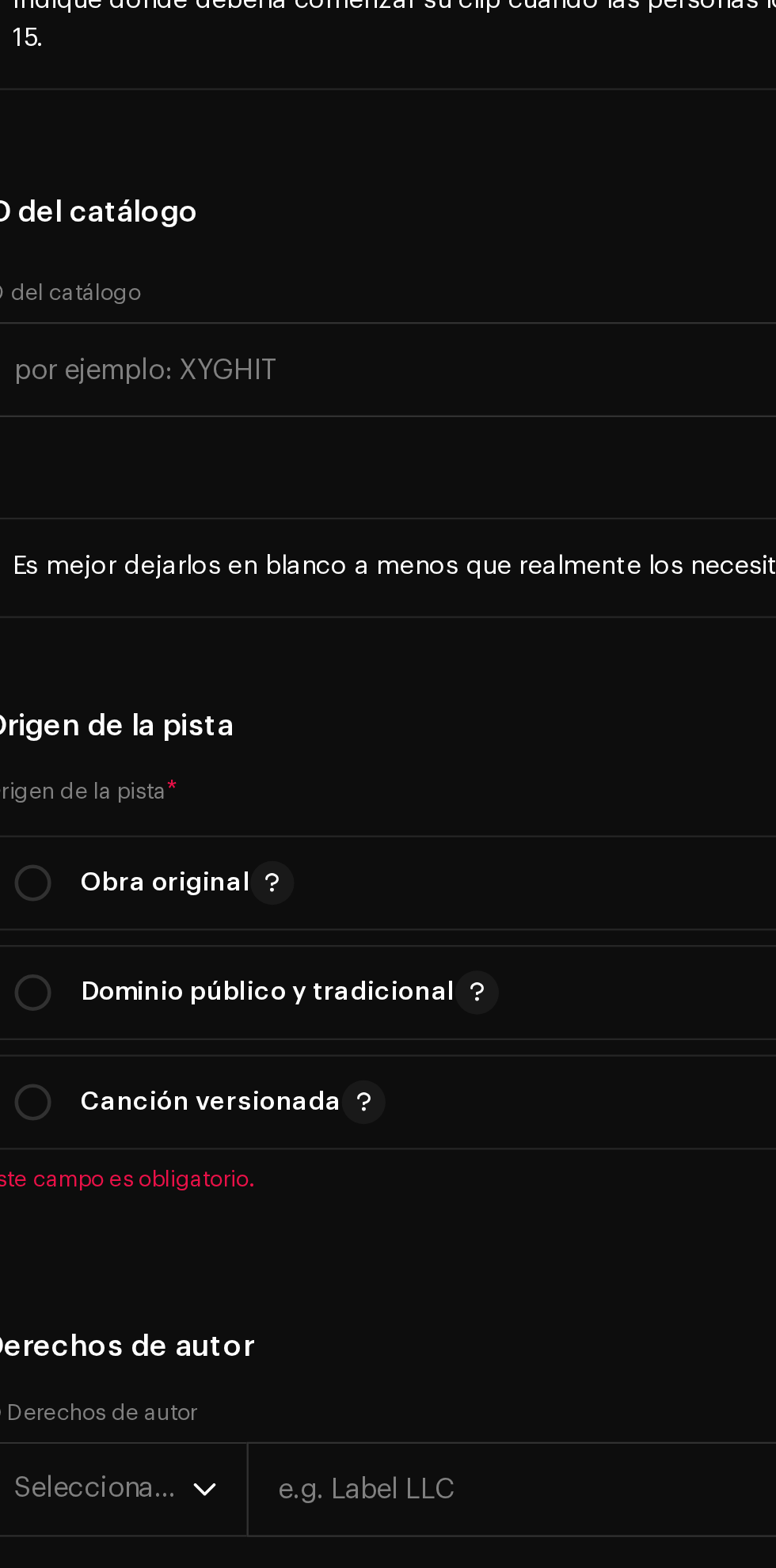
type input "Rap"
click at [175, 235] on li "Hip Hop/Rap" at bounding box center [199, 219] width 358 height 33
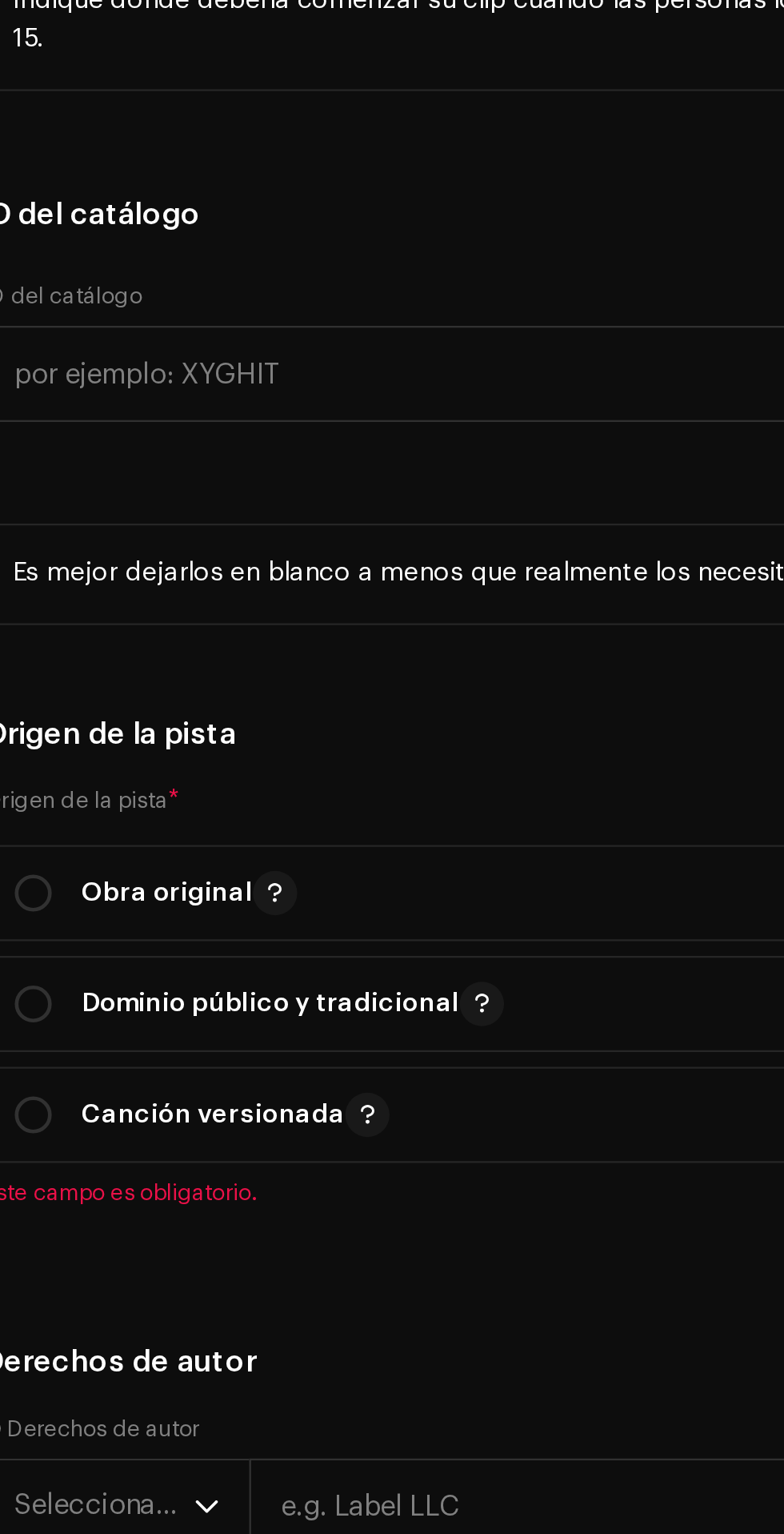
click at [80, 262] on span "Hip Hop/Rap" at bounding box center [61, 254] width 70 height 16
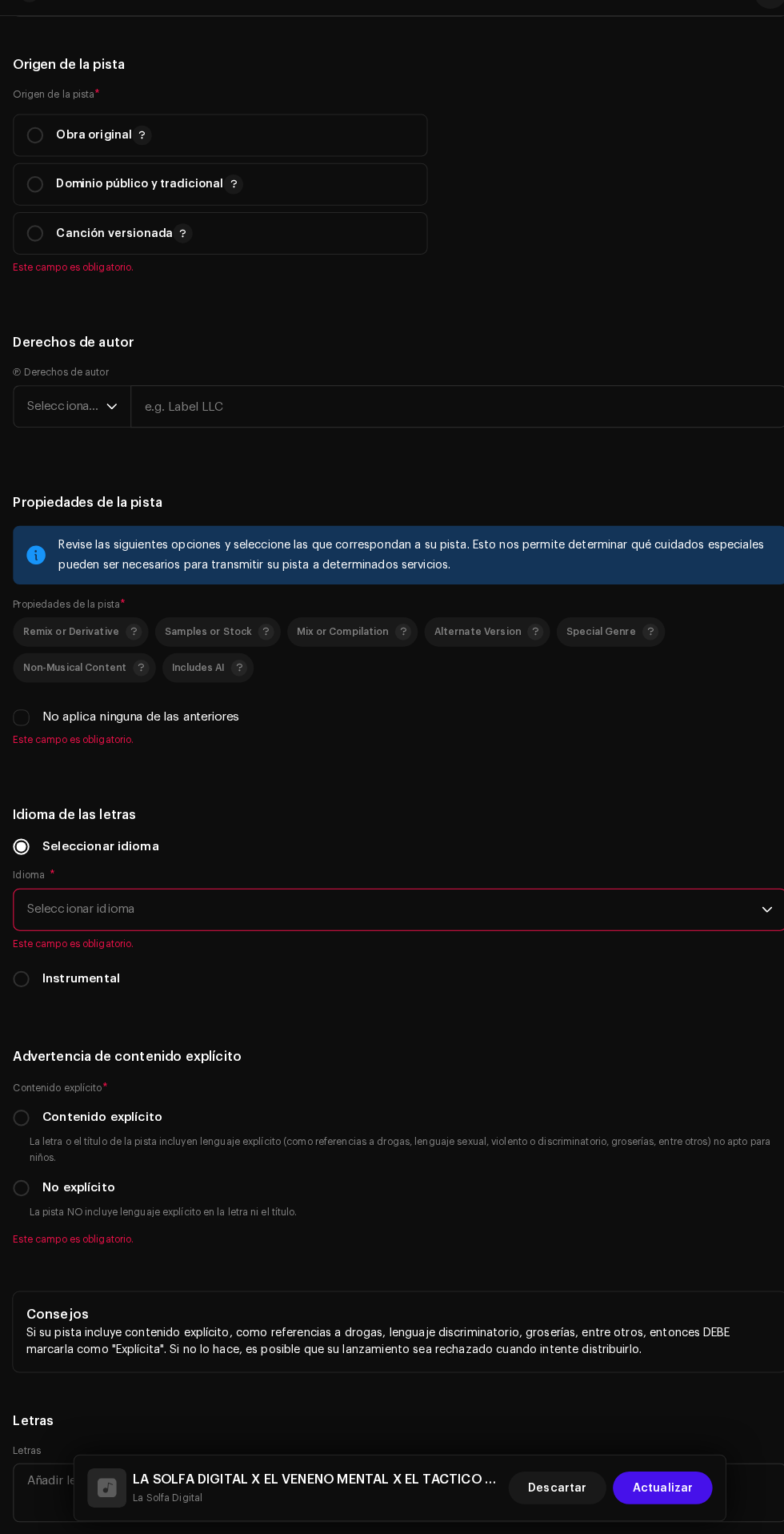
scroll to position [2503, 0]
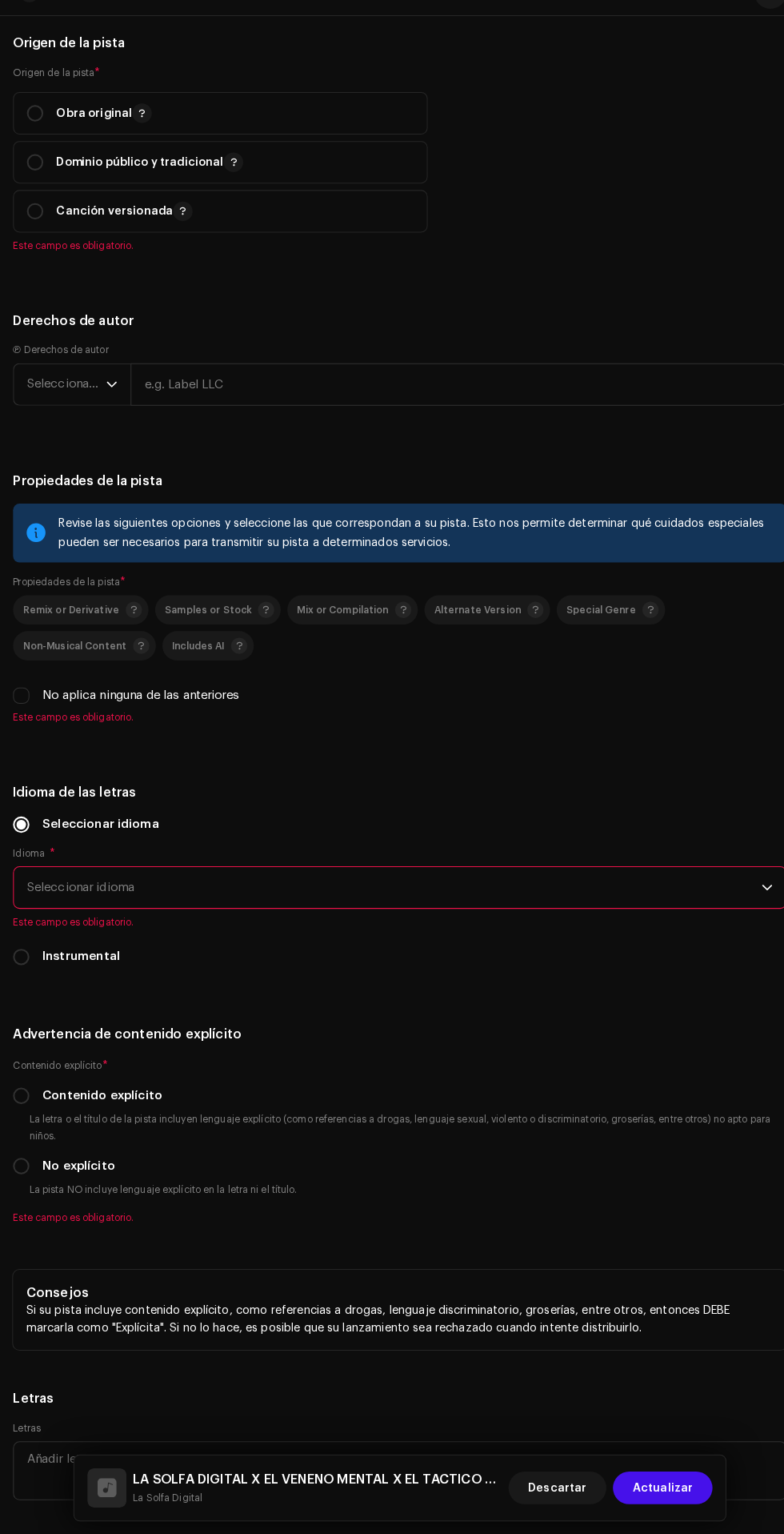
click at [140, 147] on span "button" at bounding box center [139, 141] width 8 height 13
click at [36, 149] on input "radio" at bounding box center [34, 141] width 16 height 16
radio input "true"
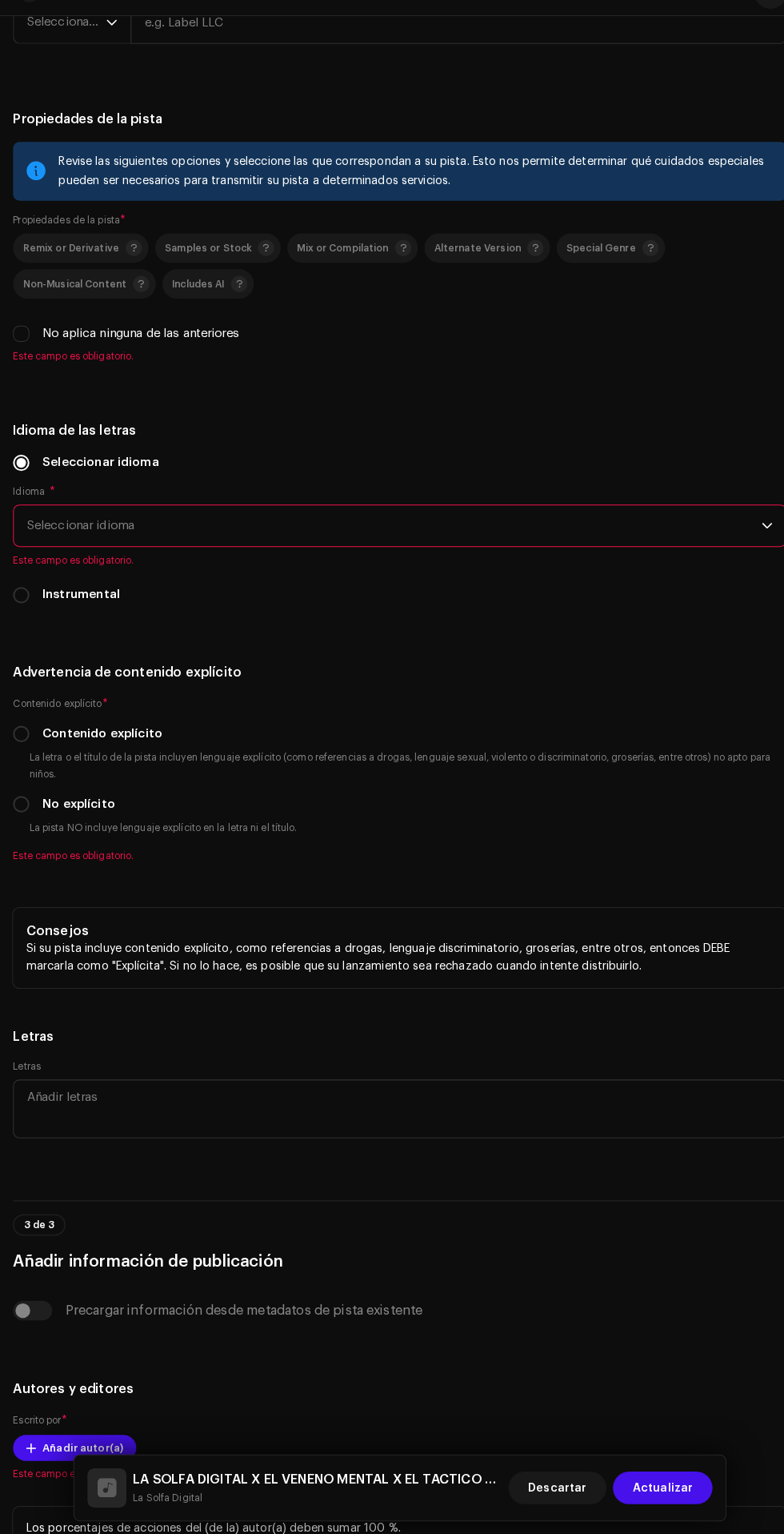
scroll to position [2839, 0]
click at [360, 72] on input "text" at bounding box center [449, 51] width 643 height 42
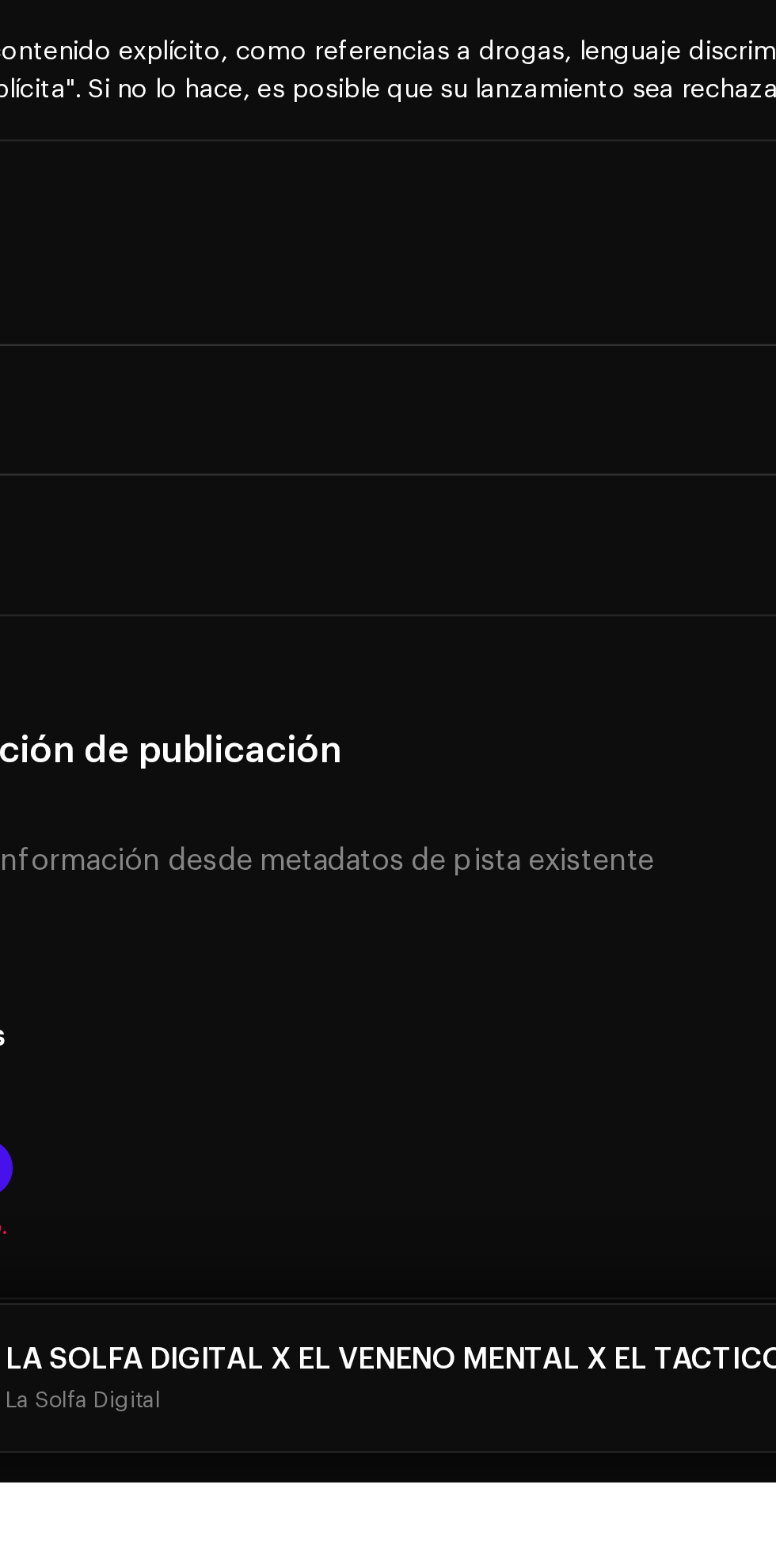
type input "La Solfa Digital"
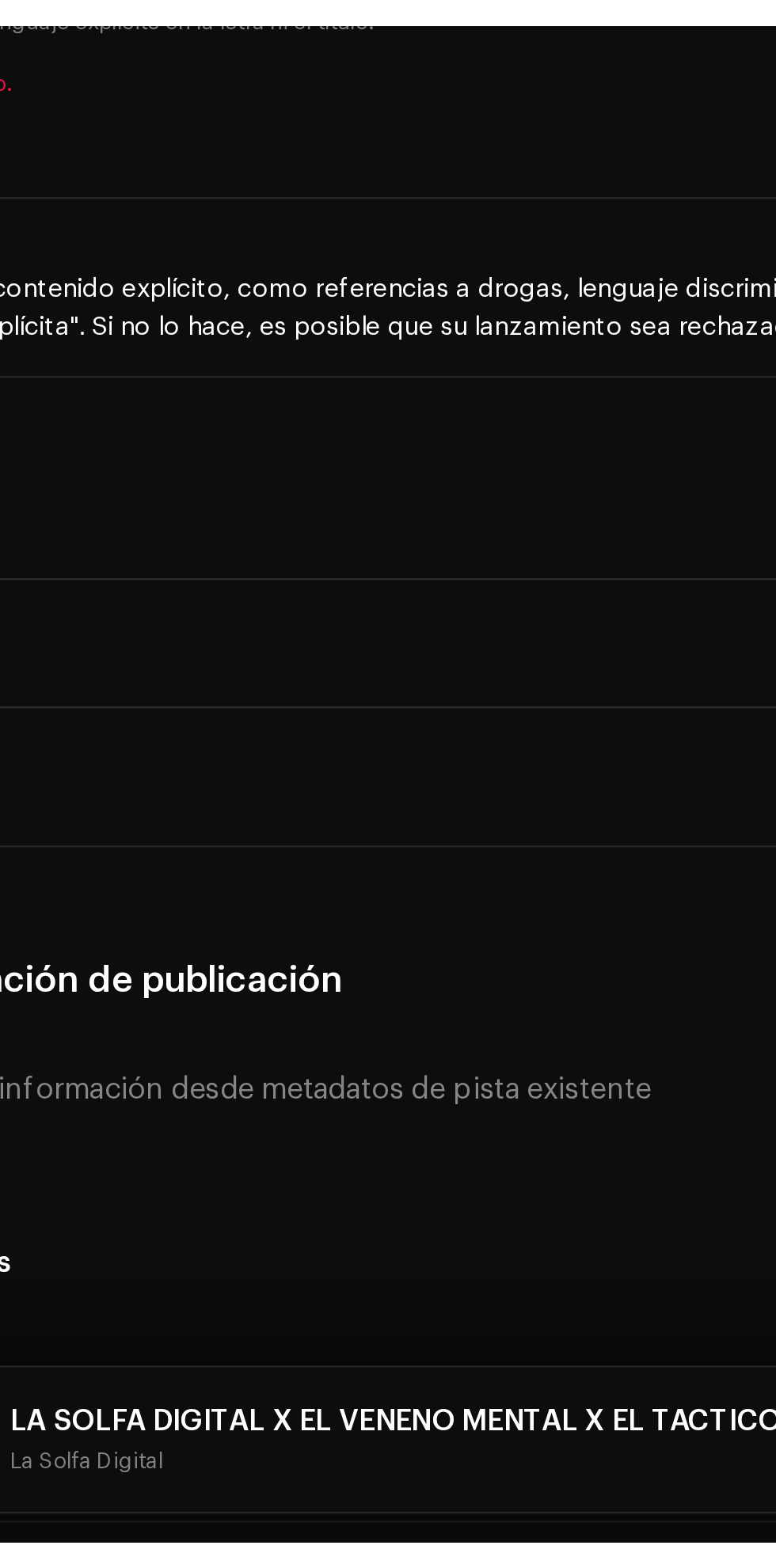
scroll to position [2803, 0]
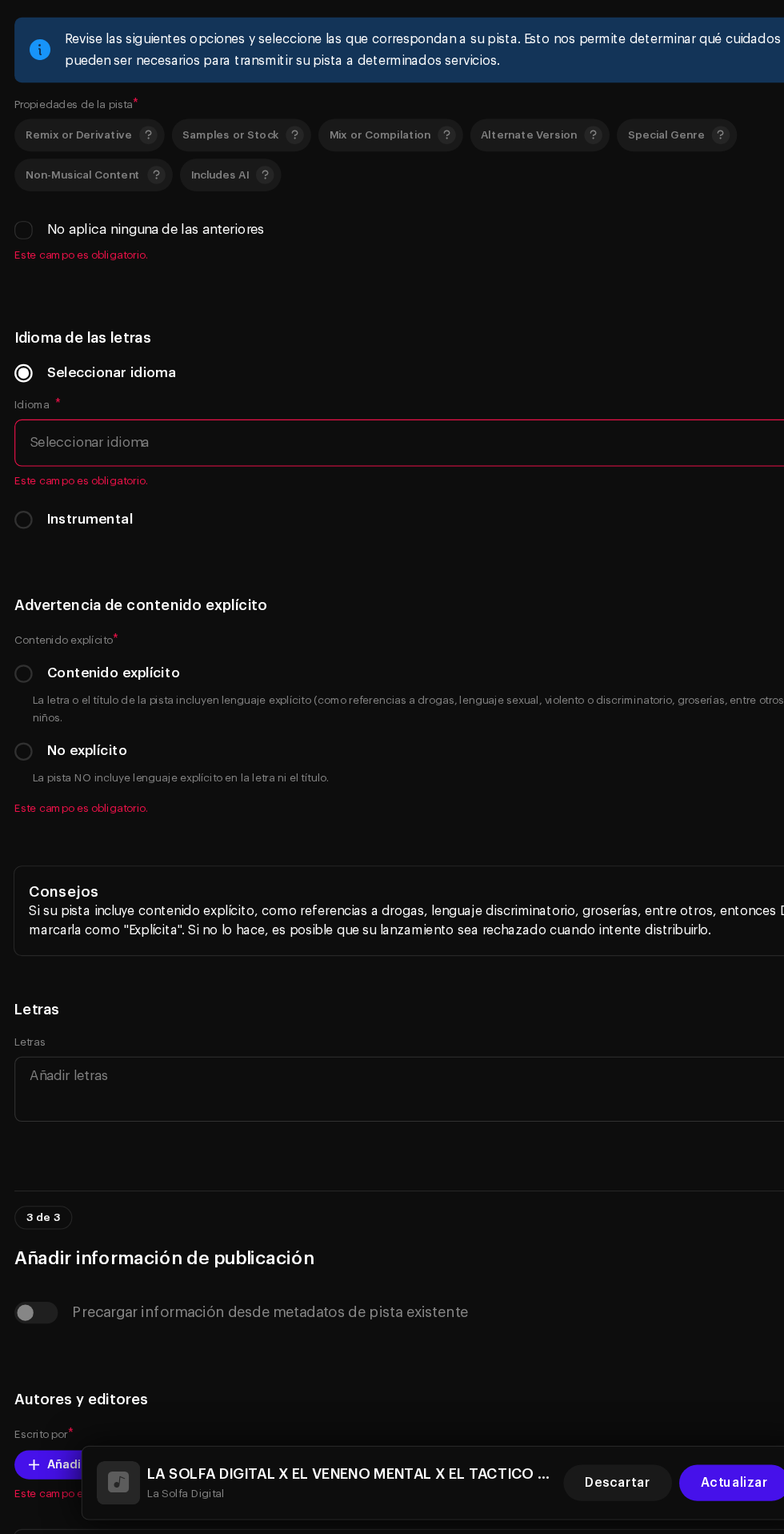
click at [110, 62] on icon "dropdown trigger" at bounding box center [110, 56] width 11 height 11
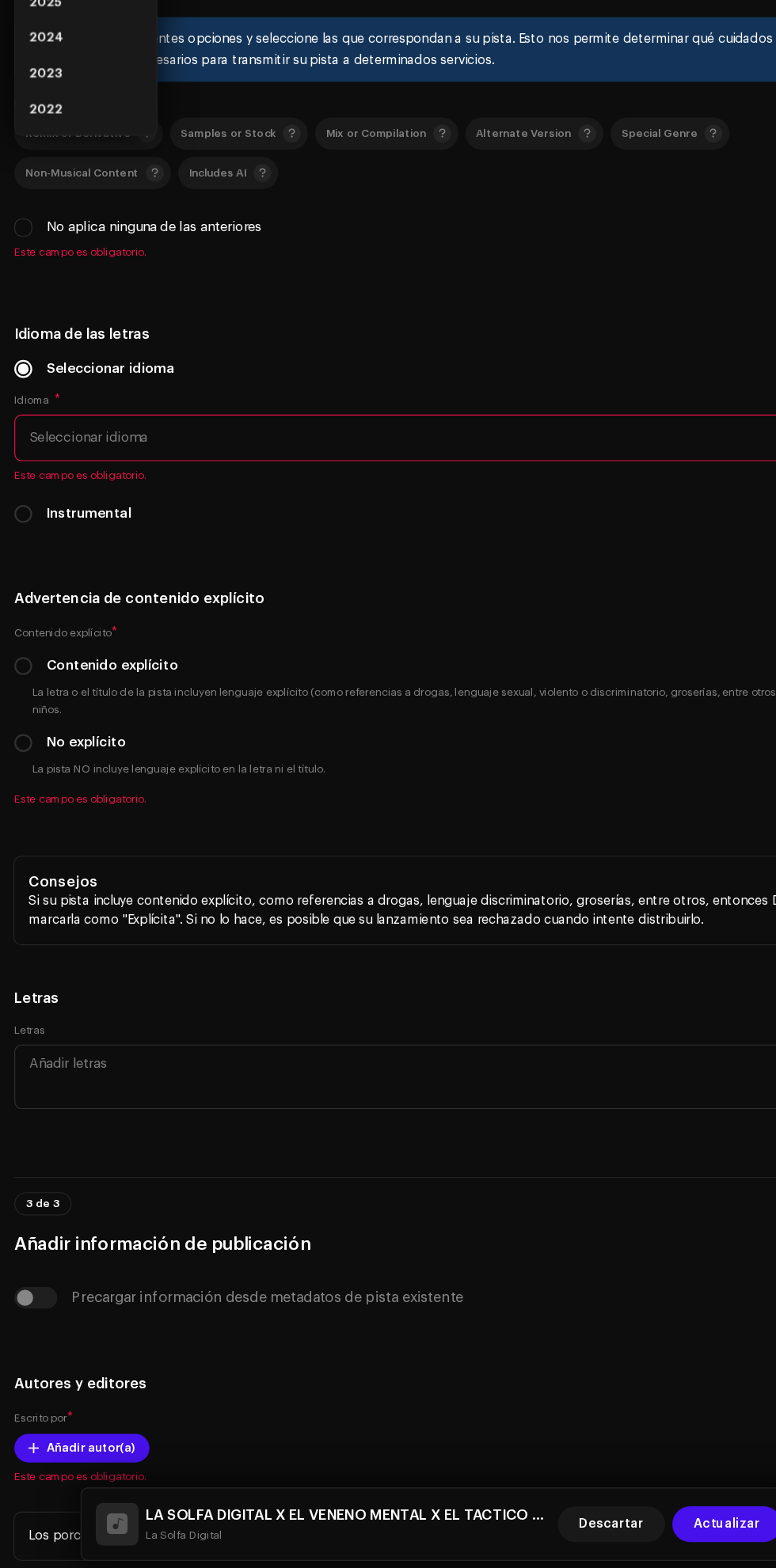
scroll to position [175, 0]
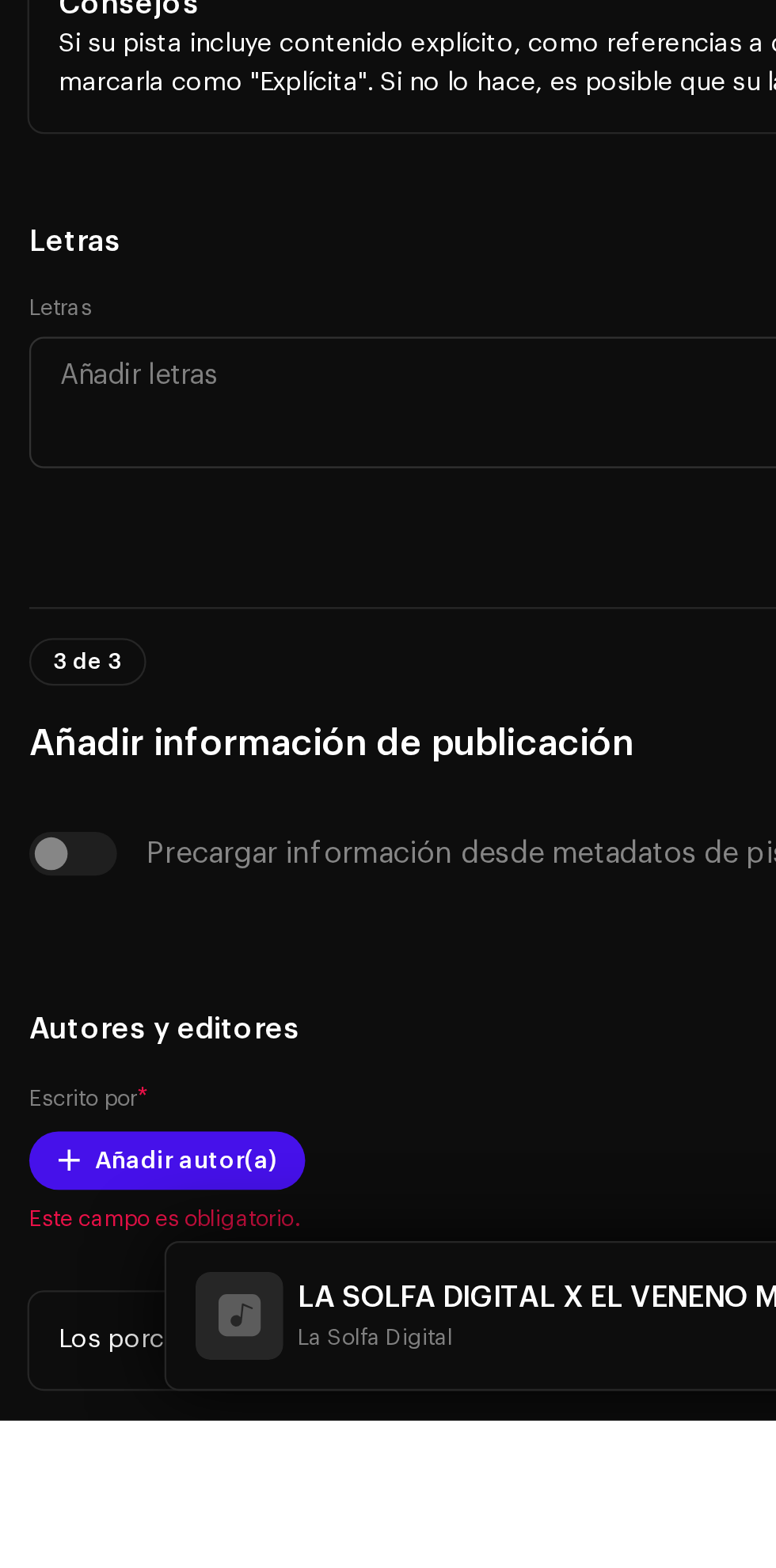
click at [63, 193] on li "2025" at bounding box center [76, 176] width 113 height 32
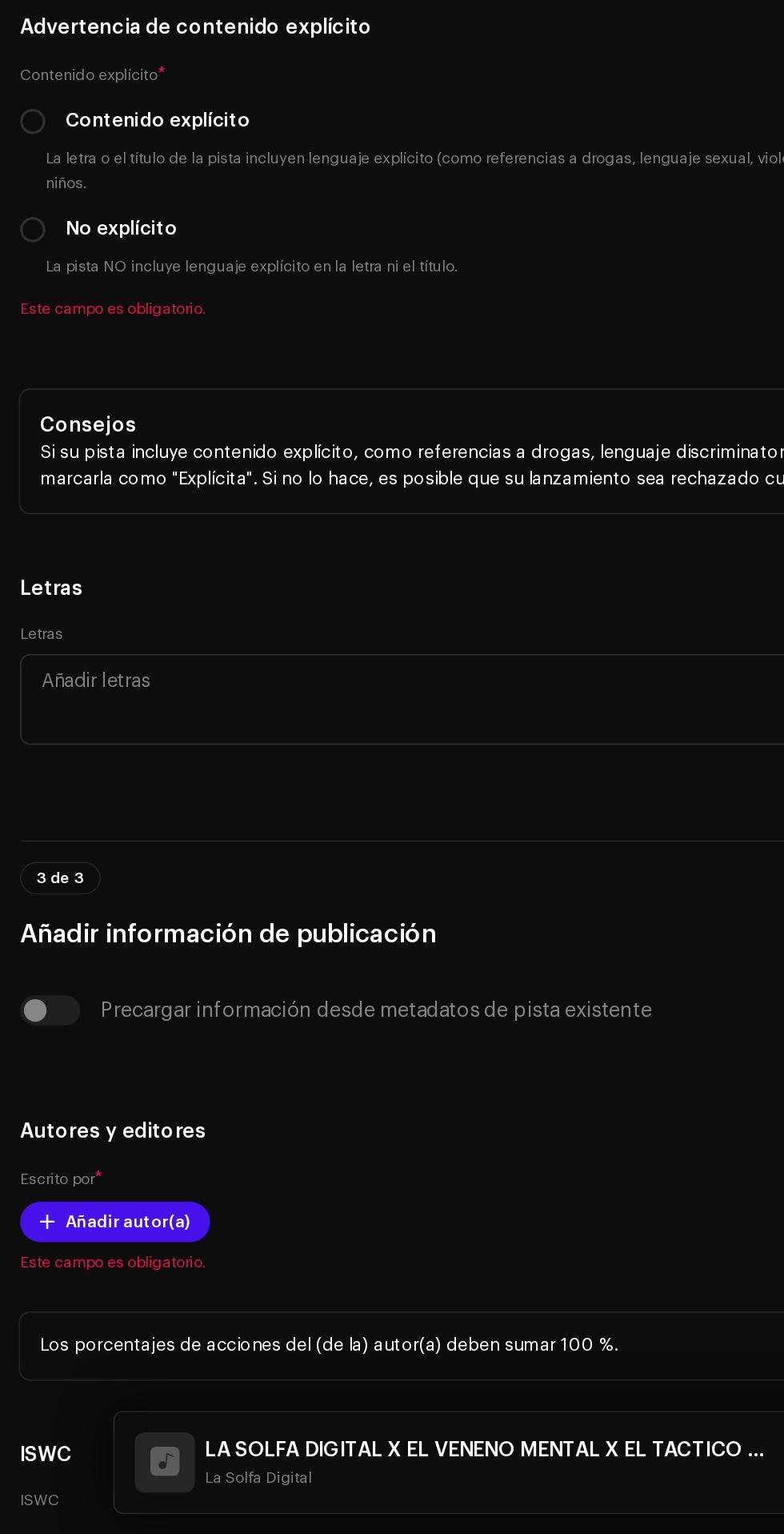
scroll to position [2954, 0]
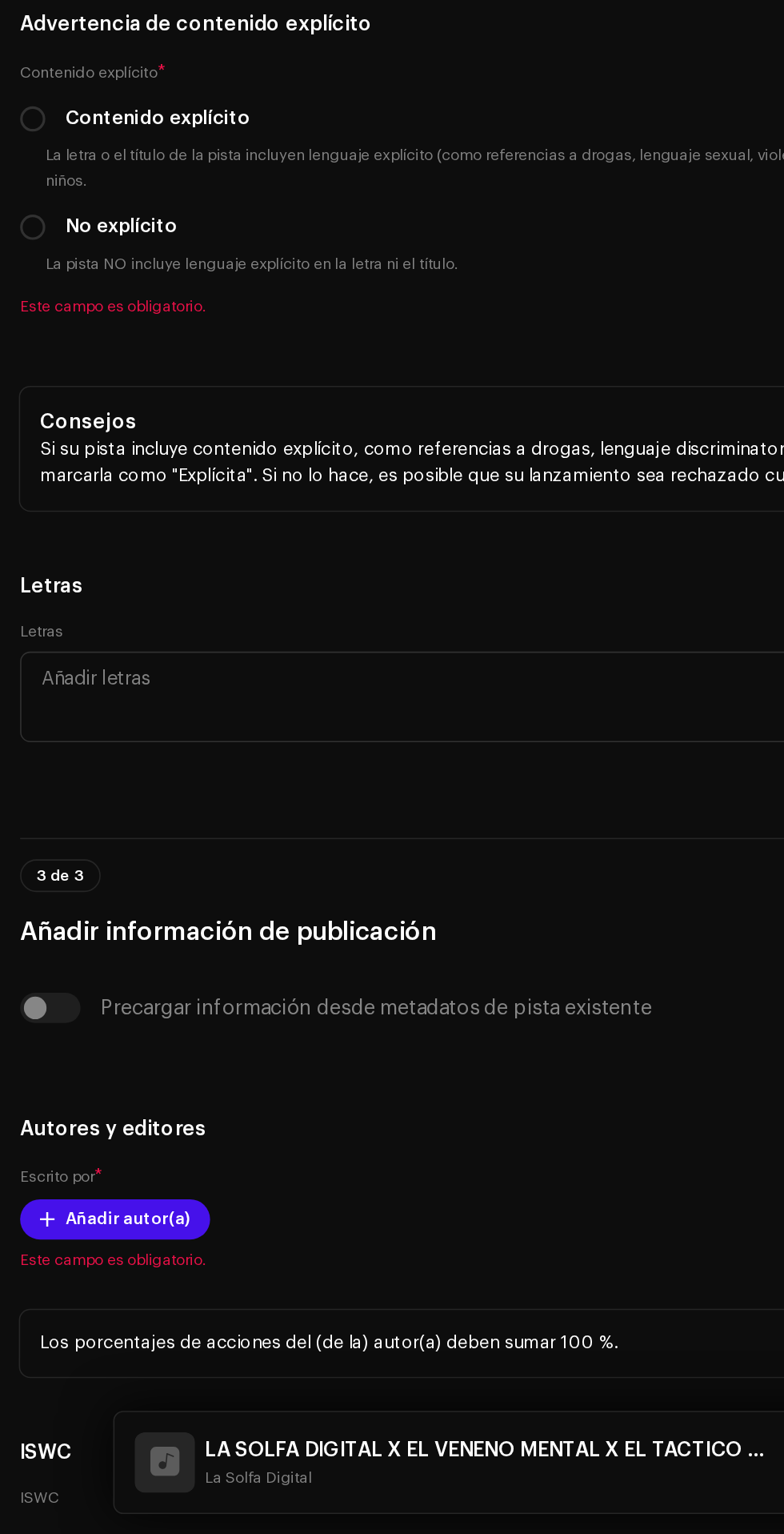
click at [23, 250] on input "No aplica ninguna de las anteriores" at bounding box center [21, 242] width 16 height 16
checkbox input "true"
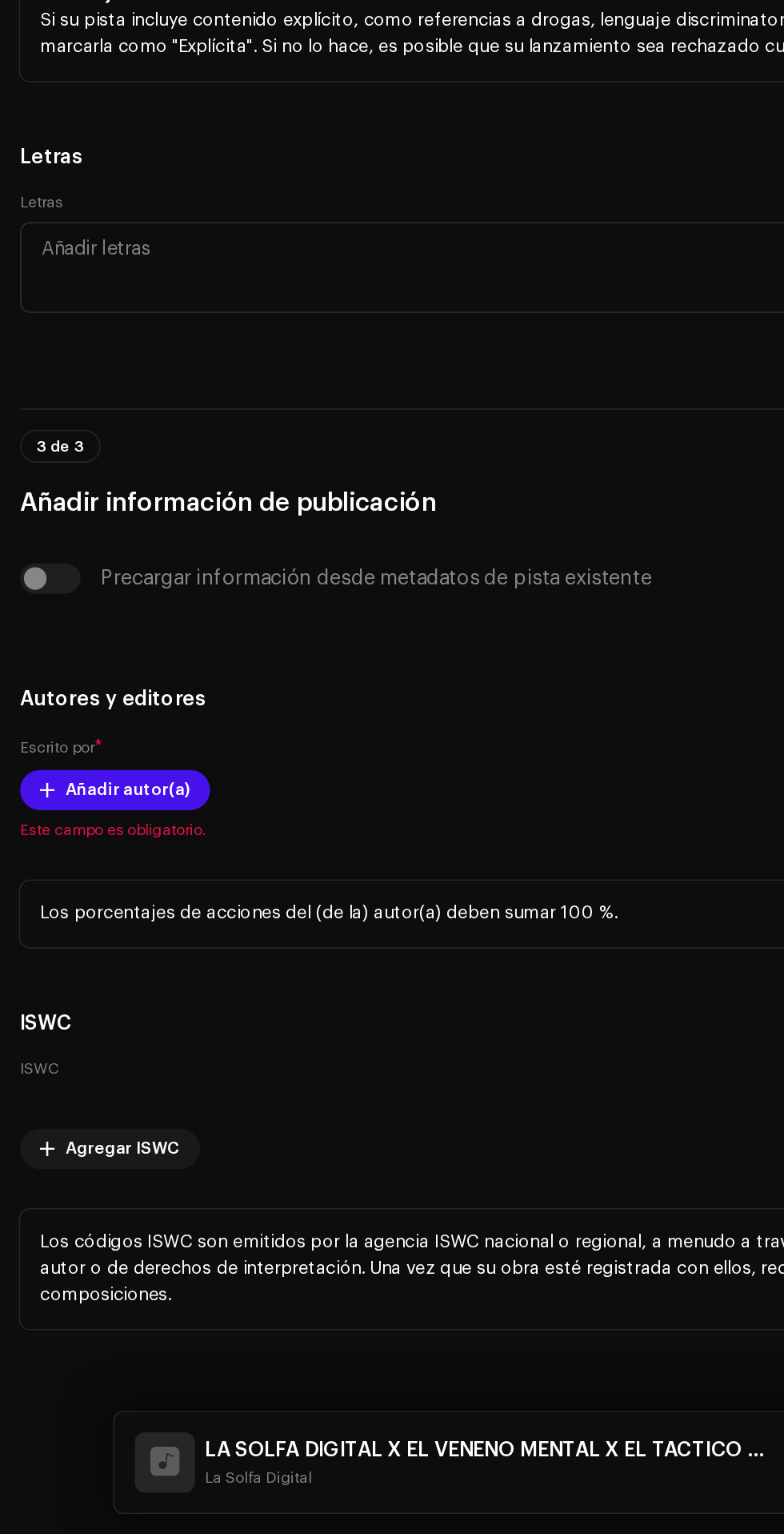
scroll to position [3223, 0]
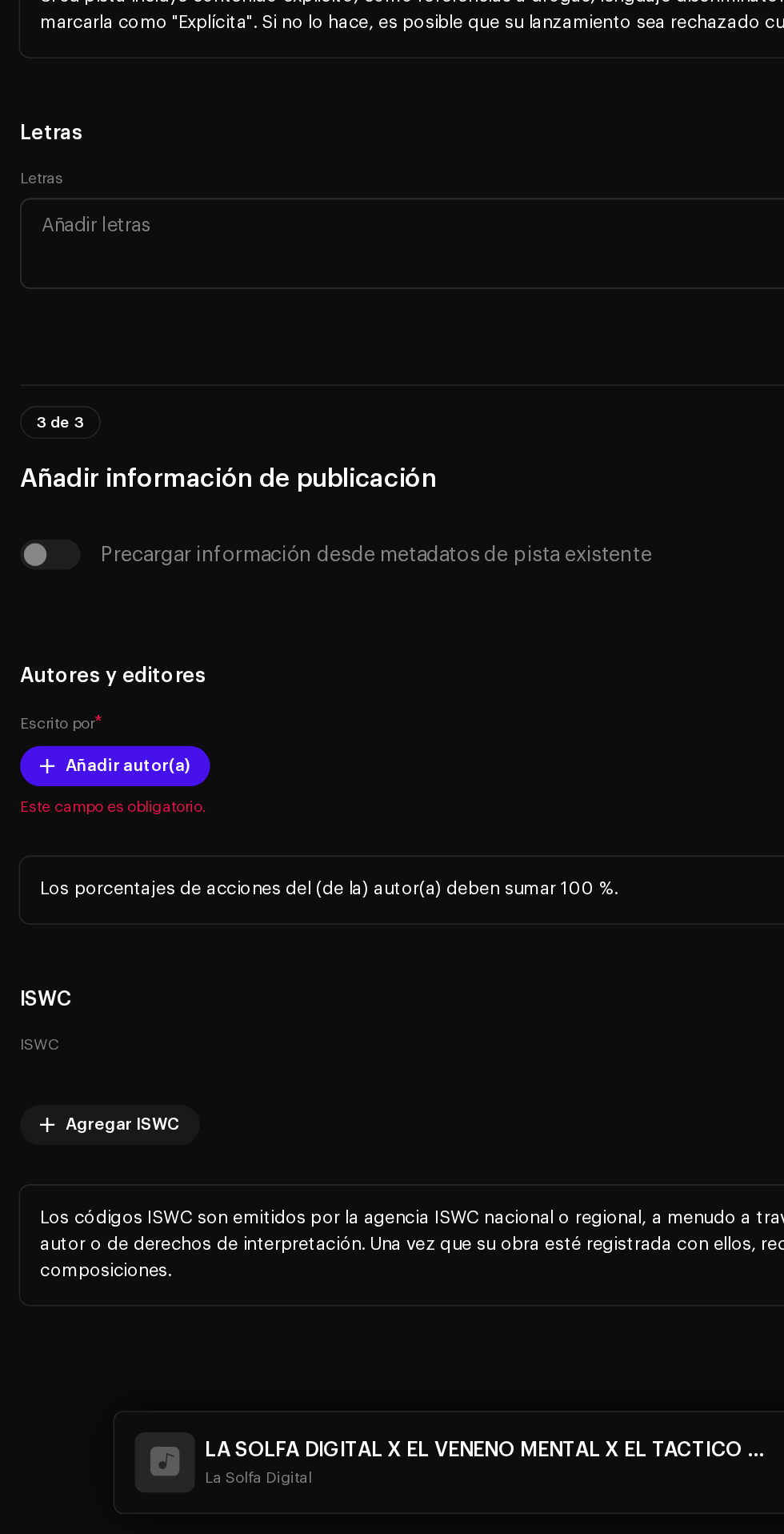
click at [278, 162] on span "Seleccionar idioma" at bounding box center [386, 142] width 720 height 40
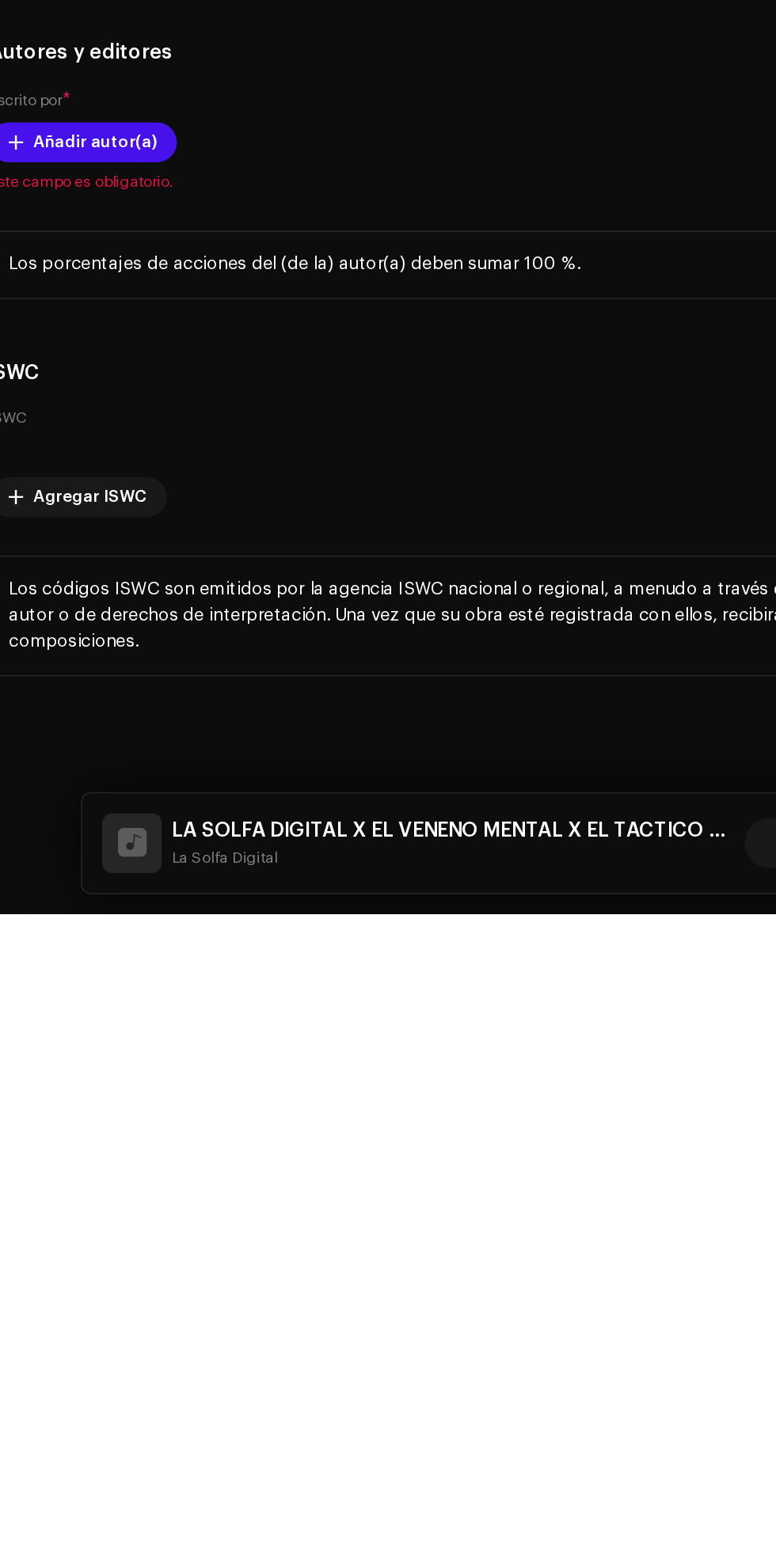
scroll to position [0, 0]
click at [305, 244] on input "Español" at bounding box center [388, 228] width 736 height 32
type input "Español"
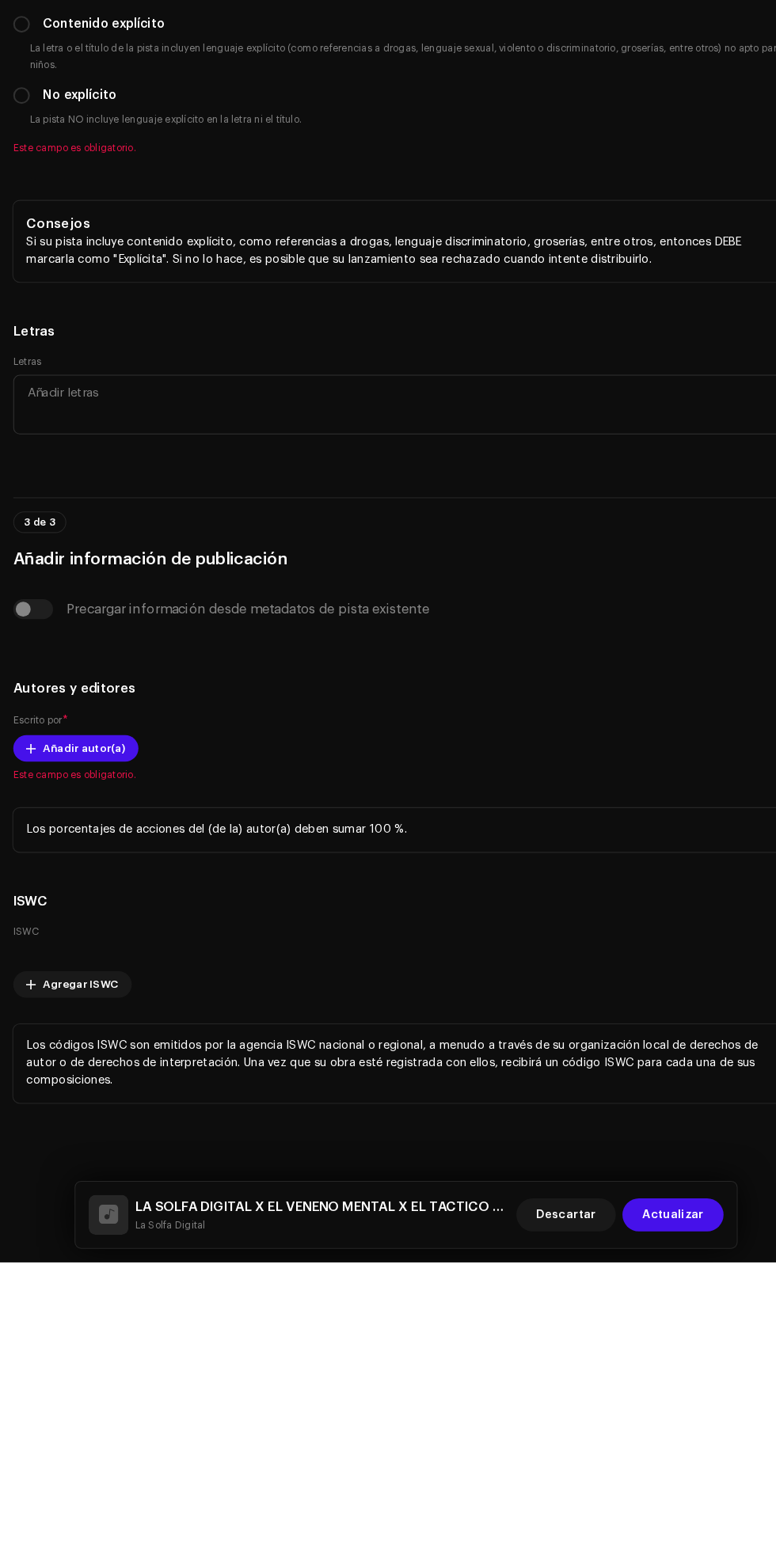
click at [35, 935] on div "Precargar información desde metadatos de pista existente" at bounding box center [388, 944] width 751 height 19
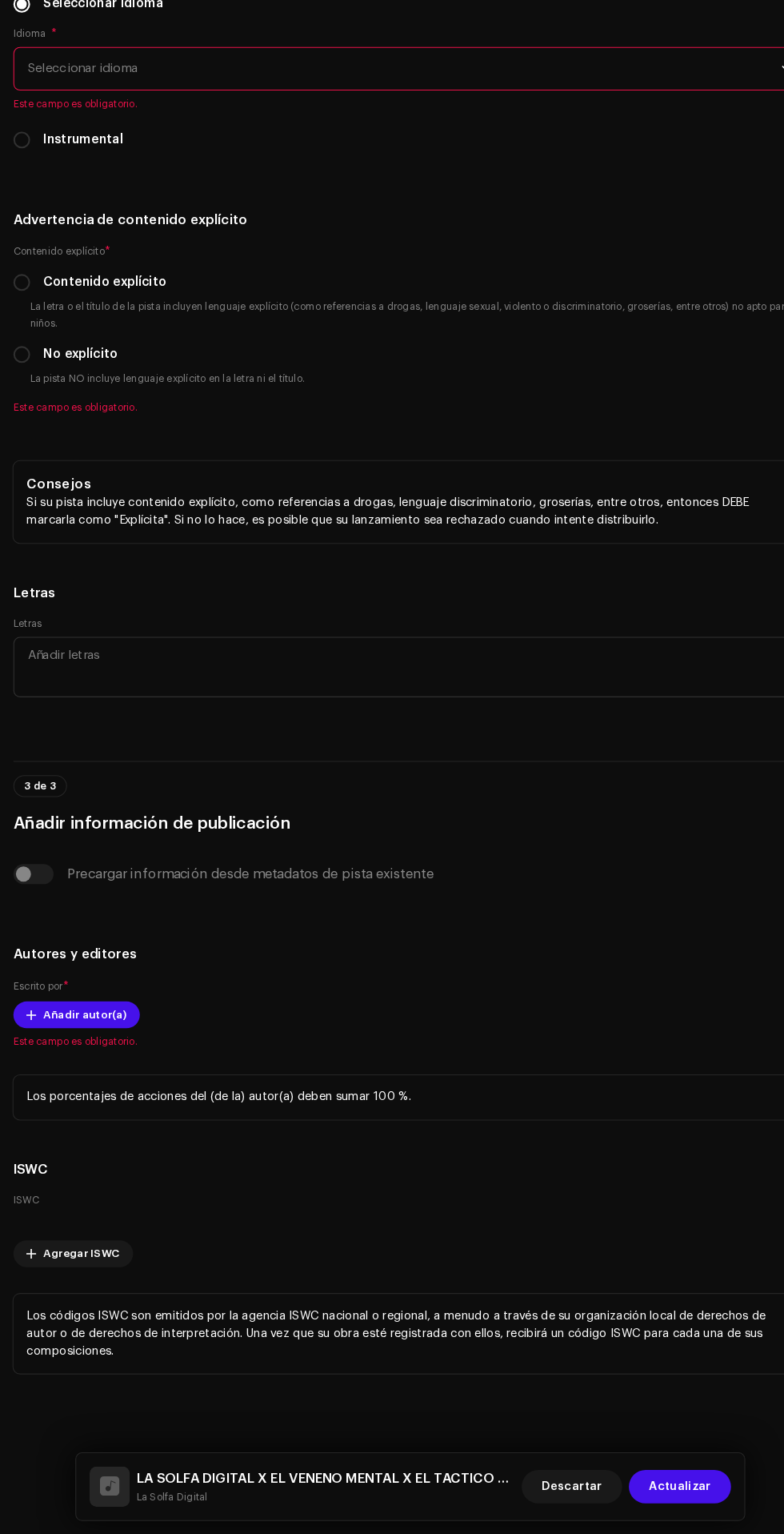
click at [46, 893] on div "Precargar información desde metadatos de pista existente" at bounding box center [392, 903] width 759 height 19
click at [79, 1022] on span "Añadir autor(a)" at bounding box center [81, 1037] width 79 height 32
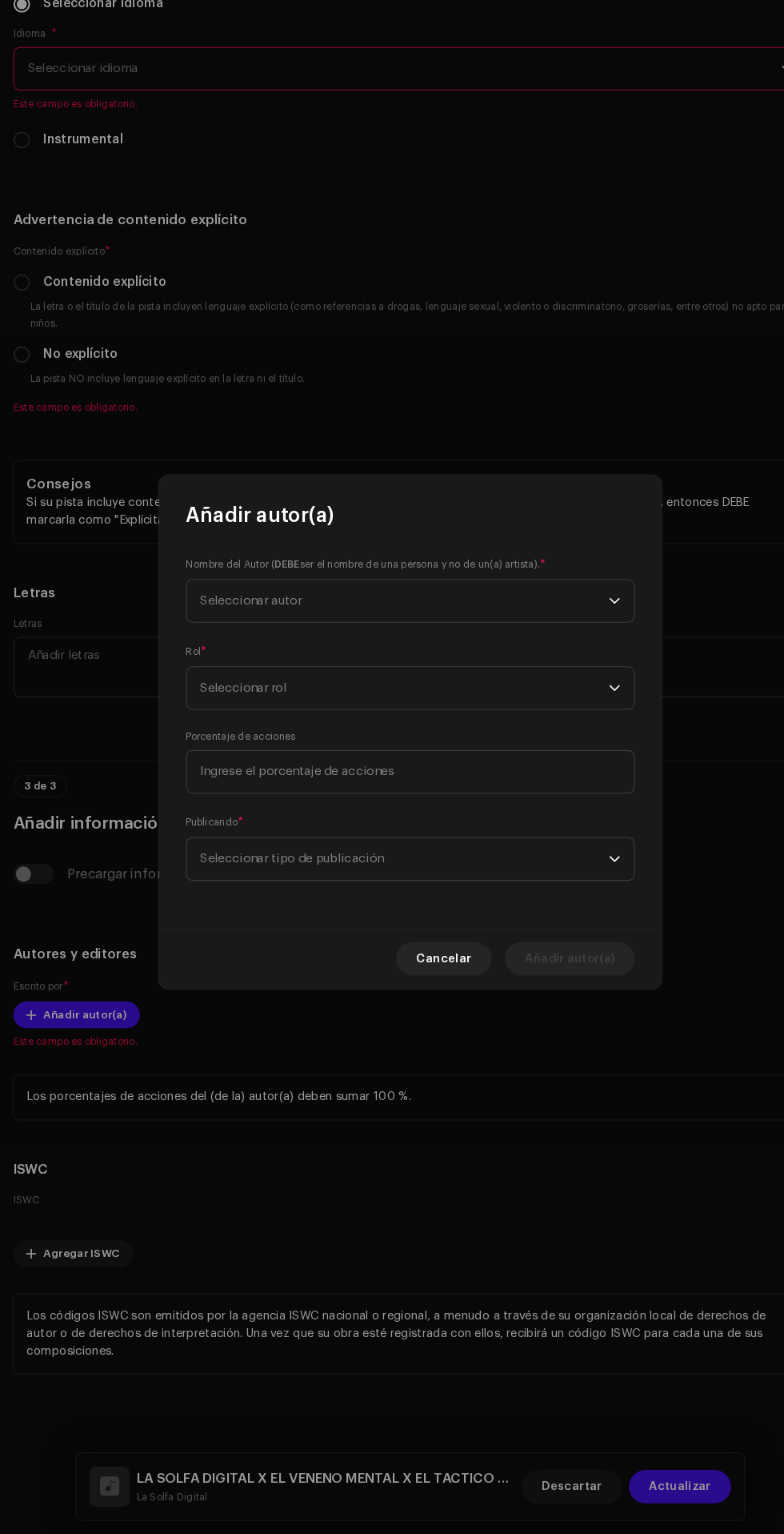
click at [552, 637] on span "Seleccionar autor" at bounding box center [386, 642] width 390 height 40
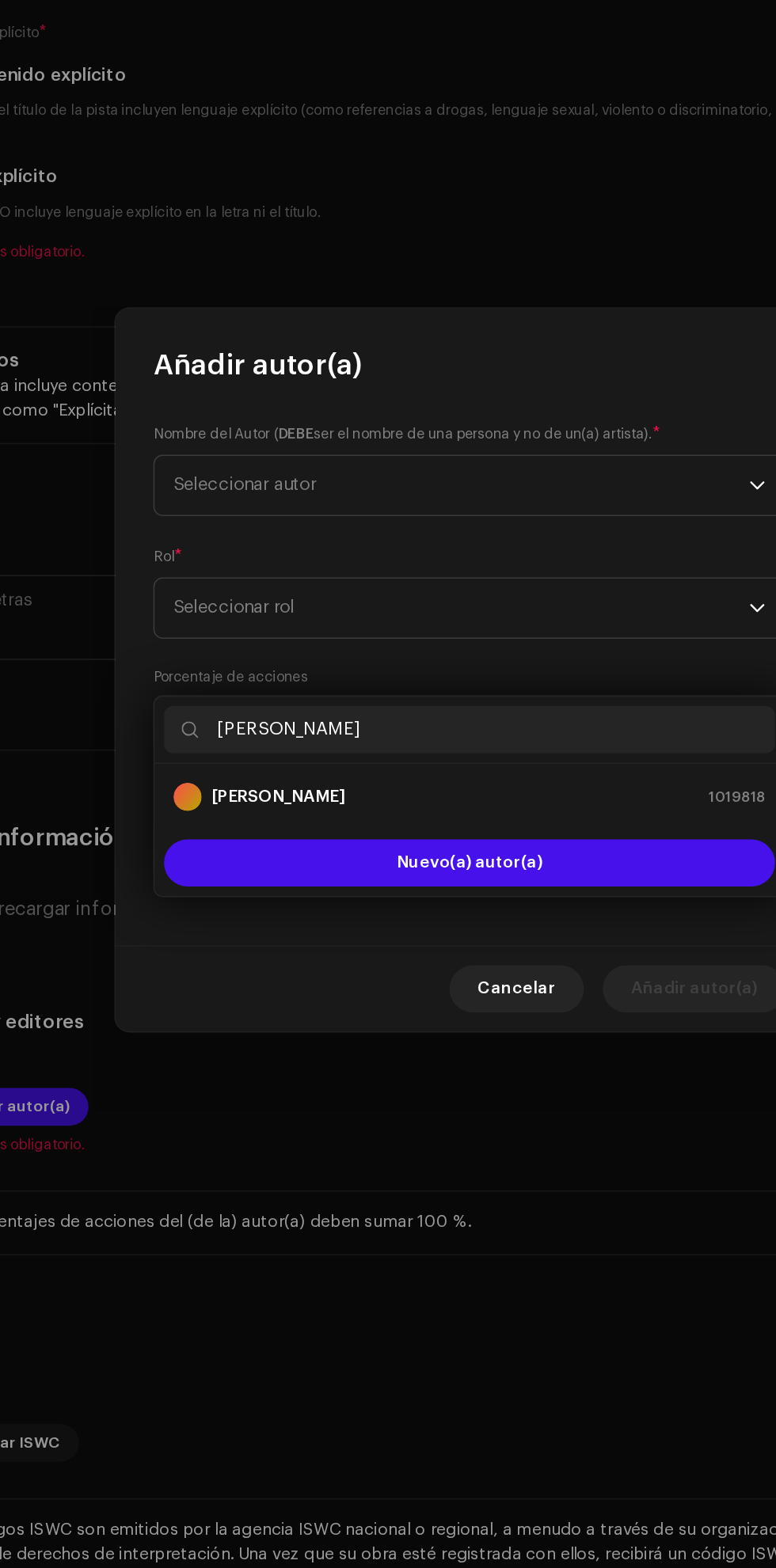
type input "[PERSON_NAME]"
click at [264, 861] on strong "[PERSON_NAME]" at bounding box center [259, 869] width 89 height 15
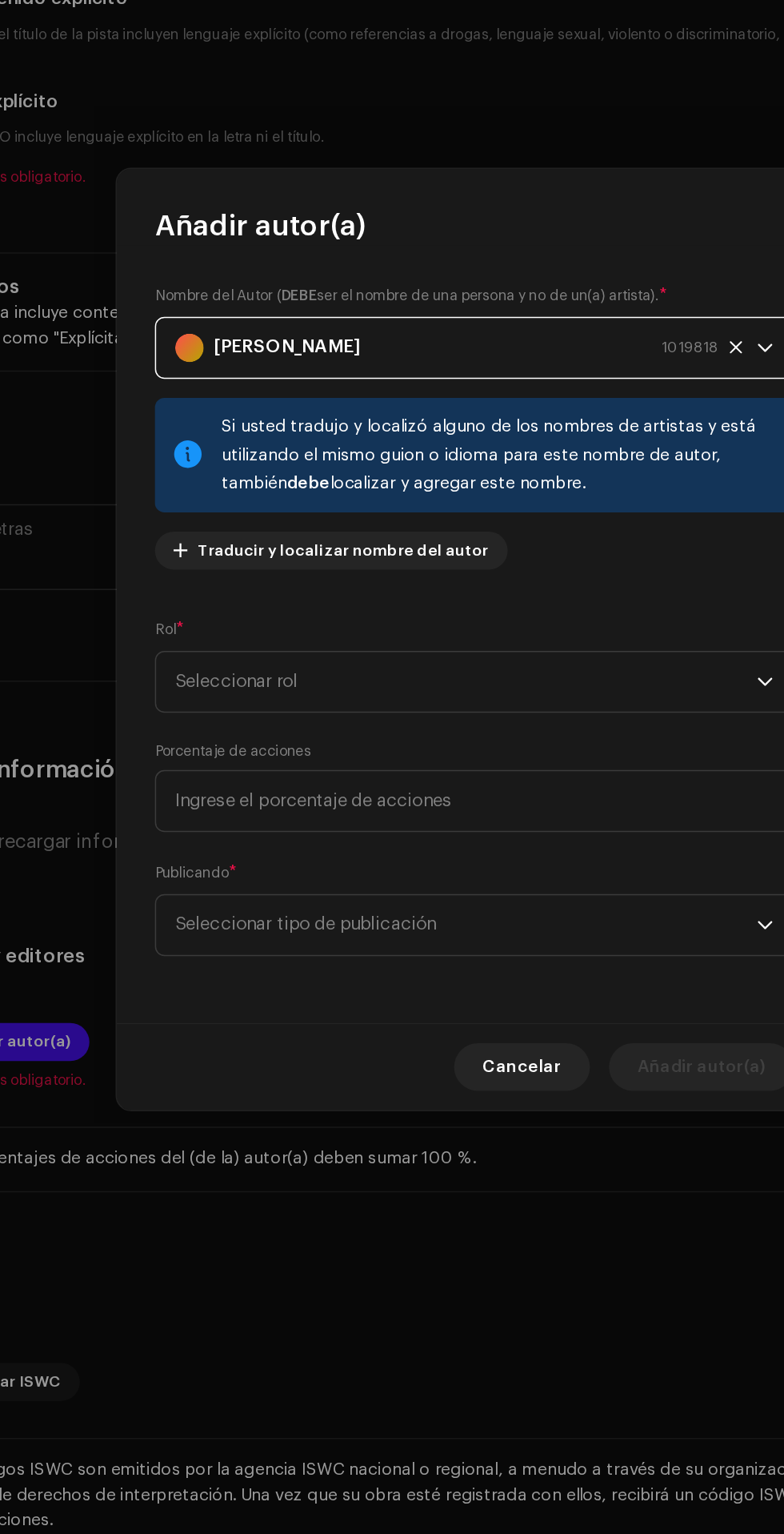
click at [535, 814] on span "Seleccionar rol" at bounding box center [386, 796] width 390 height 40
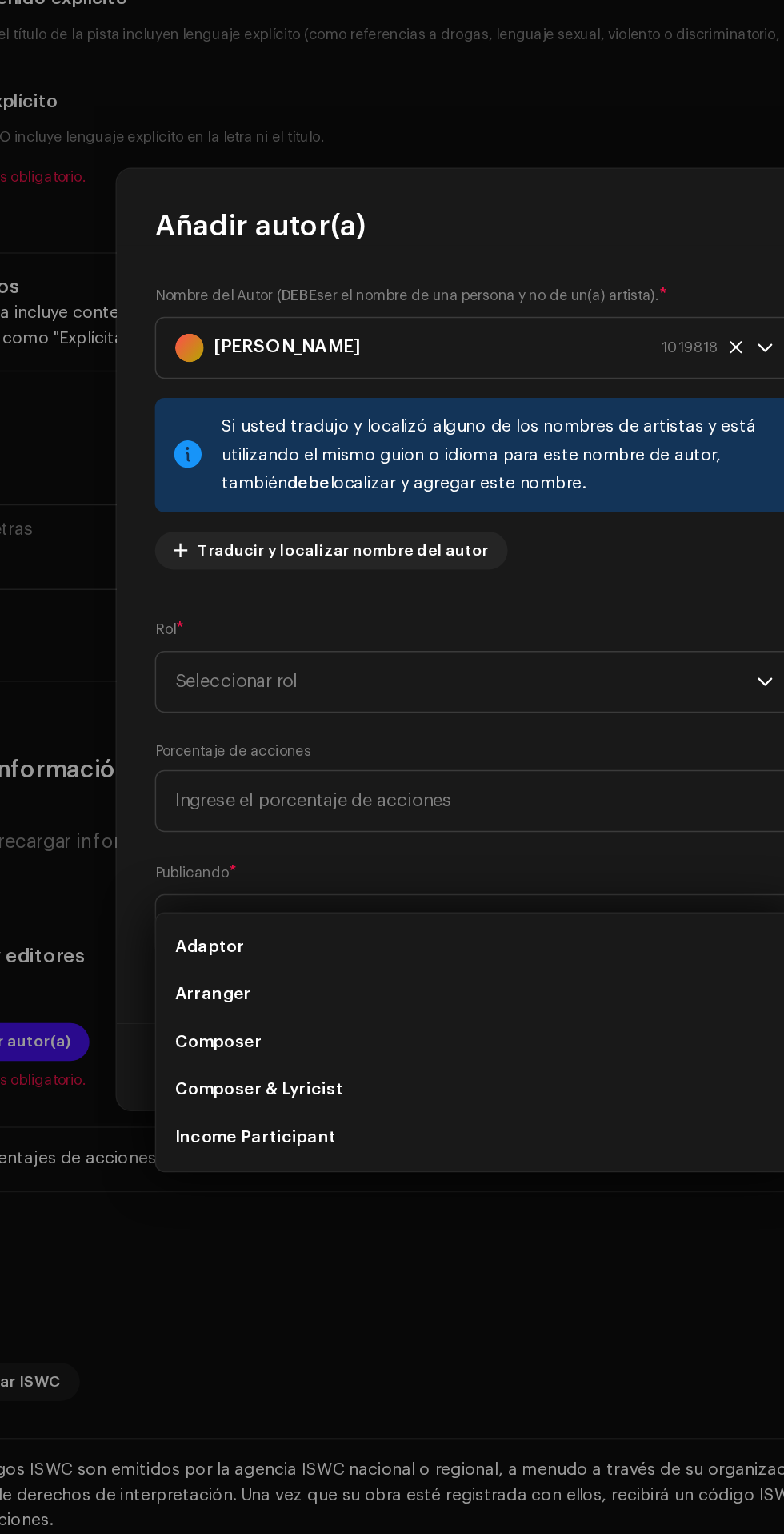
click at [316, 1022] on li "Composer" at bounding box center [392, 1037] width 415 height 32
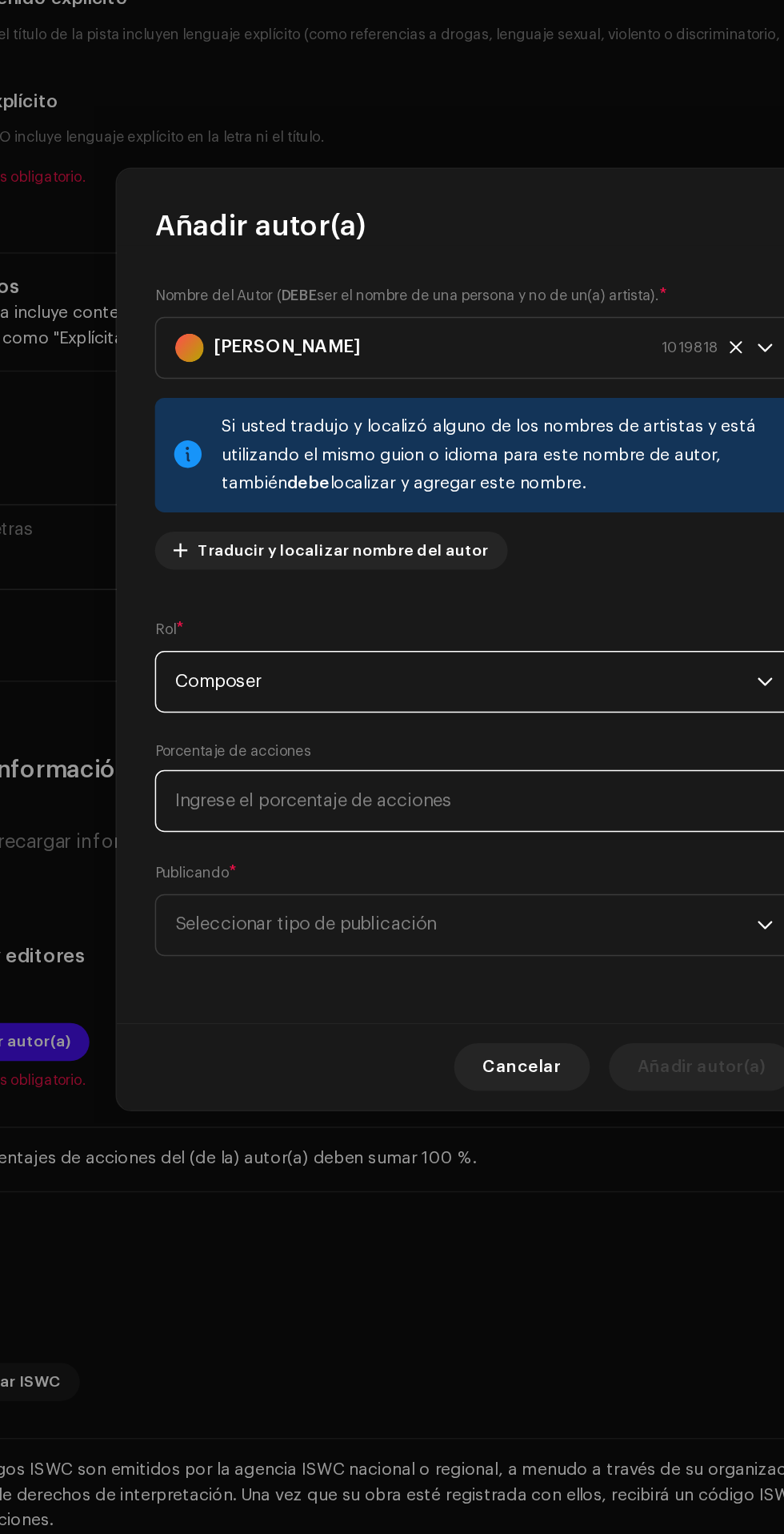
click at [450, 890] on input at bounding box center [391, 876] width 429 height 42
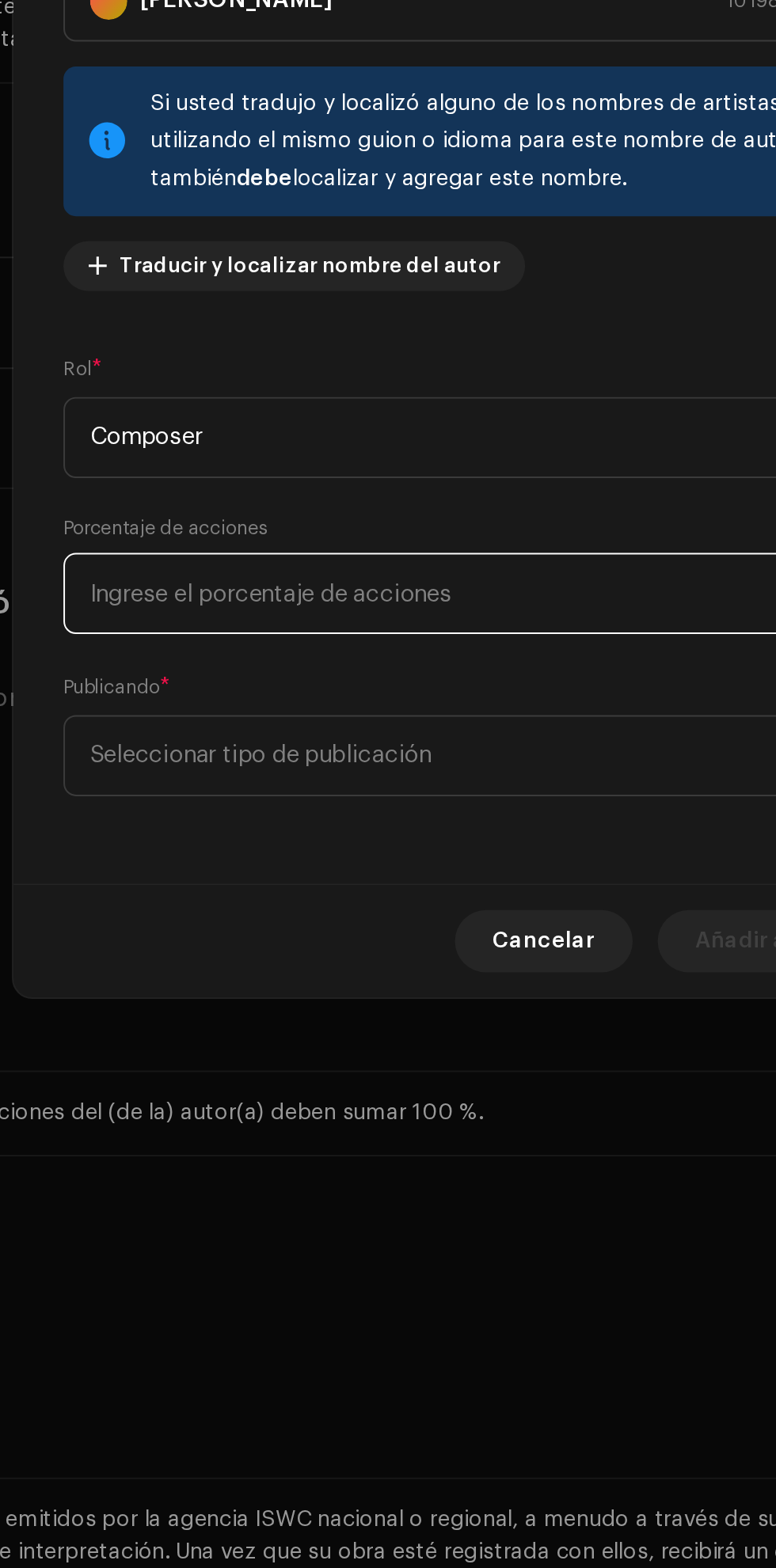
scroll to position [228, 0]
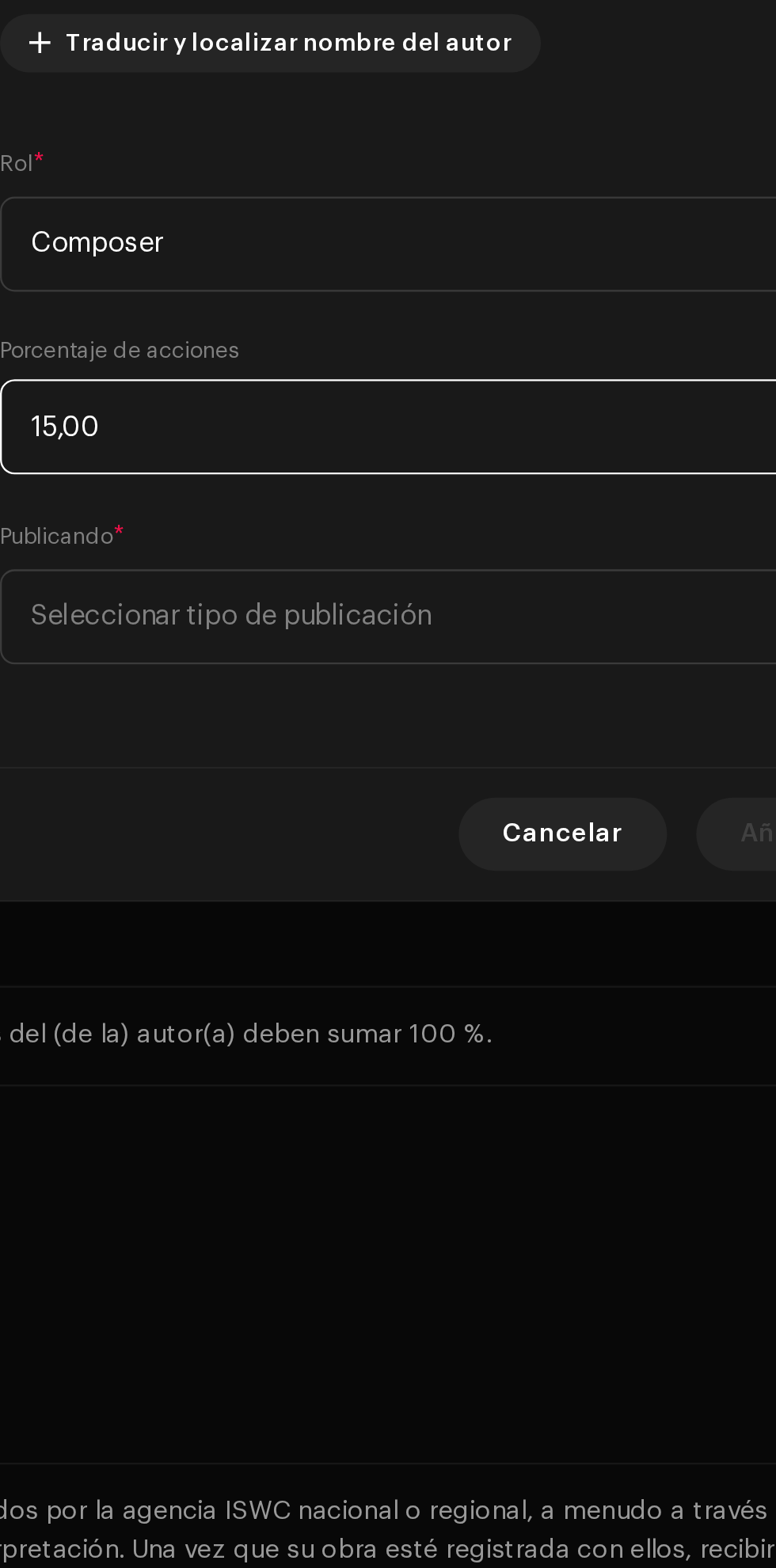
type input "1,00"
type input "100,00"
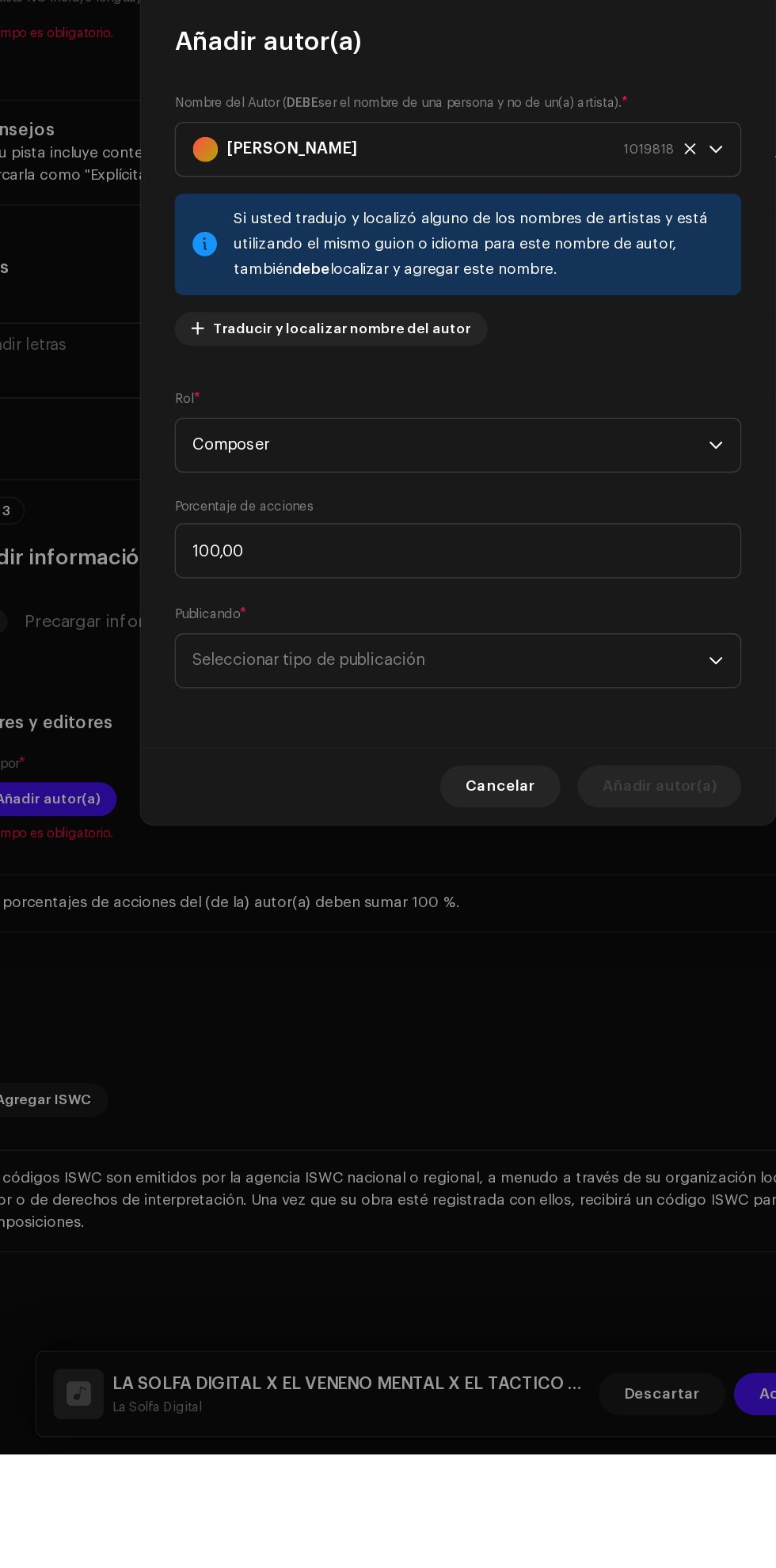
click at [494, 993] on span "Seleccionar tipo de publicación" at bounding box center [382, 974] width 386 height 40
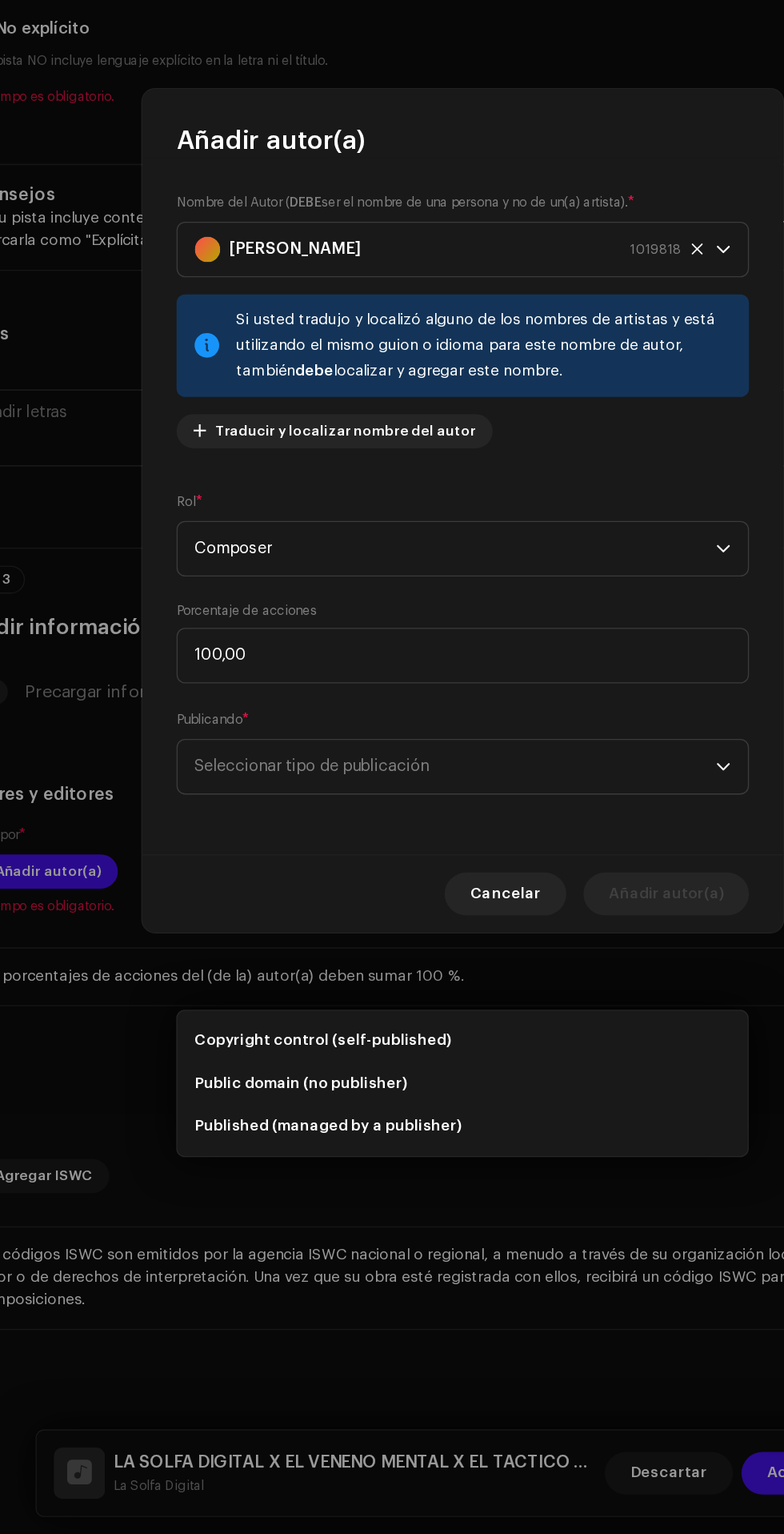
scroll to position [4930, 0]
click at [347, 1156] on span "Copyright control (self-published)" at bounding box center [287, 1164] width 192 height 16
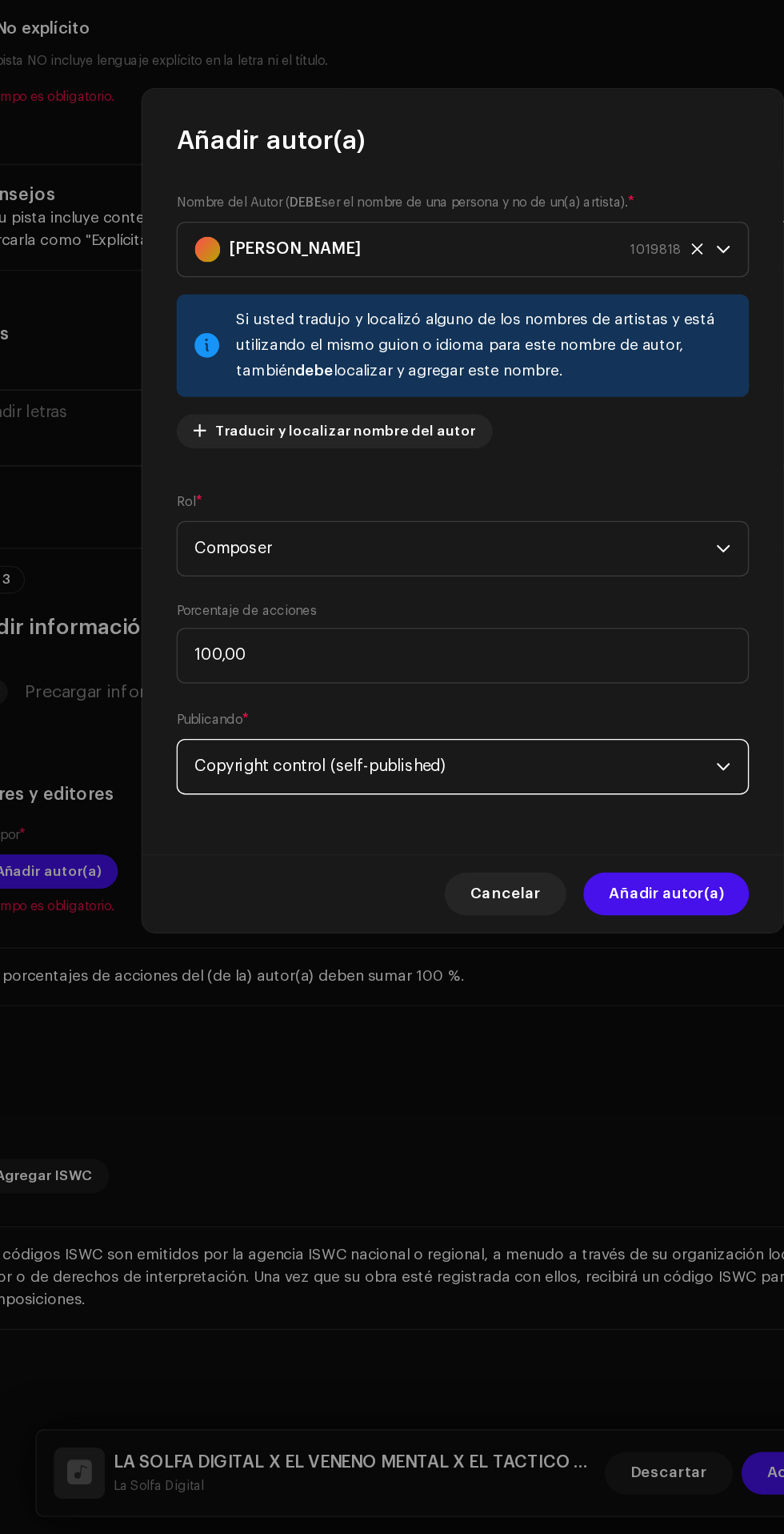
click at [538, 1070] on span "Añadir autor(a)" at bounding box center [544, 1054] width 85 height 32
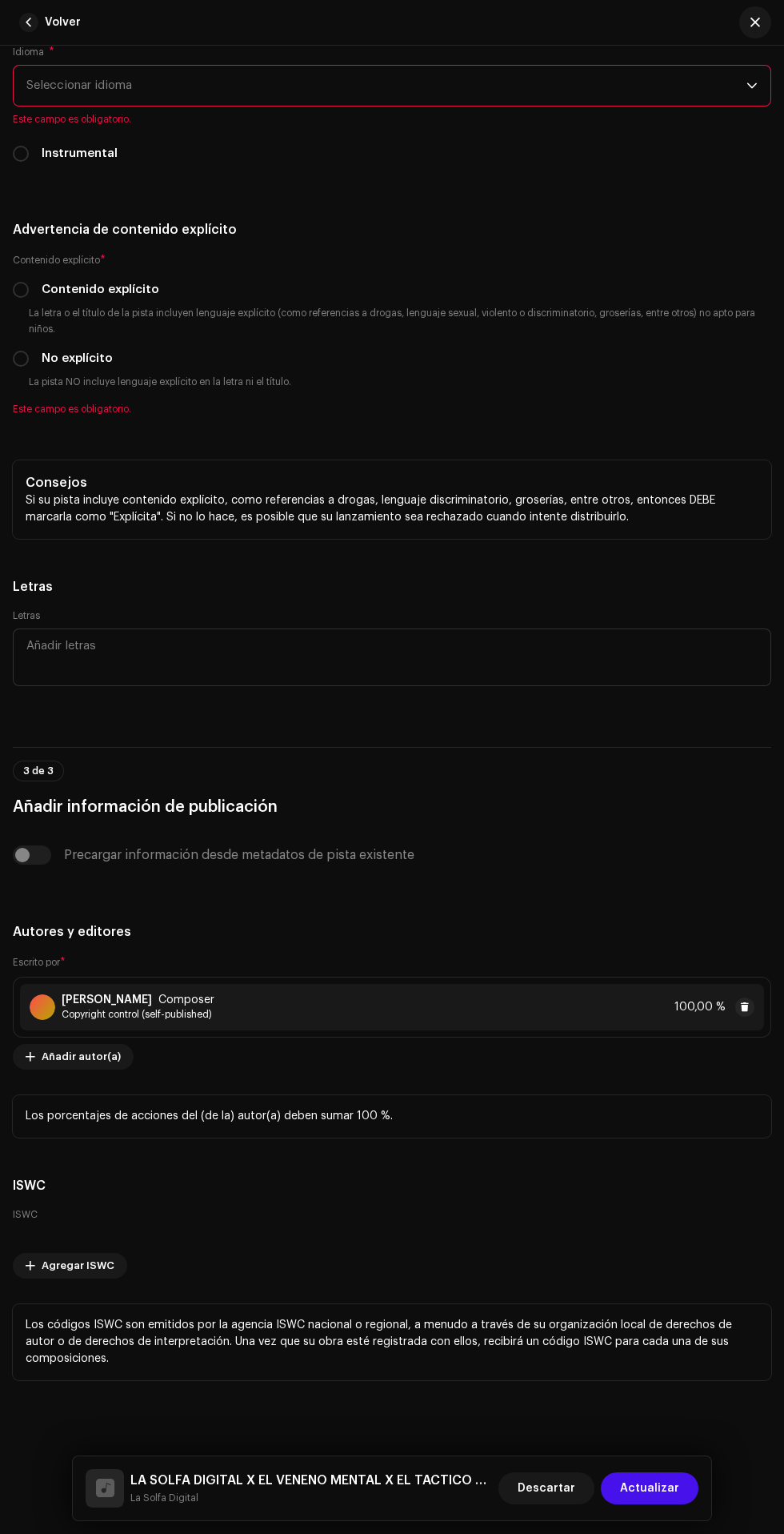
scroll to position [4999, 0]
click at [673, 1482] on span "Actualizar" at bounding box center [649, 1488] width 59 height 32
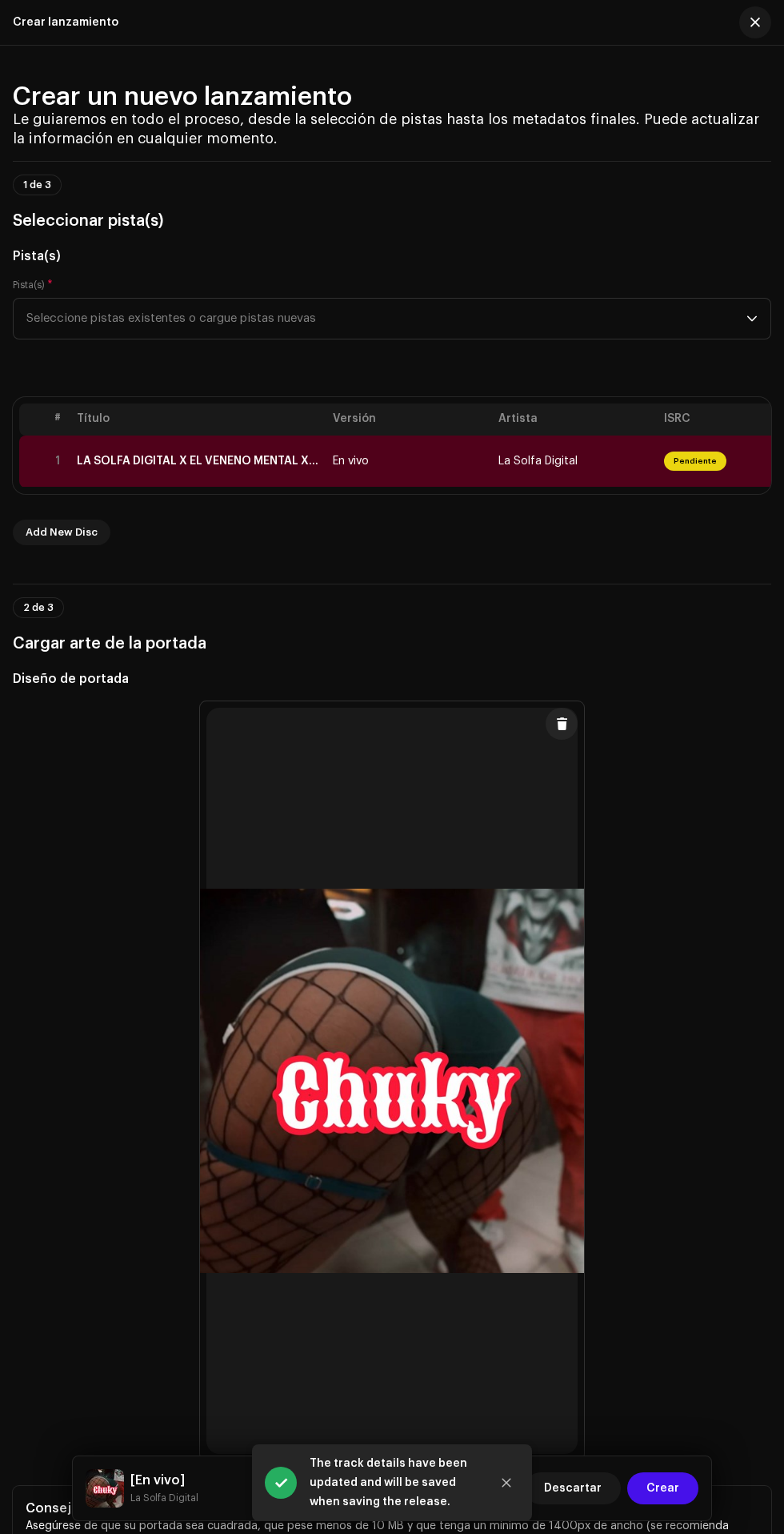
click at [673, 1492] on span "Crear" at bounding box center [663, 1488] width 33 height 32
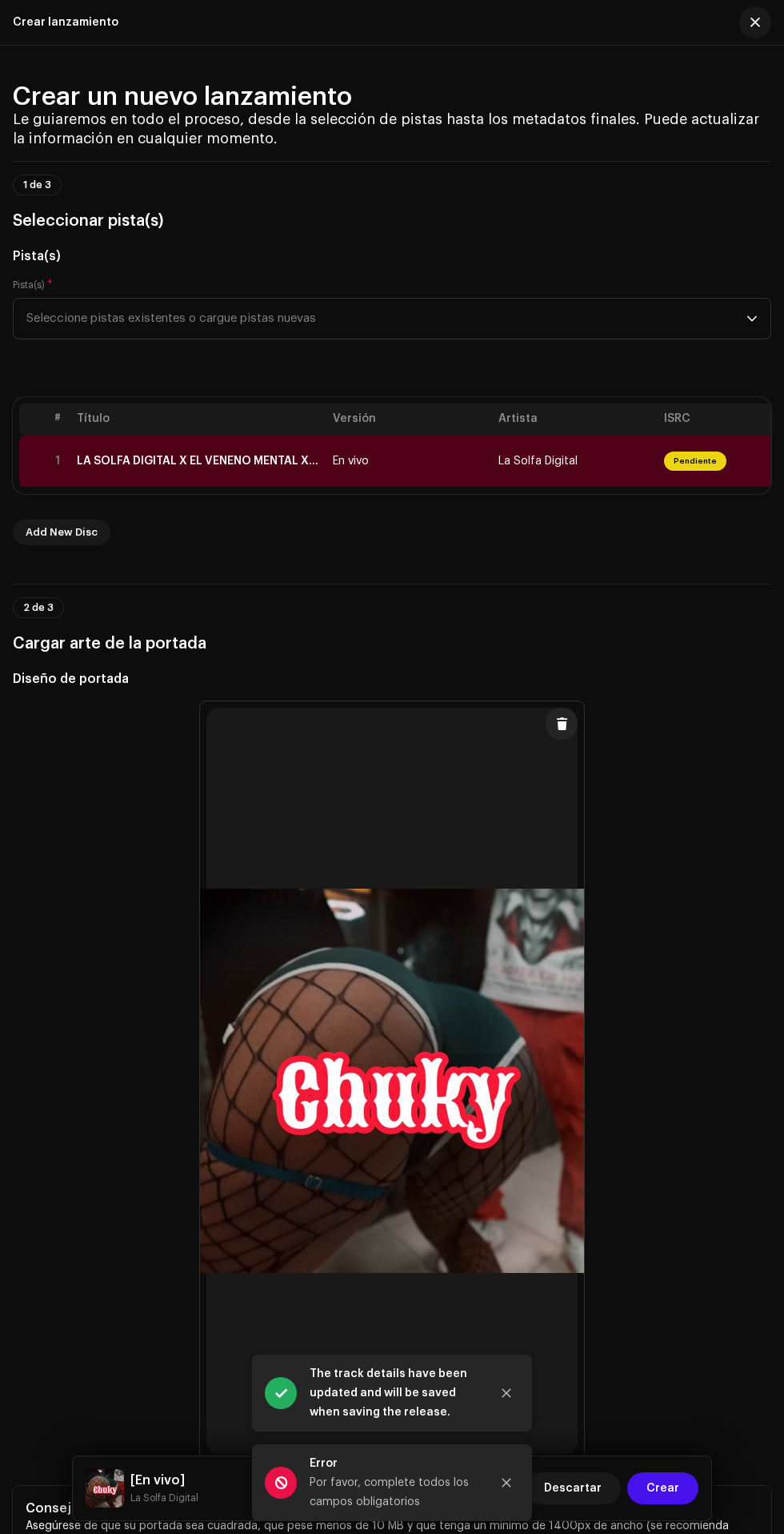
click at [351, 1479] on div "Por favor, complete todos los campos obligatorios" at bounding box center [393, 1492] width 168 height 38
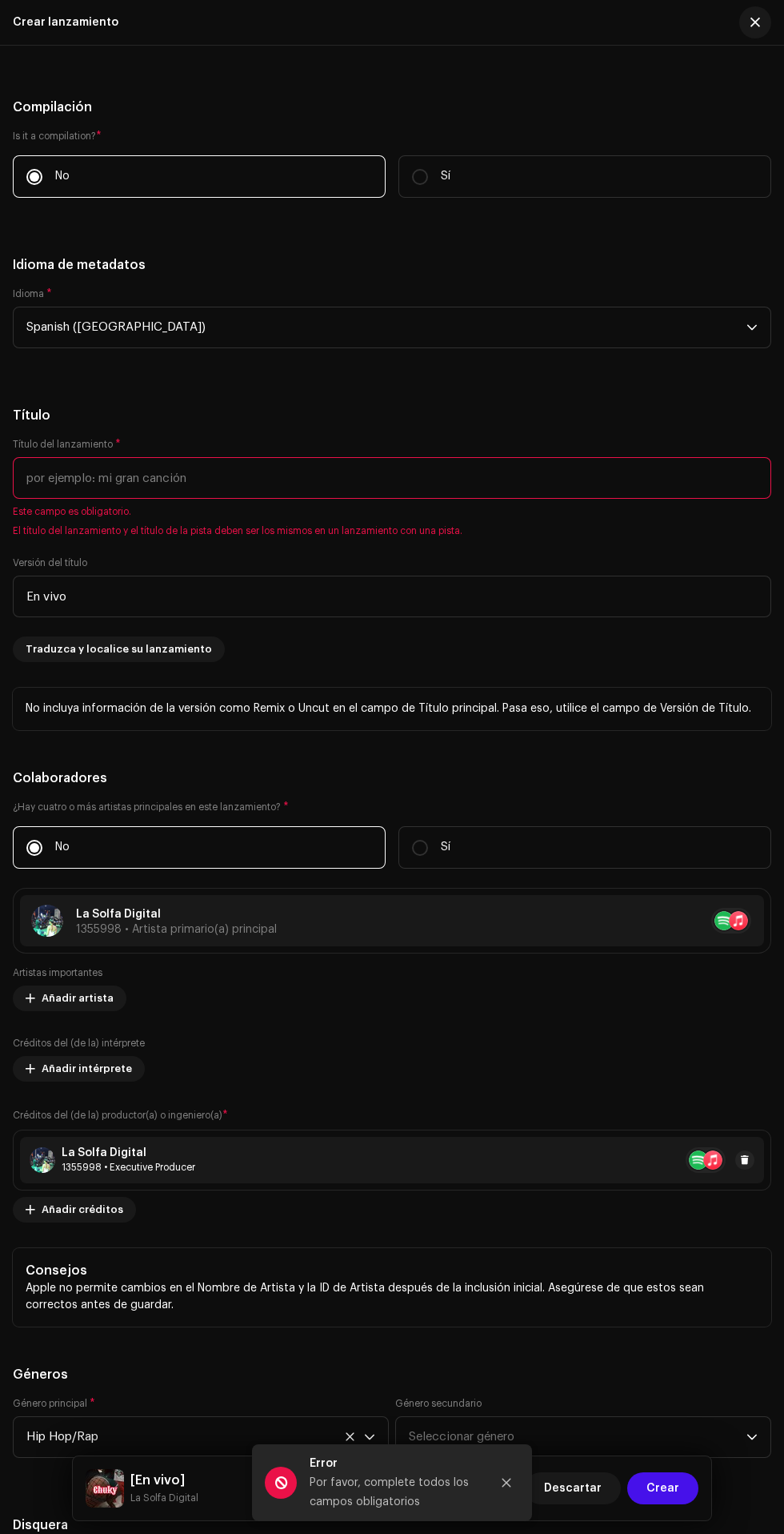
scroll to position [1943, 0]
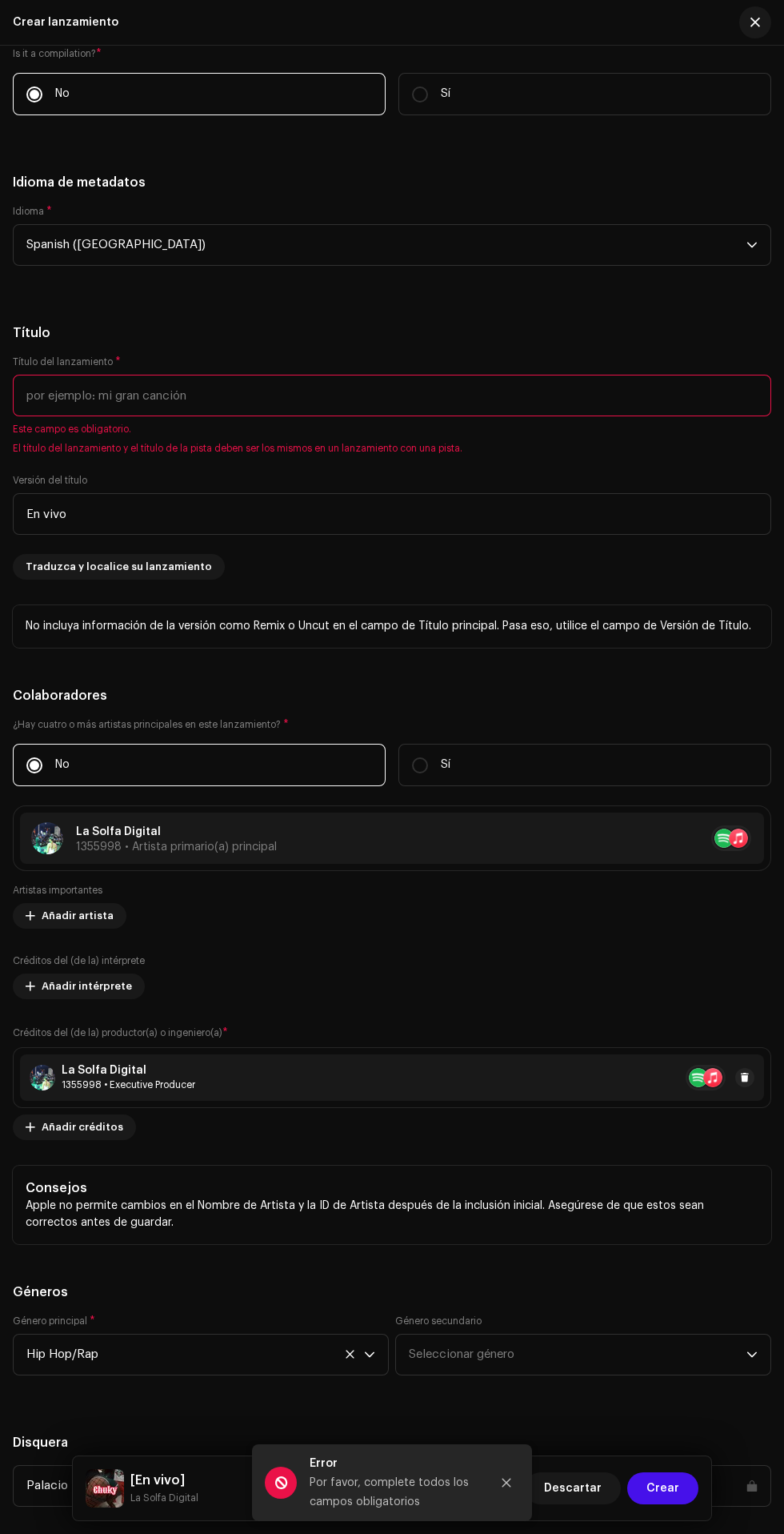
checkbox input "true"
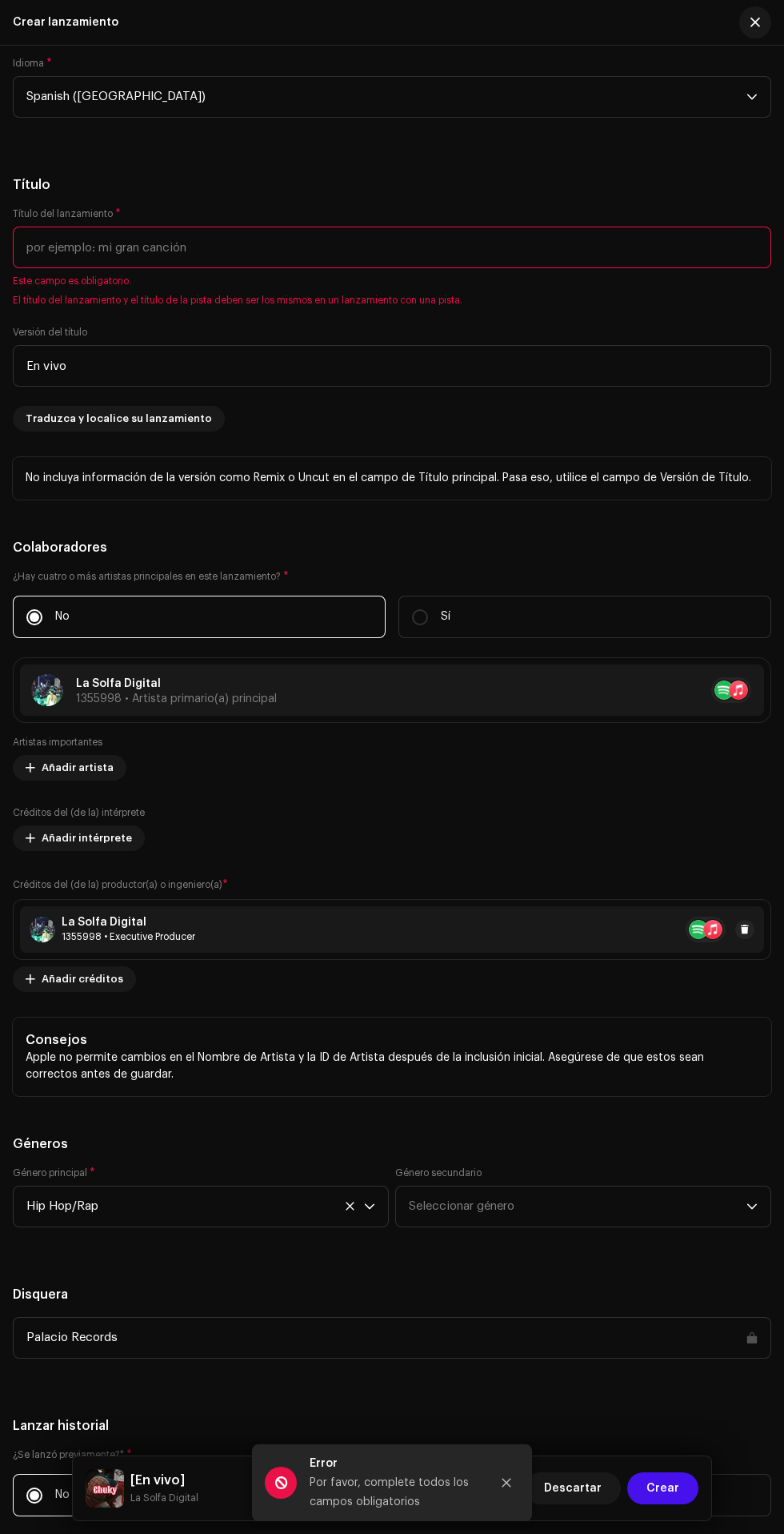
scroll to position [2184, 0]
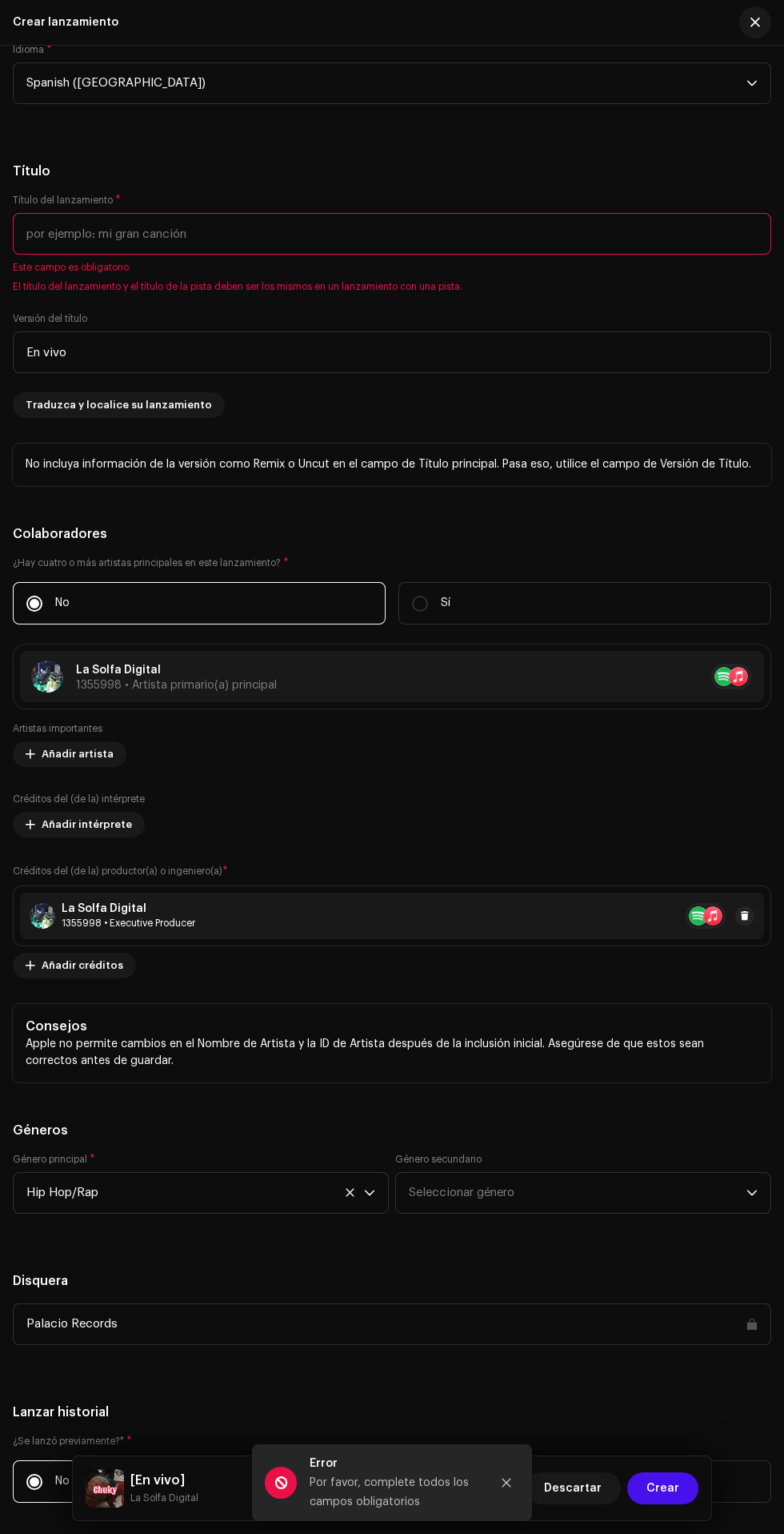
click at [528, 255] on input "text" at bounding box center [392, 234] width 759 height 42
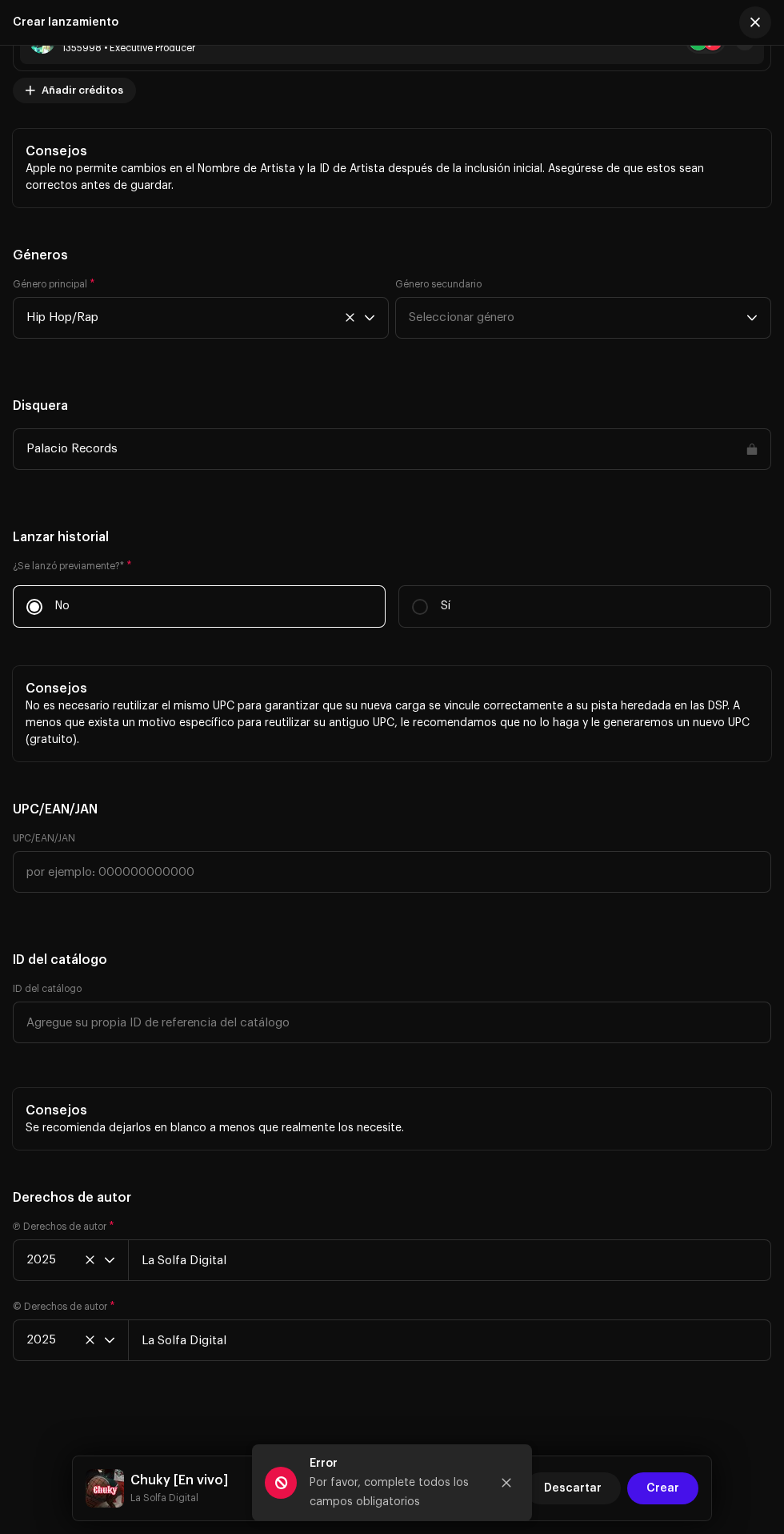
scroll to position [3070, 0]
click at [507, 1483] on icon "Close" at bounding box center [507, 1483] width 9 height 9
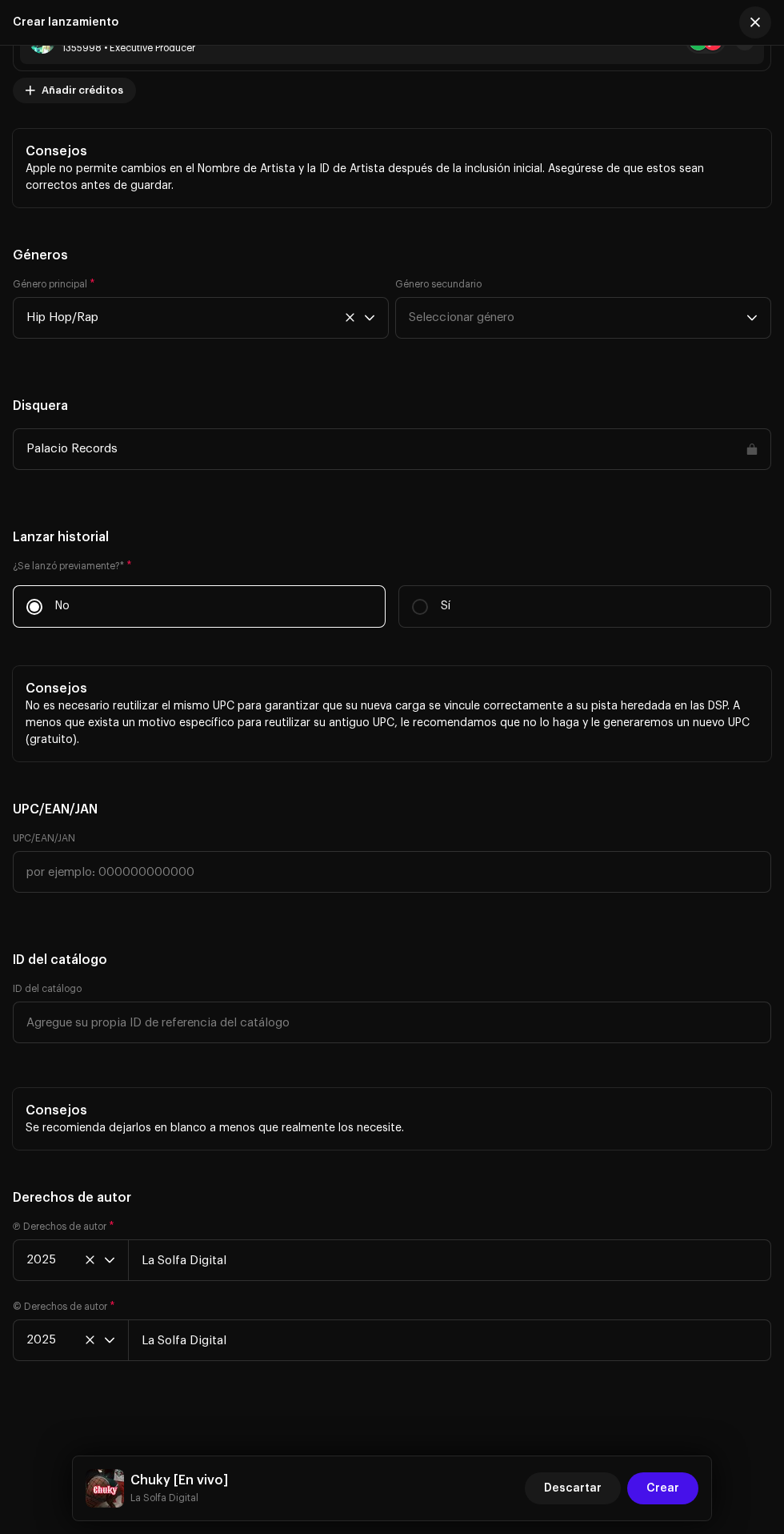
click at [660, 1500] on span "Crear" at bounding box center [663, 1488] width 33 height 32
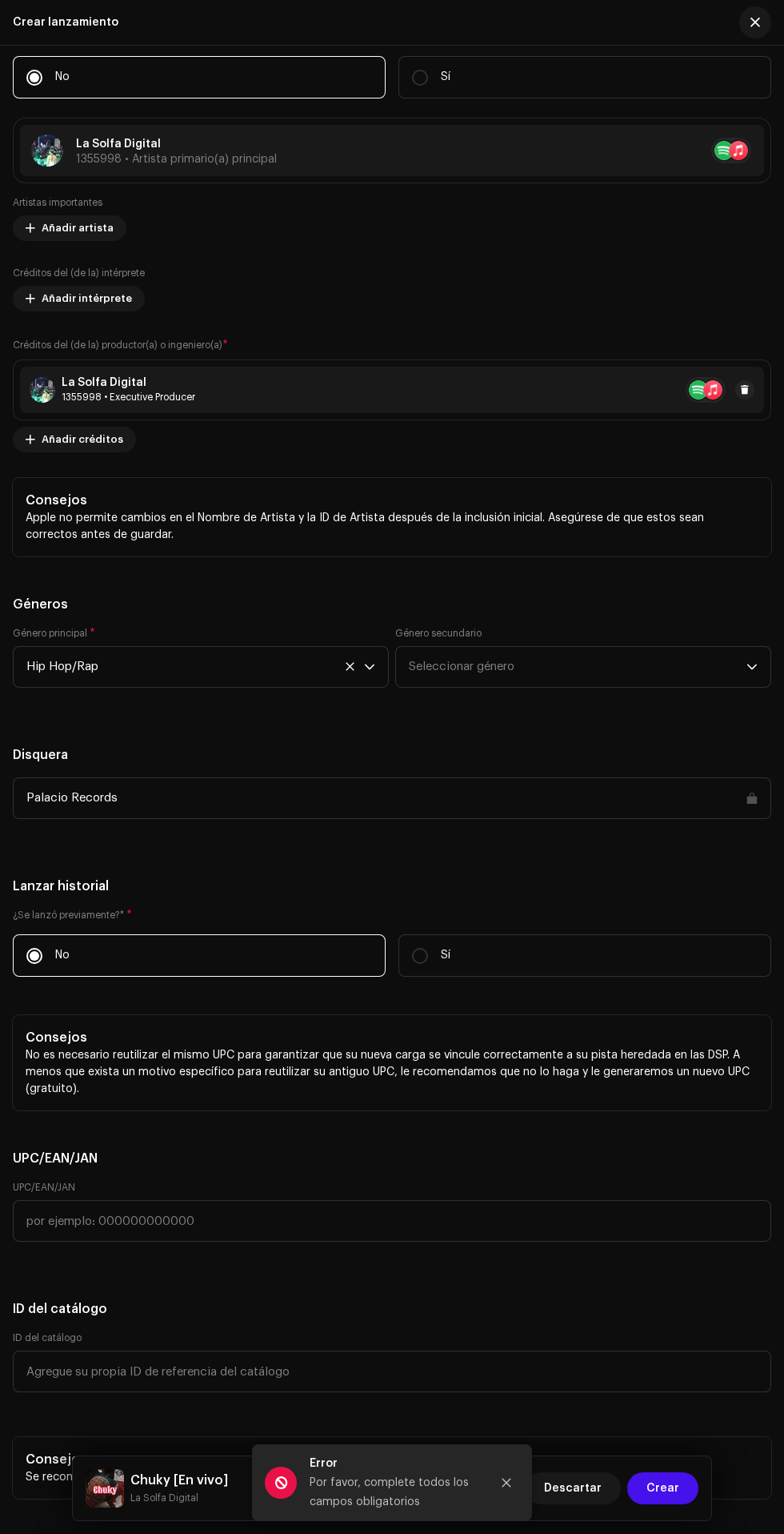
scroll to position [2257, 0]
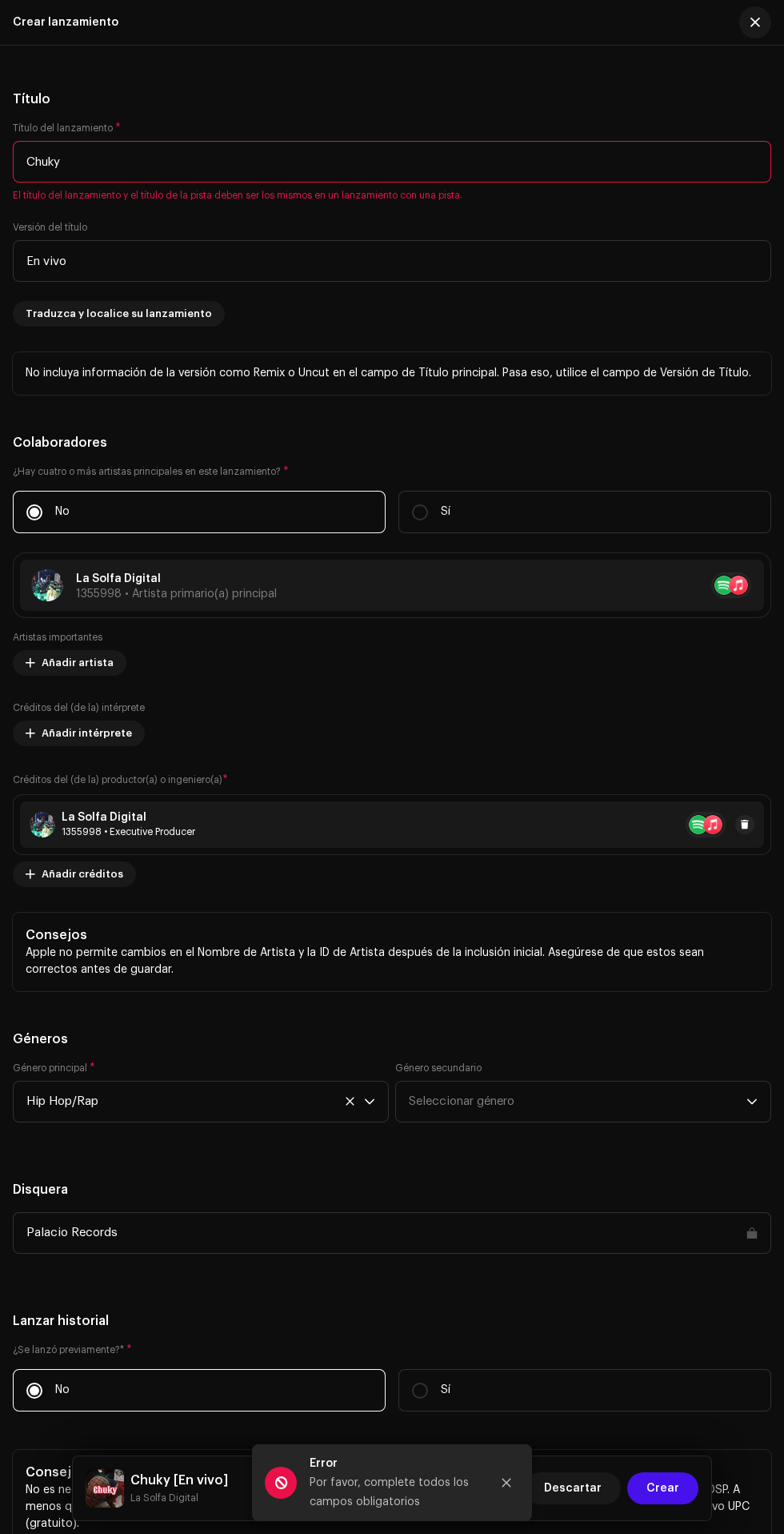
click at [475, 183] on input "Chuky" at bounding box center [392, 162] width 759 height 42
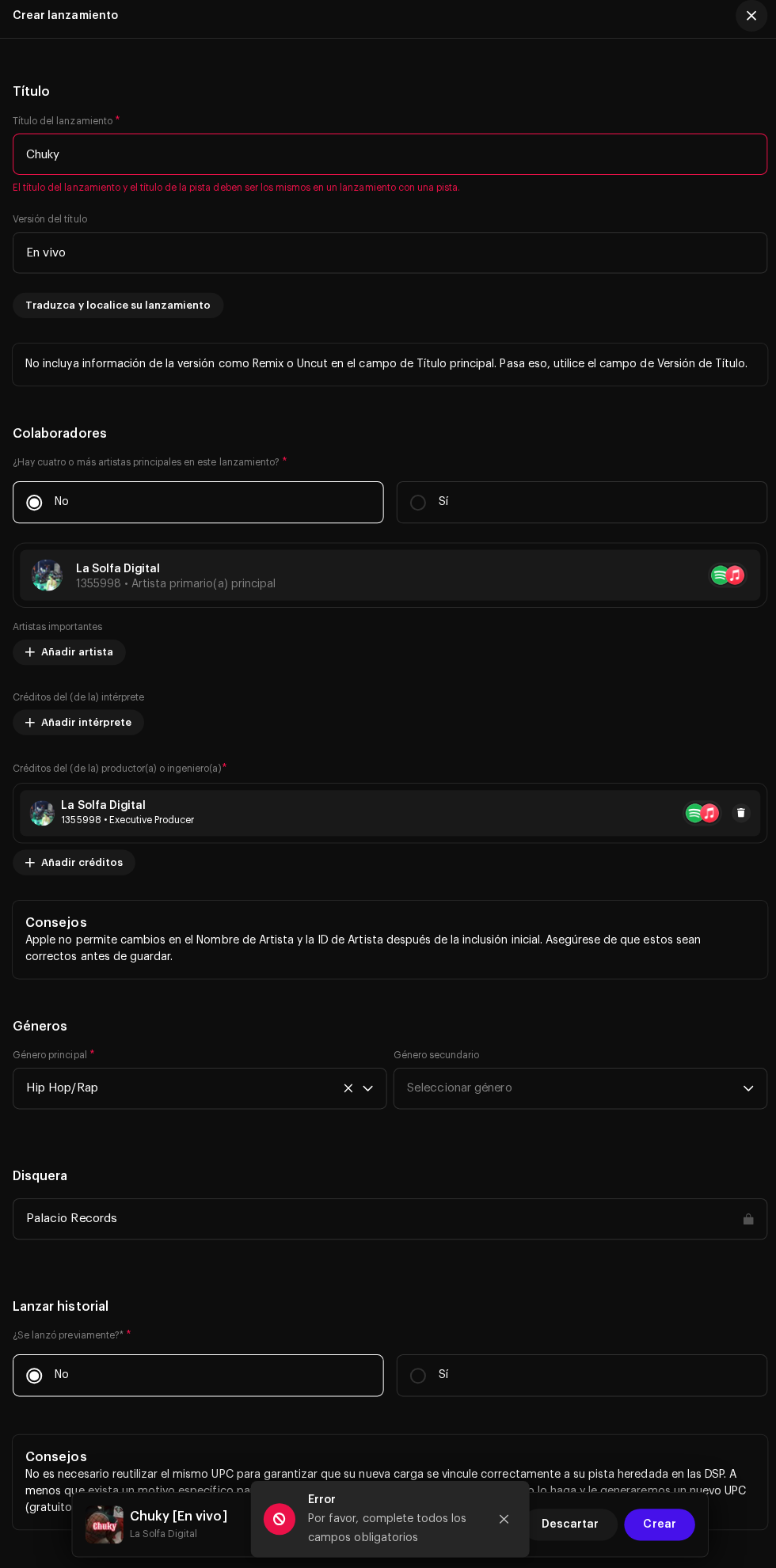
scroll to position [228, 0]
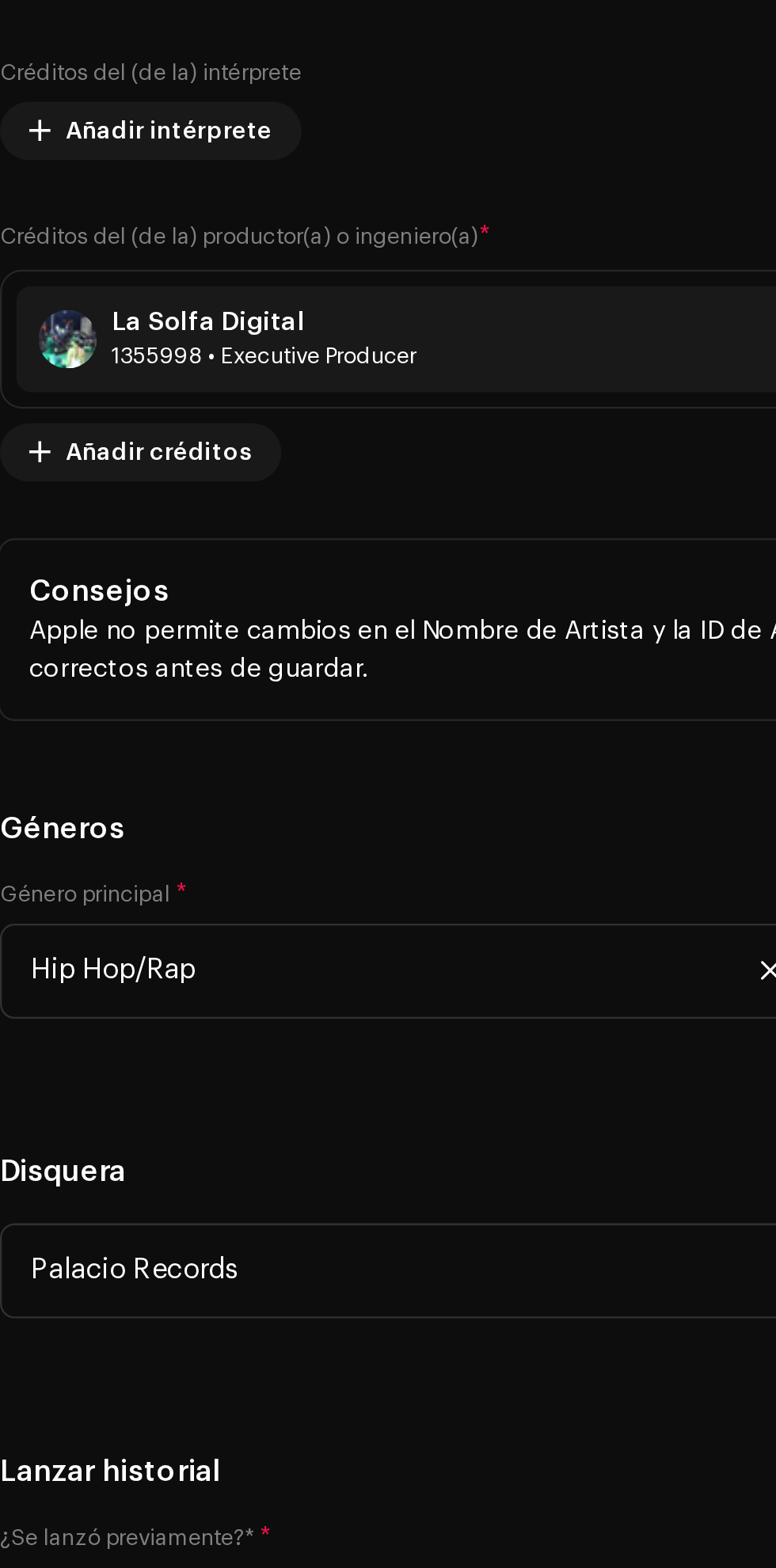
type input "C"
type input "L"
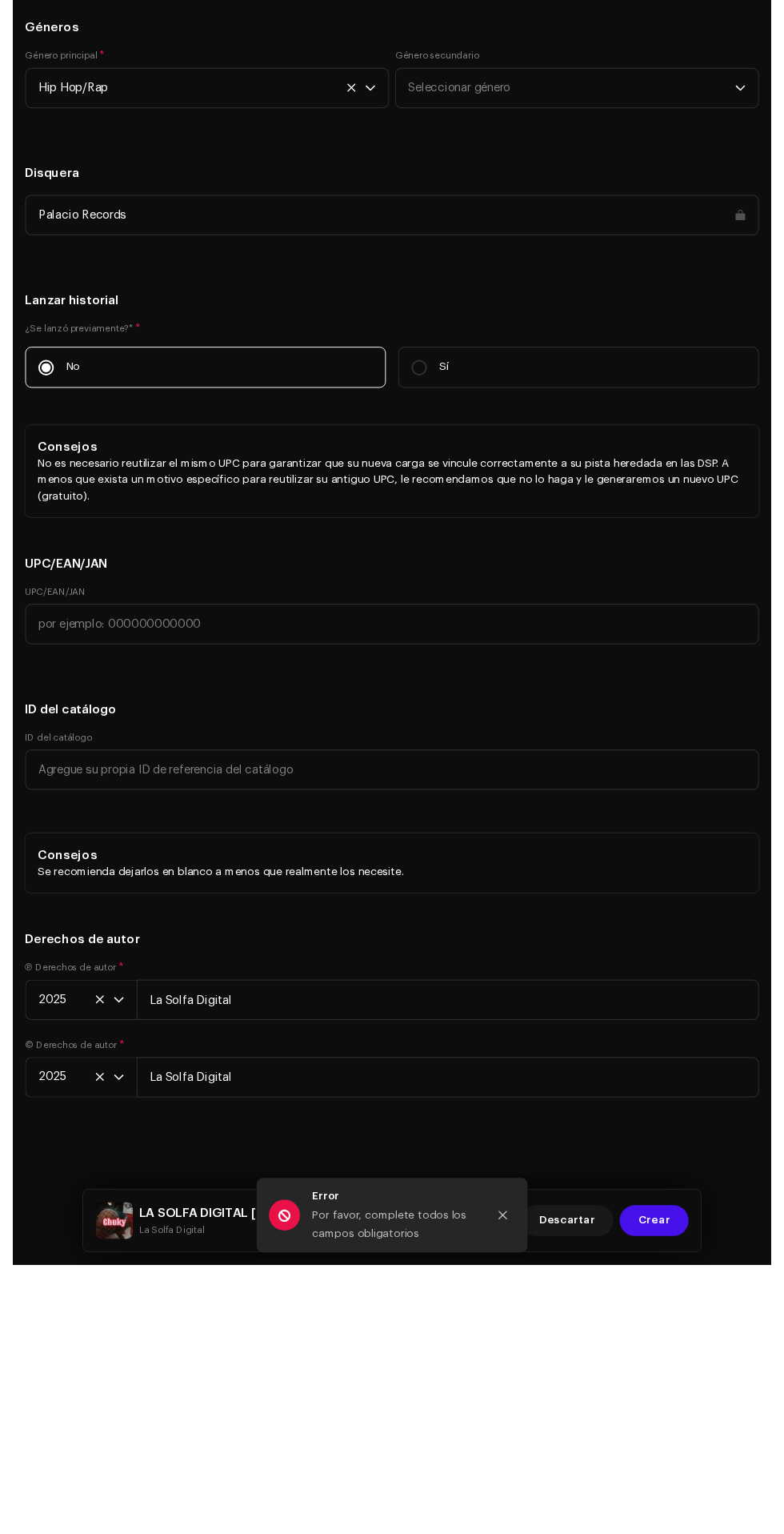
scroll to position [231, 0]
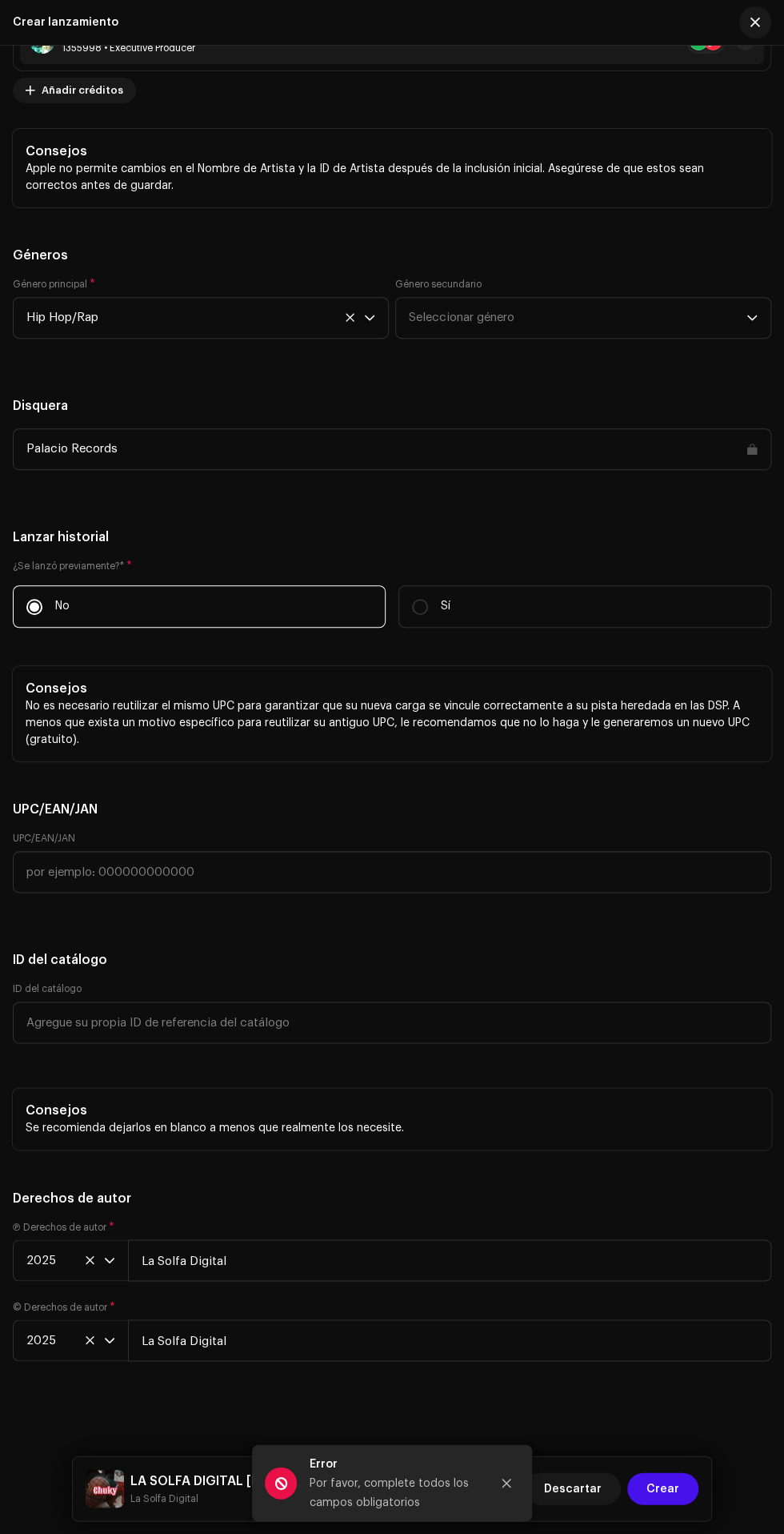
click at [668, 1488] on span "Crear" at bounding box center [663, 1488] width 33 height 32
type input "LA SOLFA DIGITAL"
click at [507, 1478] on icon "Close" at bounding box center [506, 1482] width 11 height 11
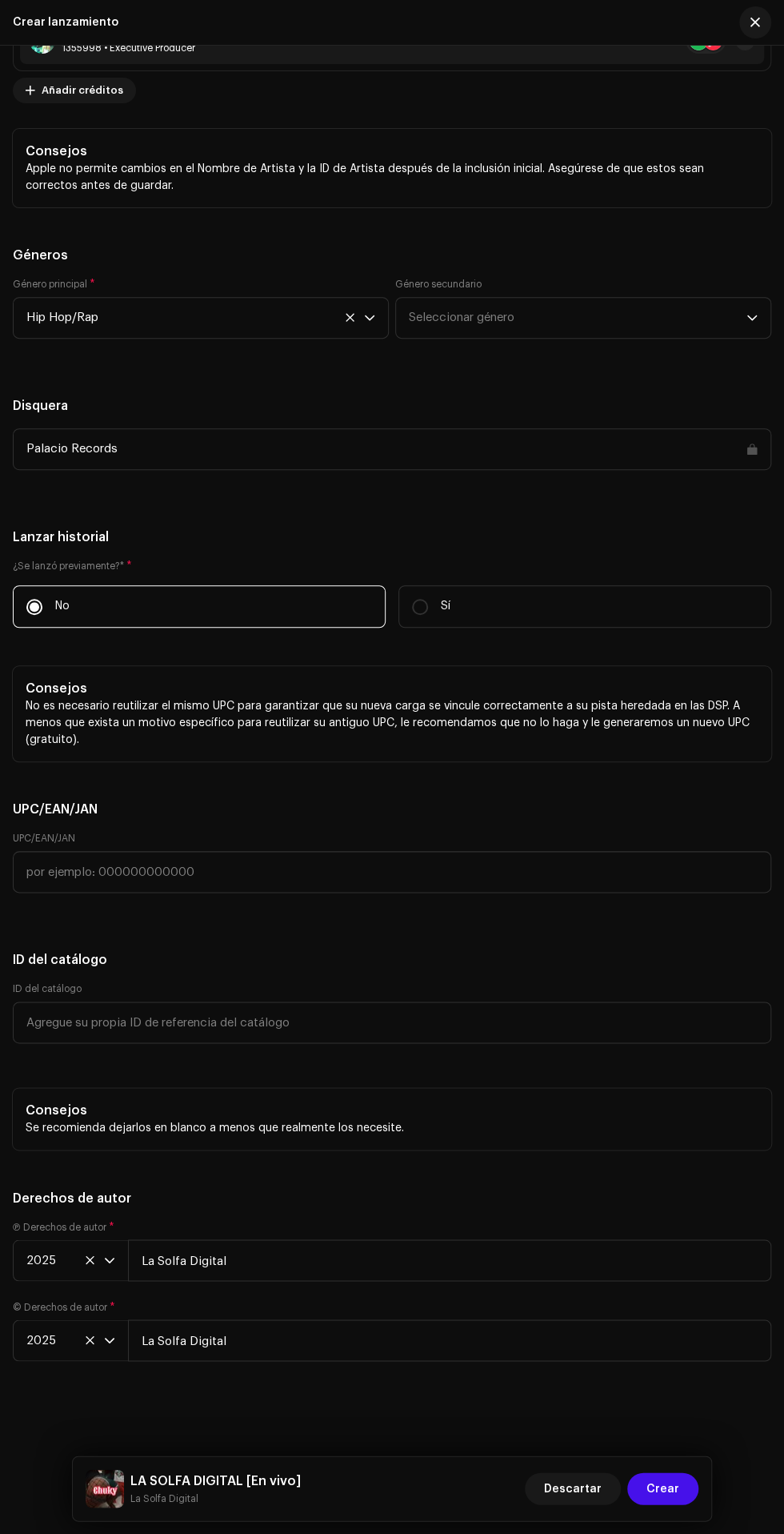
click at [670, 1501] on span "Crear" at bounding box center [663, 1488] width 33 height 32
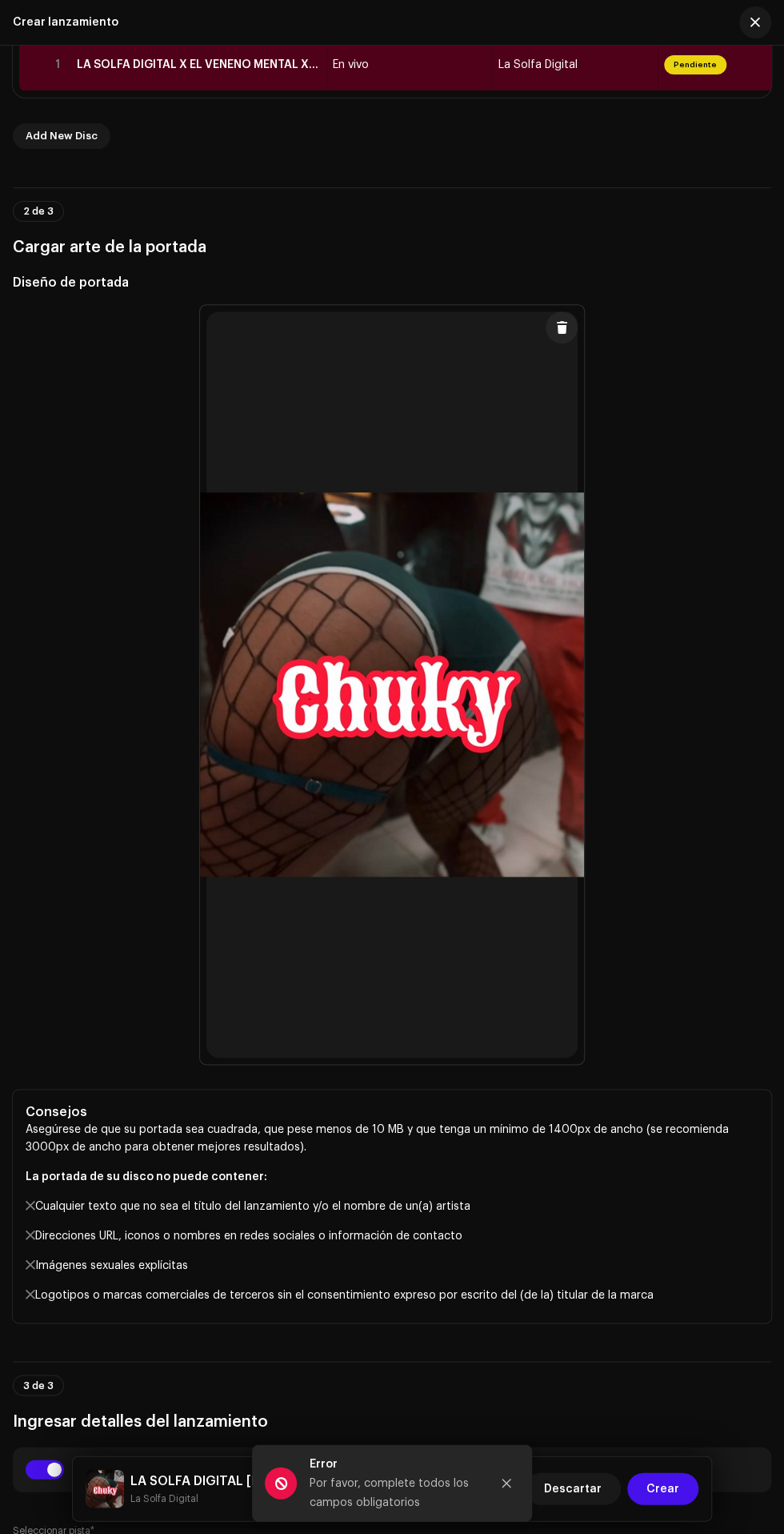
scroll to position [392, 0]
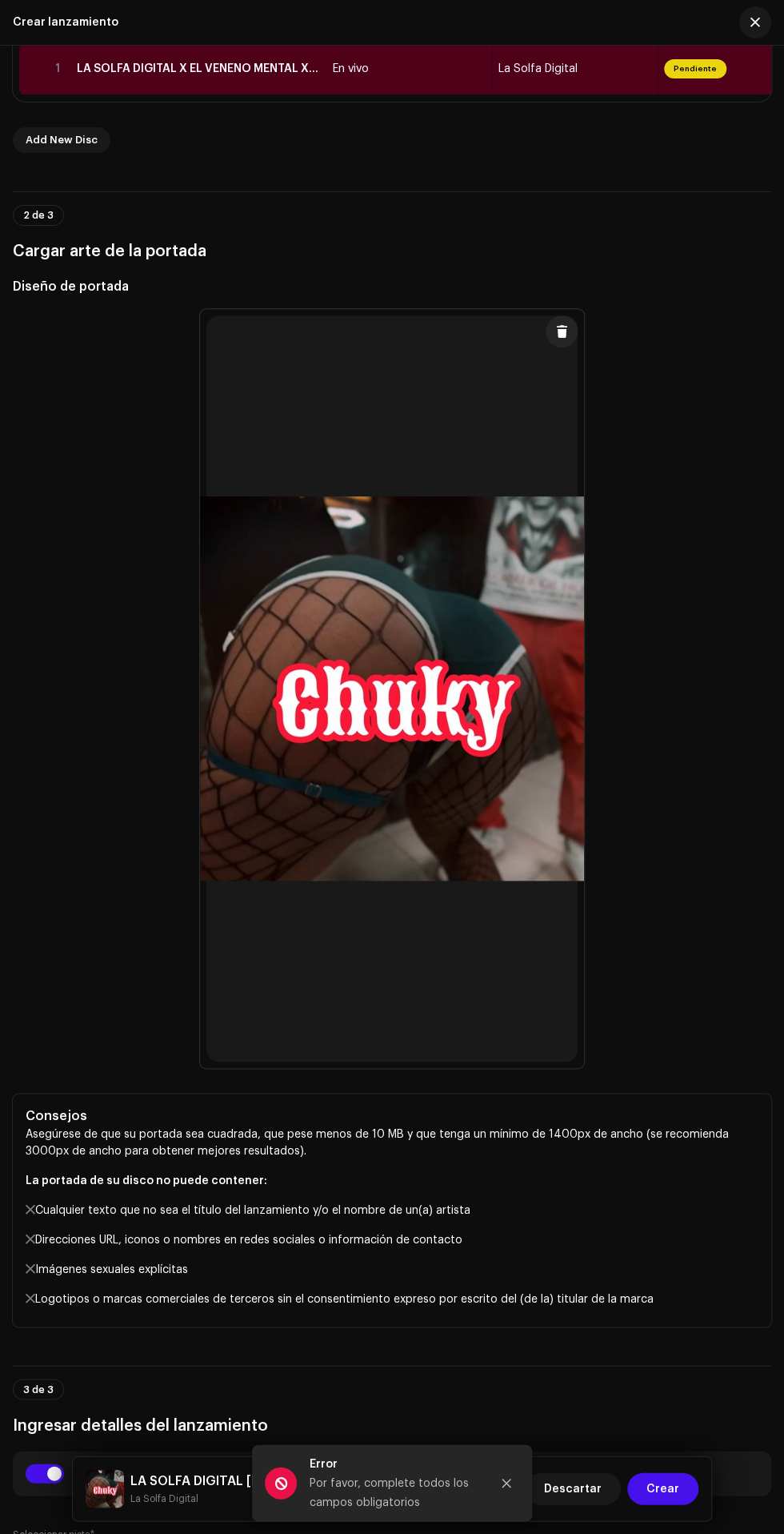
click at [699, 78] on span "Pendiente" at bounding box center [695, 69] width 63 height 19
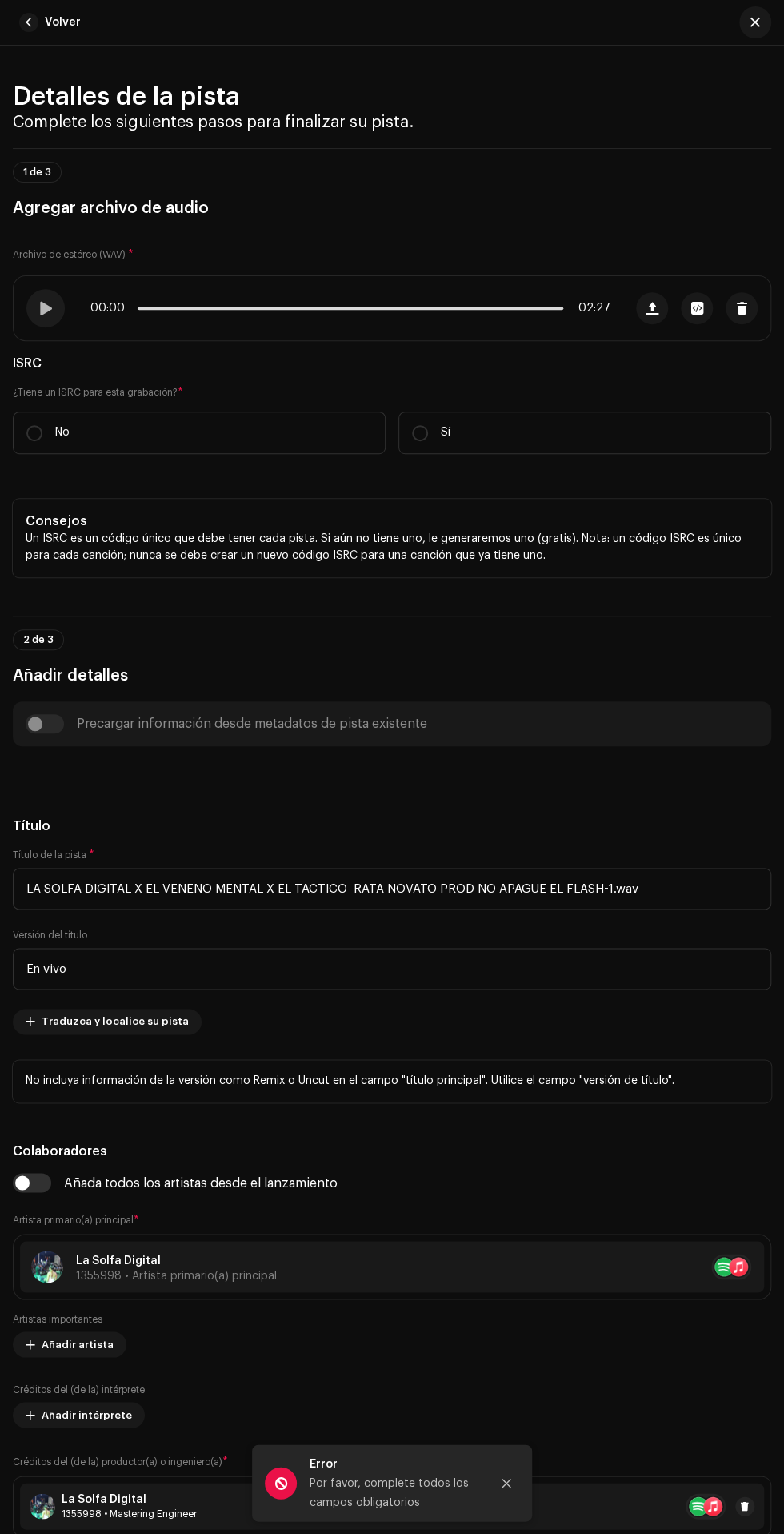
click at [216, 454] on label "No" at bounding box center [199, 432] width 373 height 43
click at [43, 441] on input "No" at bounding box center [34, 433] width 16 height 16
radio input "true"
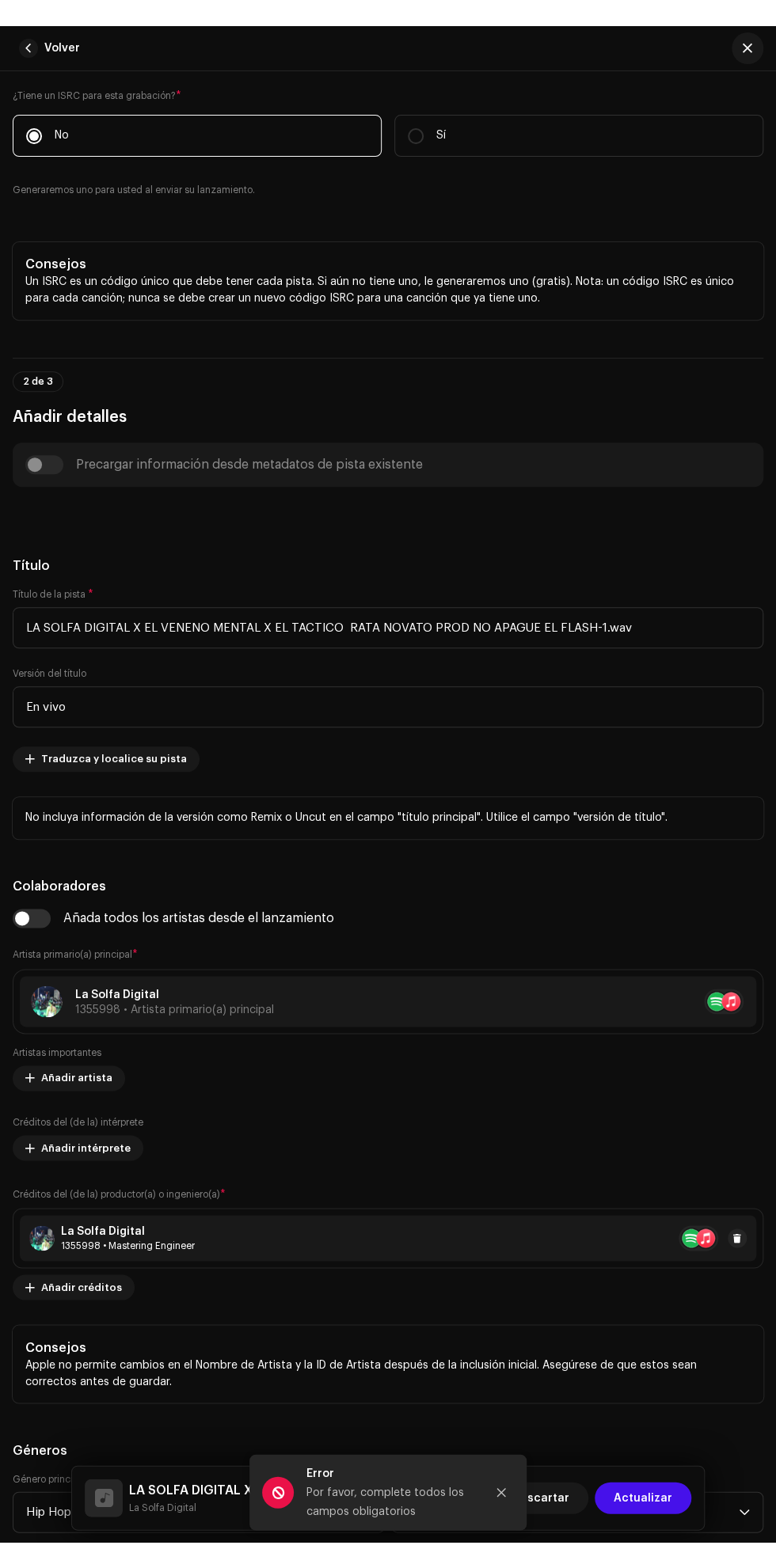
scroll to position [323, 0]
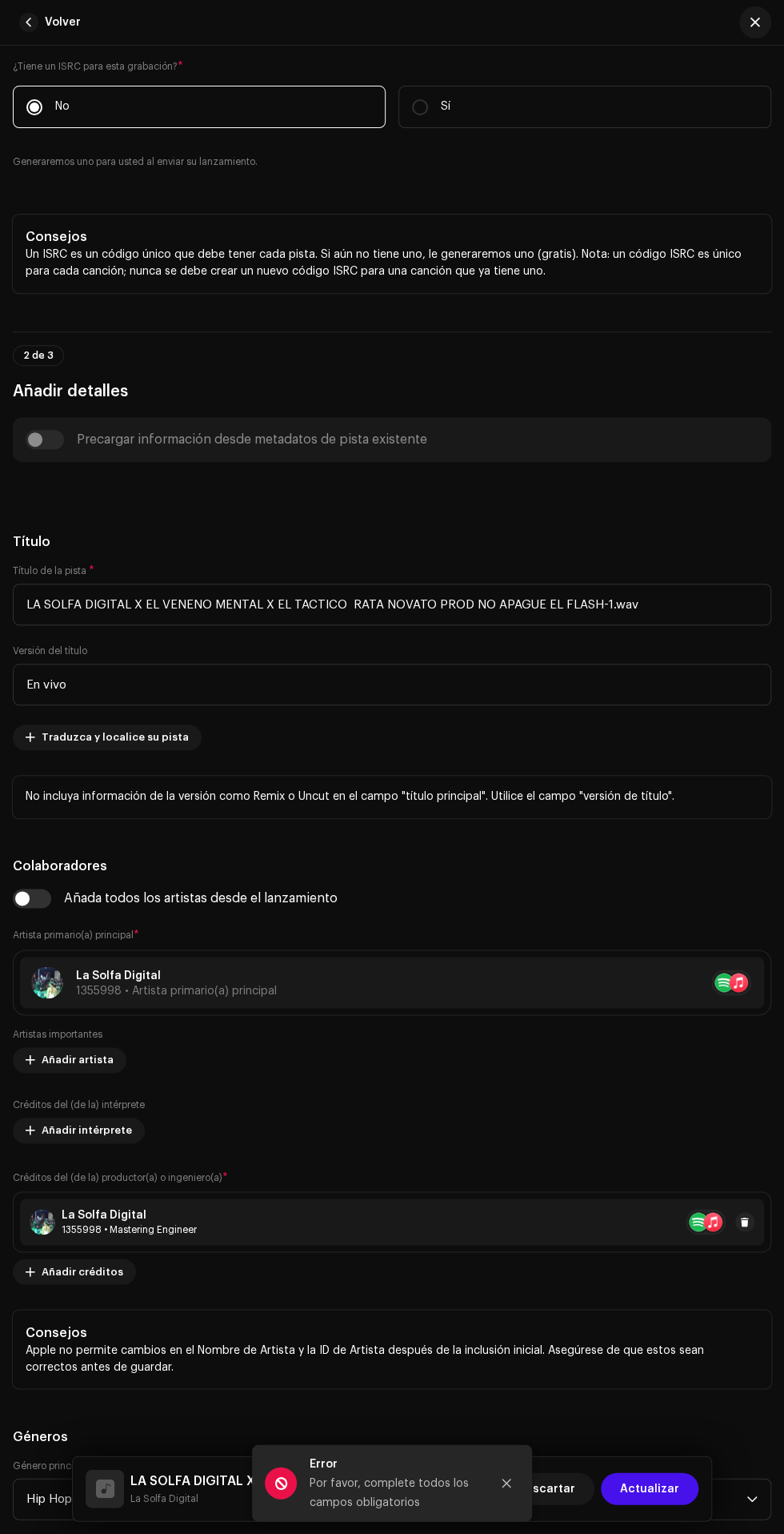
click at [50, 449] on div "Precargar información desde metadatos de pista existente" at bounding box center [391, 439] width 733 height 19
click at [70, 449] on div "Precargar información desde metadatos de pista existente" at bounding box center [391, 439] width 733 height 19
click at [334, 625] on input "LA SOLFA DIGITAL X EL VENENO MENTAL X EL TACTICO RATA NOVATO PROD NO APAGUE EL …" at bounding box center [392, 604] width 759 height 42
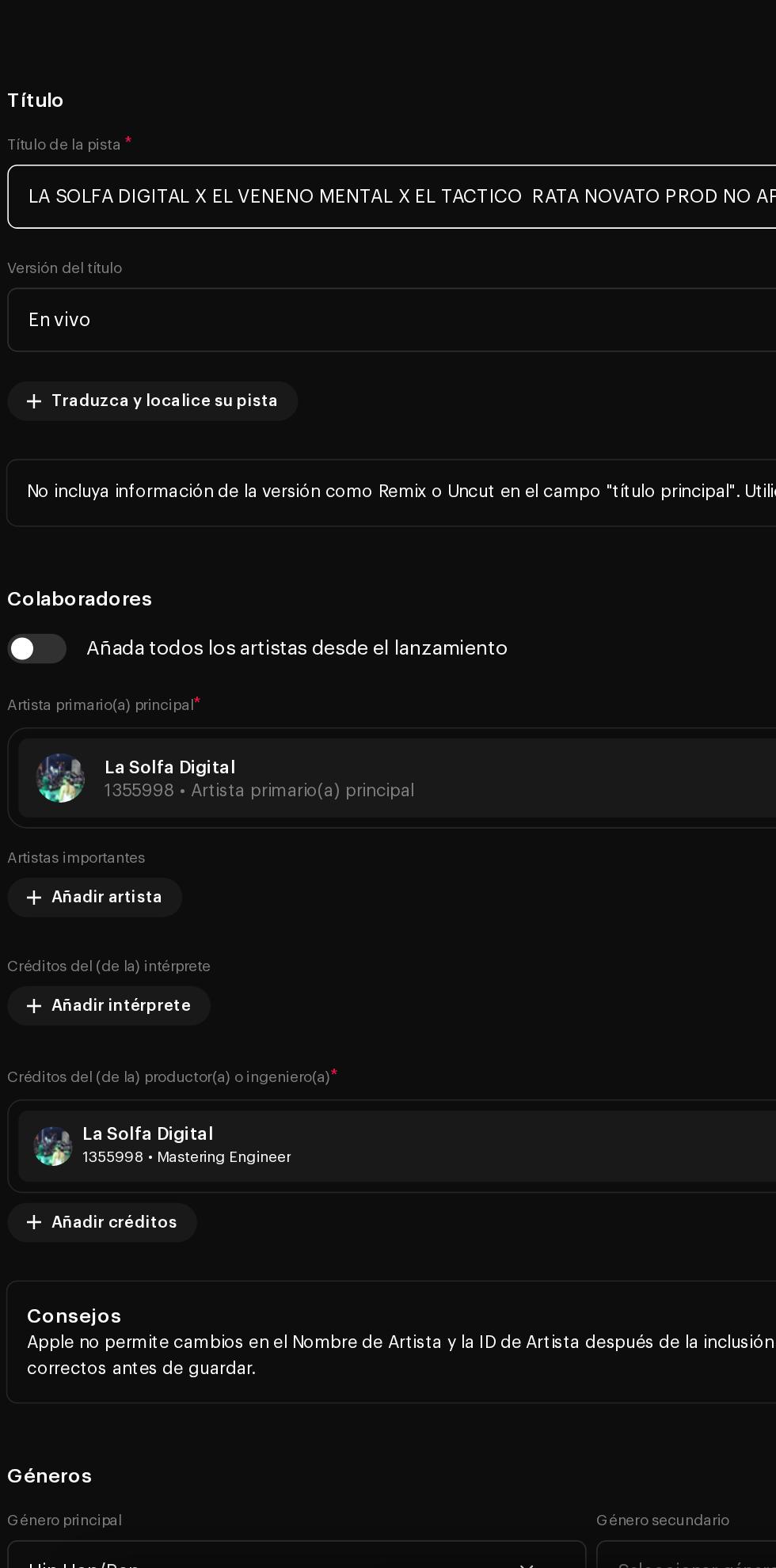
scroll to position [229, 0]
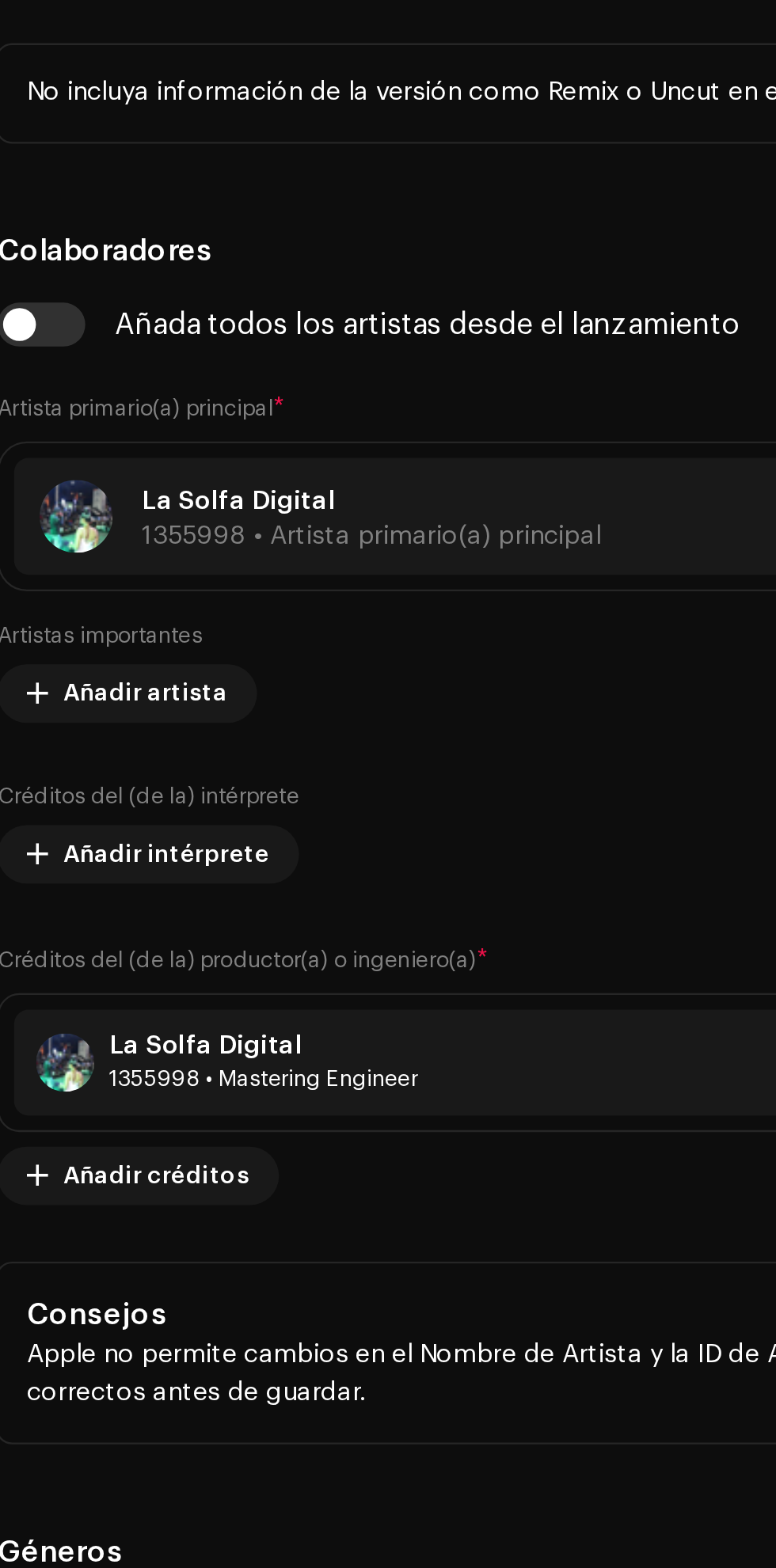
click at [297, 618] on input "RATA NOVATO PROD NO APAGUE EL FLASH-1.wav" at bounding box center [388, 598] width 751 height 41
click at [311, 618] on input "RATA NOVATO PROD NO APAGUE EL FLASH-1.wav" at bounding box center [388, 598] width 751 height 41
type input "R"
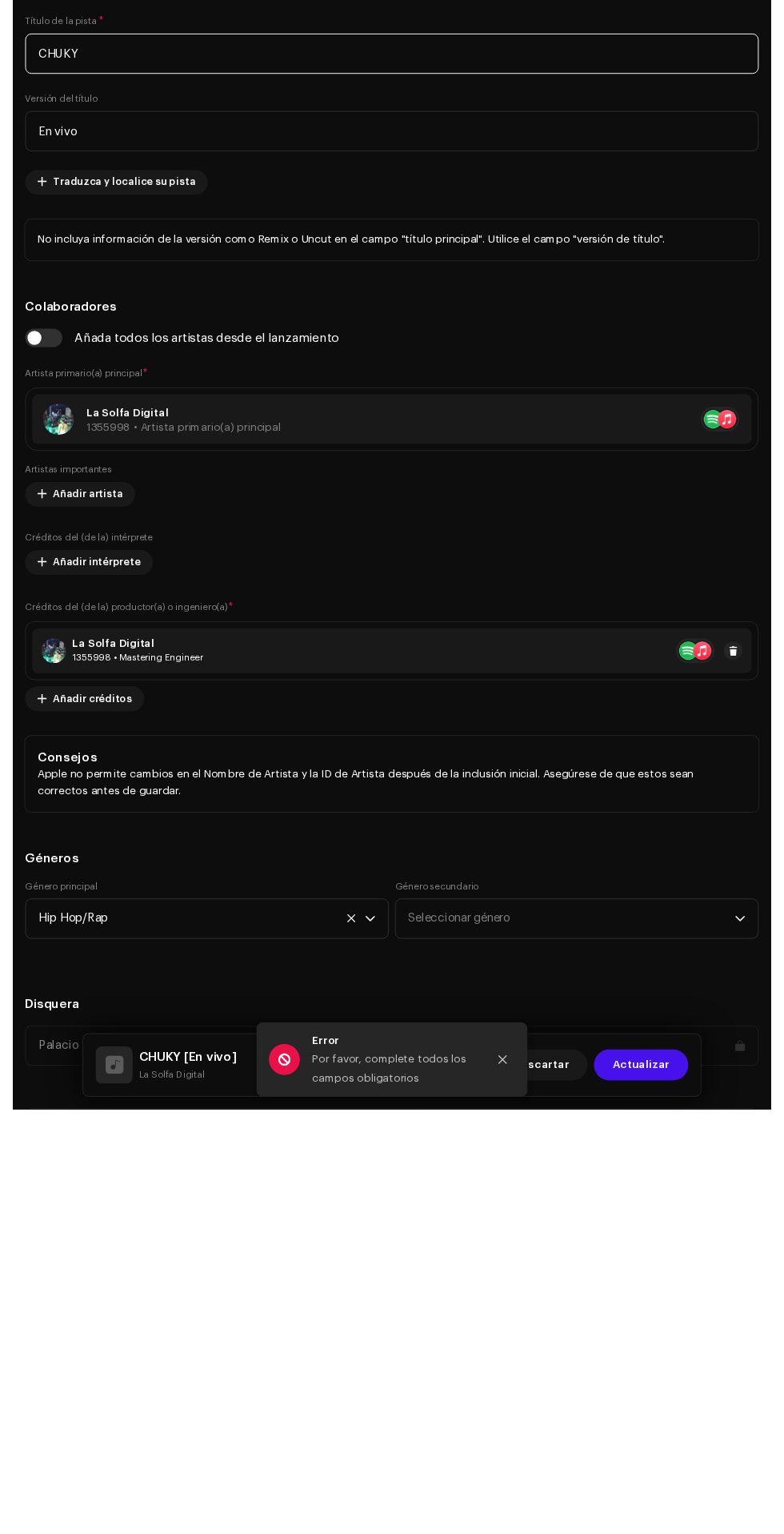
scroll to position [435, 0]
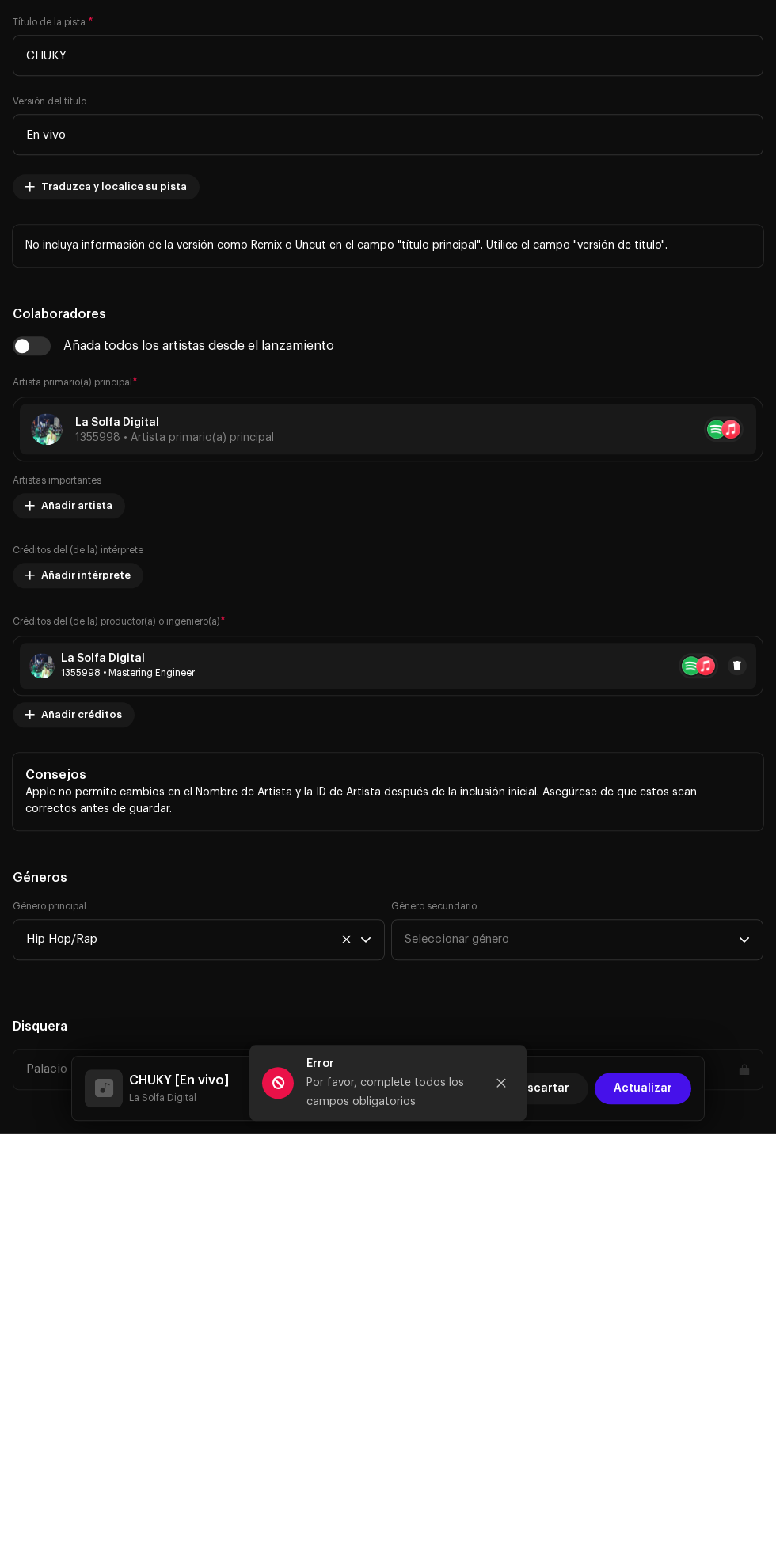
type input "CHUKY"
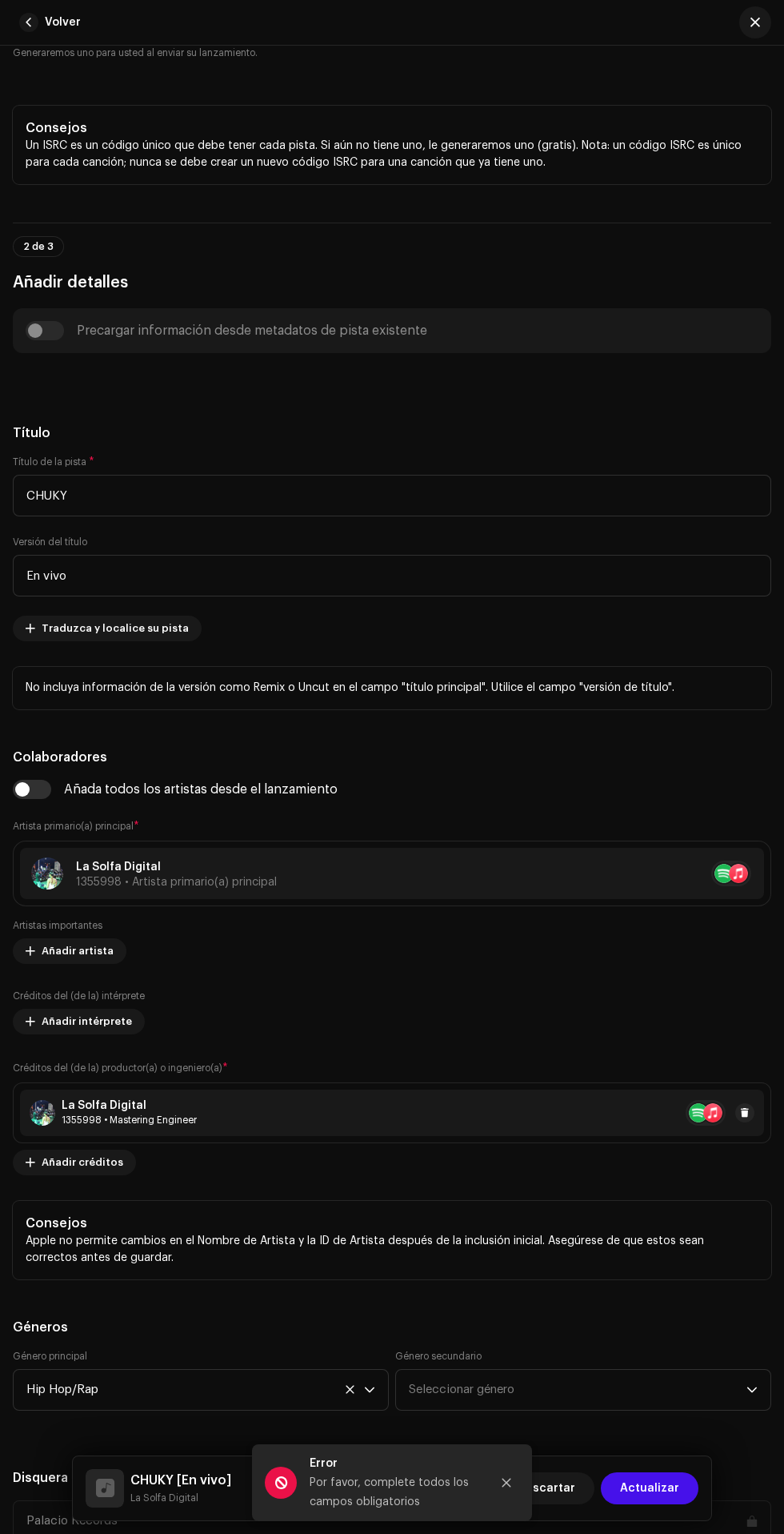
click at [507, 1483] on icon "Close" at bounding box center [507, 1483] width 9 height 9
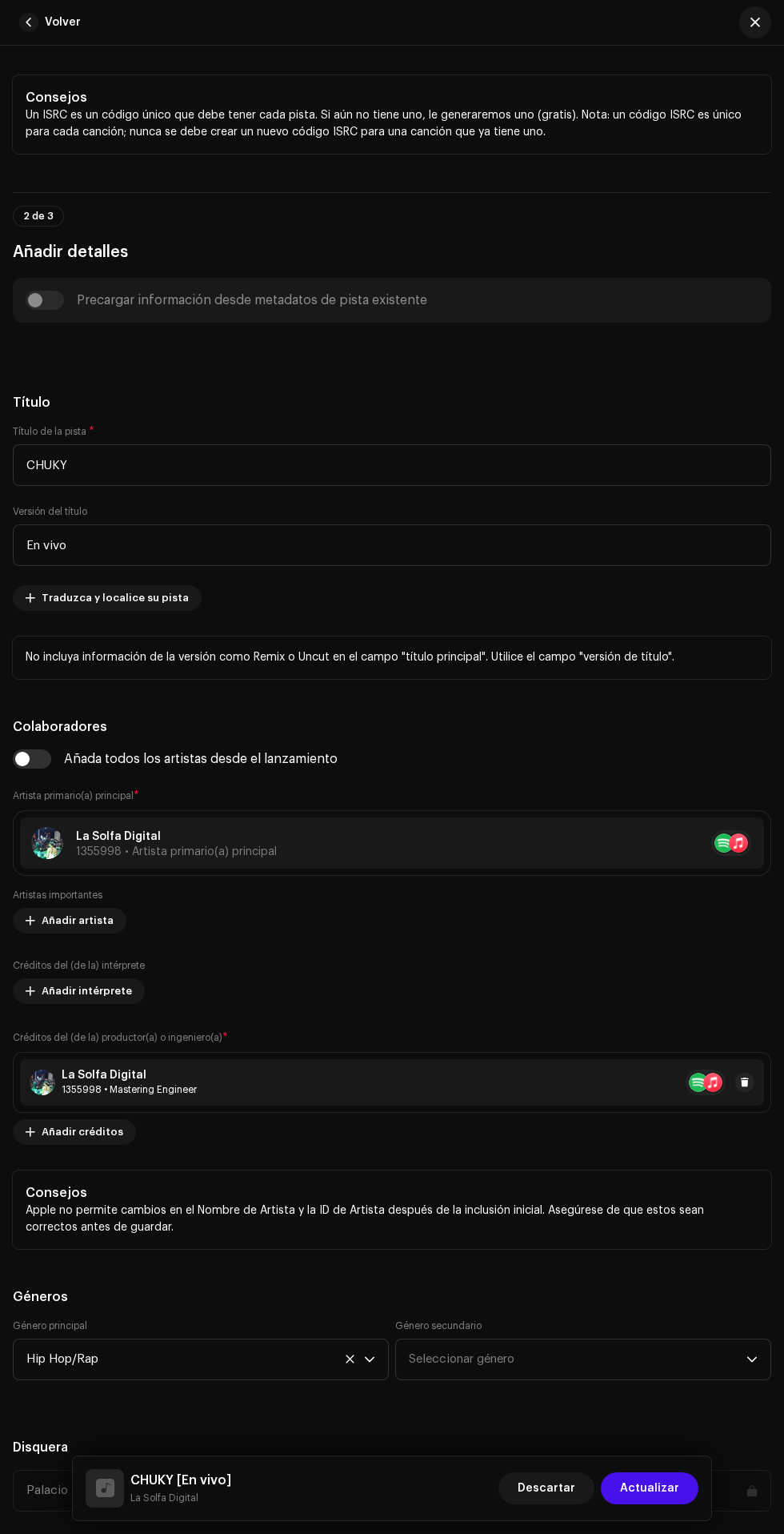
scroll to position [473, 0]
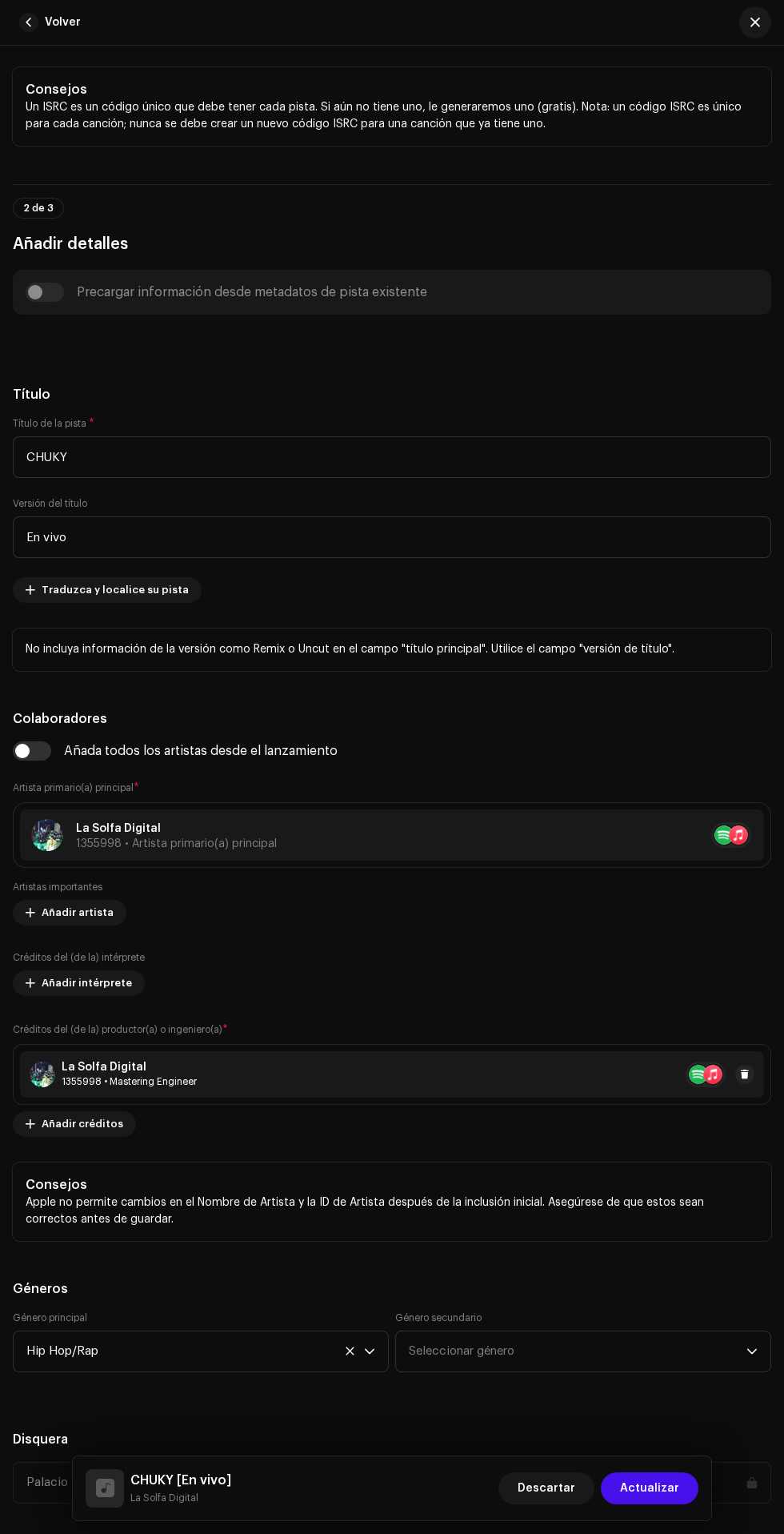
click at [71, 302] on div "Precargar información desde metadatos de pista existente" at bounding box center [391, 292] width 733 height 19
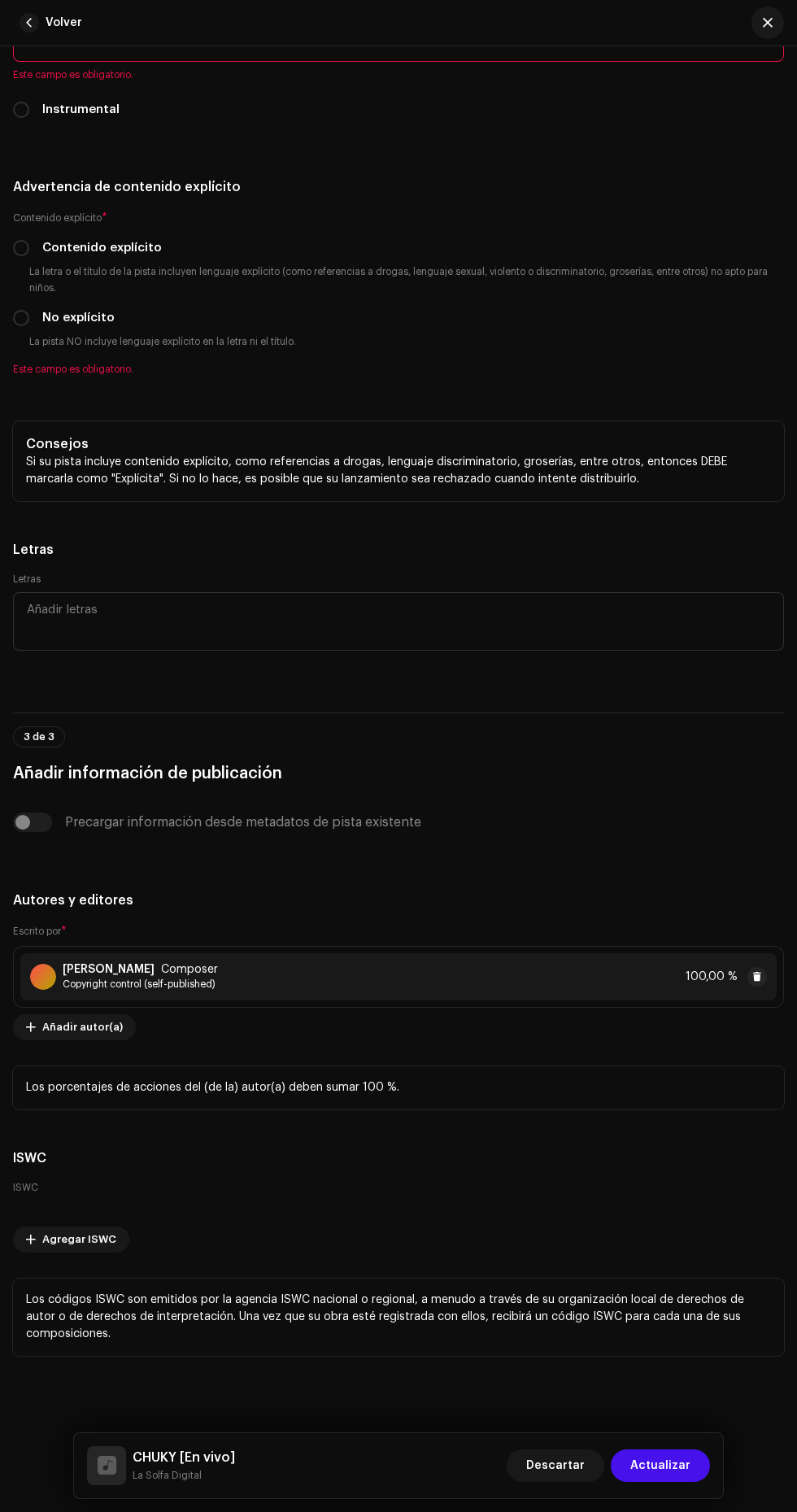
scroll to position [5170, 0]
click at [680, 1466] on span "Actualizar" at bounding box center [660, 1465] width 60 height 33
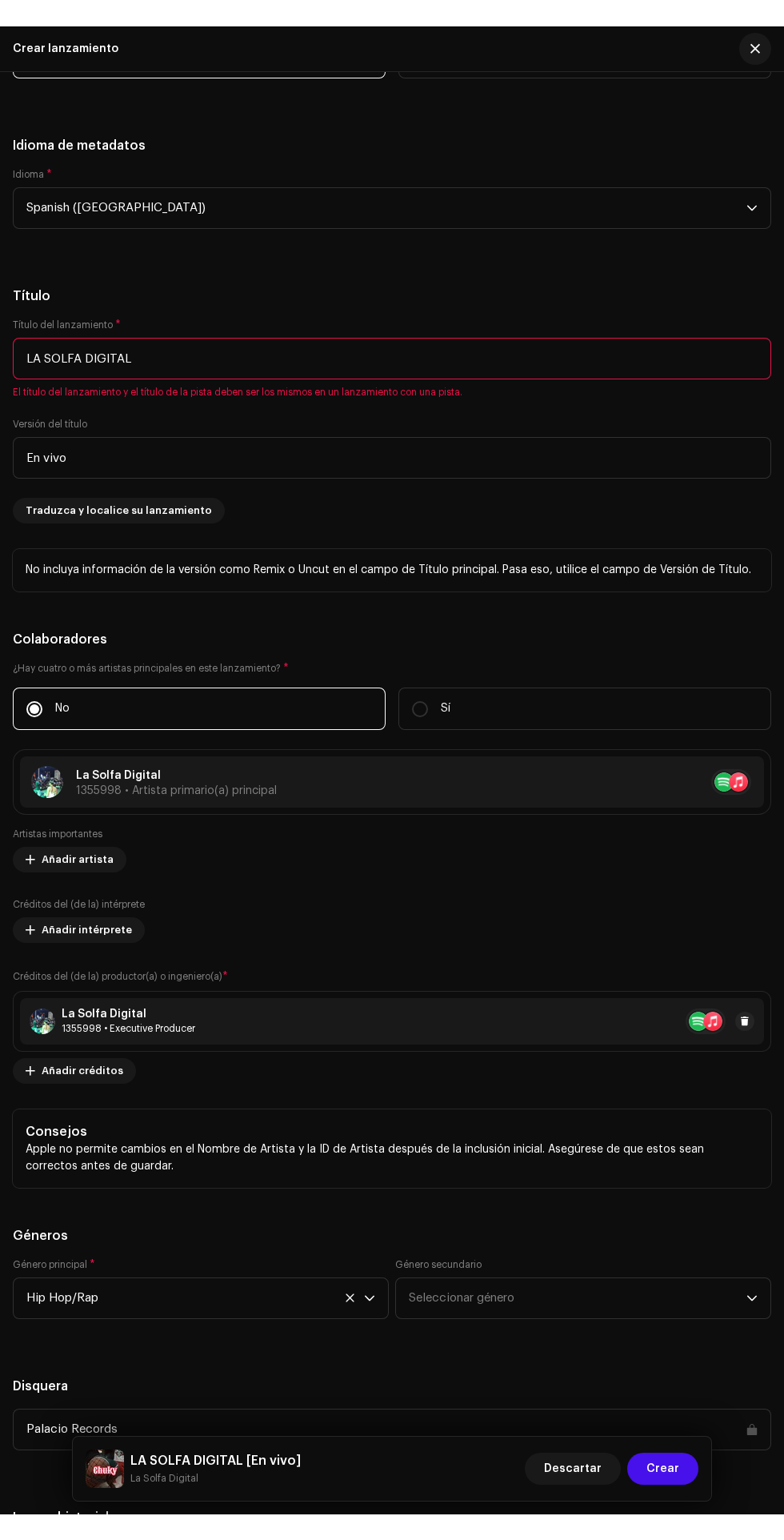
scroll to position [2129, 0]
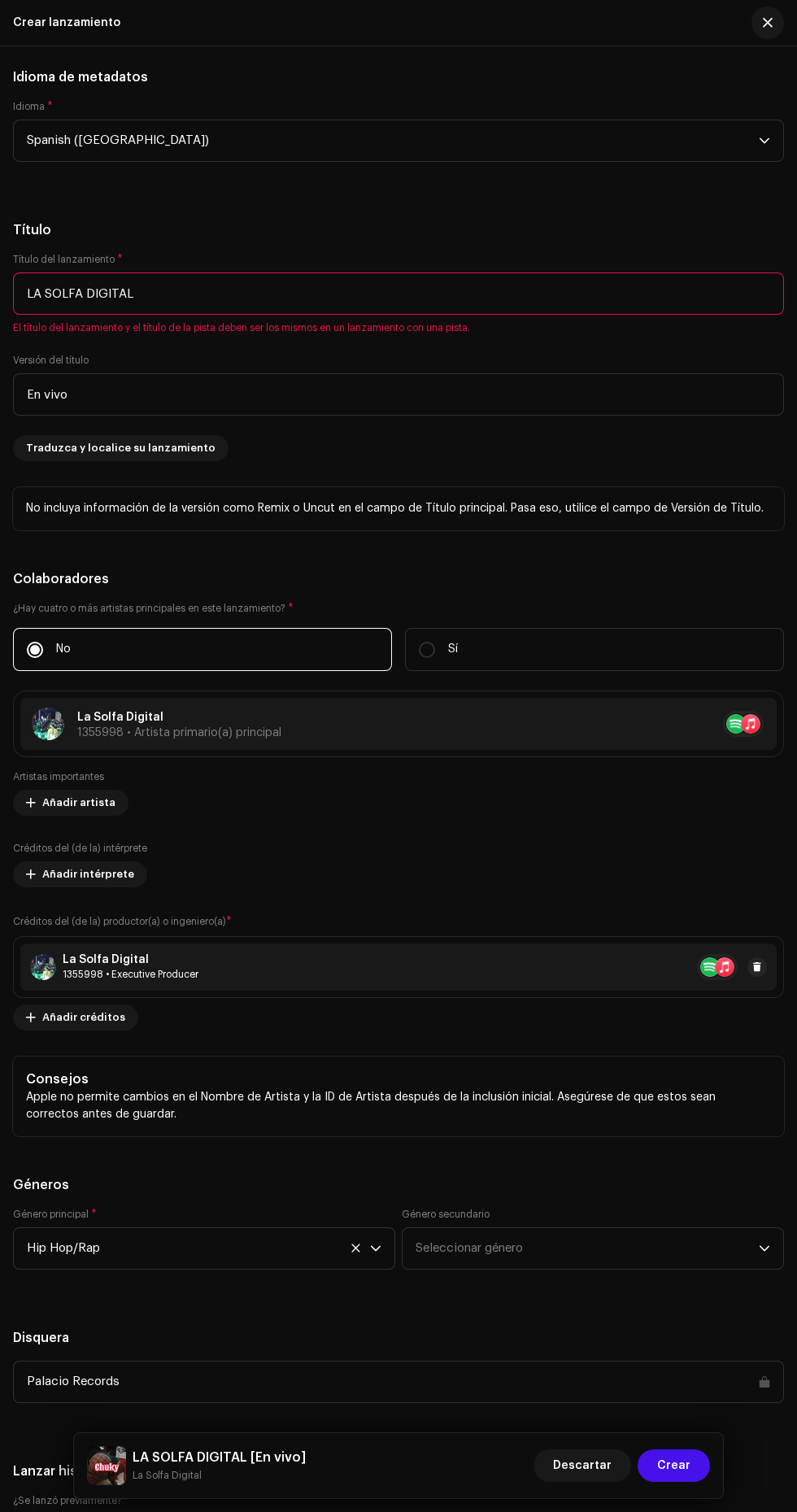
click at [368, 315] on input "LA SOLFA DIGITAL" at bounding box center [398, 293] width 771 height 42
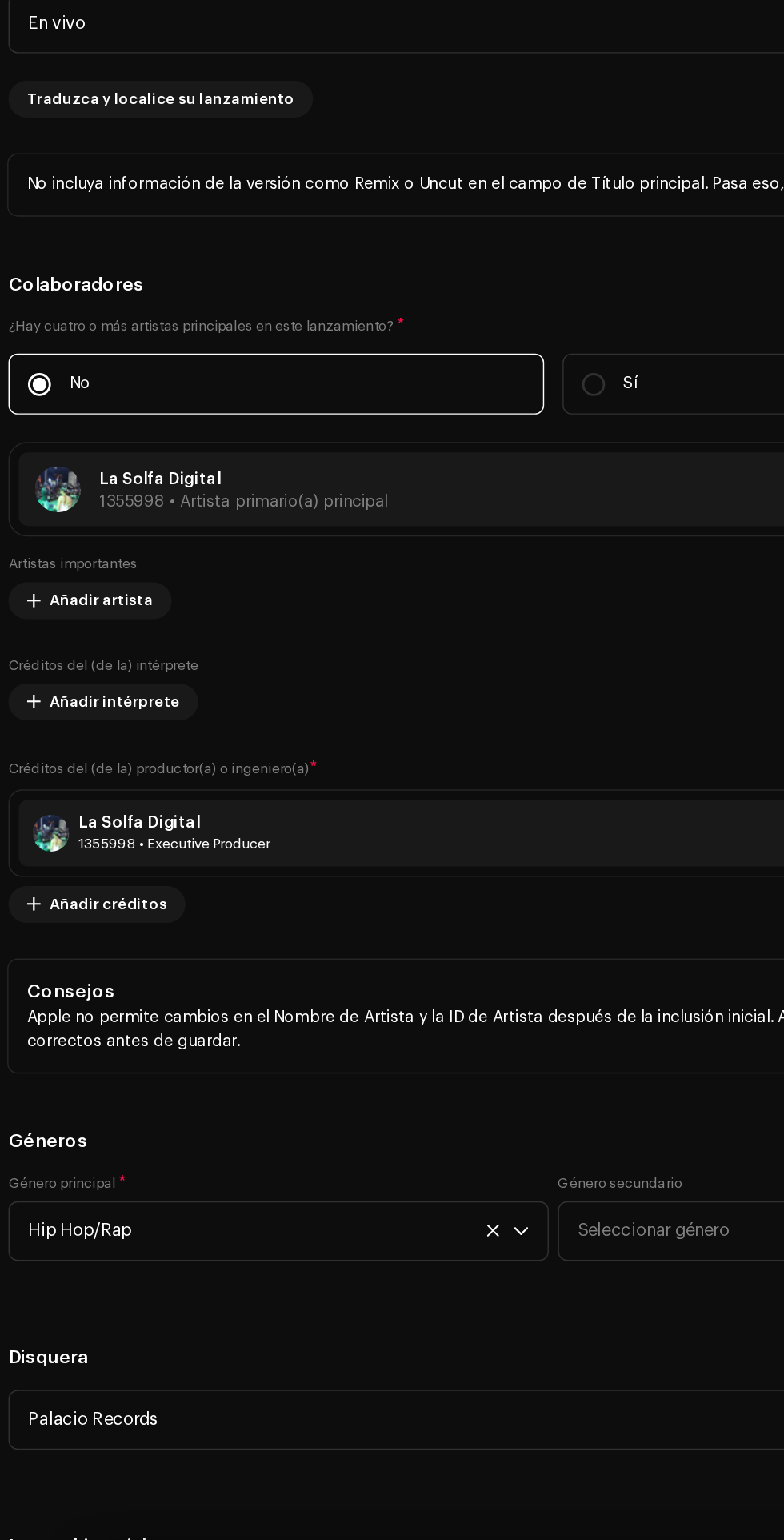
scroll to position [223, 0]
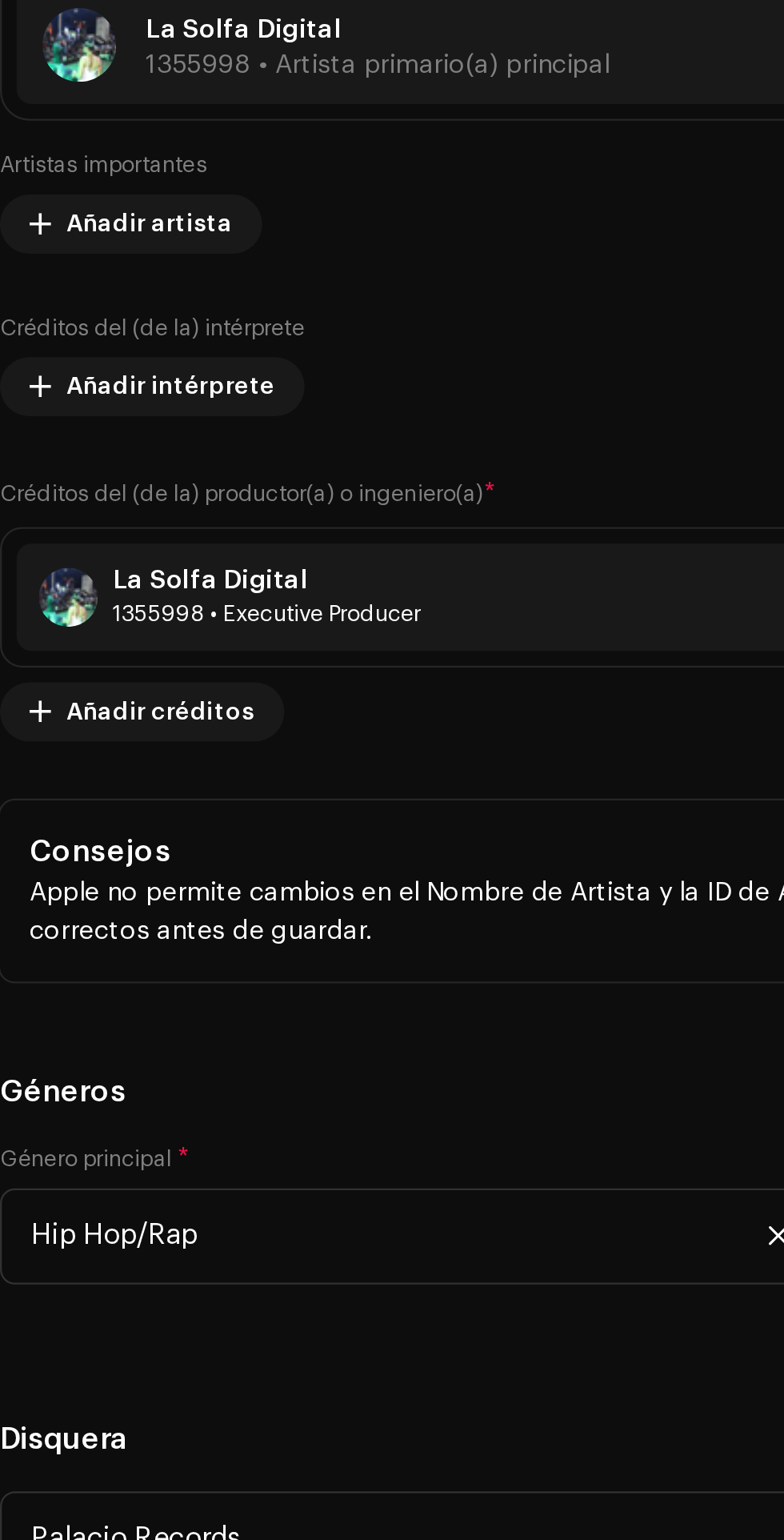
type input "L"
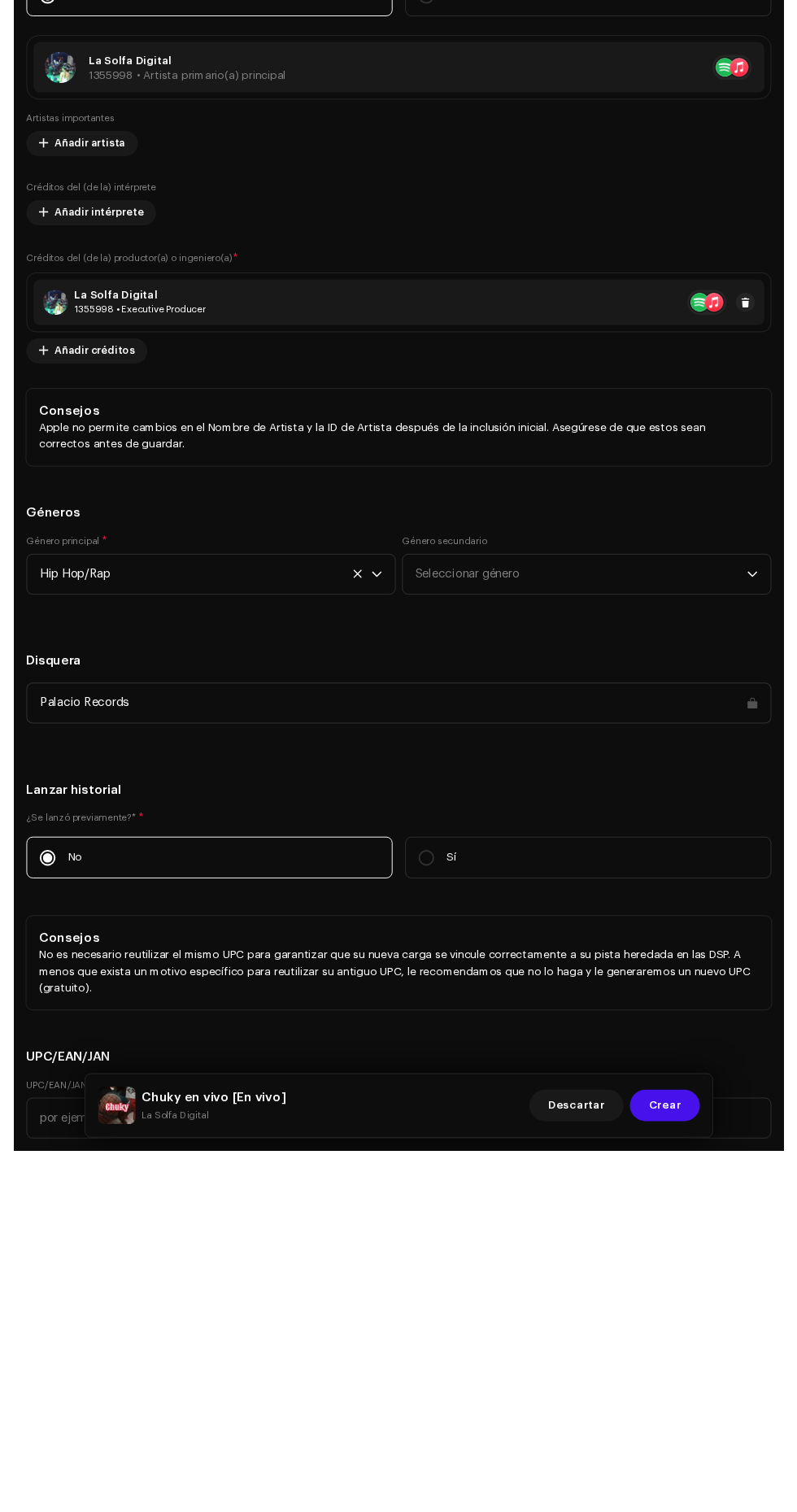
scroll to position [2452, 0]
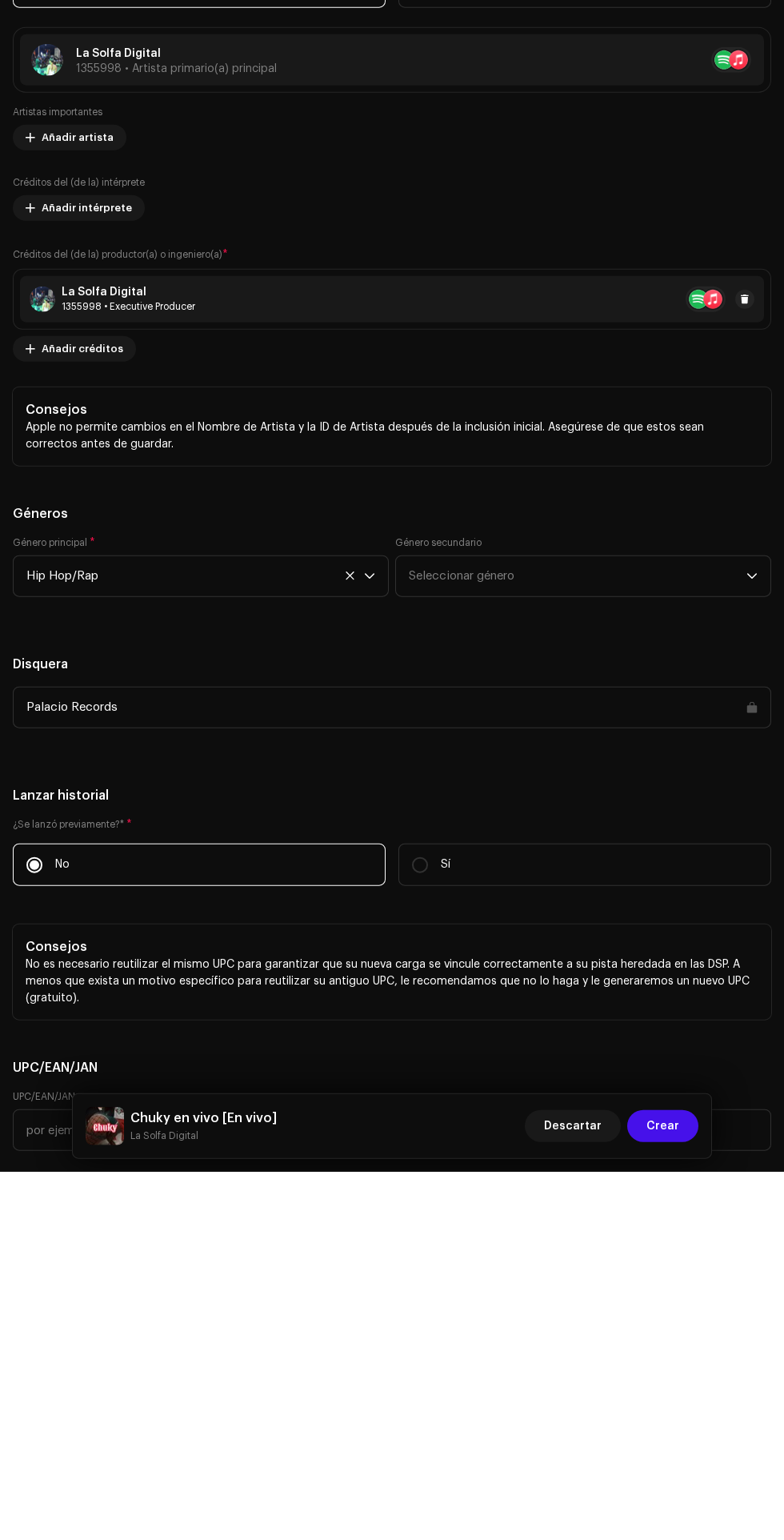
type input "Chuky en vivo"
click at [76, 173] on span "Traduzca y localice su lanzamiento" at bounding box center [118, 157] width 186 height 32
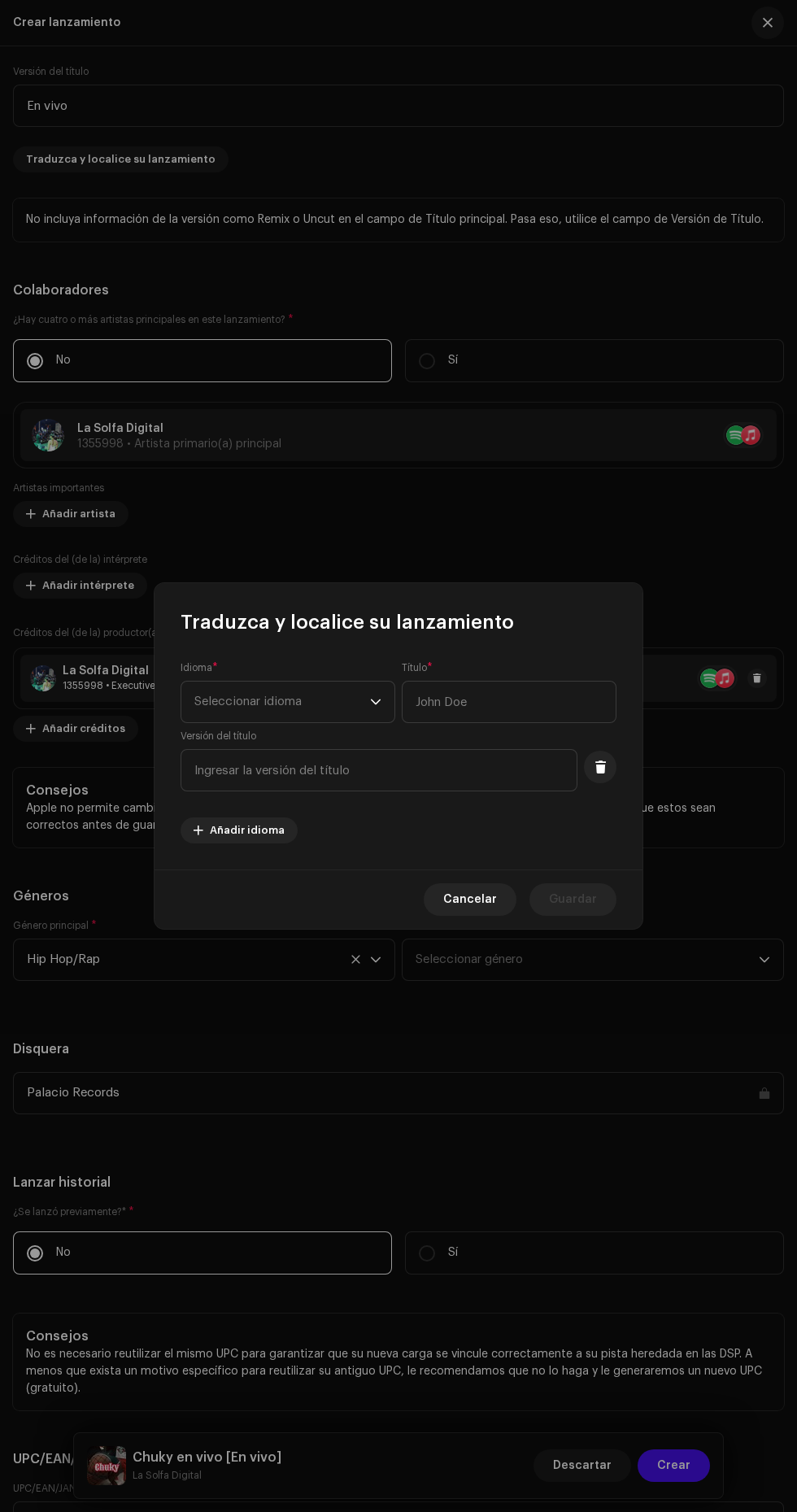
click at [492, 899] on span "Cancelar" at bounding box center [470, 900] width 54 height 33
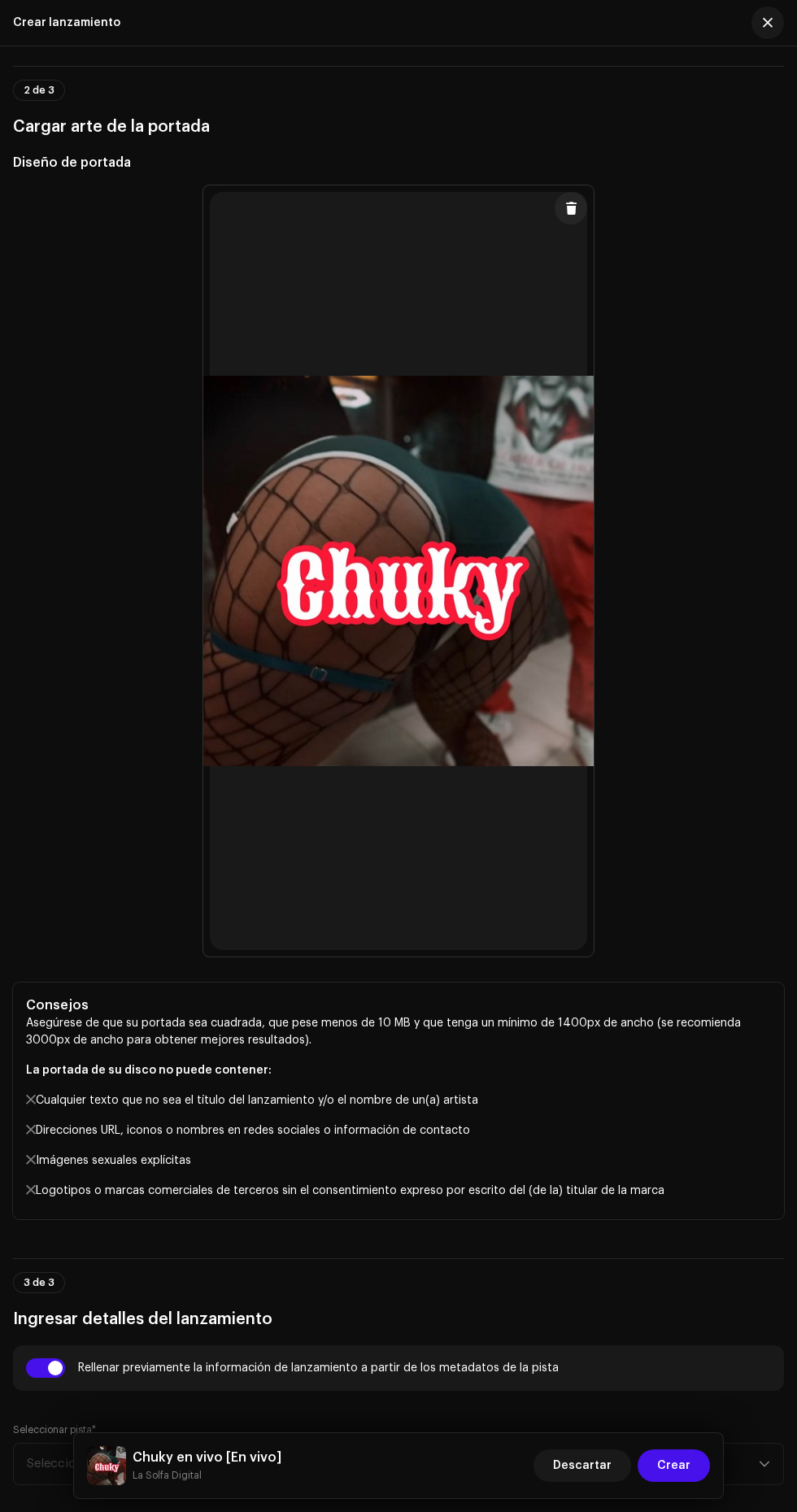
scroll to position [522, 0]
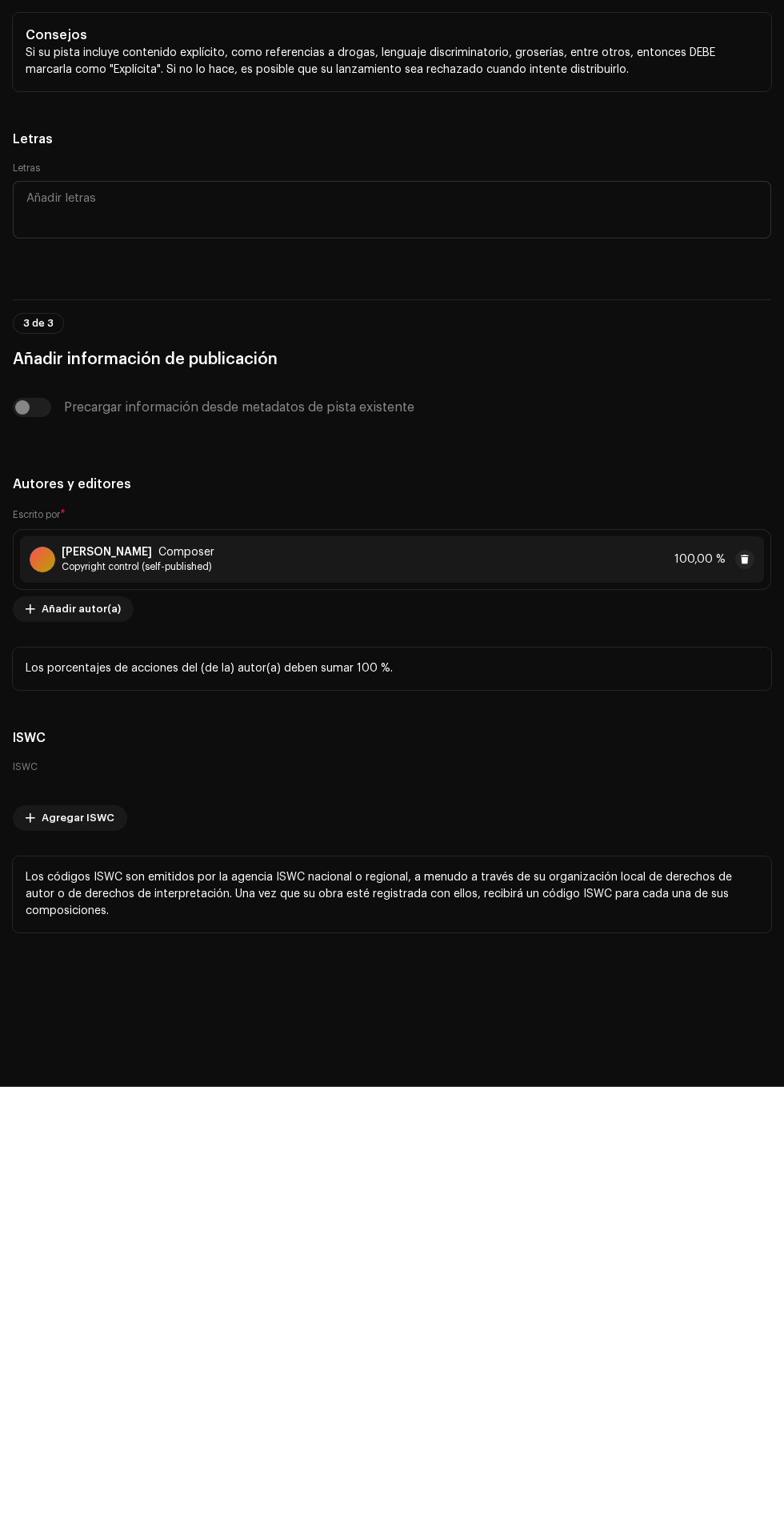
scroll to position [3923, 0]
click at [104, 112] on span "Seleccionar idioma" at bounding box center [386, 92] width 720 height 40
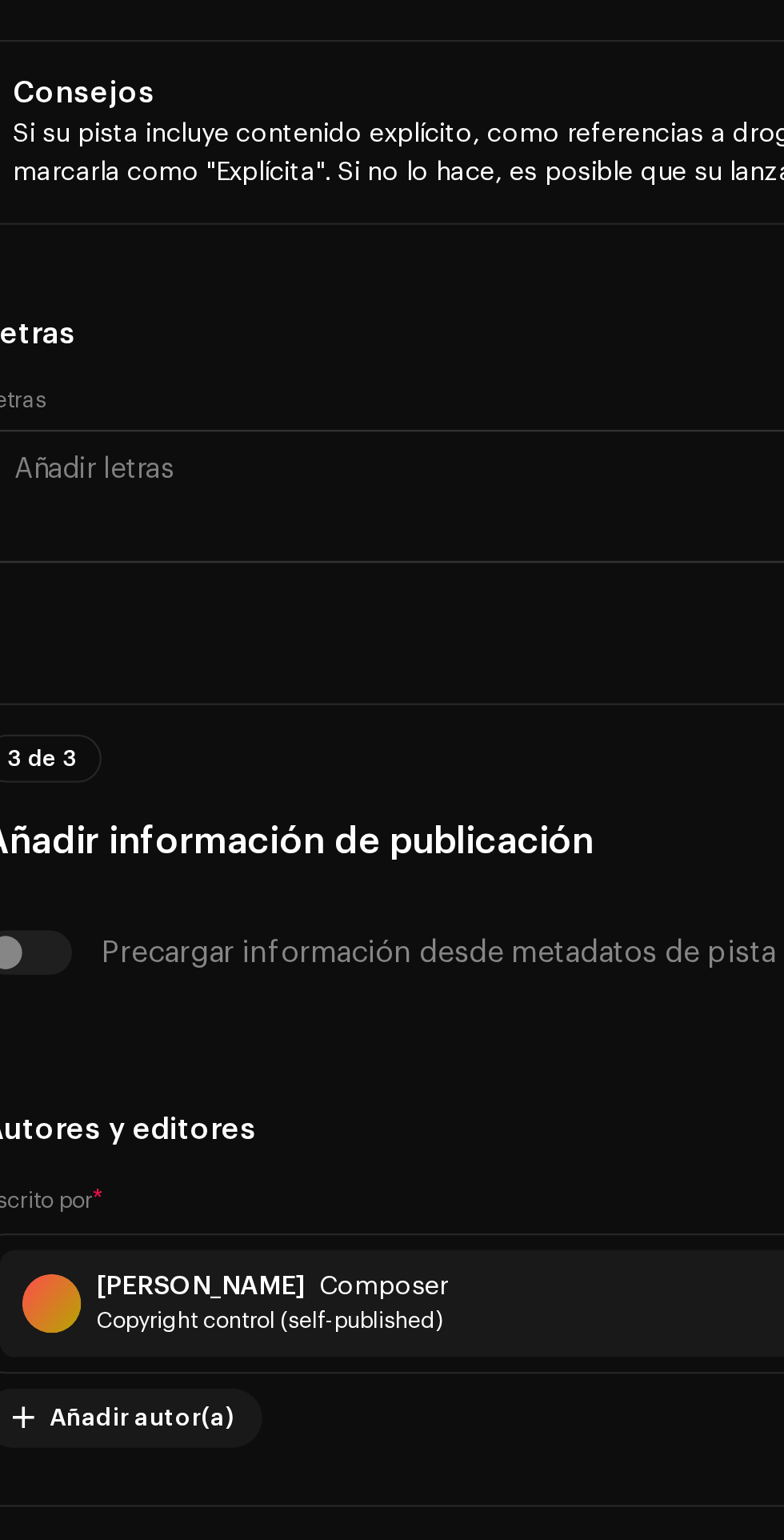
scroll to position [0, 0]
type input "E"
type input "Spa"
click at [63, 190] on span "Spanish" at bounding box center [49, 183] width 45 height 16
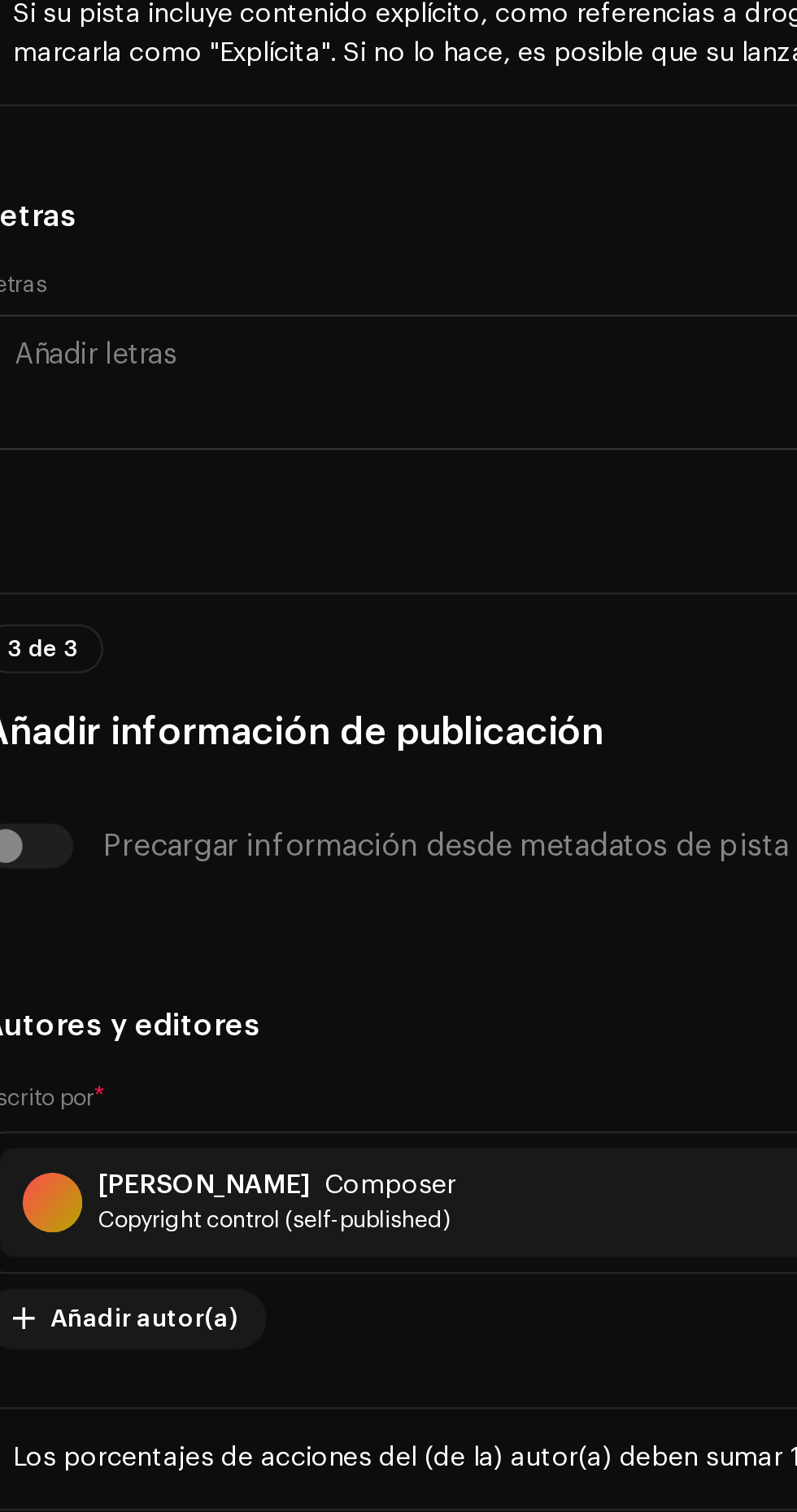
scroll to position [4028, 0]
click at [27, 326] on input "No explícito" at bounding box center [21, 318] width 16 height 16
radio input "true"
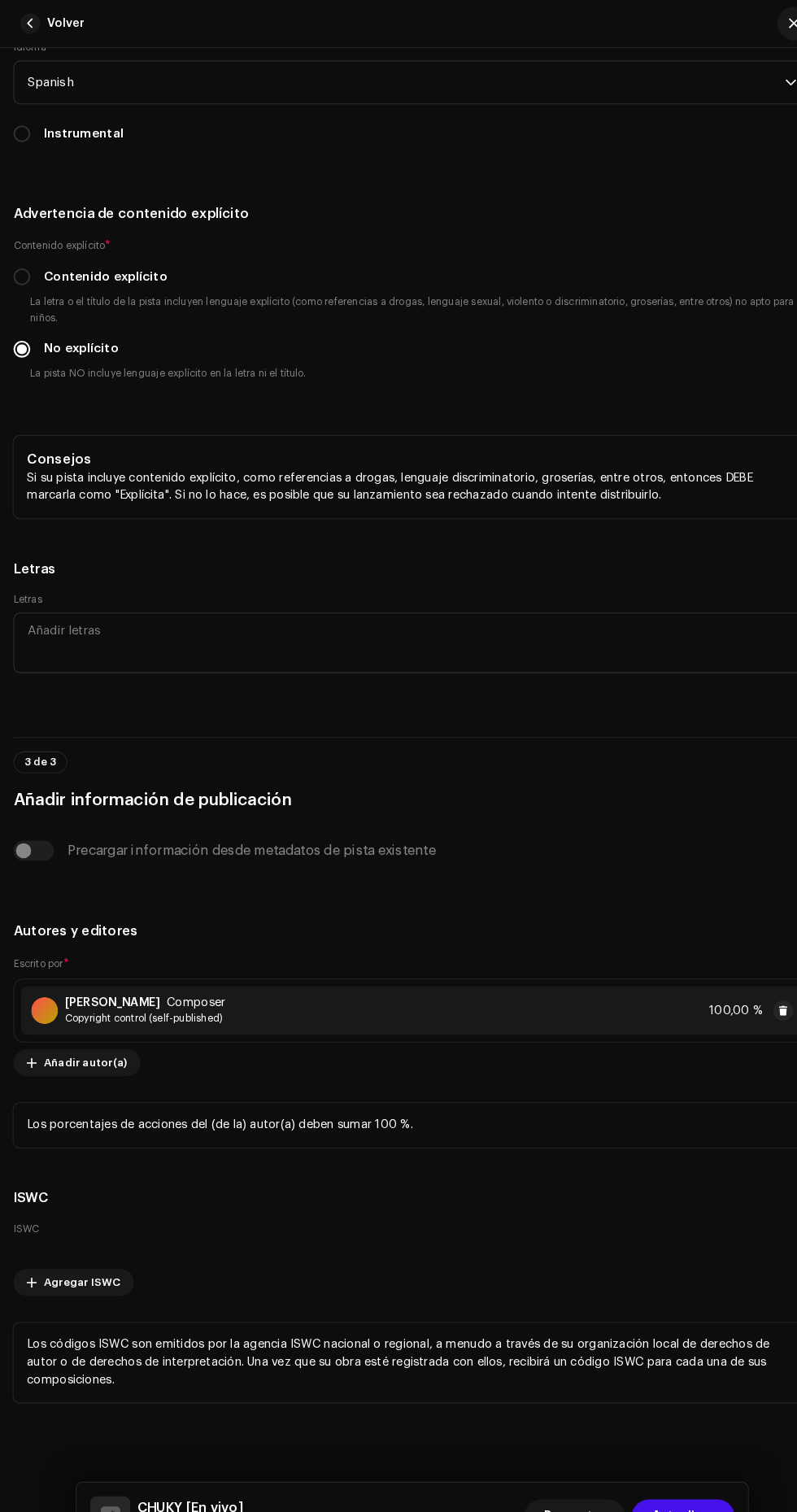
scroll to position [5084, 0]
click at [680, 1466] on span "Actualizar" at bounding box center [660, 1465] width 60 height 33
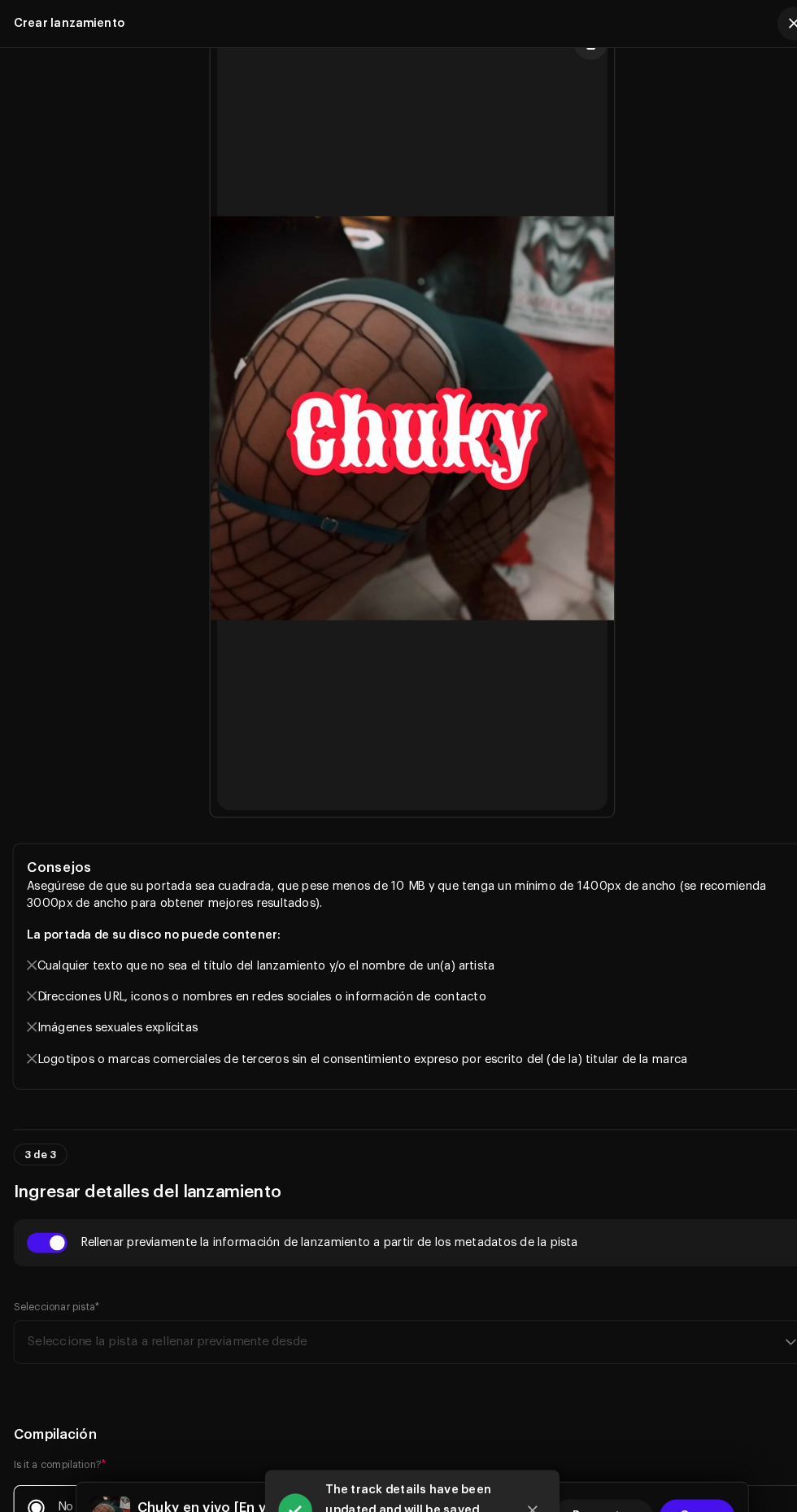
scroll to position [705, 0]
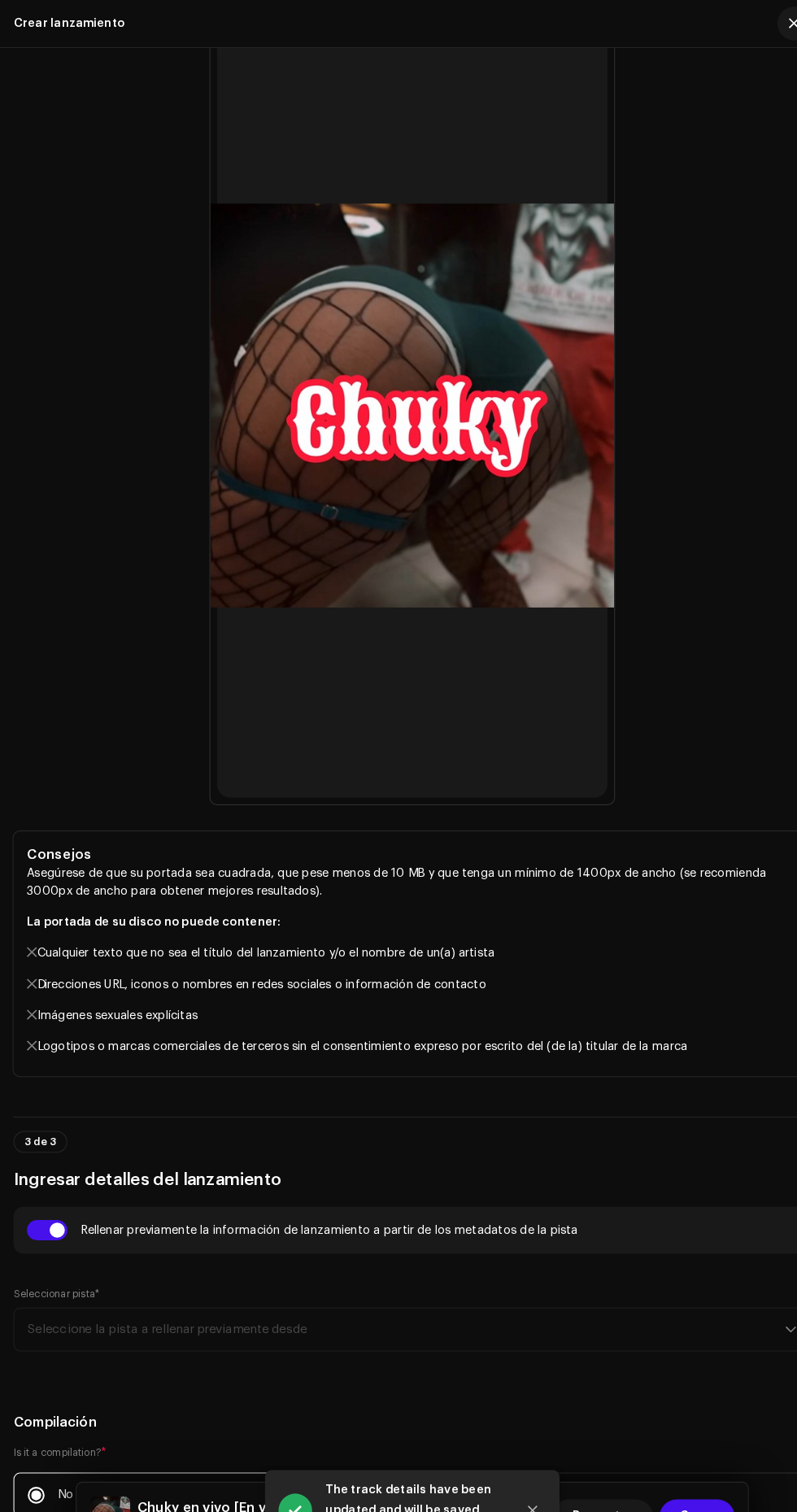
click at [690, 1447] on div "Descartar Crear" at bounding box center [622, 1466] width 177 height 39
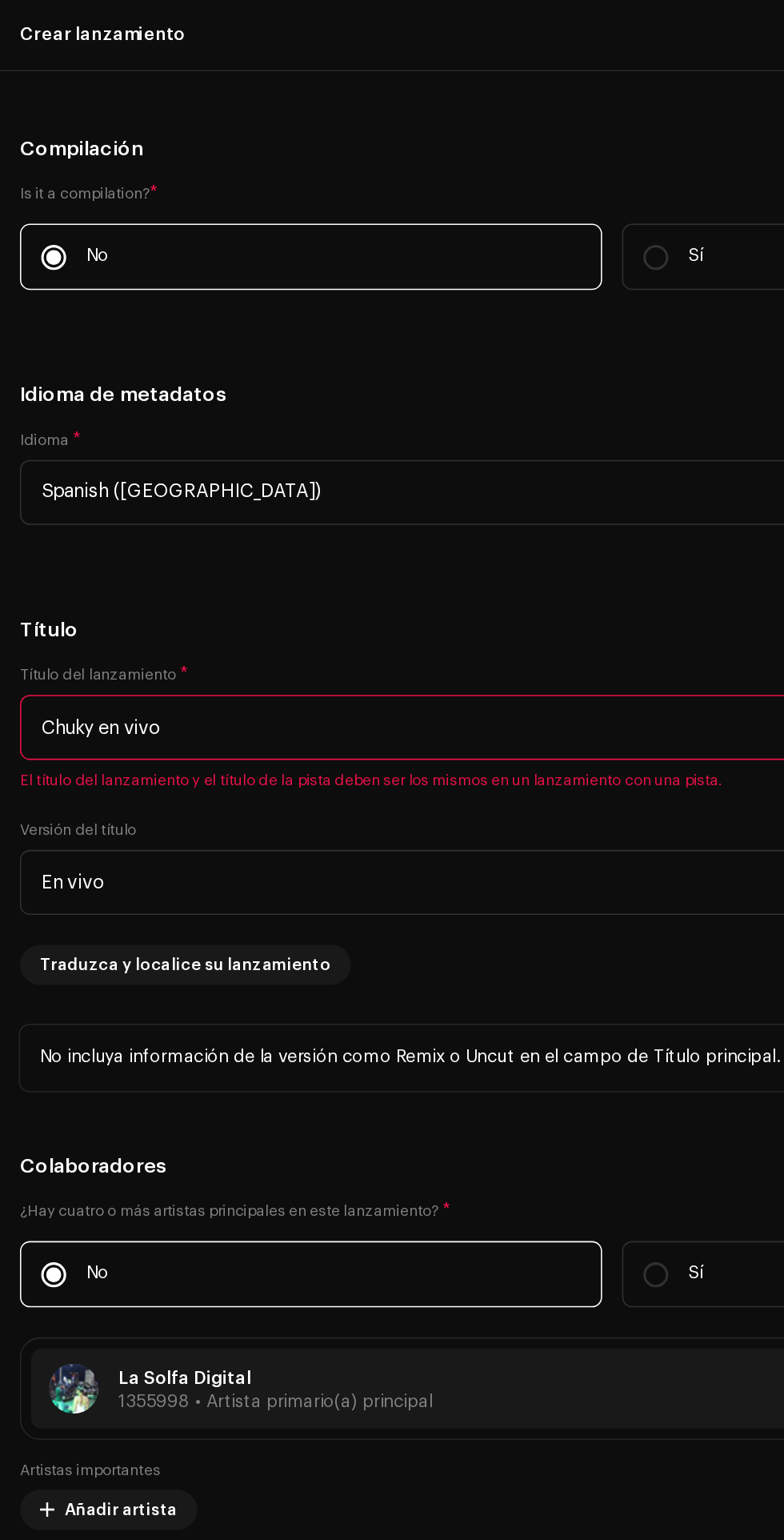
scroll to position [223, 0]
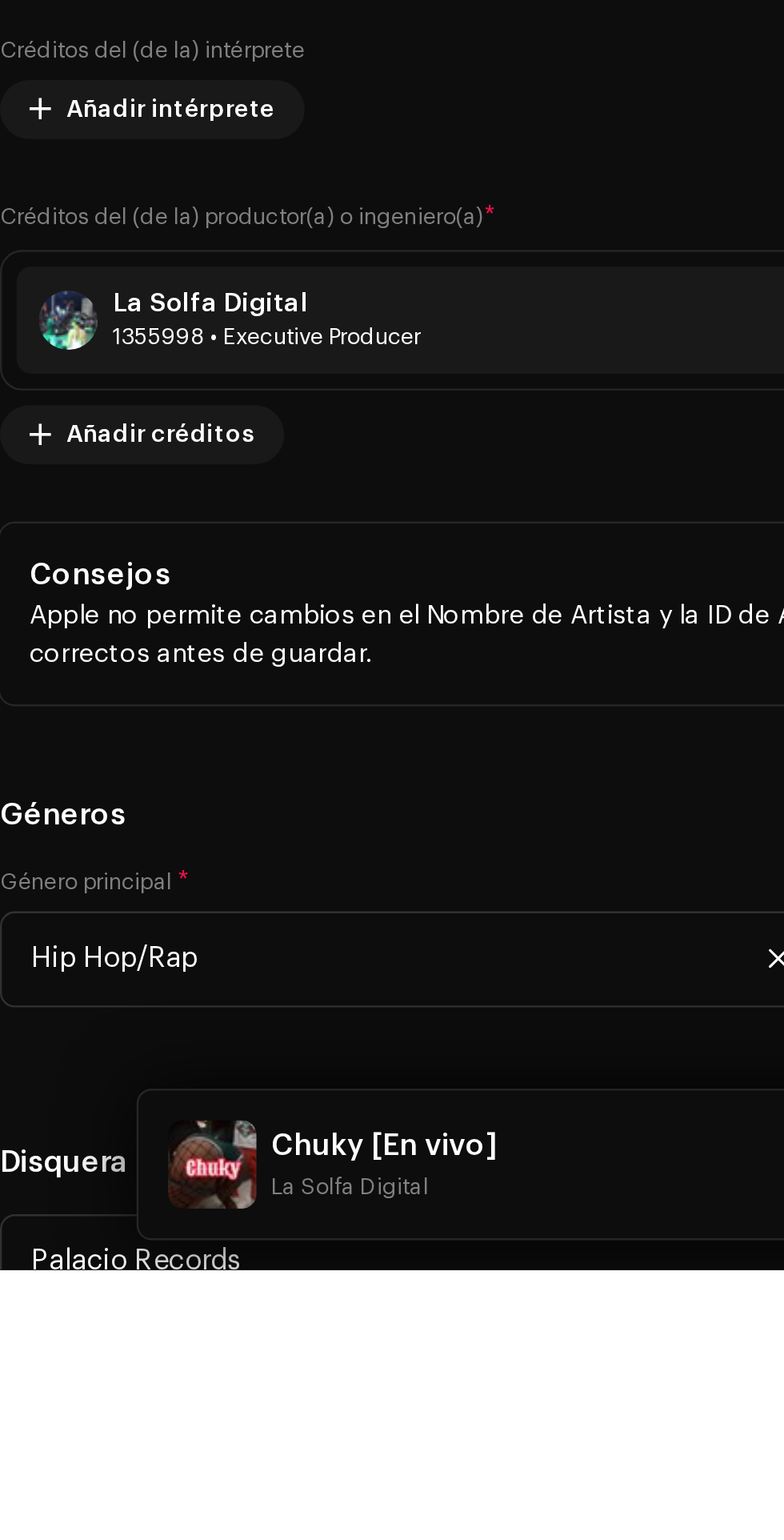
type input "C"
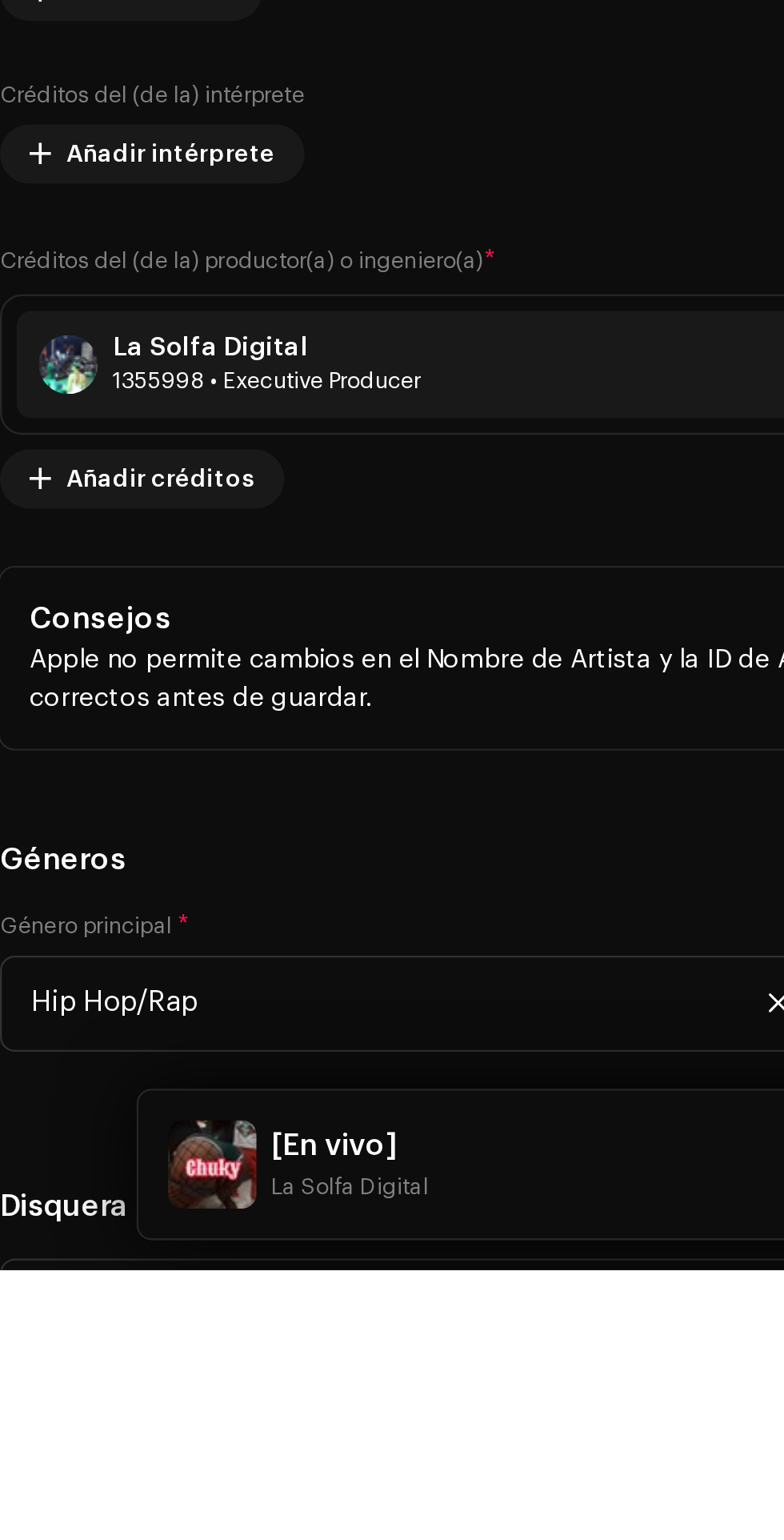
click at [57, 487] on input "text" at bounding box center [392, 466] width 759 height 42
paste input "CHUKY"
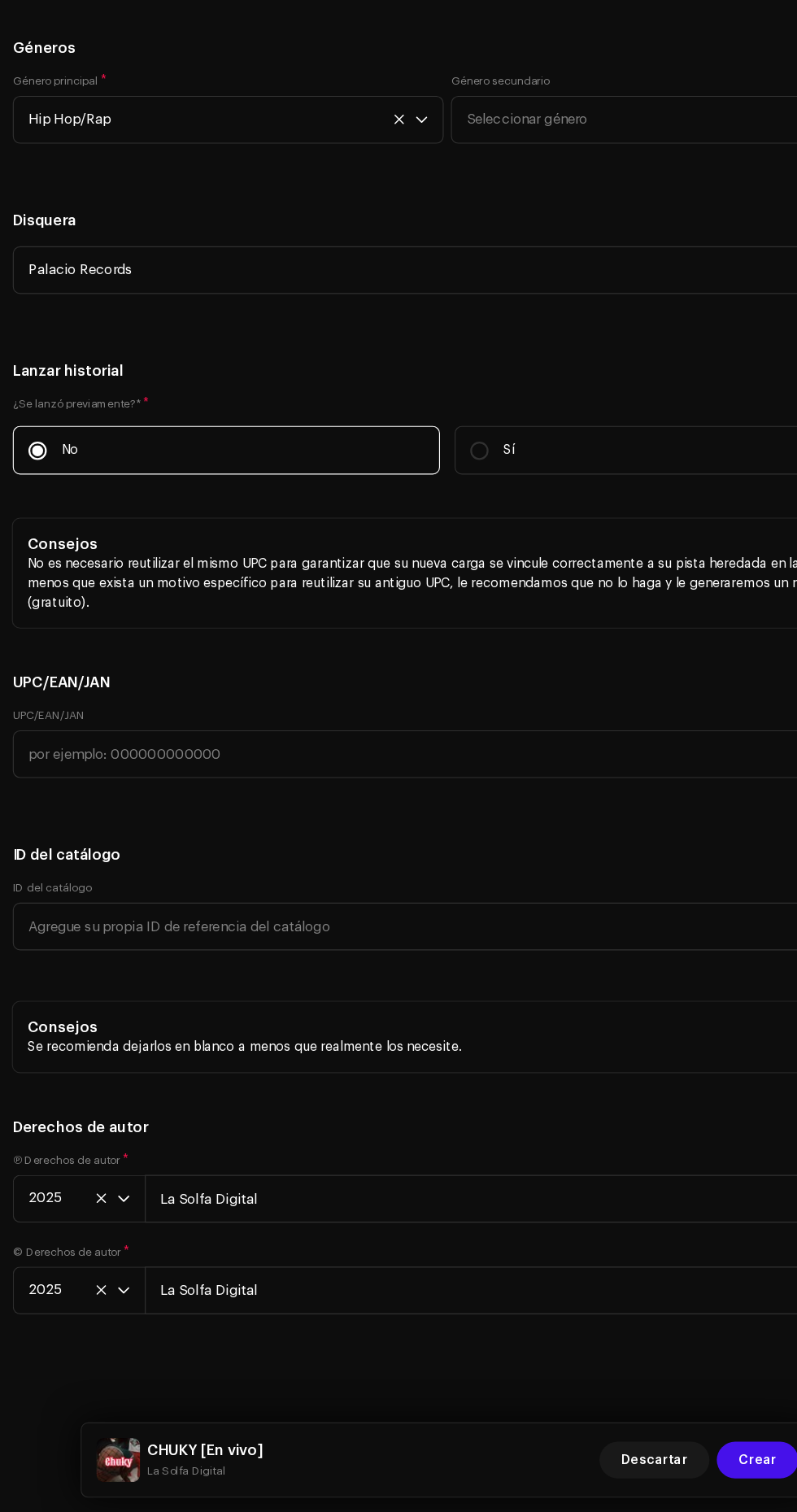
scroll to position [3348, 0]
type input "CHUKY"
click at [679, 1466] on span "Crear" at bounding box center [674, 1465] width 34 height 33
